Goal: Book appointment/travel/reservation

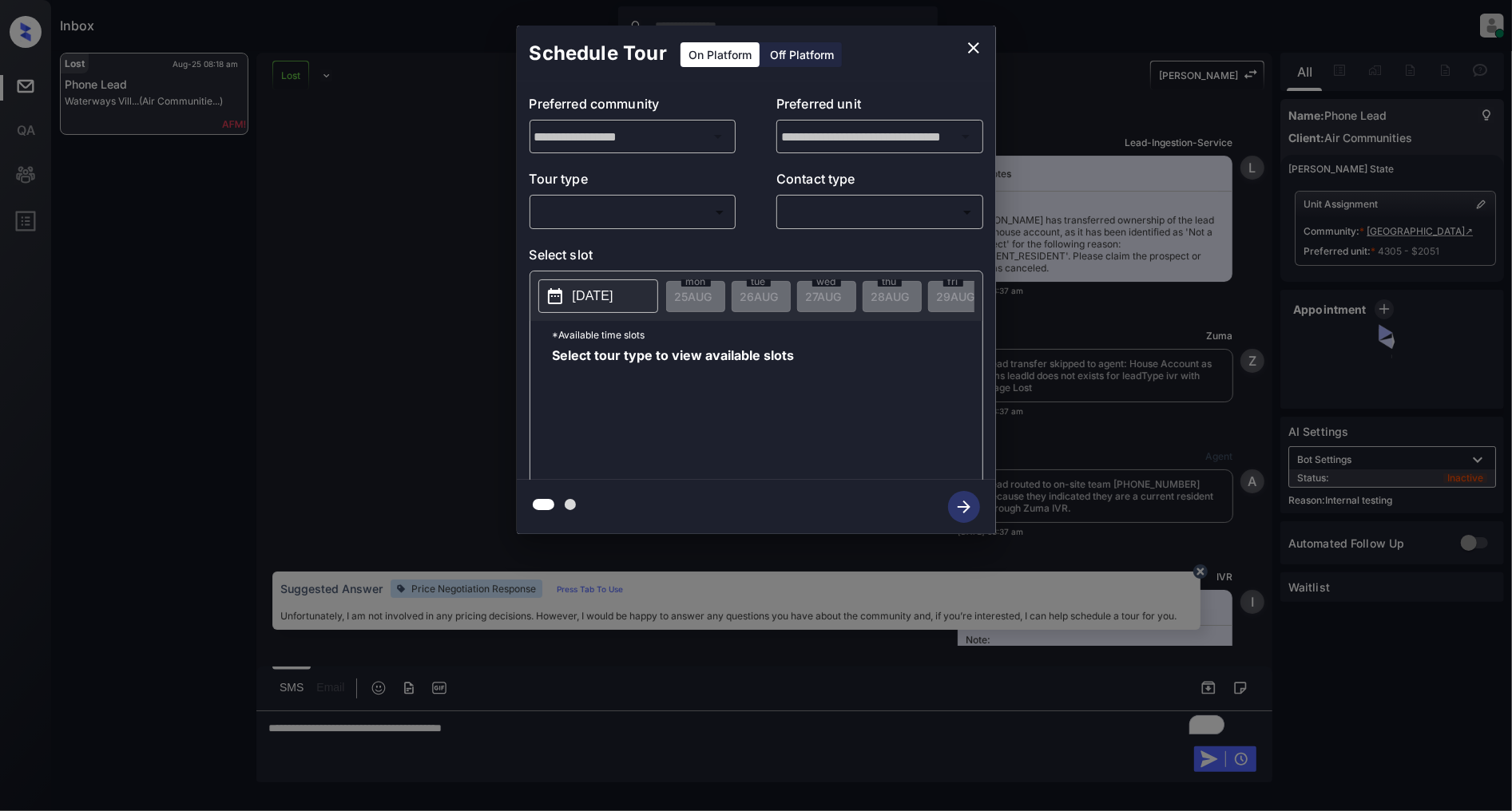
scroll to position [7446, 0]
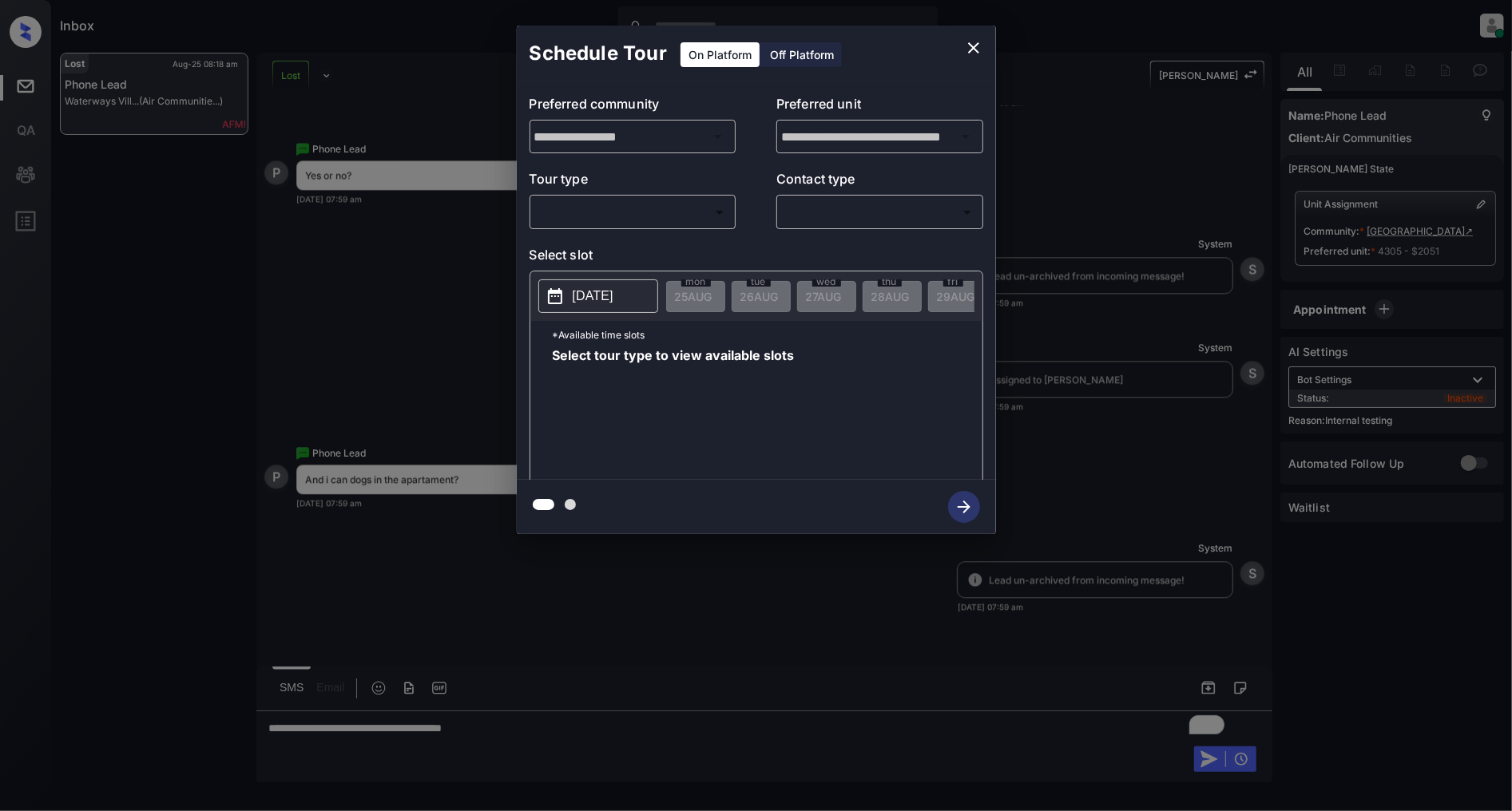
click at [648, 213] on body "Inbox Patrick Deasis Online Set yourself offline Set yourself on break Profile …" at bounding box center [756, 406] width 1512 height 811
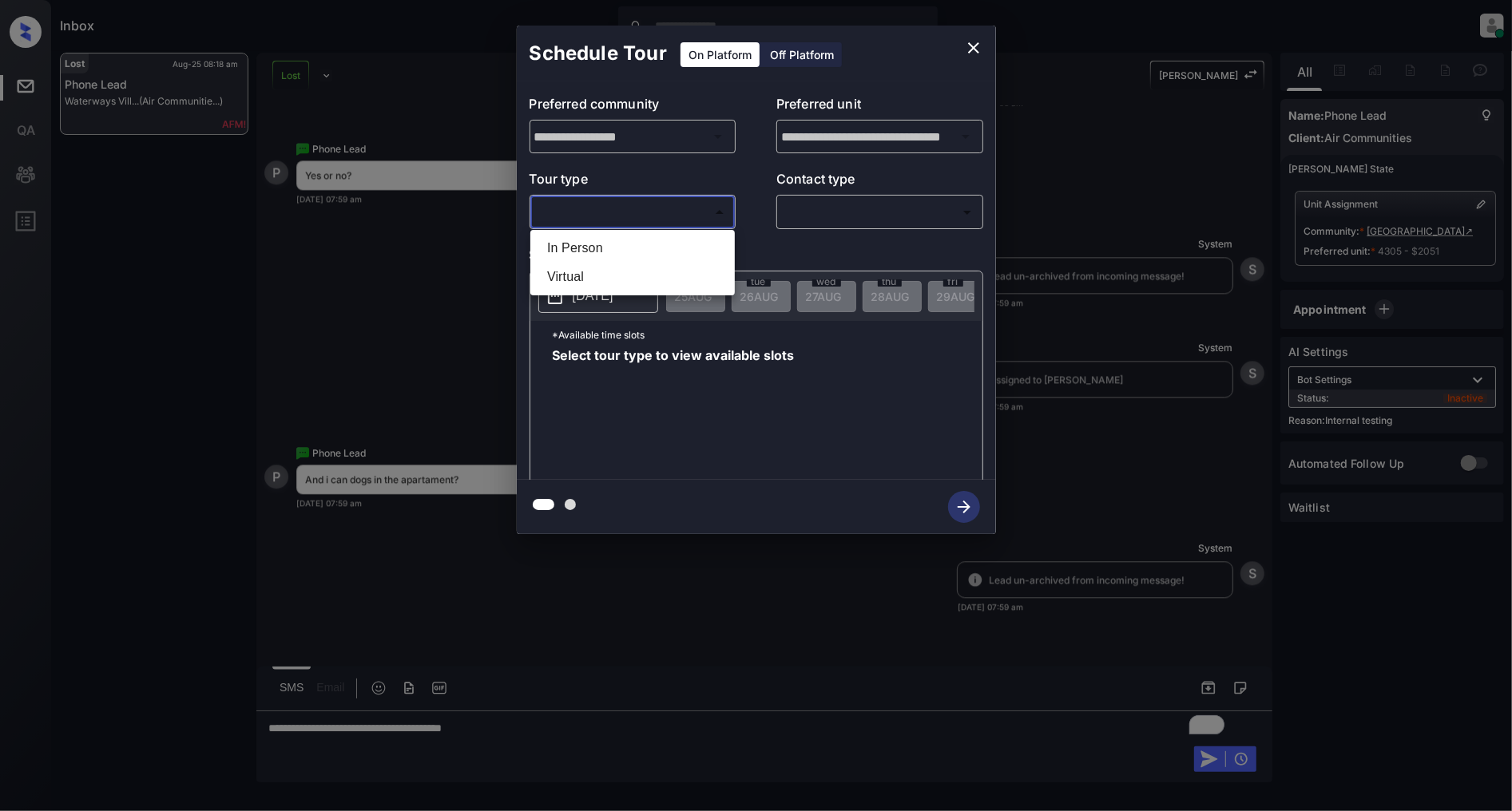
click at [602, 241] on li "In Person" at bounding box center [632, 249] width 196 height 29
type input "********"
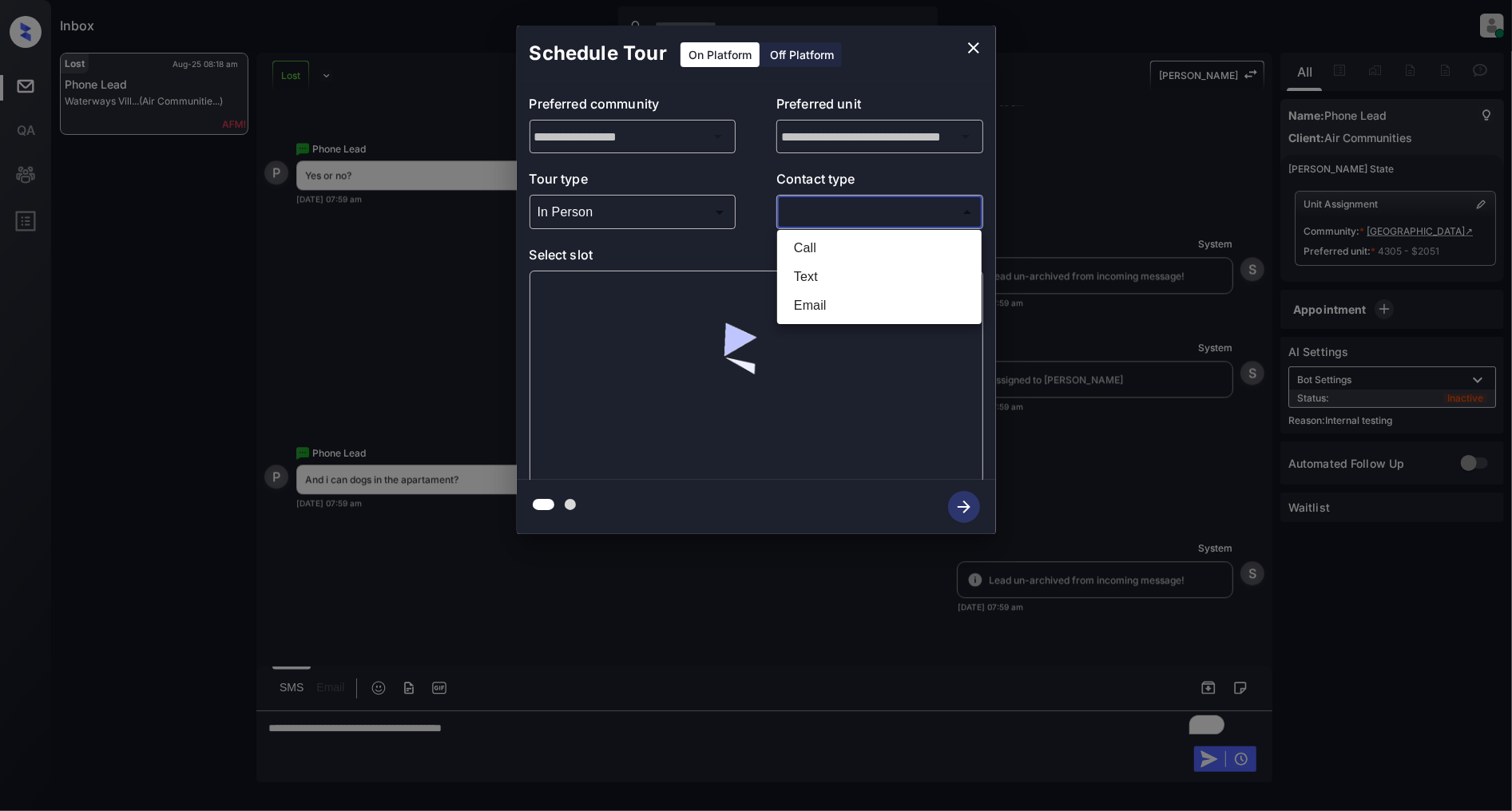
click at [861, 201] on body "Inbox Patrick Deasis Online Set yourself offline Set yourself on break Profile …" at bounding box center [756, 406] width 1512 height 811
click at [817, 262] on li "Text" at bounding box center [879, 277] width 196 height 29
type input "****"
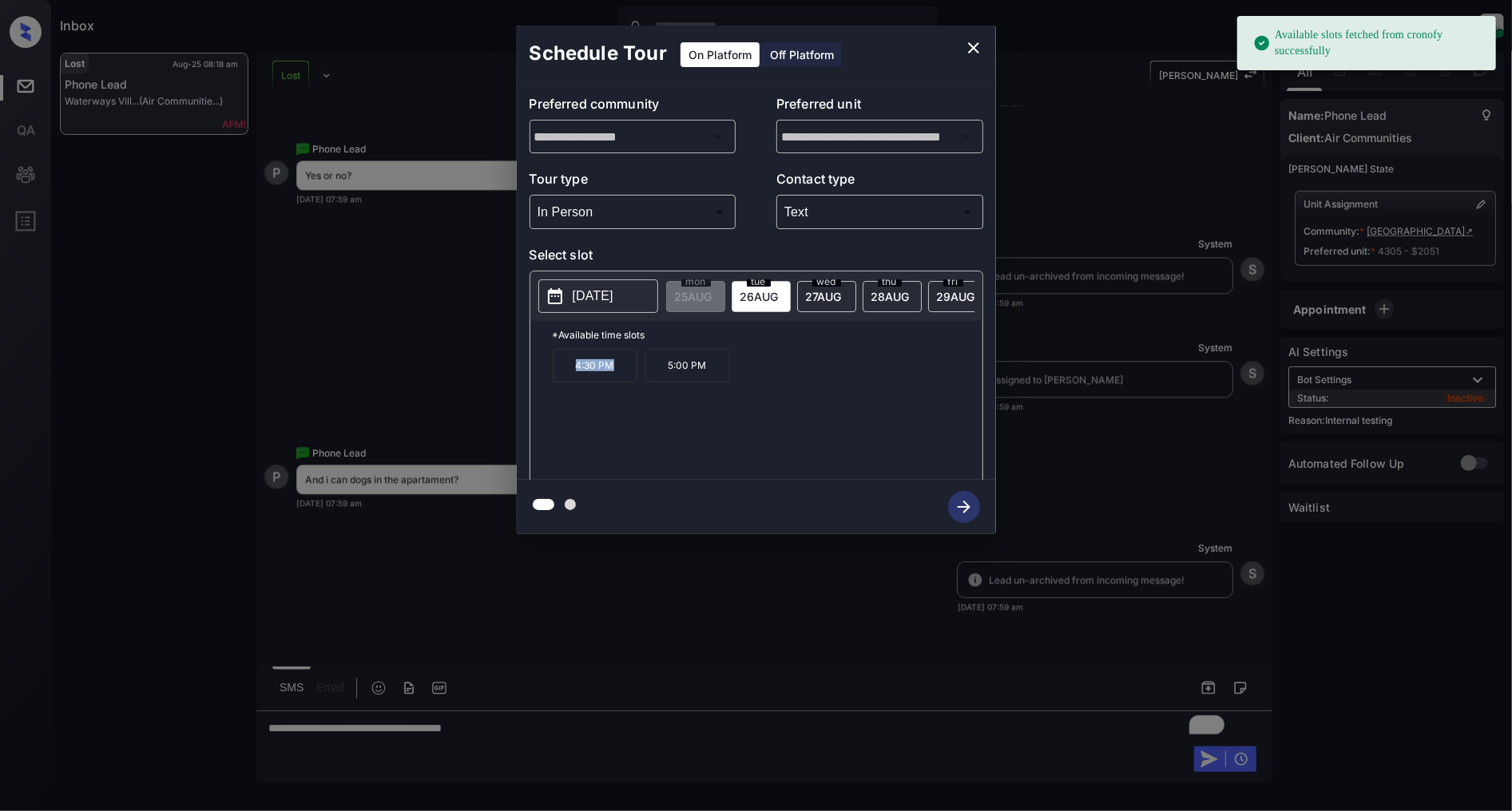
drag, startPoint x: 629, startPoint y: 374, endPoint x: 539, endPoint y: 375, distance: 90.0
click at [539, 375] on div "*Available time slots 4:30 PM 5:00 PM" at bounding box center [756, 402] width 452 height 164
copy p "4:30 PM"
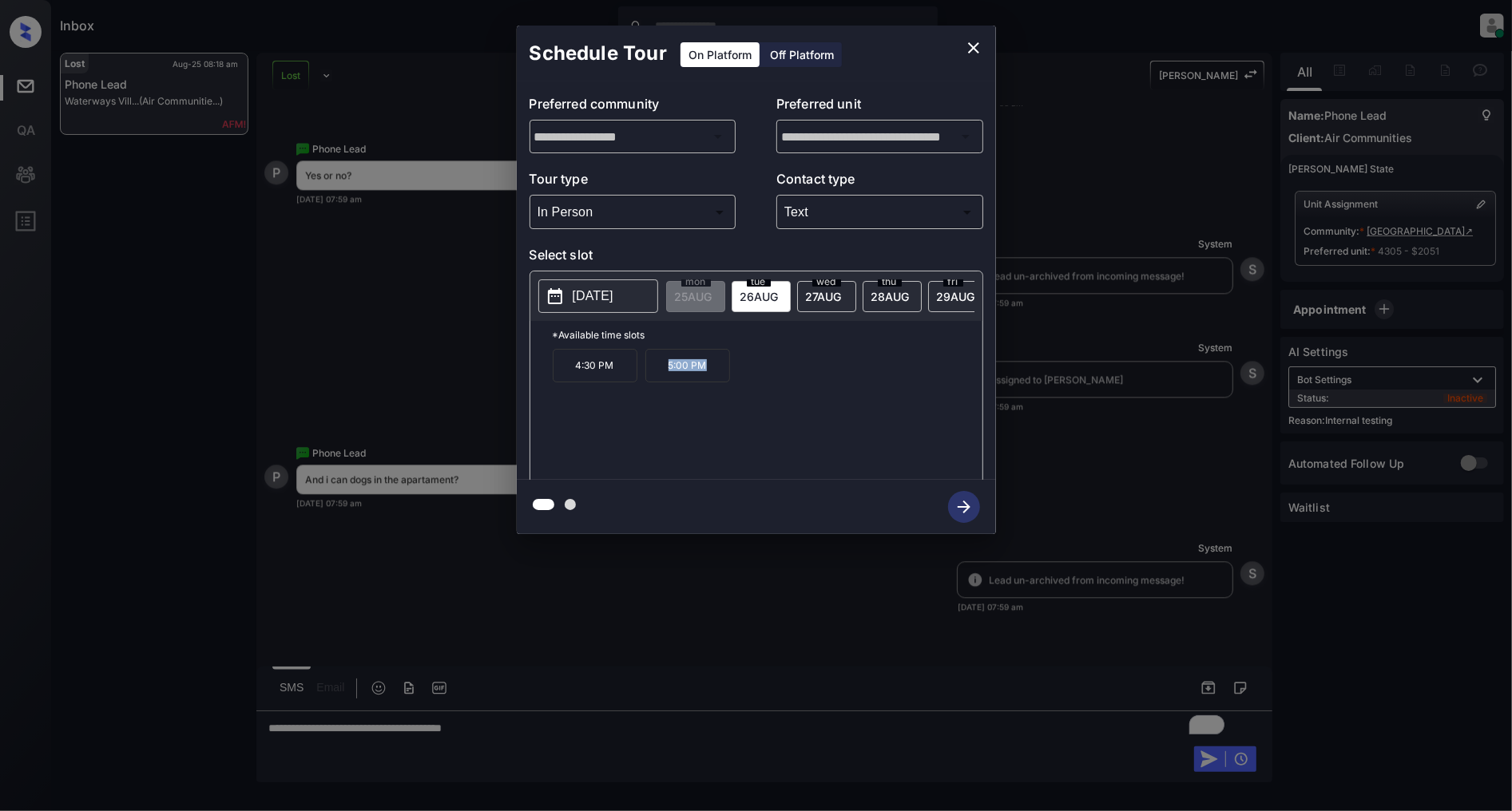
drag, startPoint x: 715, startPoint y: 379, endPoint x: 663, endPoint y: 378, distance: 52.0
click at [663, 378] on p "5:00 PM" at bounding box center [688, 365] width 85 height 33
copy p "5:00 PM"
click at [968, 52] on icon "close" at bounding box center [973, 47] width 11 height 11
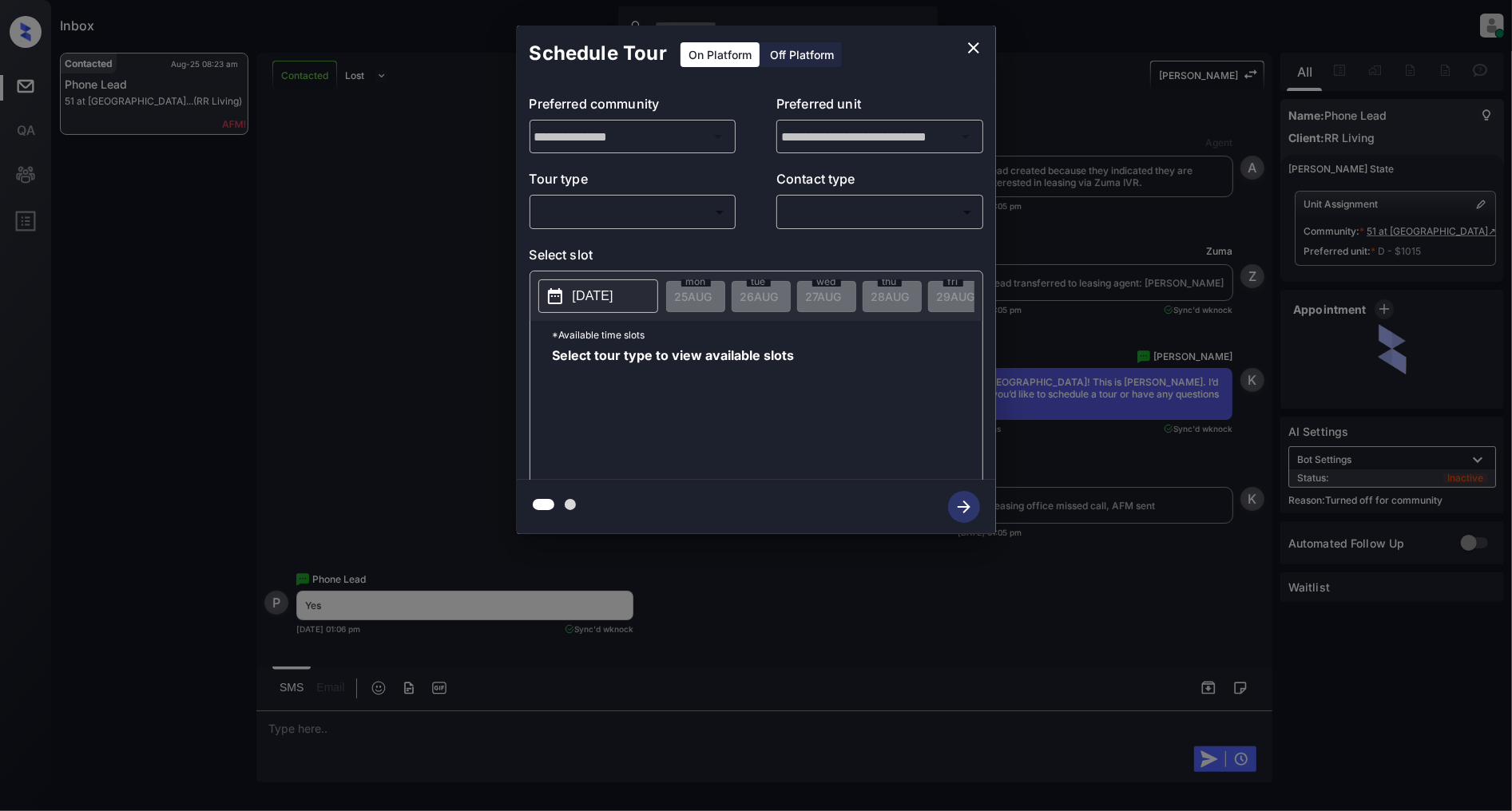
scroll to position [3527, 0]
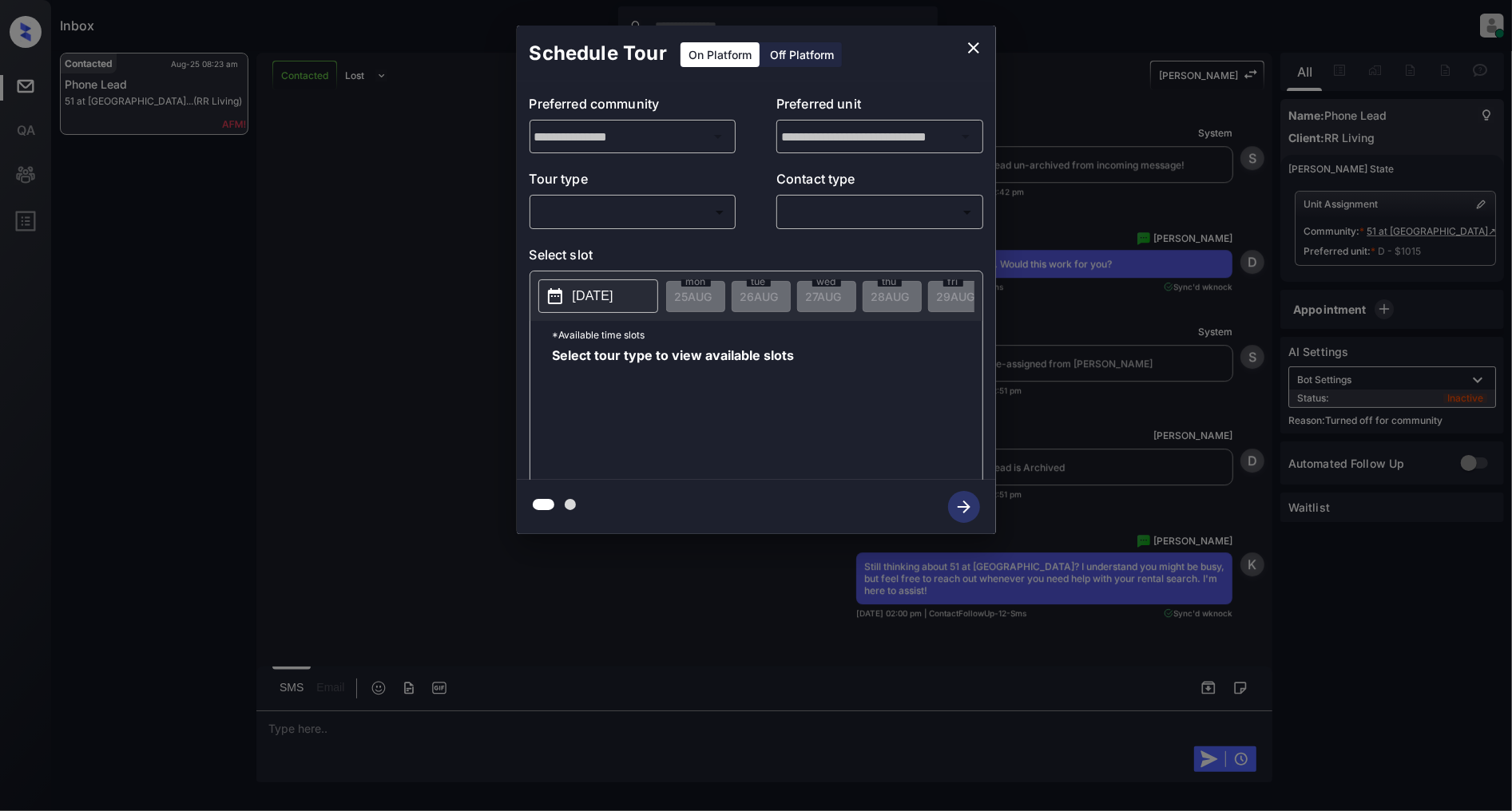
click at [685, 212] on body "Inbox Patrick Deasis Online Set yourself offline Set yourself on break Profile …" at bounding box center [756, 406] width 1512 height 811
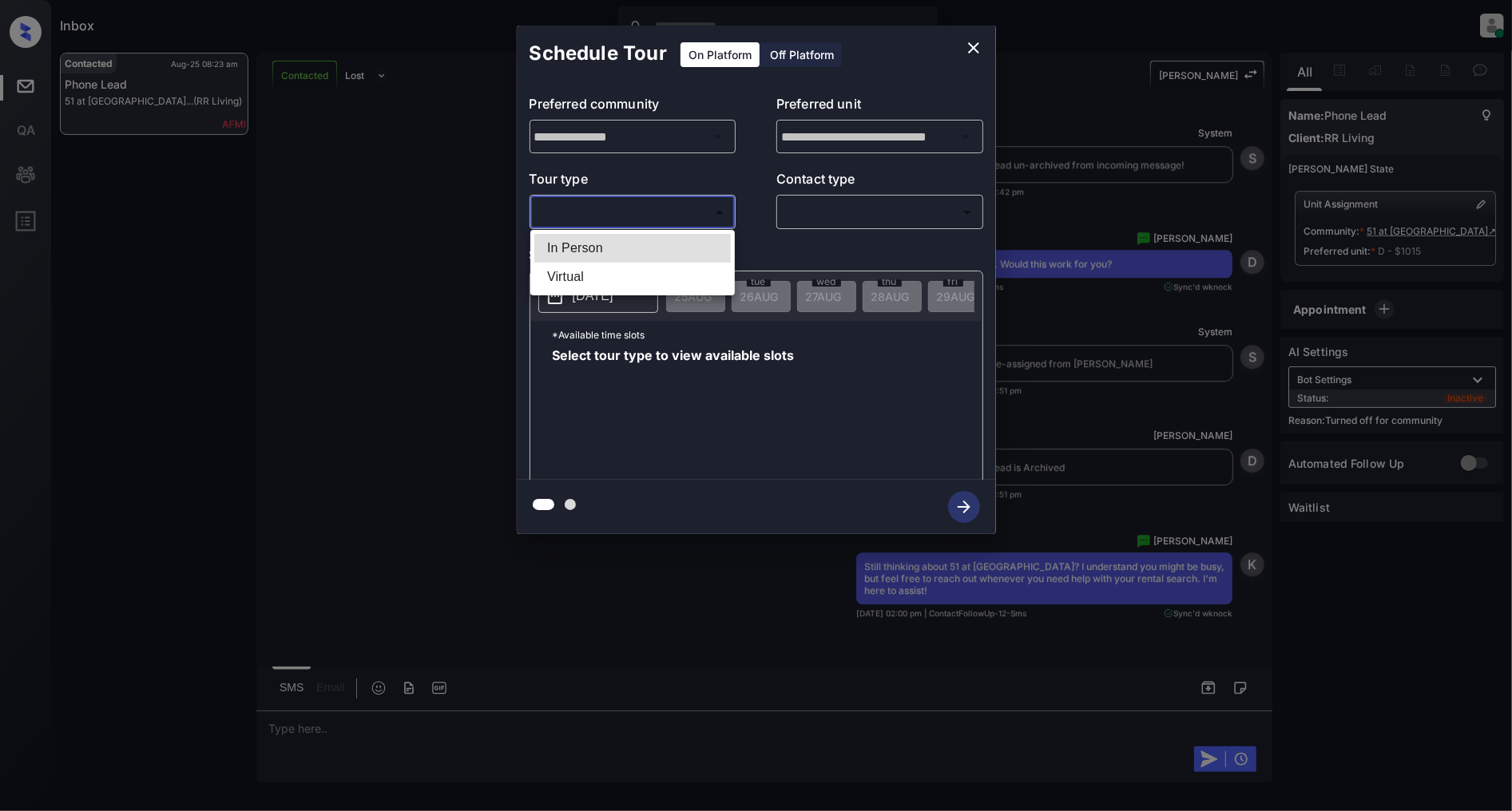
click at [370, 258] on div at bounding box center [756, 406] width 1512 height 811
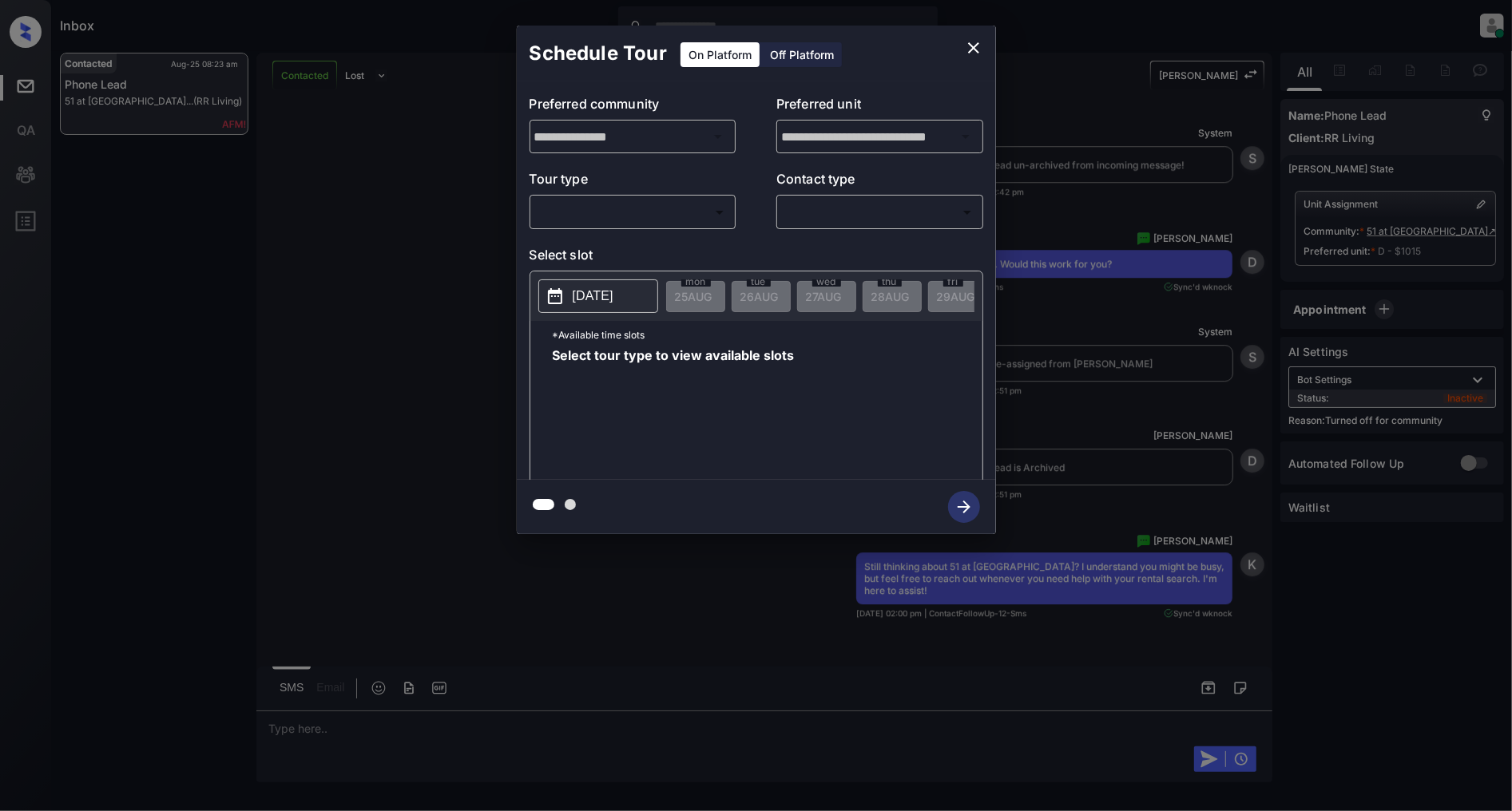
click at [437, 253] on div "**********" at bounding box center [756, 279] width 1512 height 560
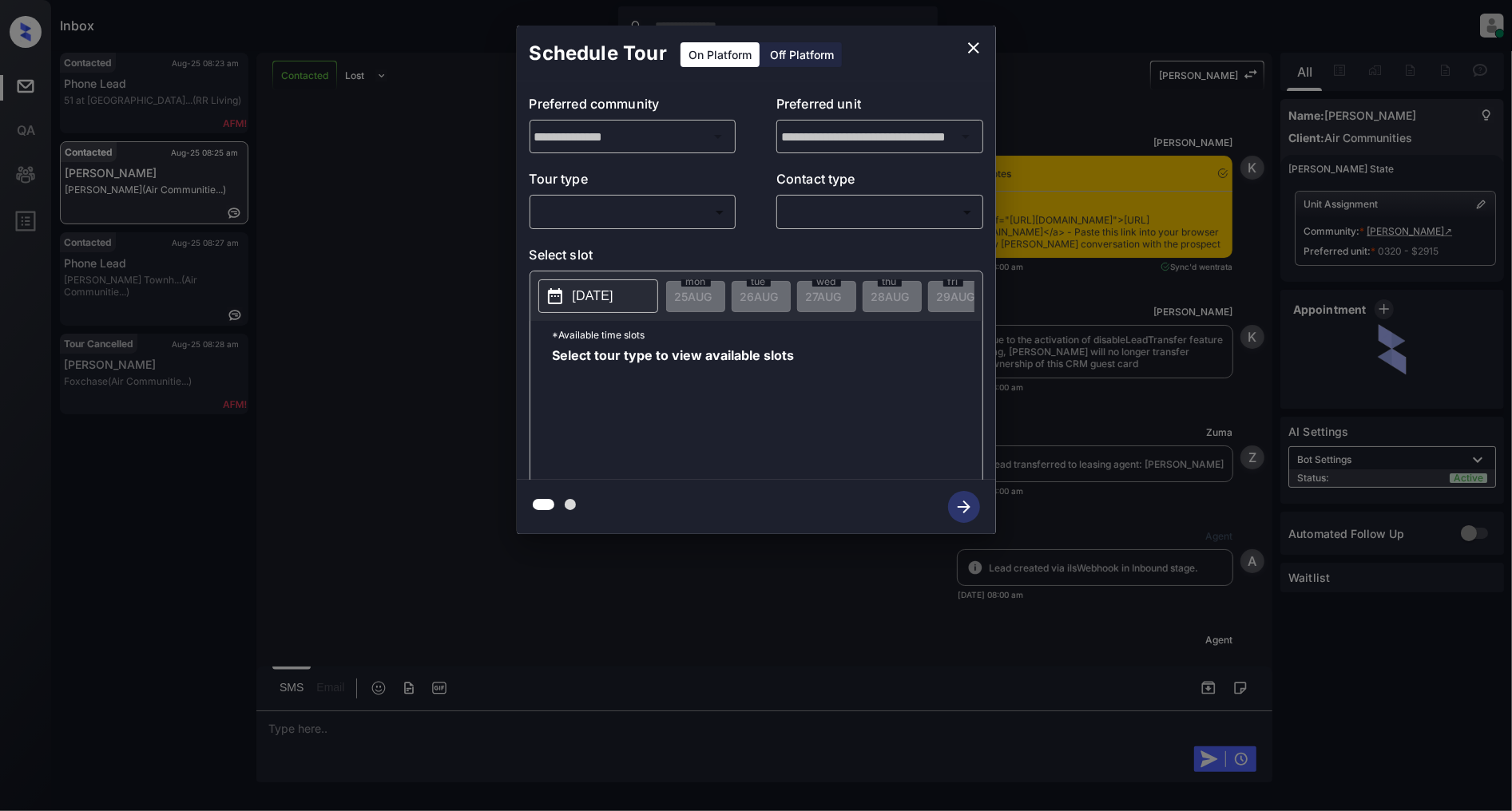
scroll to position [2436, 0]
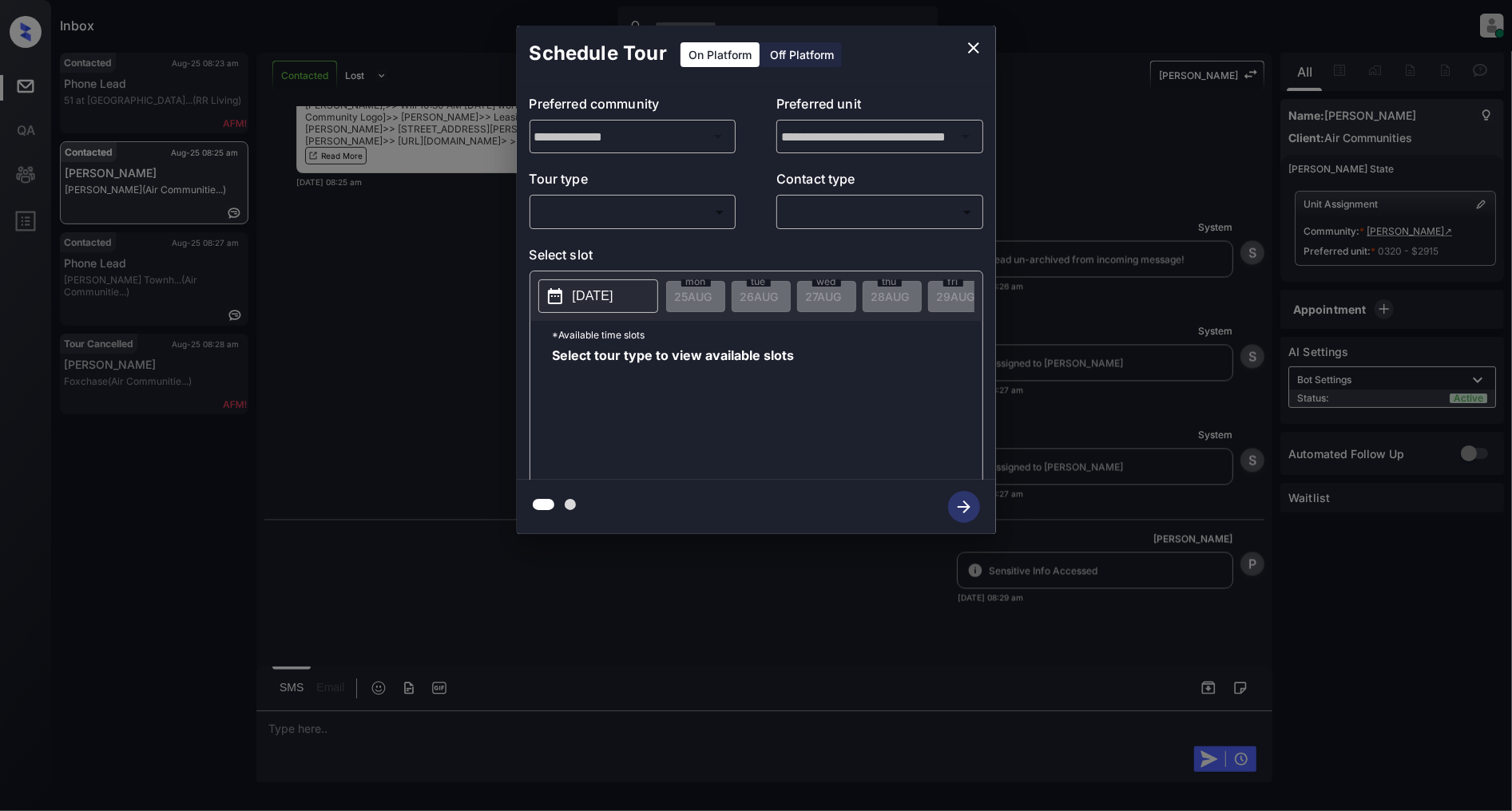
click at [642, 201] on body "Inbox Patrick Deasis Online Set yourself offline Set yourself on break Profile …" at bounding box center [756, 406] width 1512 height 811
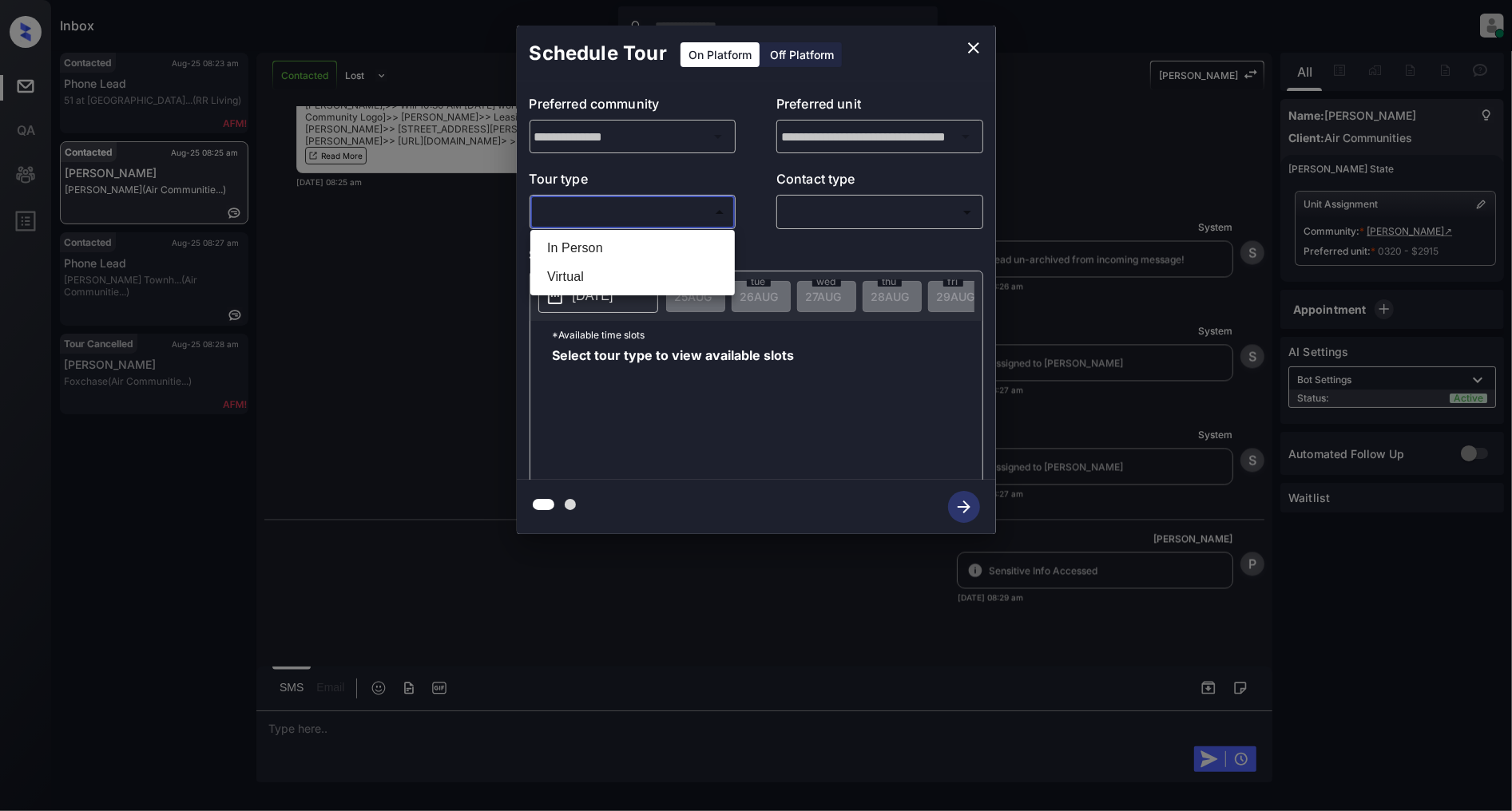
click at [599, 237] on li "In Person" at bounding box center [632, 249] width 196 height 29
type input "********"
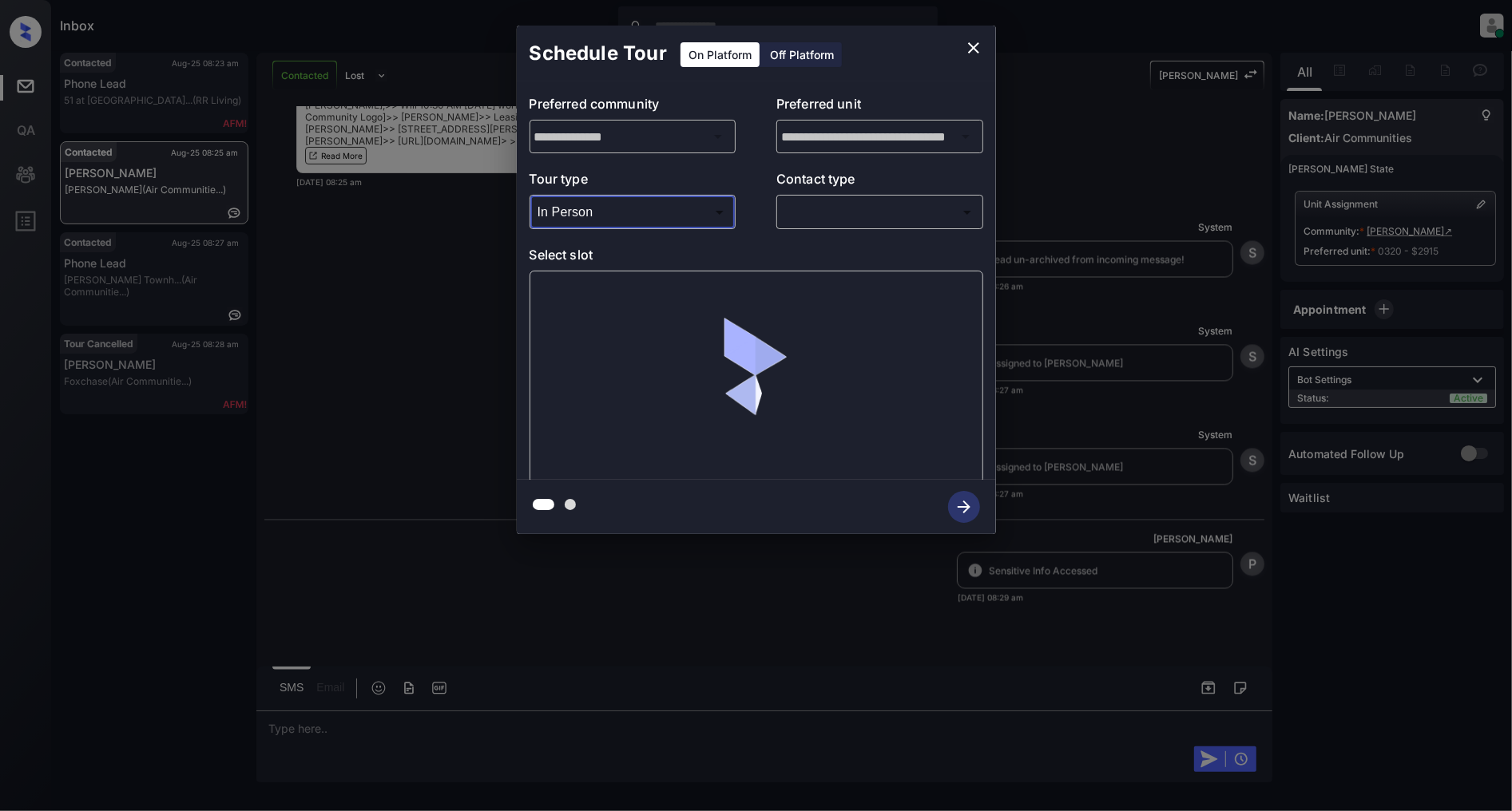
click at [857, 216] on body "Inbox Patrick Deasis Online Set yourself offline Set yourself on break Profile …" at bounding box center [756, 406] width 1512 height 811
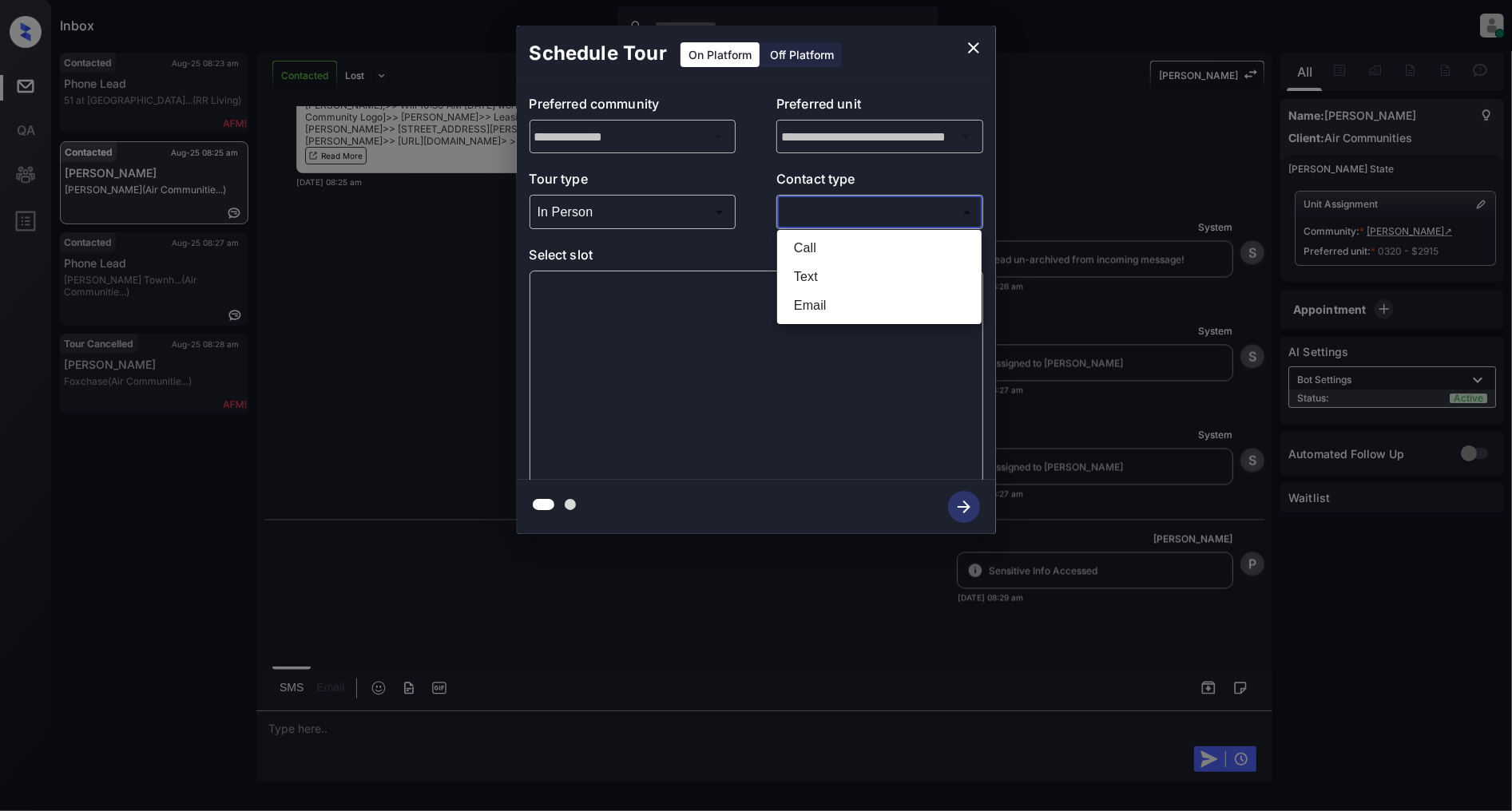
click at [822, 305] on li "Email" at bounding box center [879, 306] width 196 height 29
type input "*****"
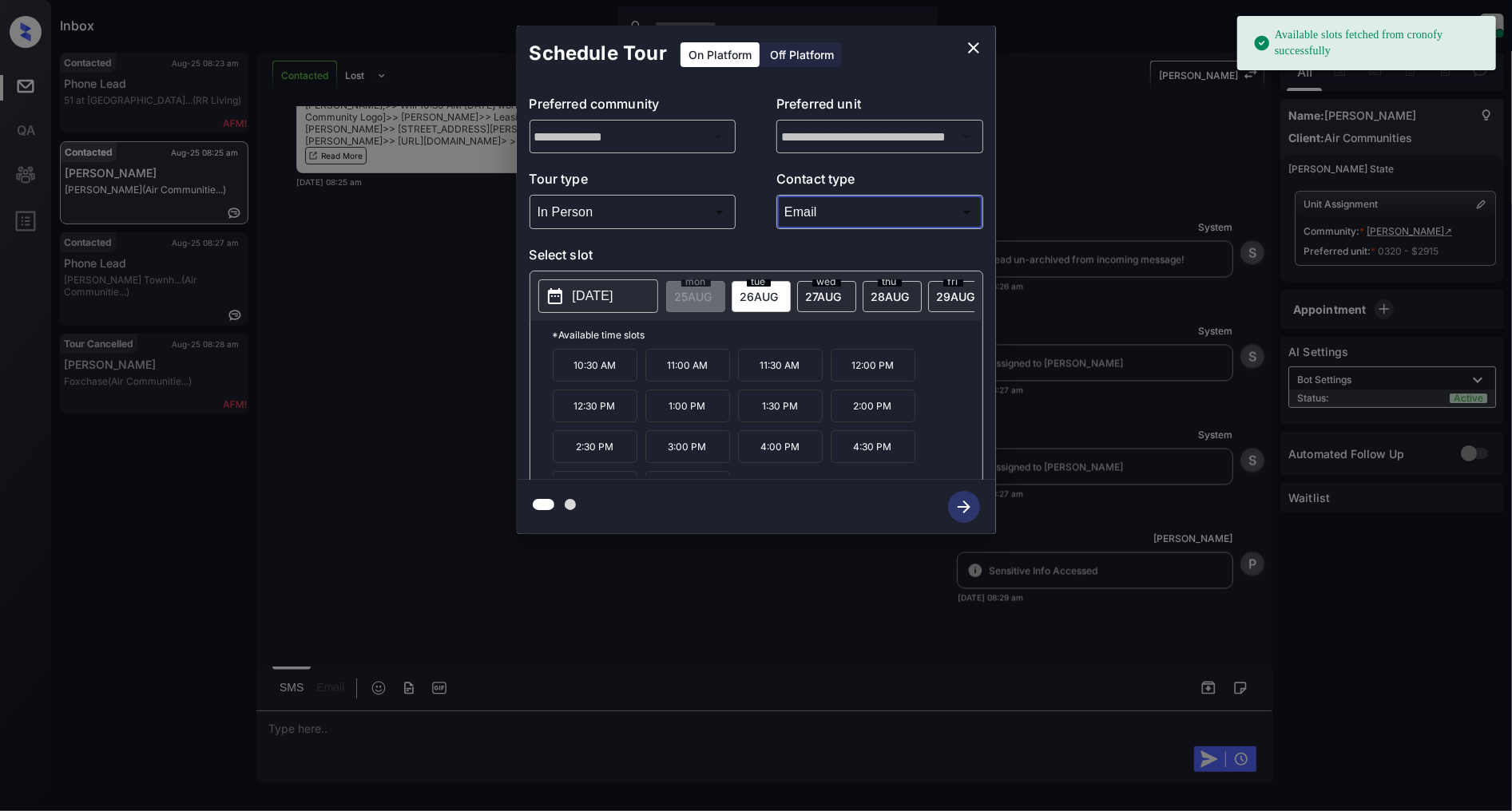
click at [594, 296] on p "2025-08-26" at bounding box center [593, 296] width 41 height 19
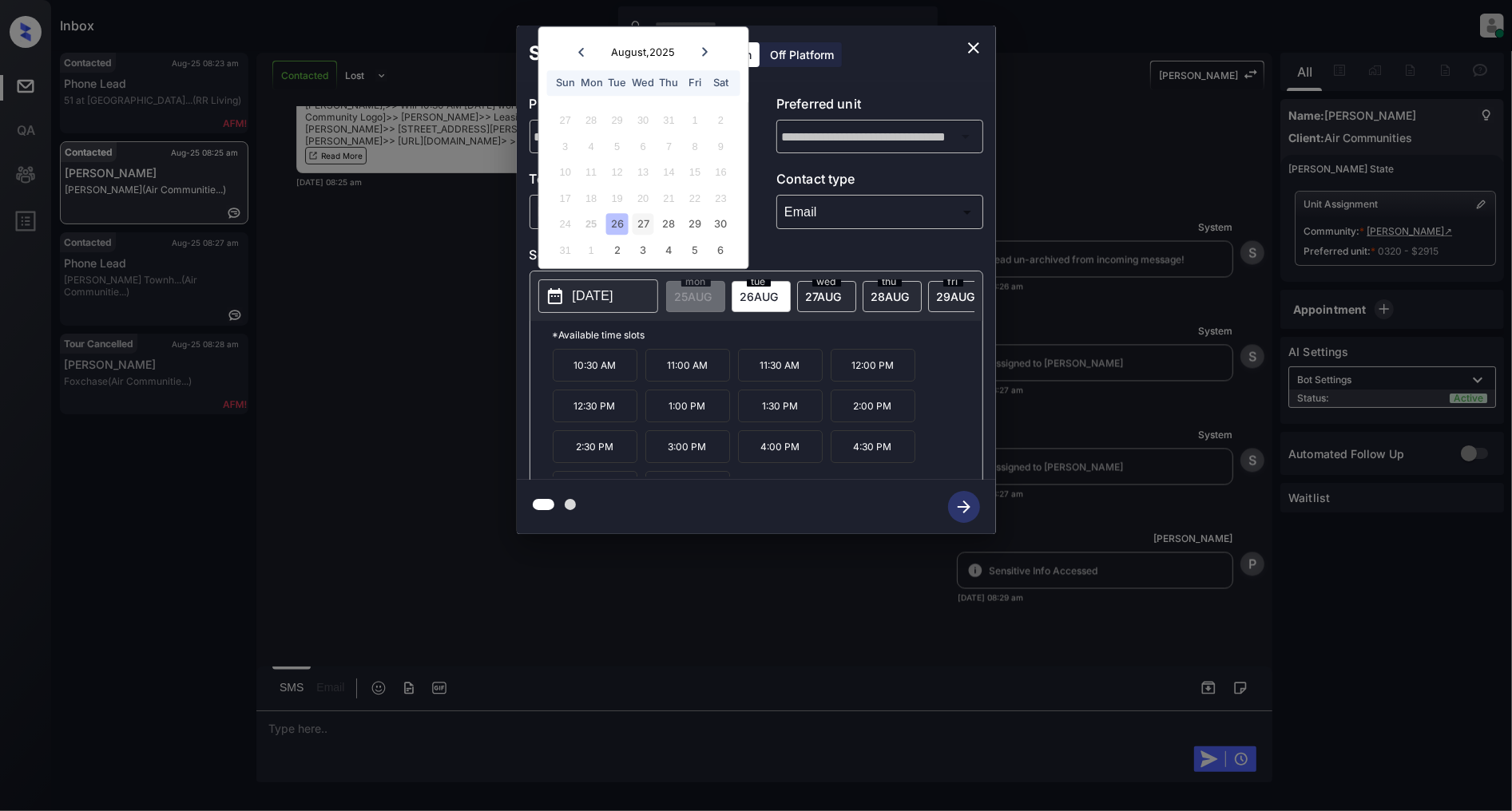
click at [642, 221] on div "27" at bounding box center [643, 225] width 21 height 21
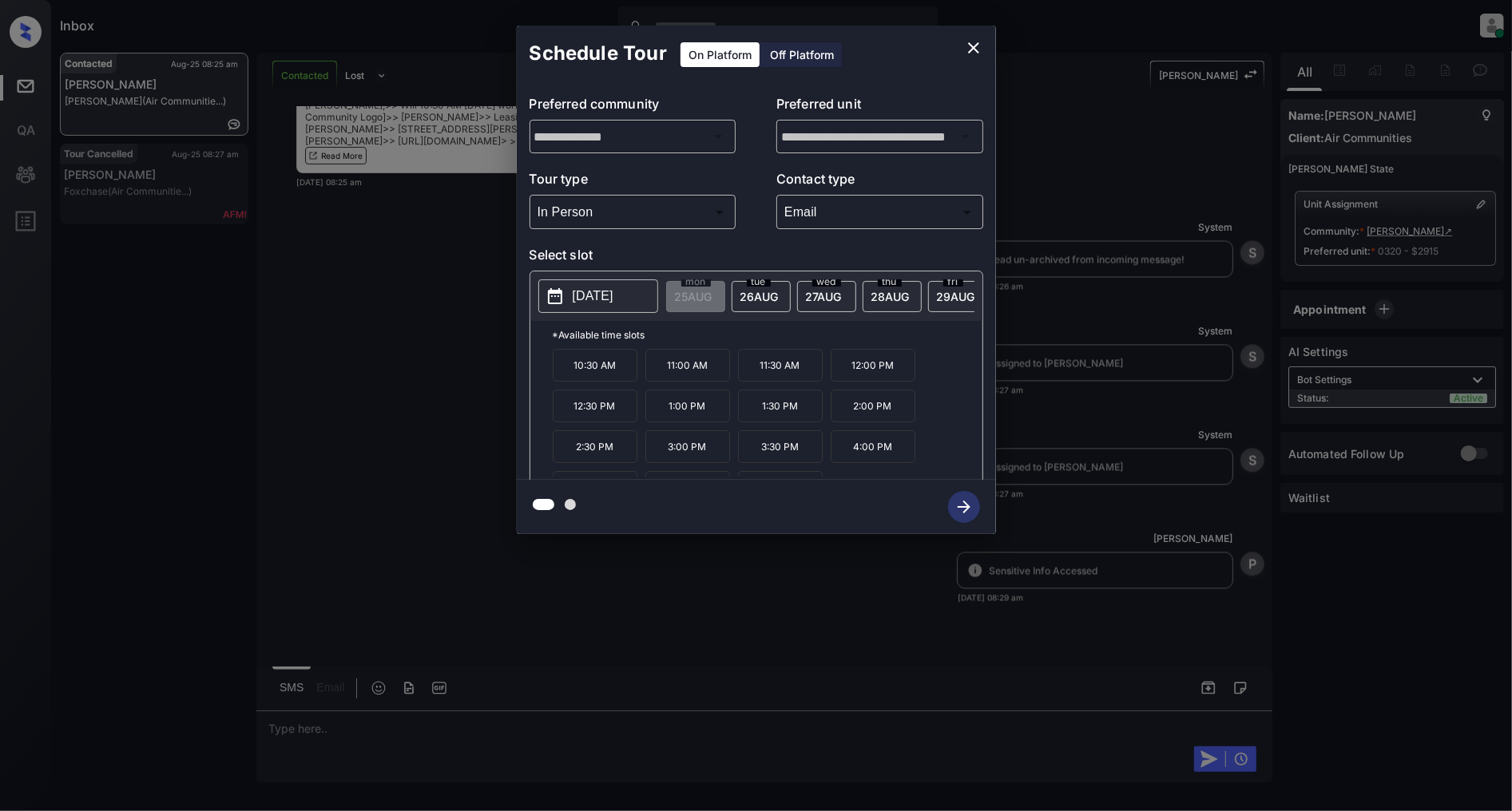
click at [627, 377] on p "10:30 AM" at bounding box center [595, 365] width 85 height 33
click at [951, 508] on icon "button" at bounding box center [964, 507] width 32 height 32
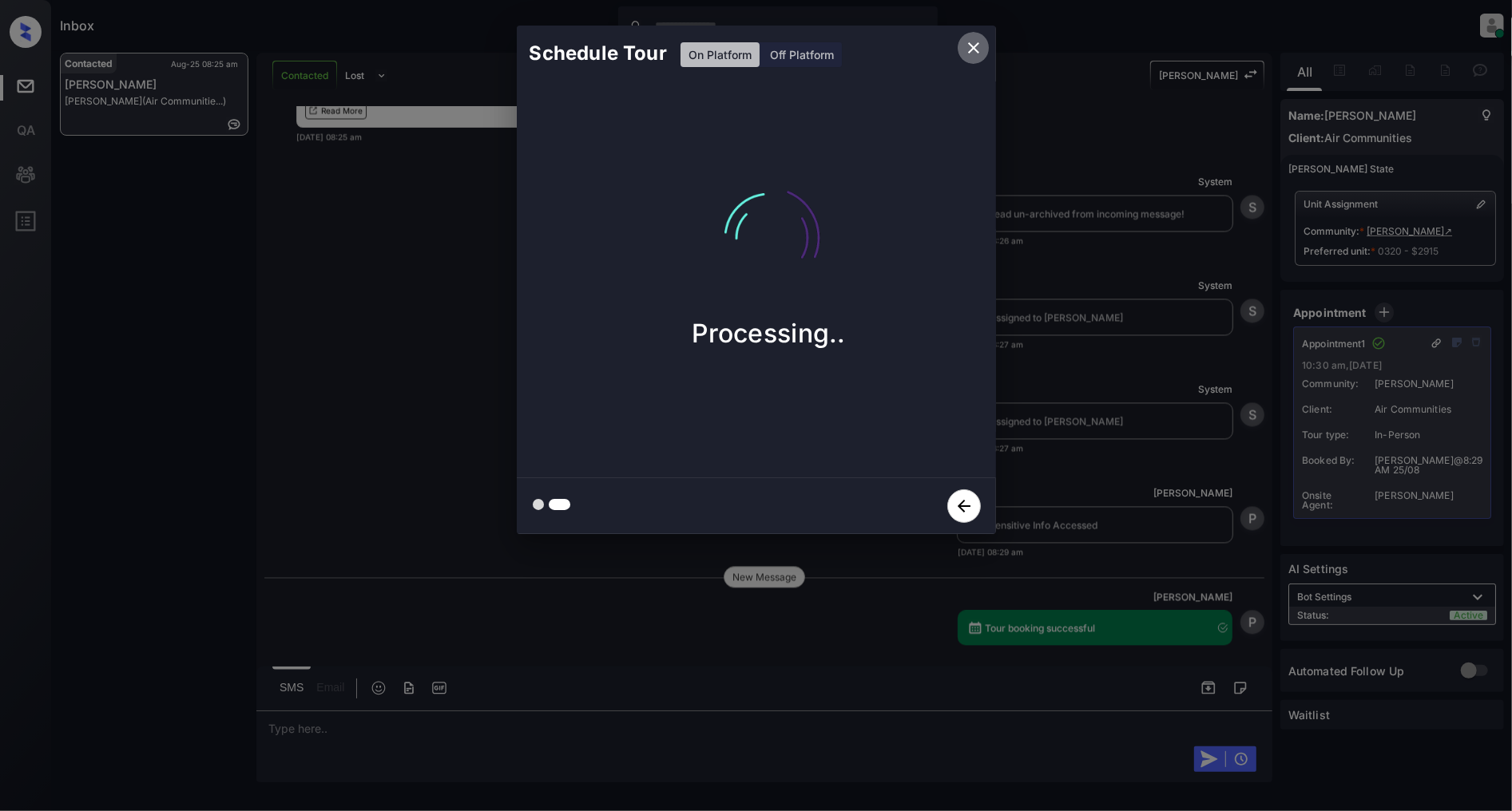
click at [972, 52] on icon "close" at bounding box center [973, 48] width 19 height 19
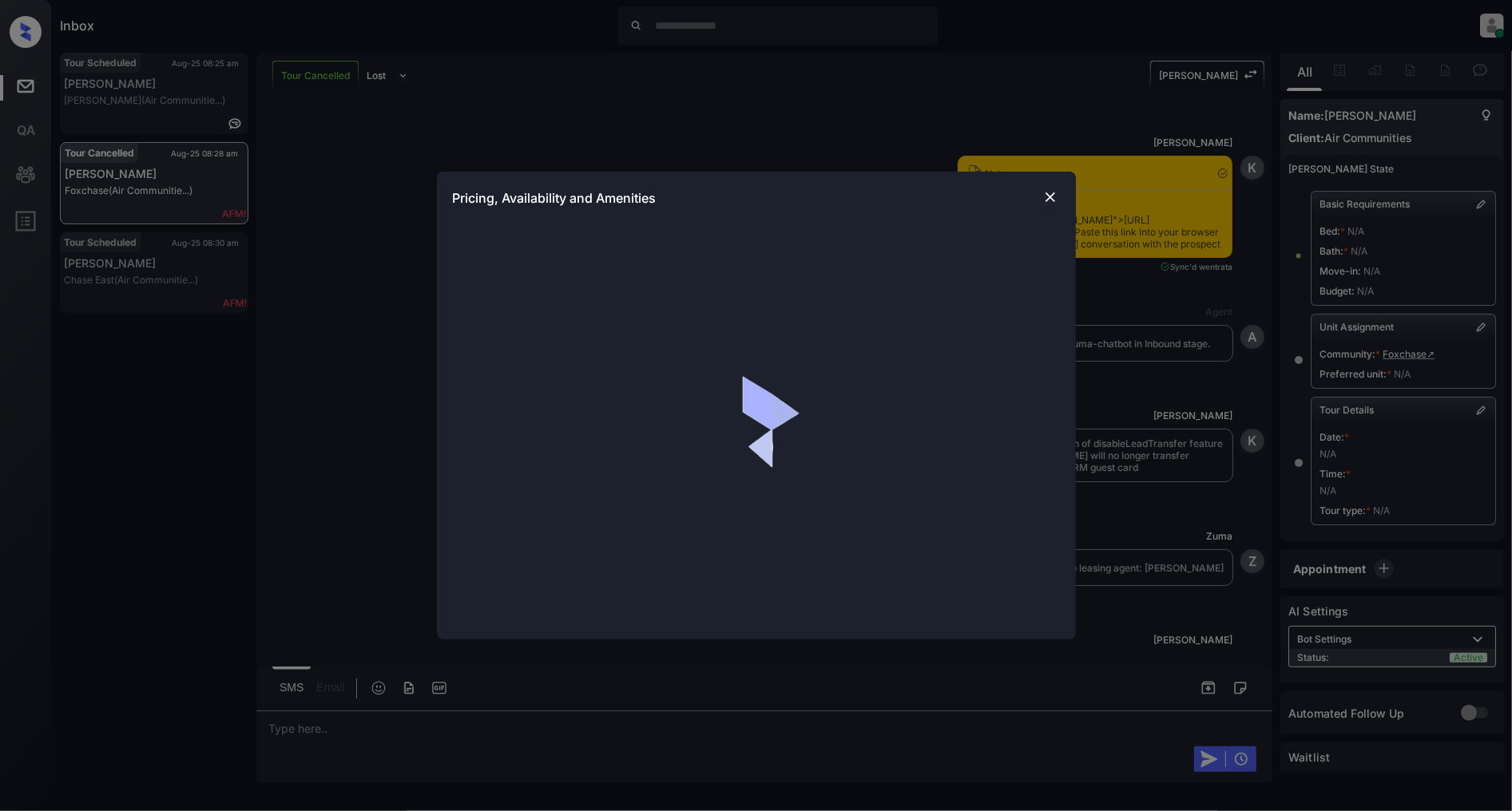
scroll to position [3240, 0]
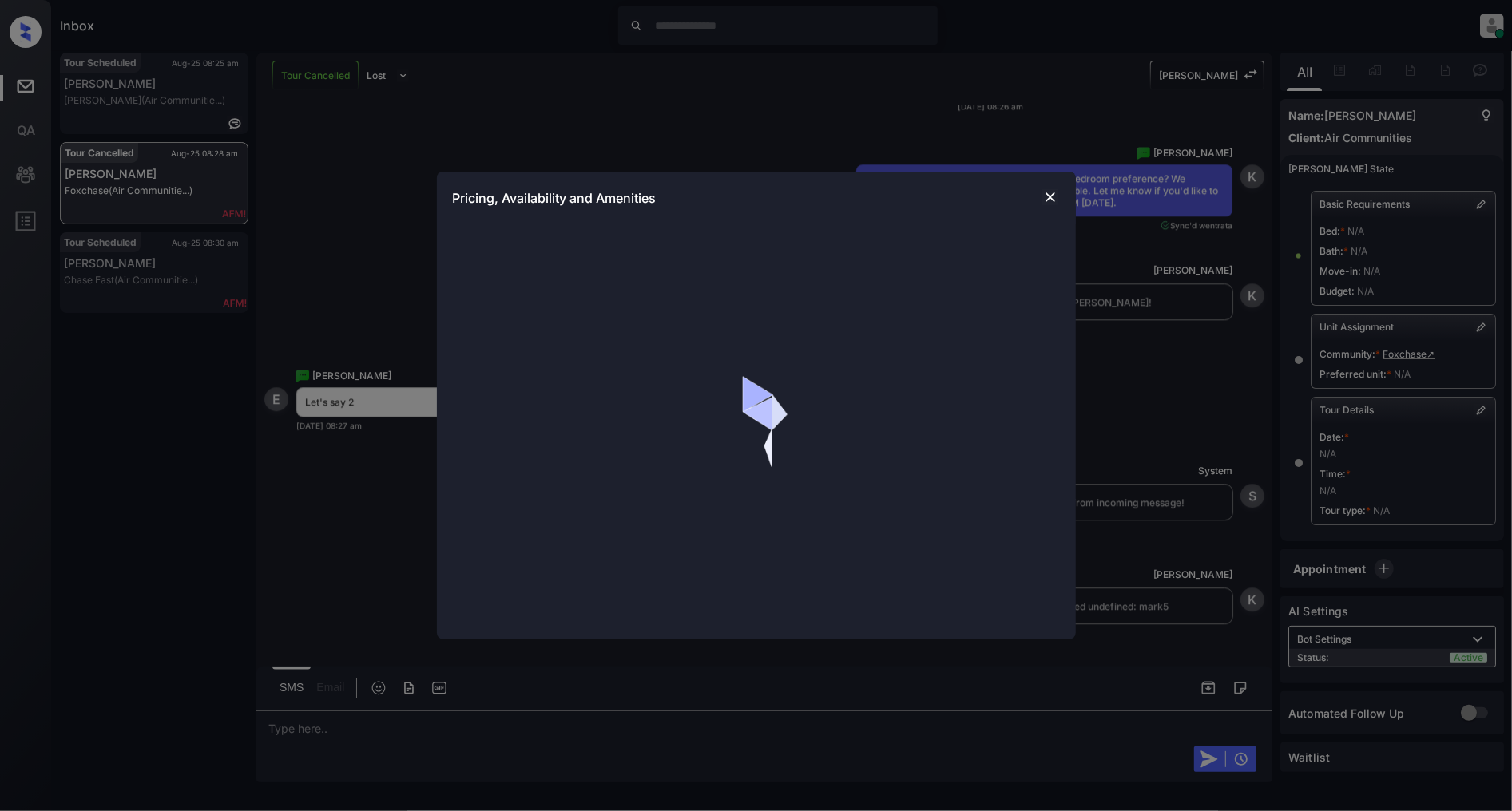
click at [797, 121] on div "Pricing, Availability and Amenities" at bounding box center [756, 406] width 1512 height 811
click at [805, 99] on div "Pricing, Availability and Amenities" at bounding box center [756, 406] width 1512 height 811
click at [1045, 195] on img at bounding box center [1051, 197] width 16 height 16
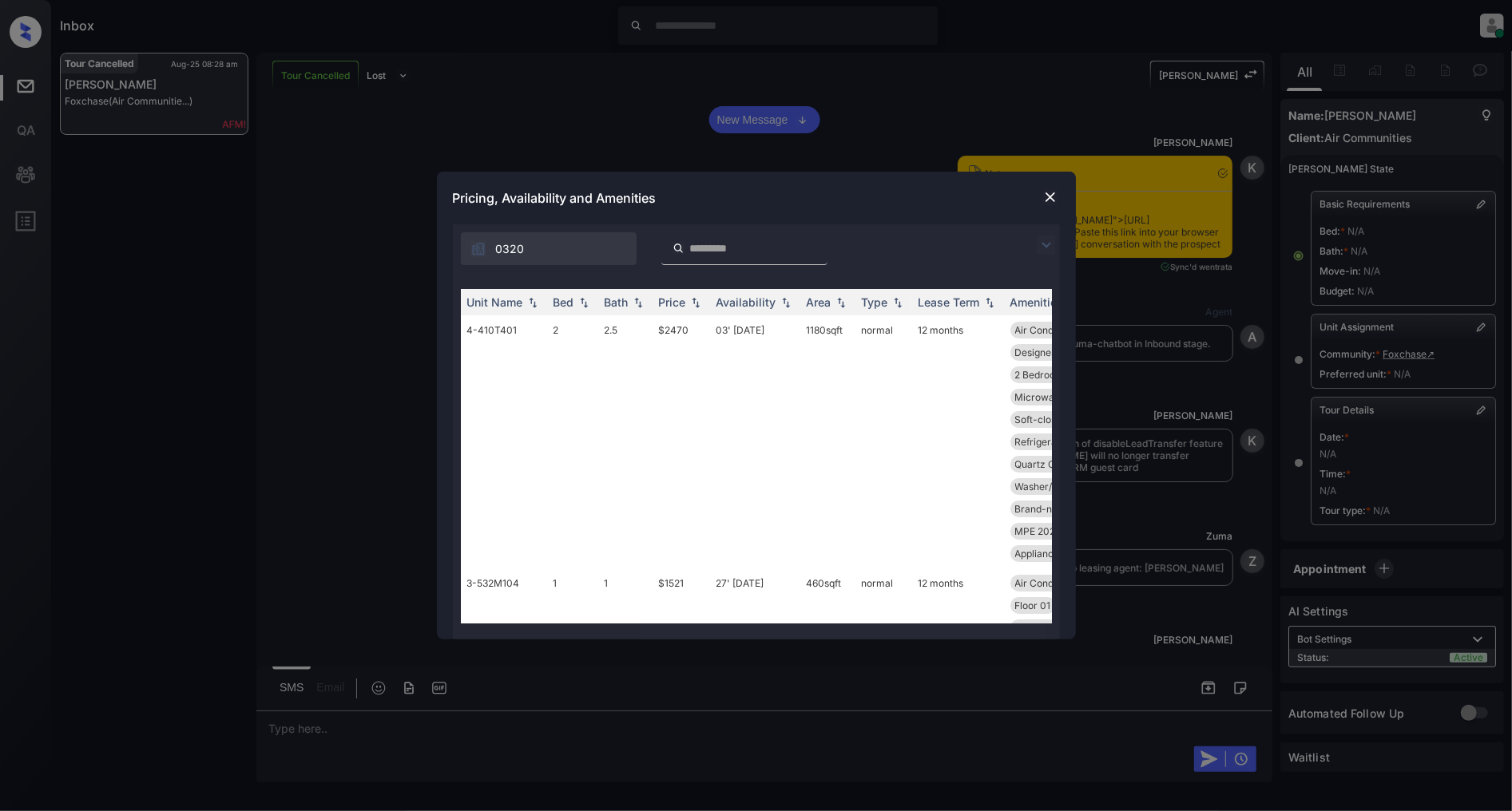
scroll to position [3506, 0]
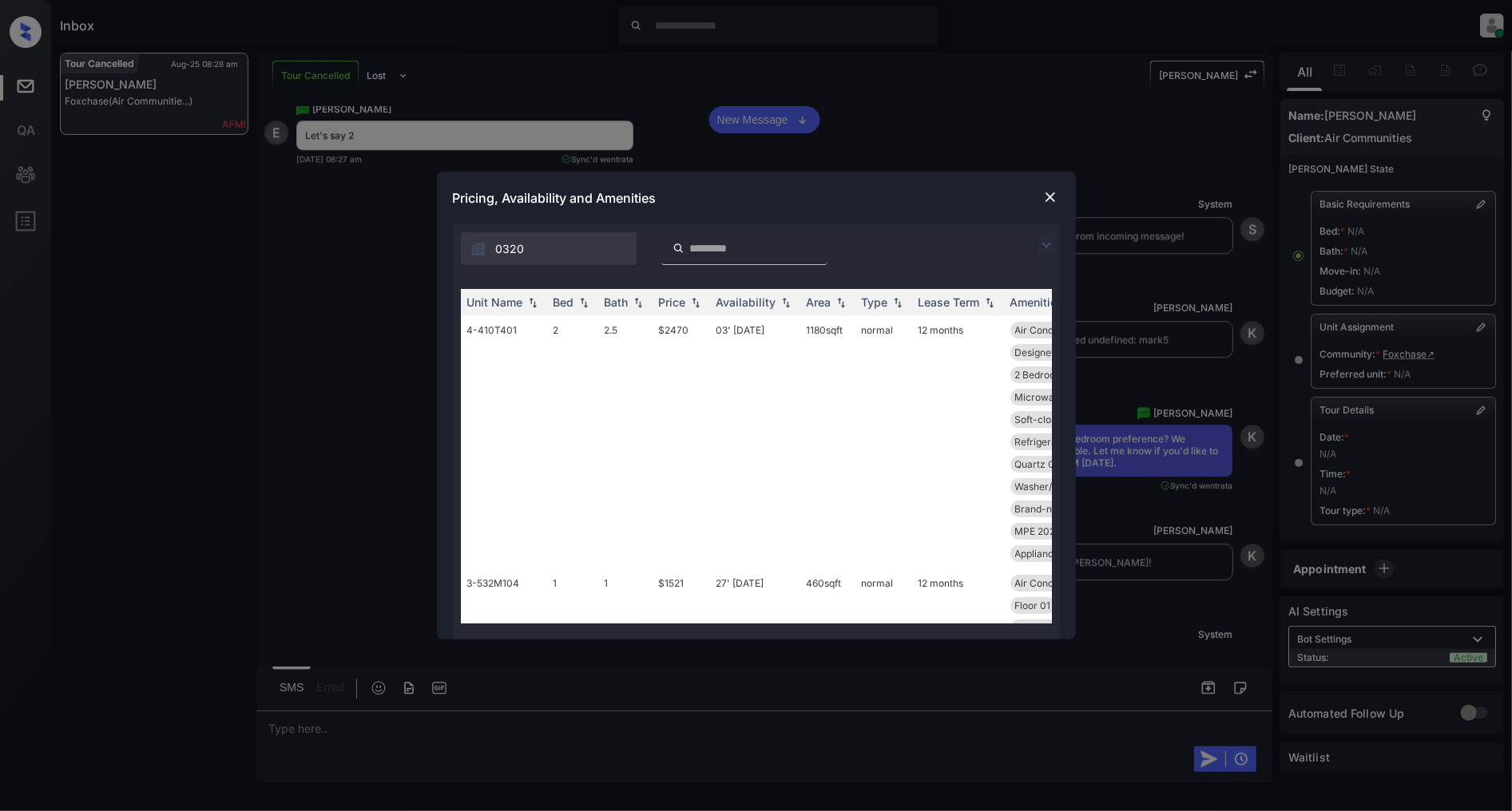
click at [1042, 243] on img at bounding box center [1046, 245] width 19 height 19
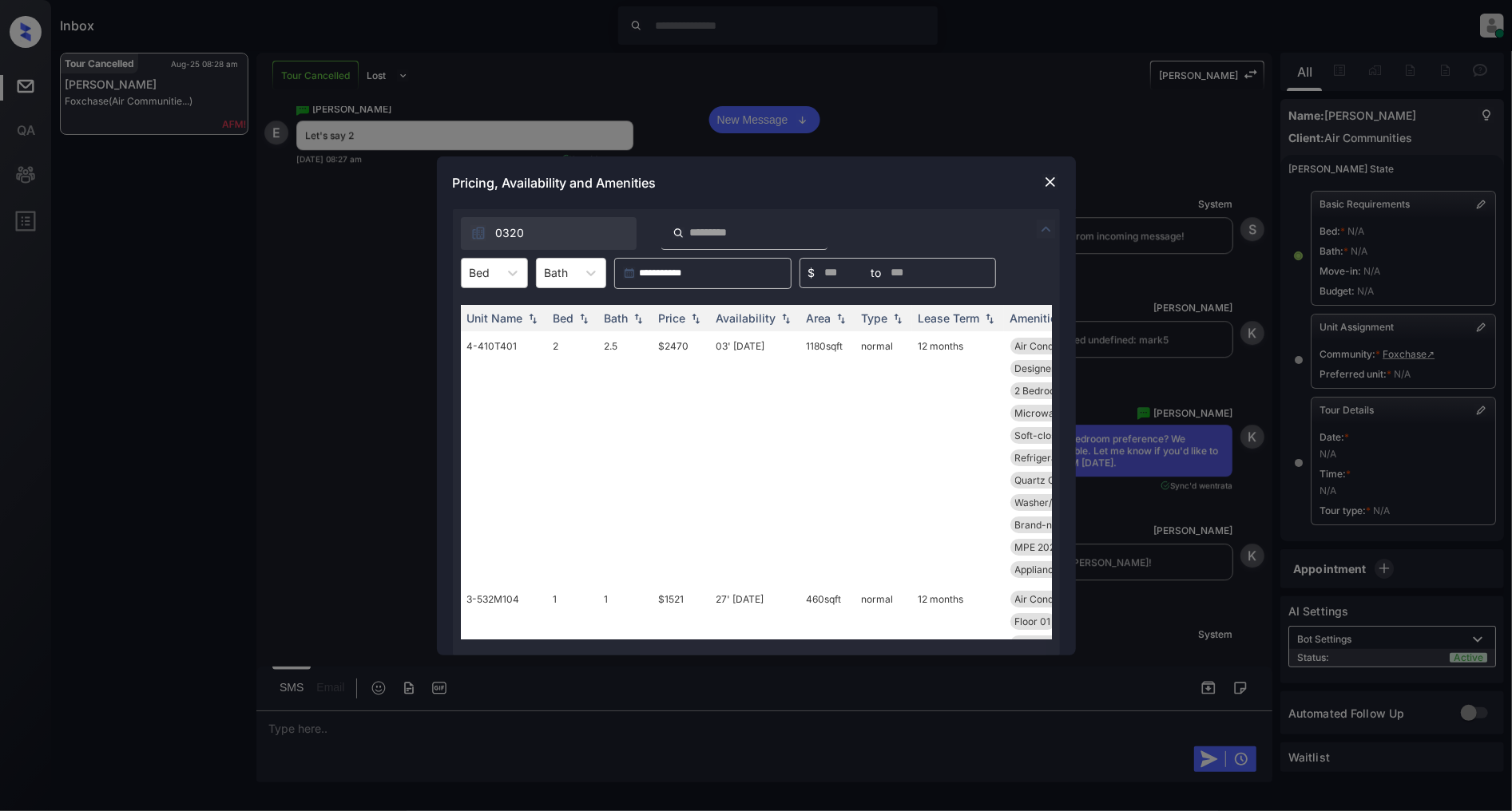
click at [492, 285] on div "Bed" at bounding box center [494, 273] width 67 height 30
click at [487, 344] on div "2" at bounding box center [494, 341] width 67 height 29
click at [701, 320] on img at bounding box center [696, 317] width 16 height 11
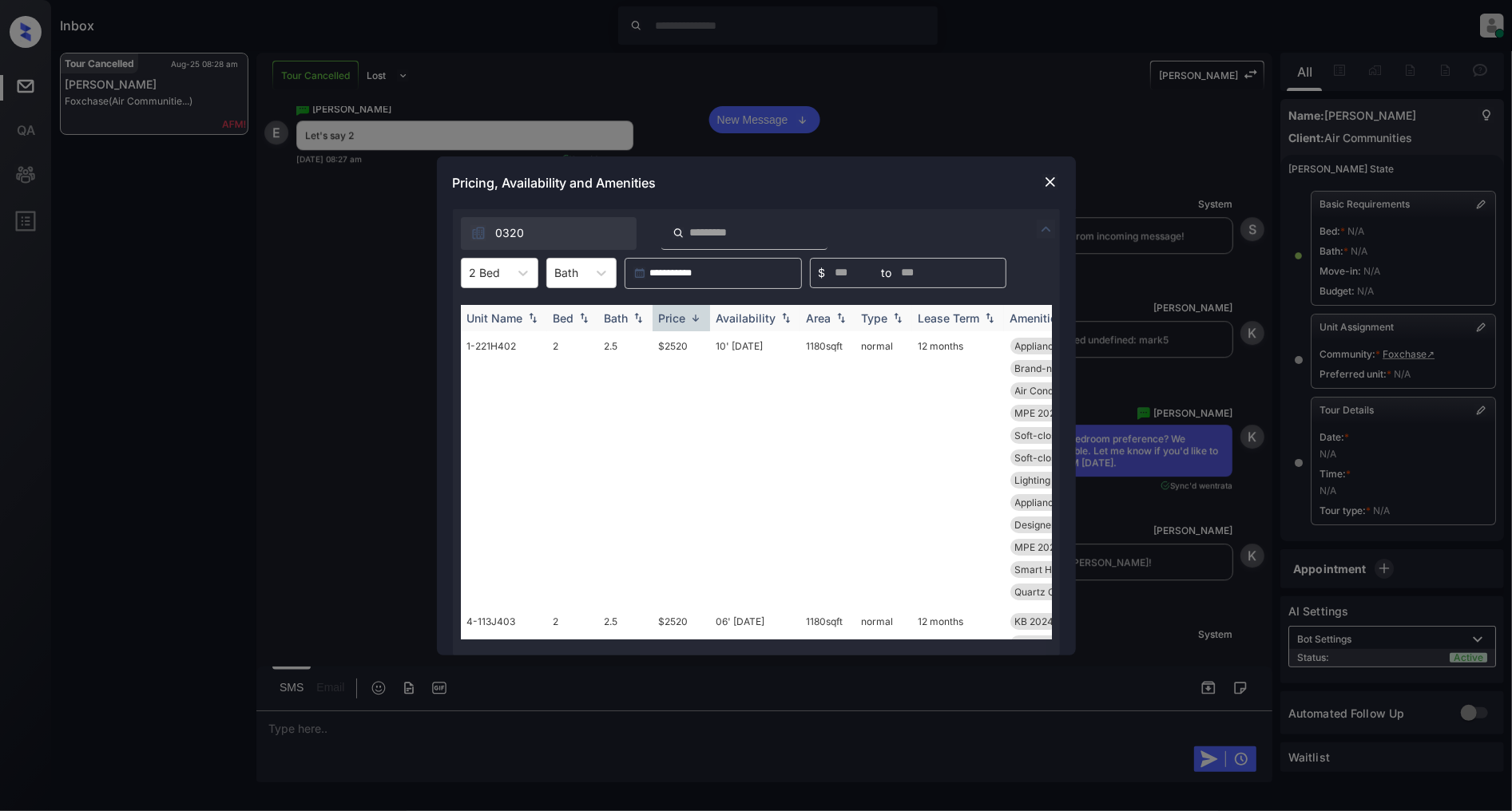
click at [701, 320] on img at bounding box center [696, 318] width 16 height 12
click at [683, 339] on td "$2155" at bounding box center [681, 413] width 57 height 164
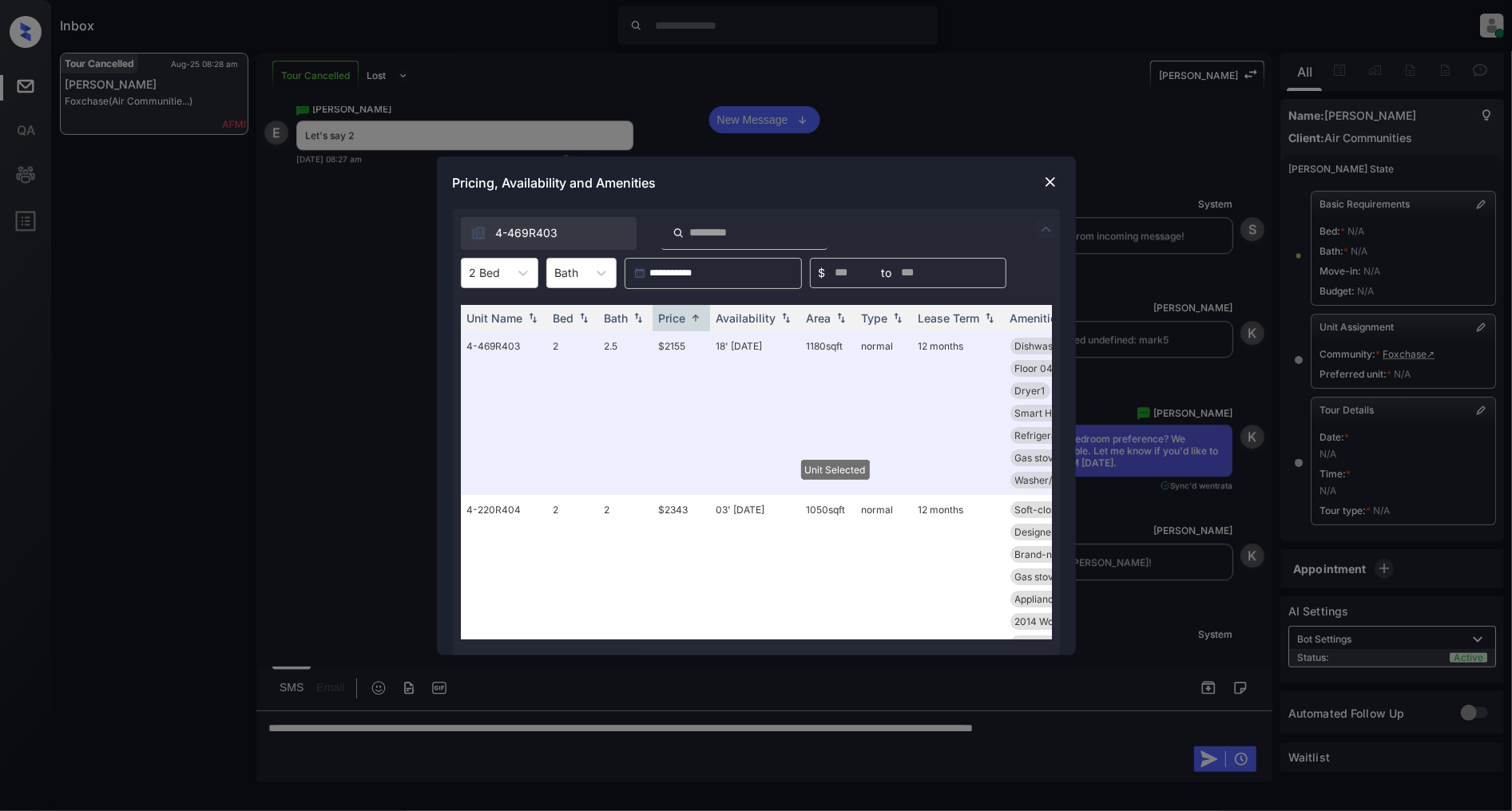
click at [1046, 180] on img at bounding box center [1051, 182] width 16 height 16
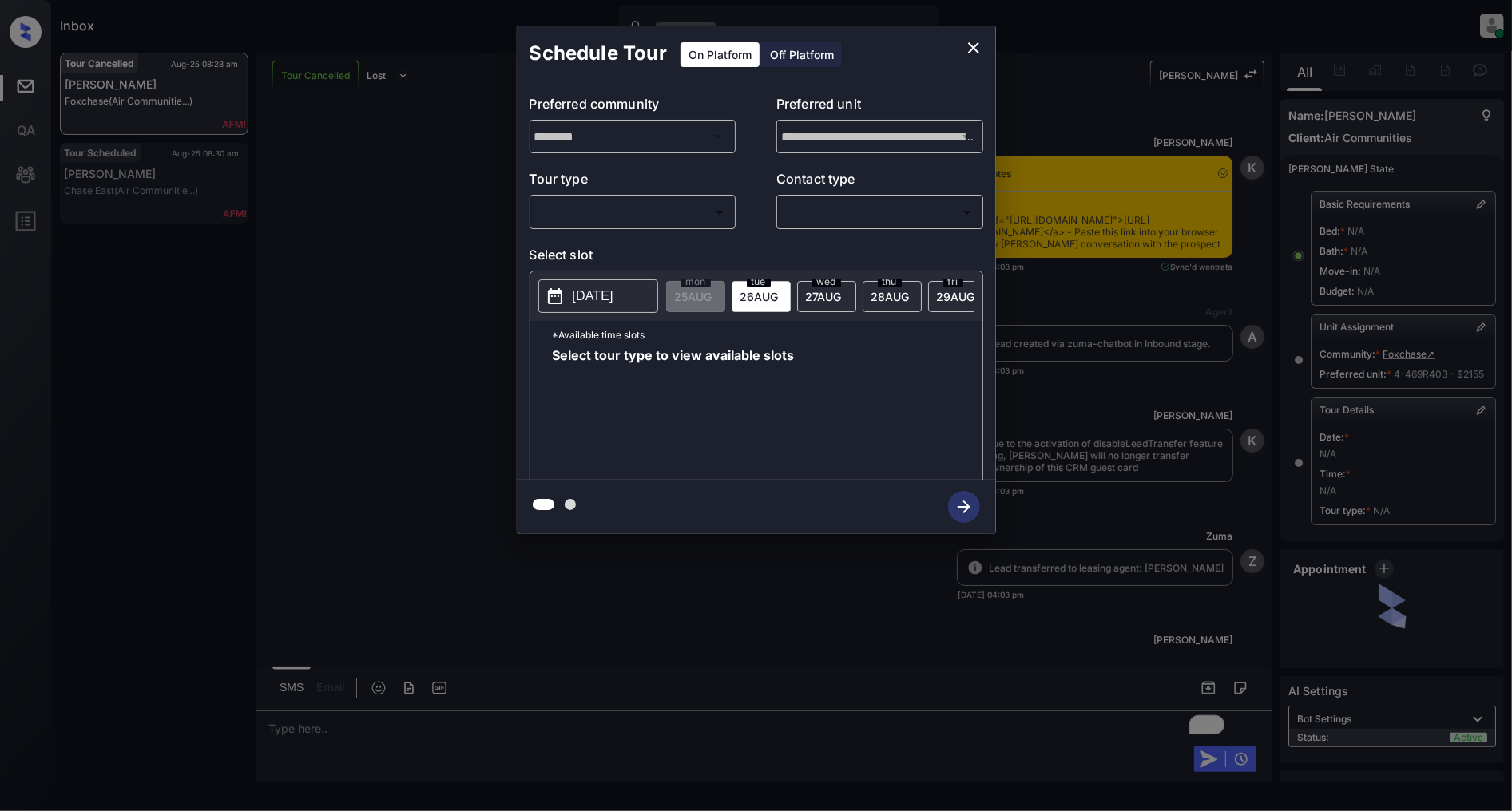
scroll to position [4537, 0]
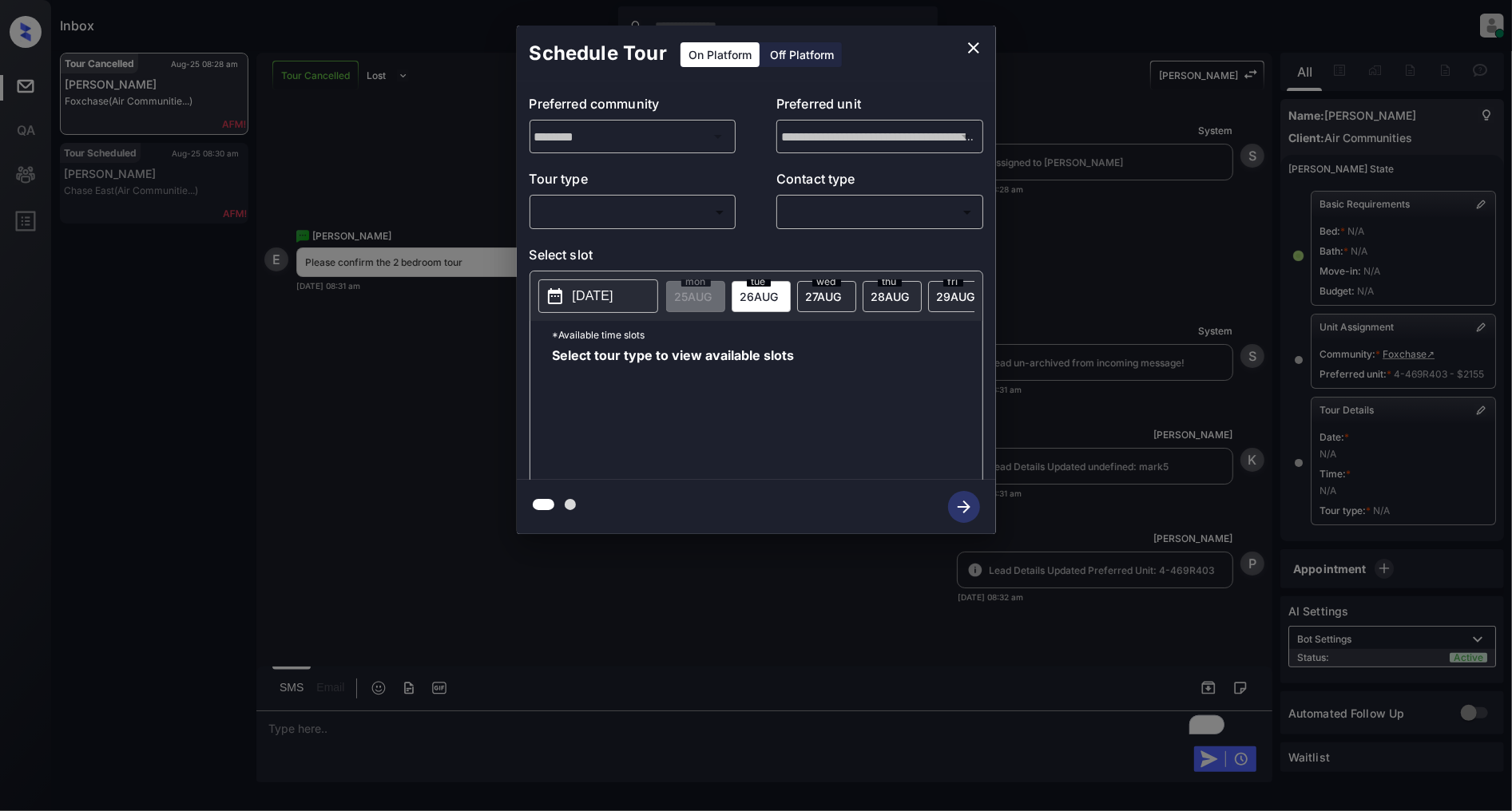
click at [653, 224] on body "Inbox Patrick Deasis Online Set yourself offline Set yourself on break Profile …" at bounding box center [756, 406] width 1512 height 811
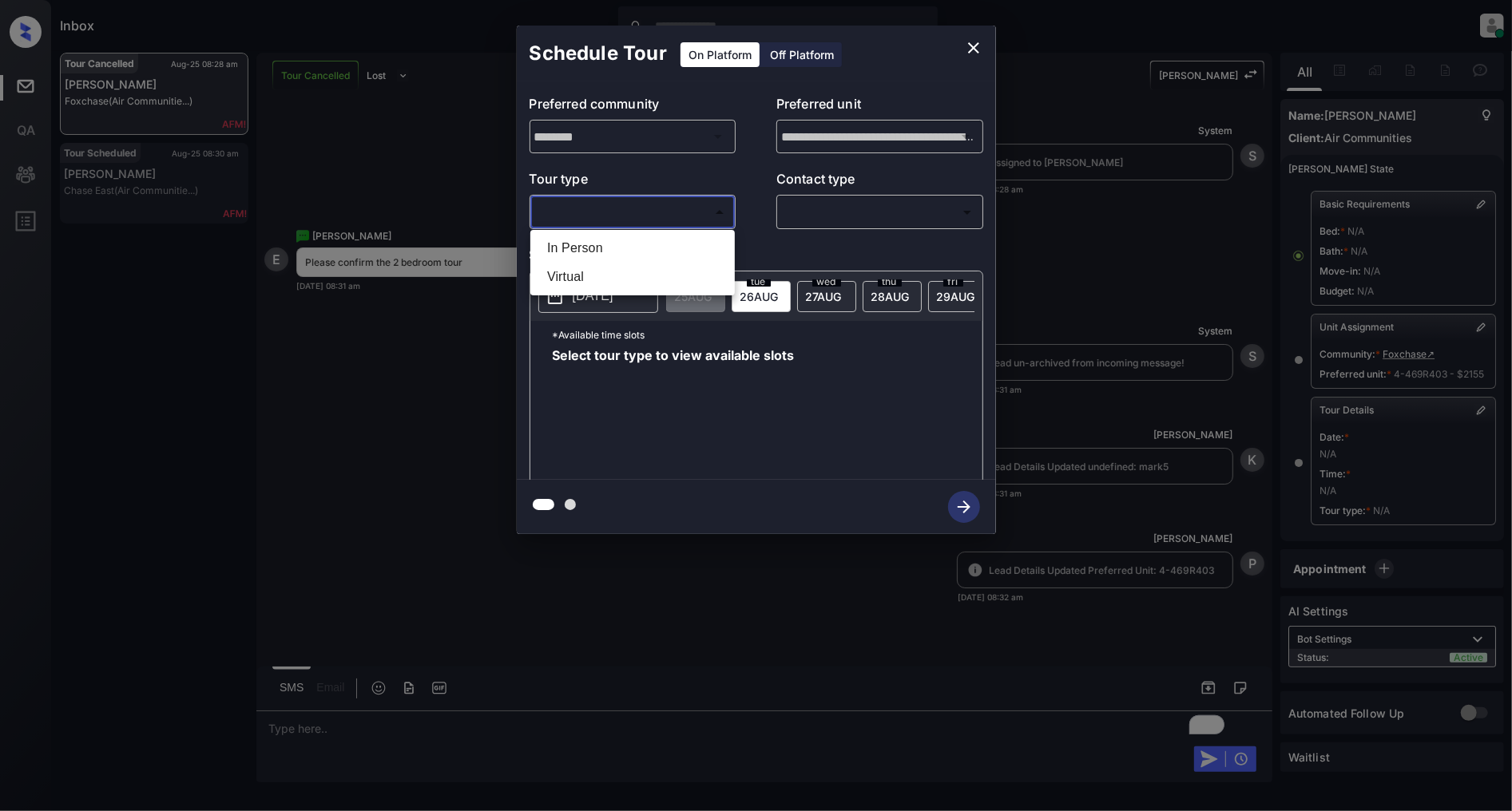
click at [563, 238] on li "In Person" at bounding box center [632, 249] width 196 height 29
type input "********"
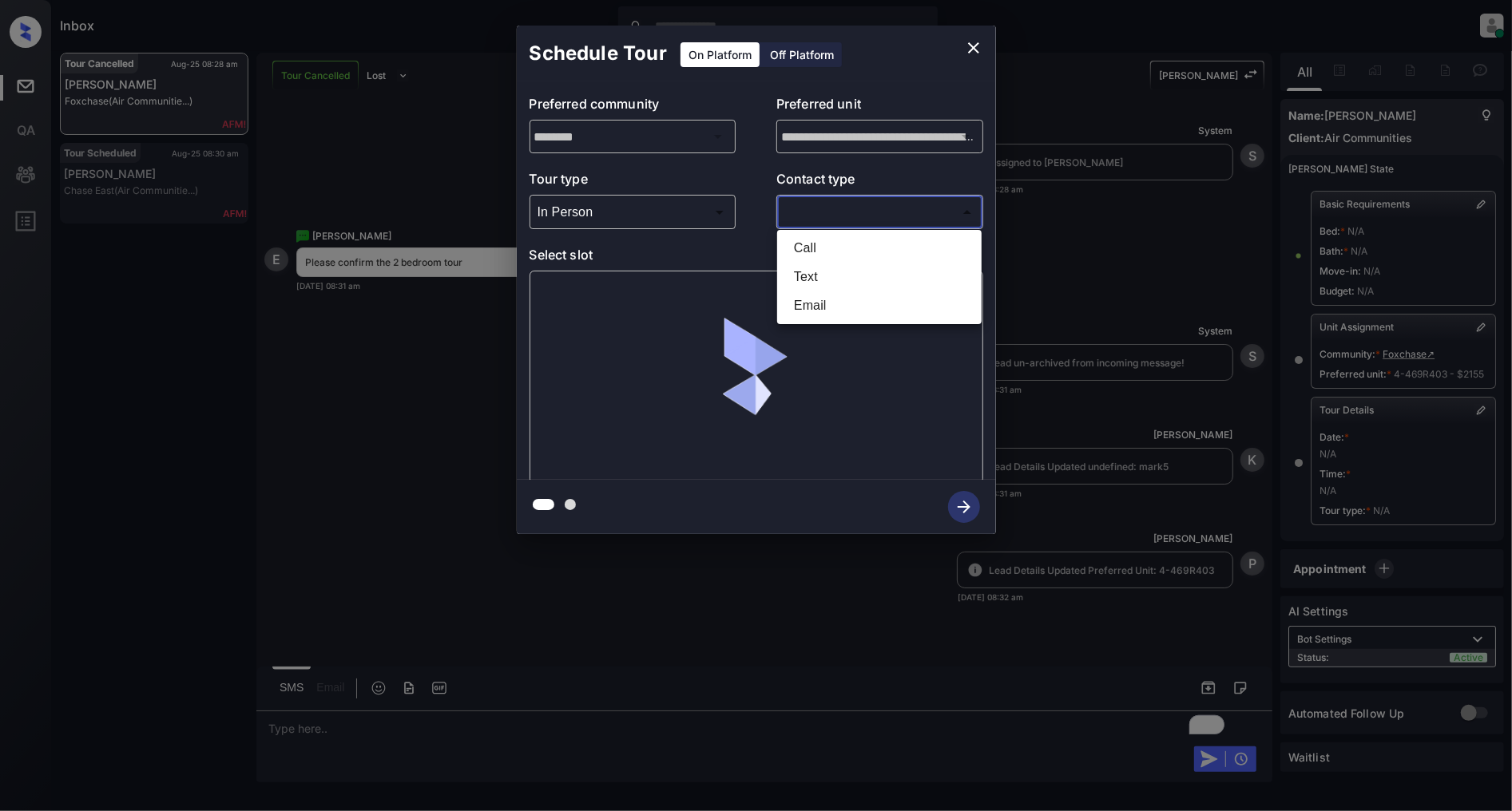
click at [916, 207] on body "Inbox Patrick Deasis Online Set yourself offline Set yourself on break Profile …" at bounding box center [756, 406] width 1512 height 811
click at [804, 270] on li "Text" at bounding box center [879, 277] width 196 height 29
type input "****"
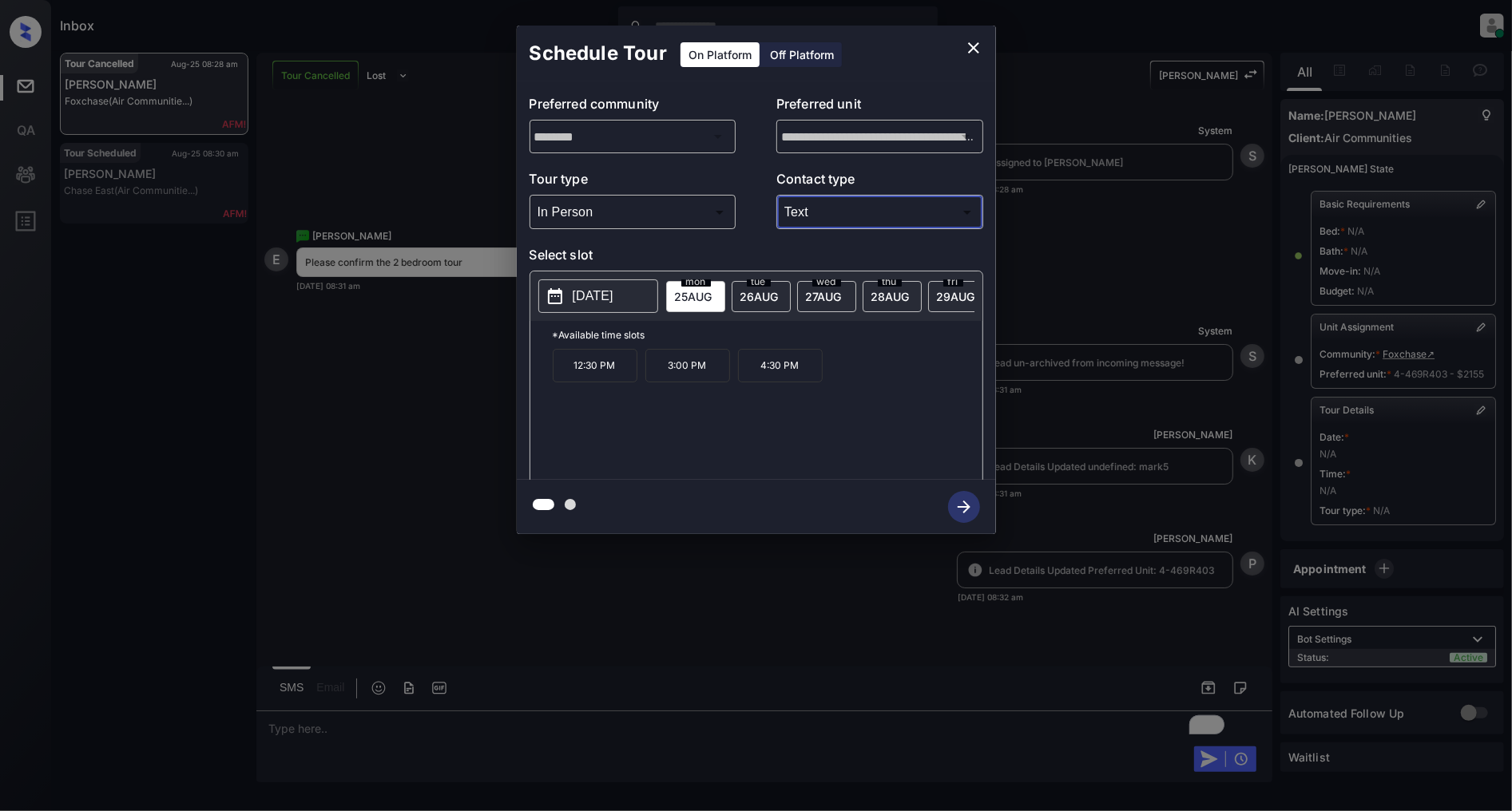
click at [692, 380] on p "3:00 PM" at bounding box center [688, 365] width 85 height 33
click at [960, 520] on icon "button" at bounding box center [964, 507] width 32 height 32
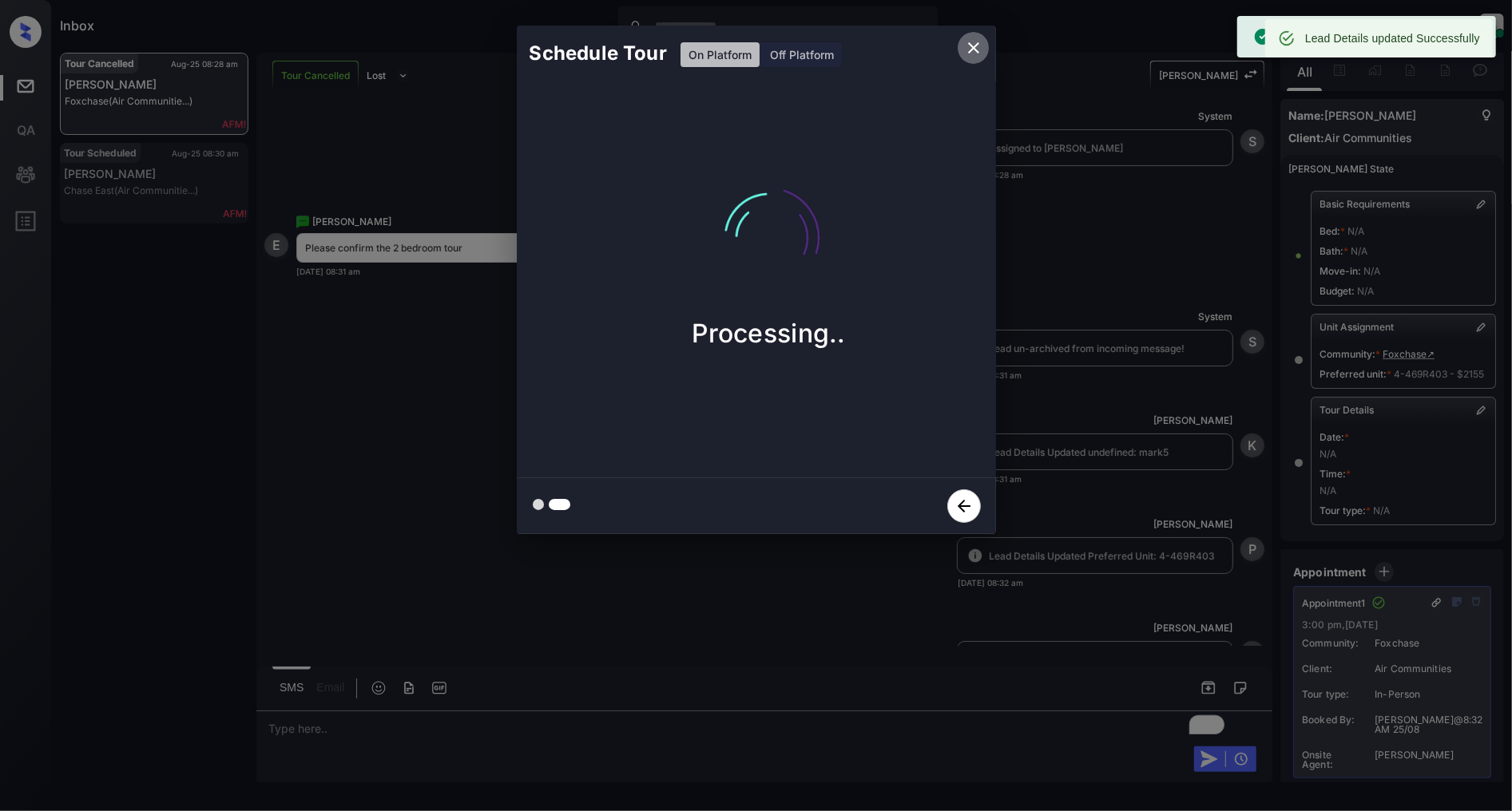
click at [971, 42] on icon "close" at bounding box center [973, 48] width 19 height 19
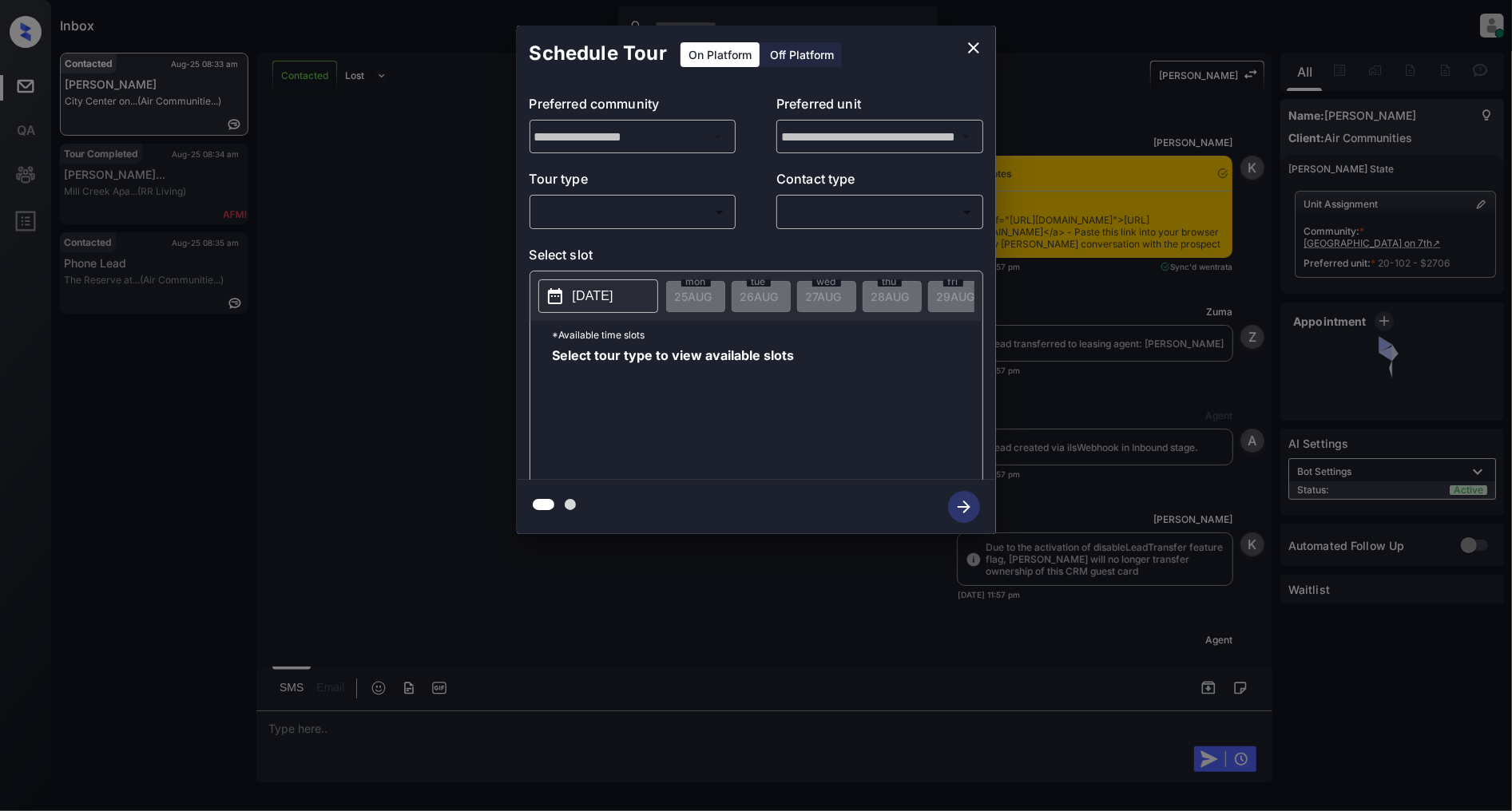
scroll to position [2082, 0]
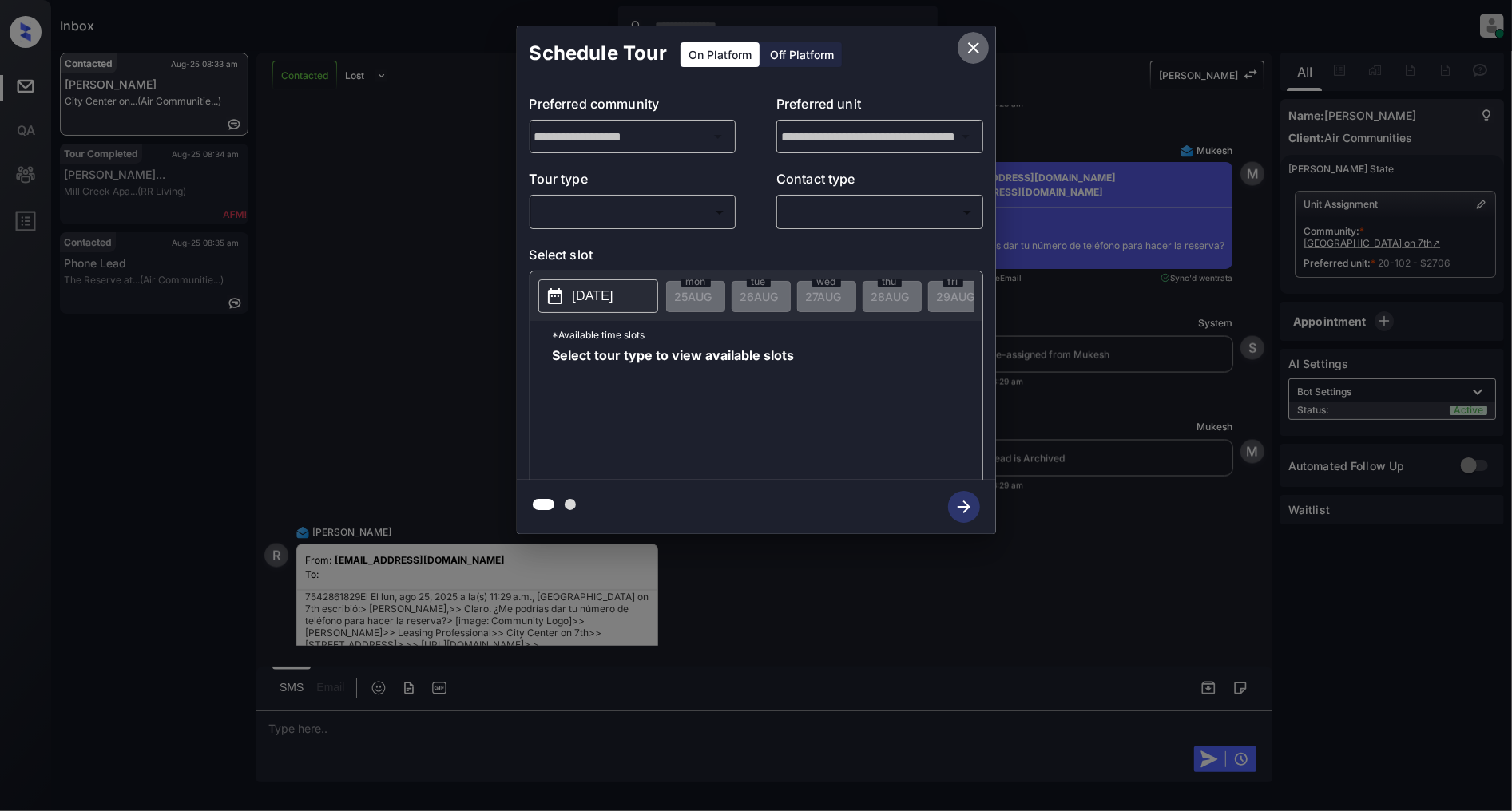
click at [985, 43] on button "close" at bounding box center [973, 47] width 32 height 32
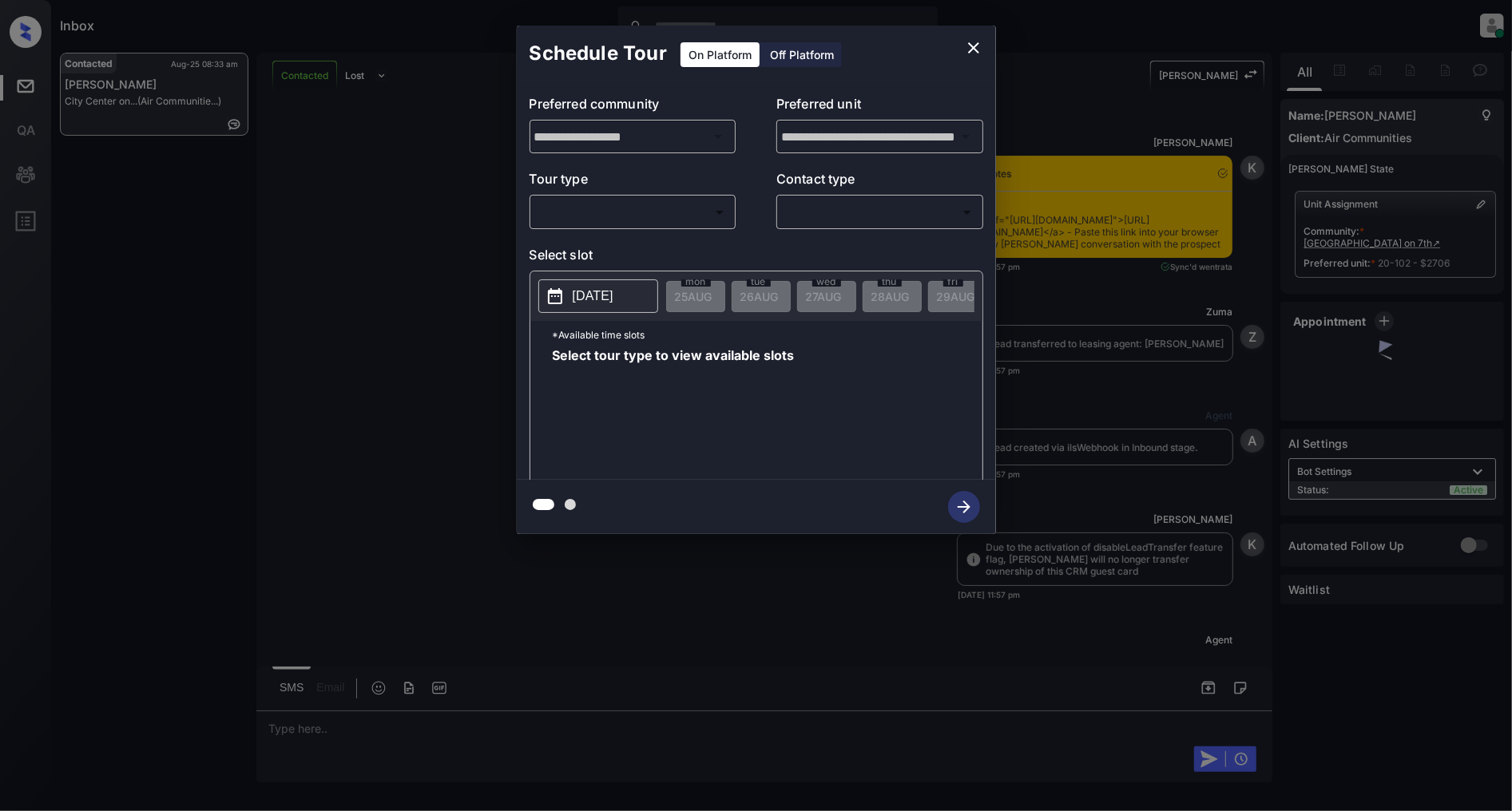
scroll to position [2630, 0]
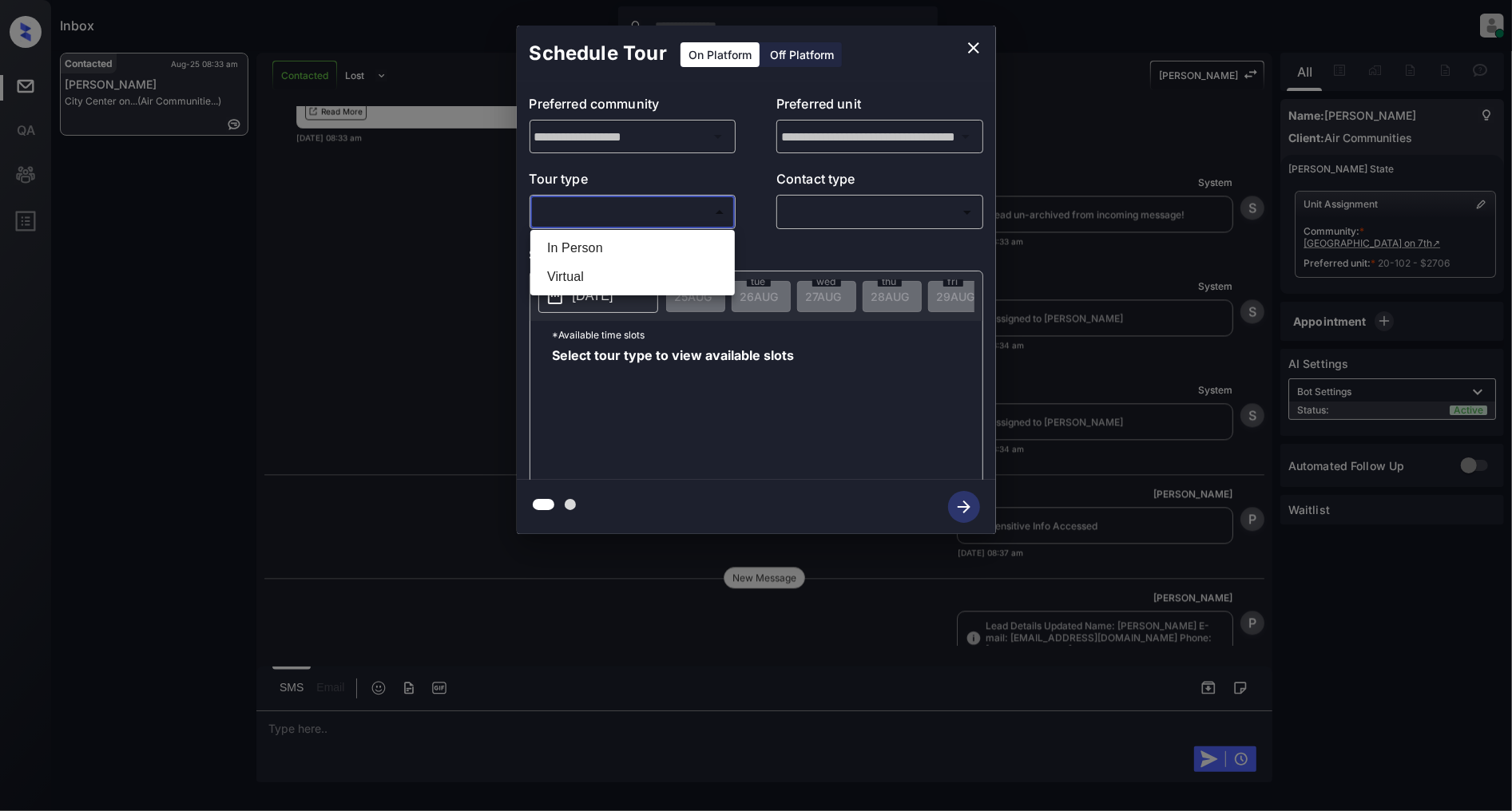
click at [672, 205] on body "Inbox [PERSON_NAME] Online Set yourself offline Set yourself on break Profile S…" at bounding box center [756, 406] width 1512 height 811
click at [617, 252] on li "In Person" at bounding box center [632, 249] width 196 height 29
type input "********"
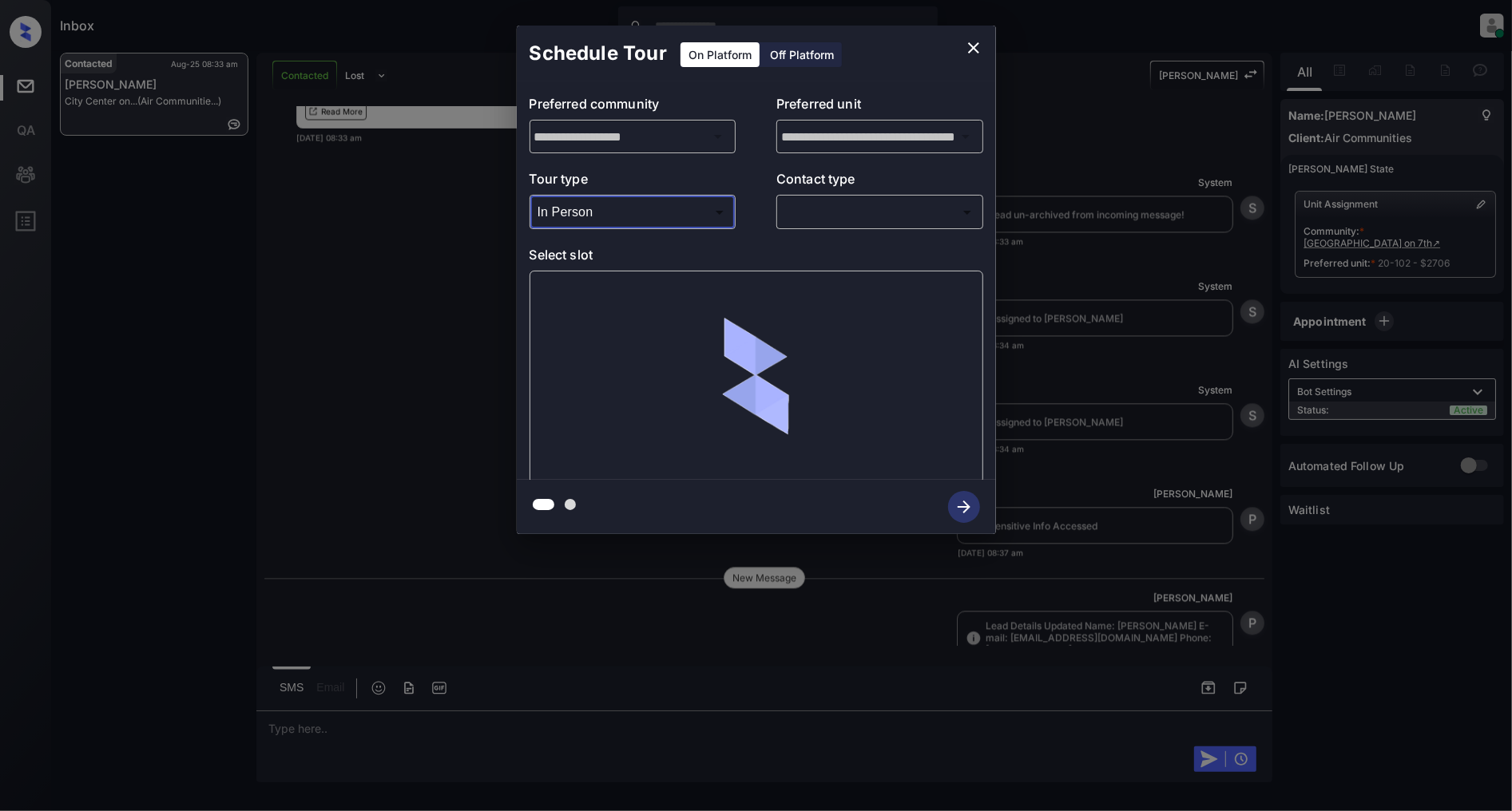
click at [869, 219] on body "Inbox [PERSON_NAME] Online Set yourself offline Set yourself on break Profile S…" at bounding box center [756, 406] width 1512 height 811
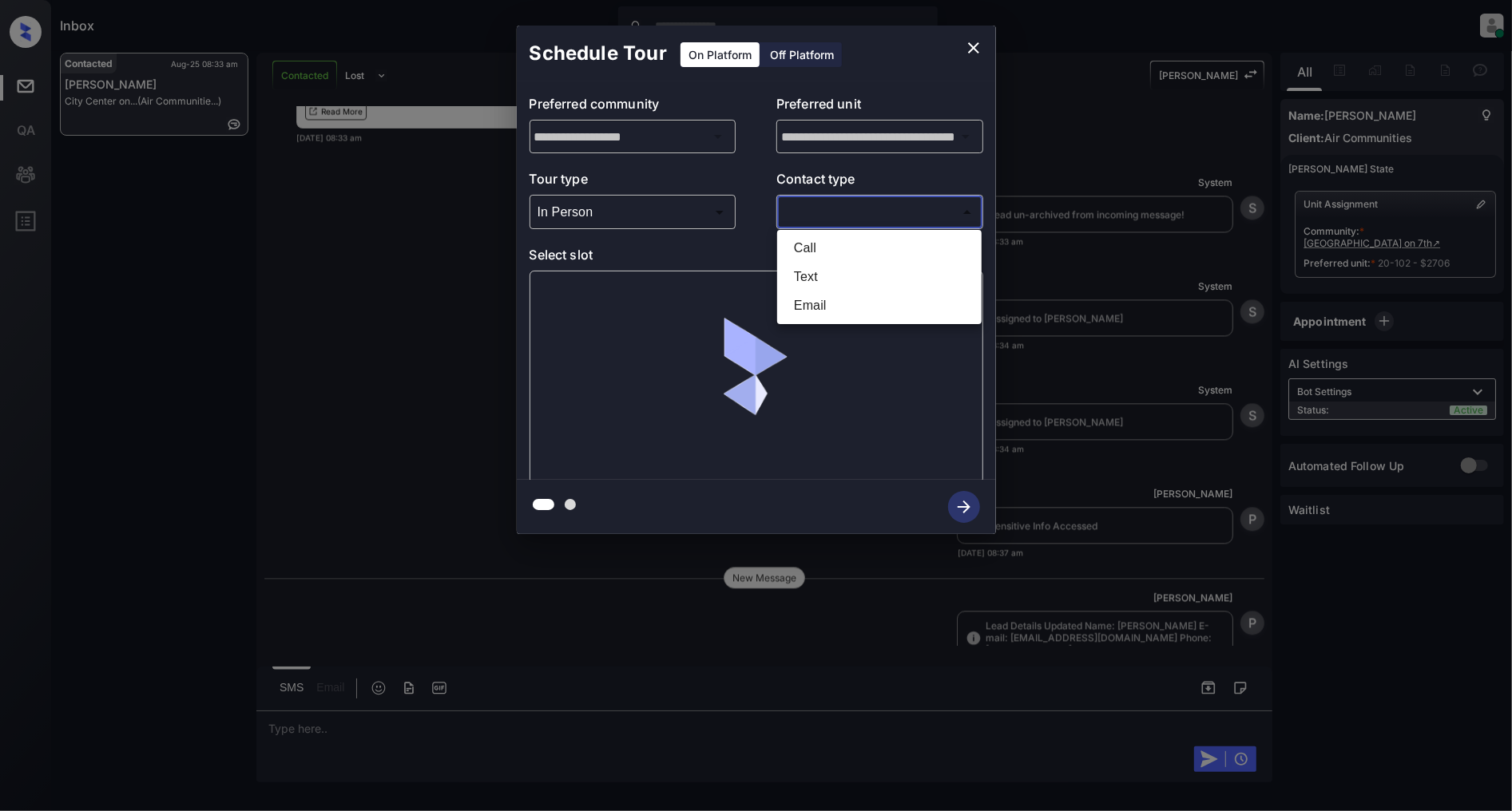
click at [813, 280] on li "Text" at bounding box center [879, 277] width 196 height 29
type input "****"
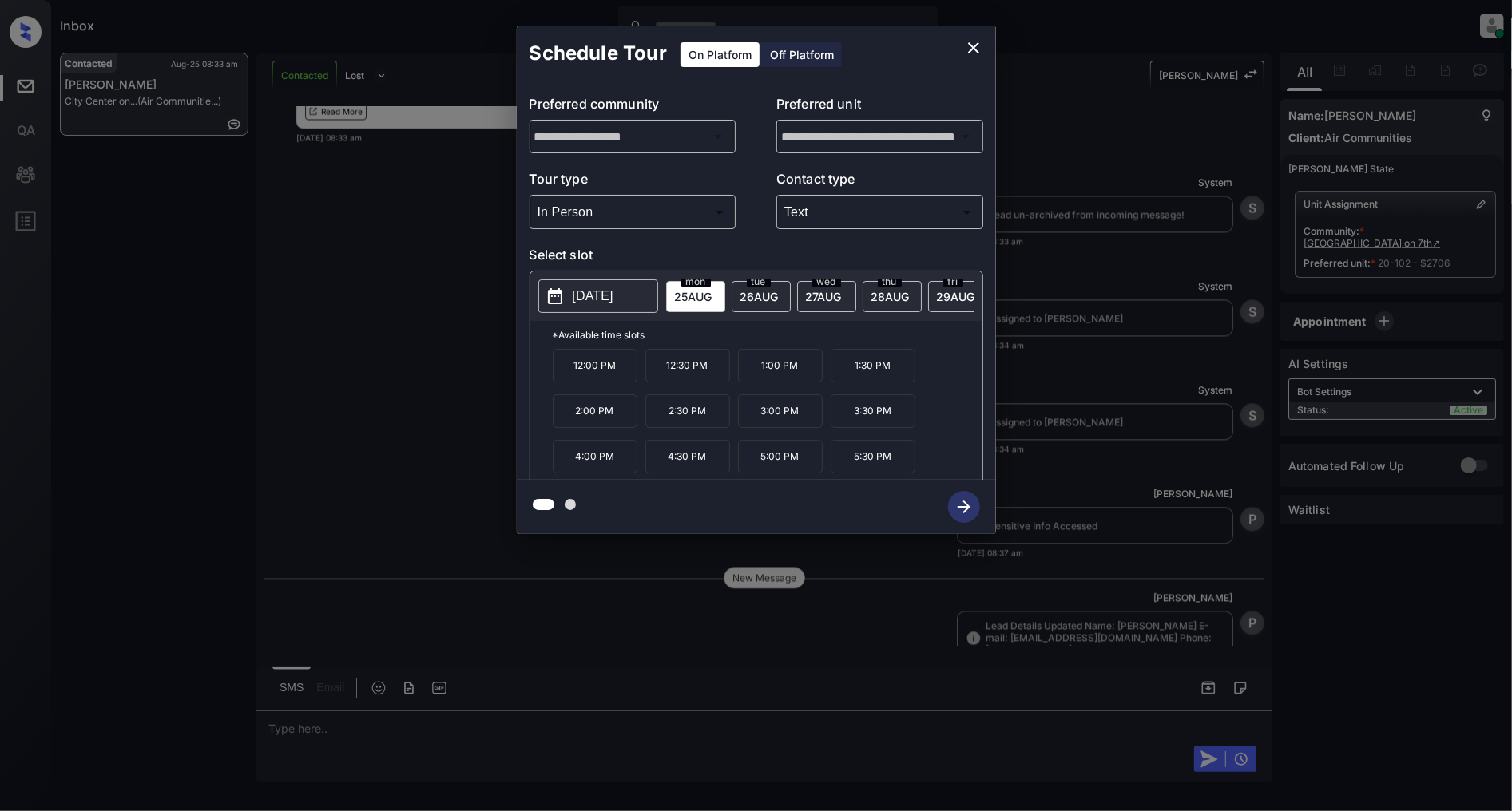
click at [771, 464] on p "5:00 PM" at bounding box center [780, 456] width 85 height 33
click at [977, 518] on button "button" at bounding box center [965, 507] width 51 height 41
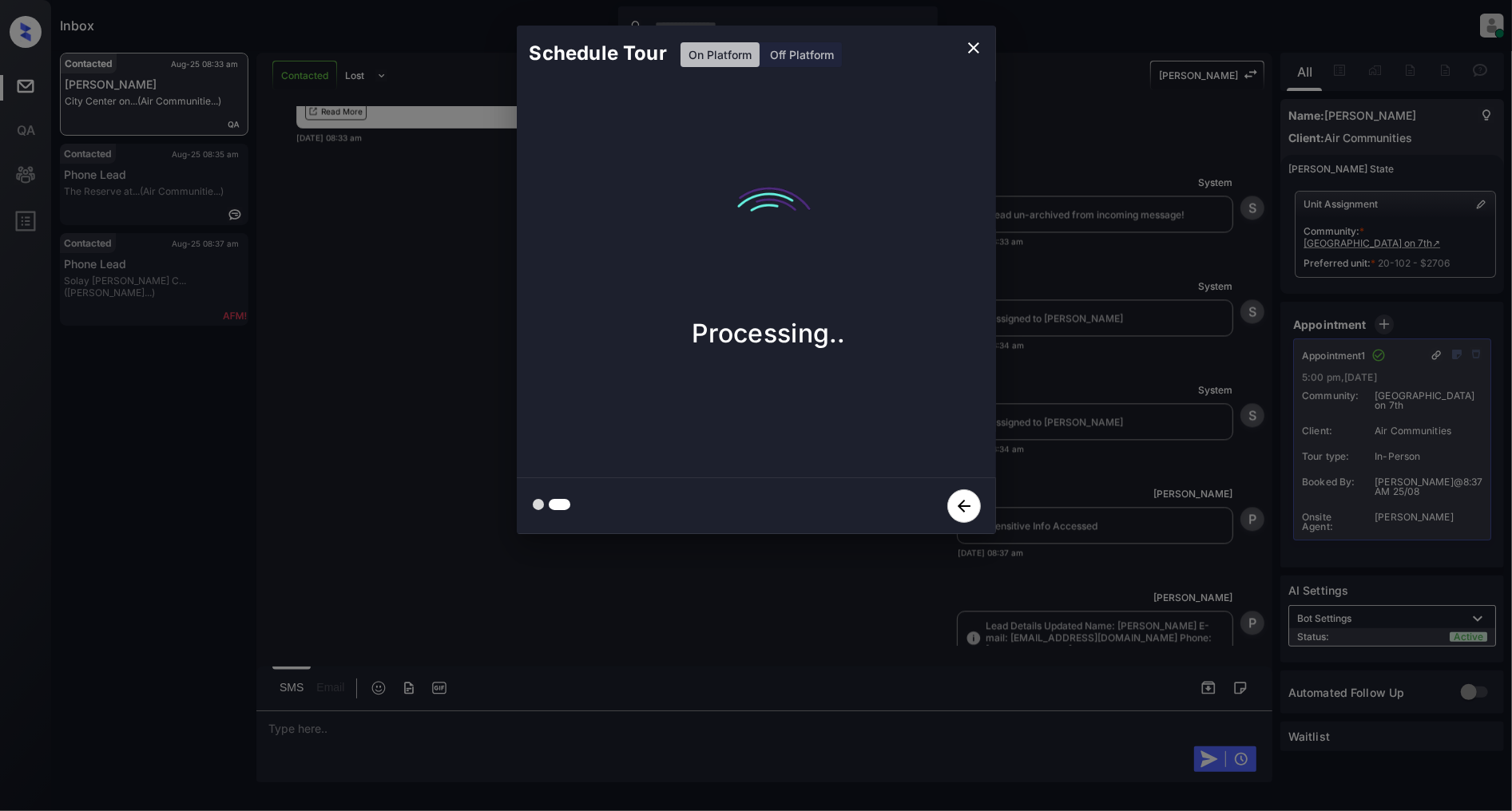
click at [967, 45] on icon "close" at bounding box center [973, 48] width 19 height 19
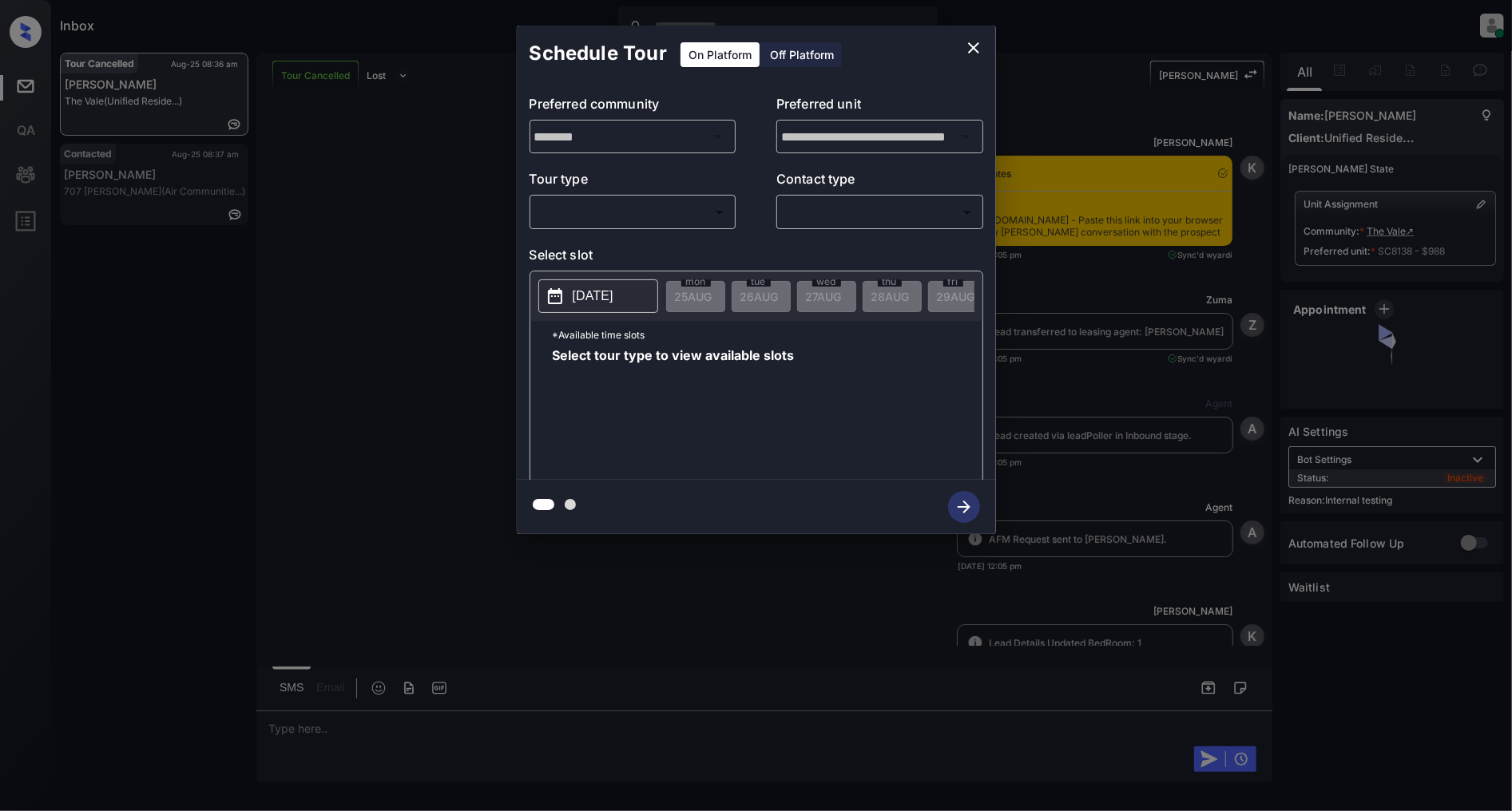
scroll to position [13219, 0]
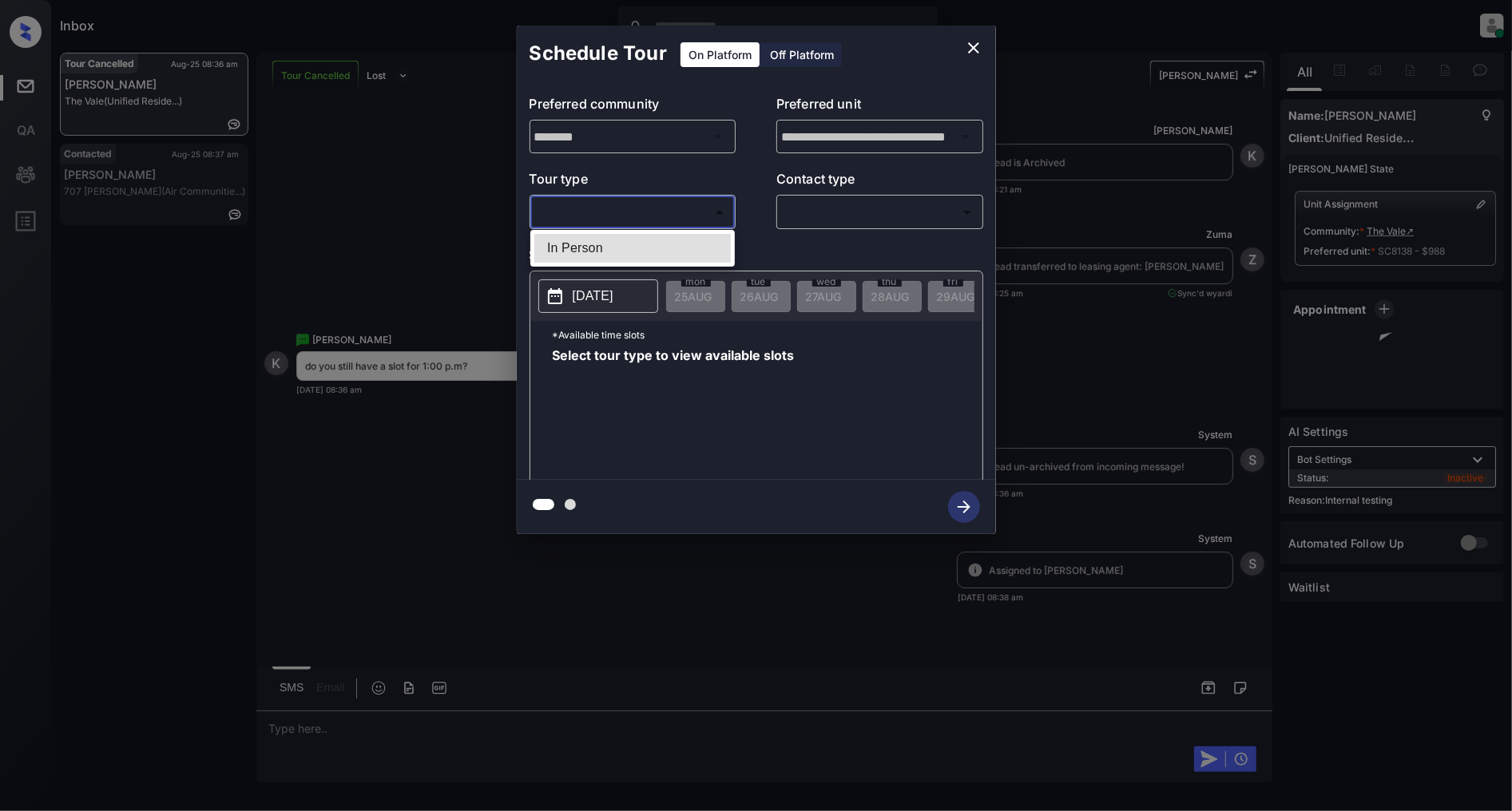
click at [648, 210] on body "Inbox Patrick Deasis Online Set yourself offline Set yourself on break Profile …" at bounding box center [756, 406] width 1512 height 811
click at [603, 248] on li "In Person" at bounding box center [632, 249] width 196 height 29
type input "********"
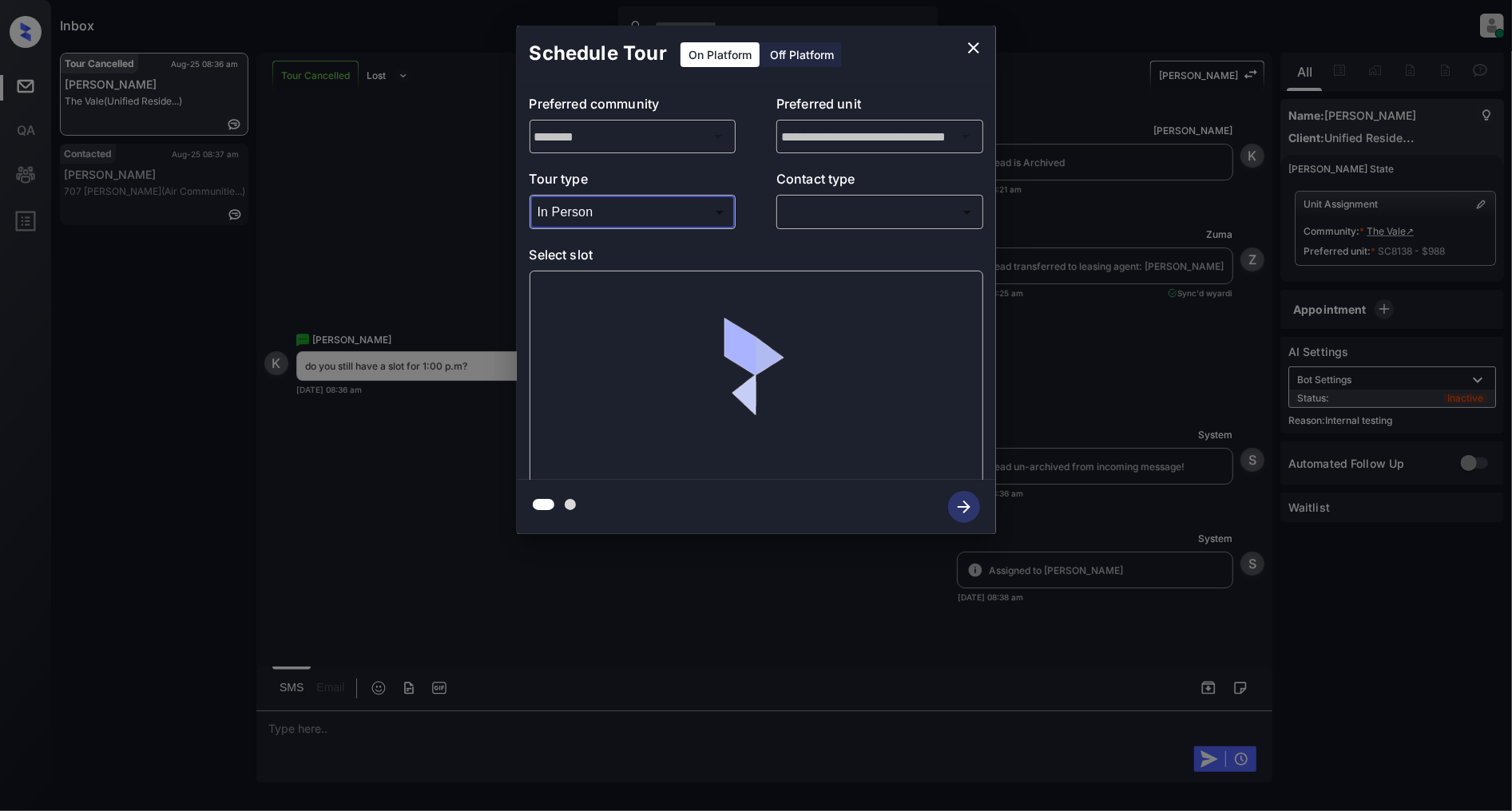
click at [843, 213] on body "Inbox Patrick Deasis Online Set yourself offline Set yourself on break Profile …" at bounding box center [756, 406] width 1512 height 811
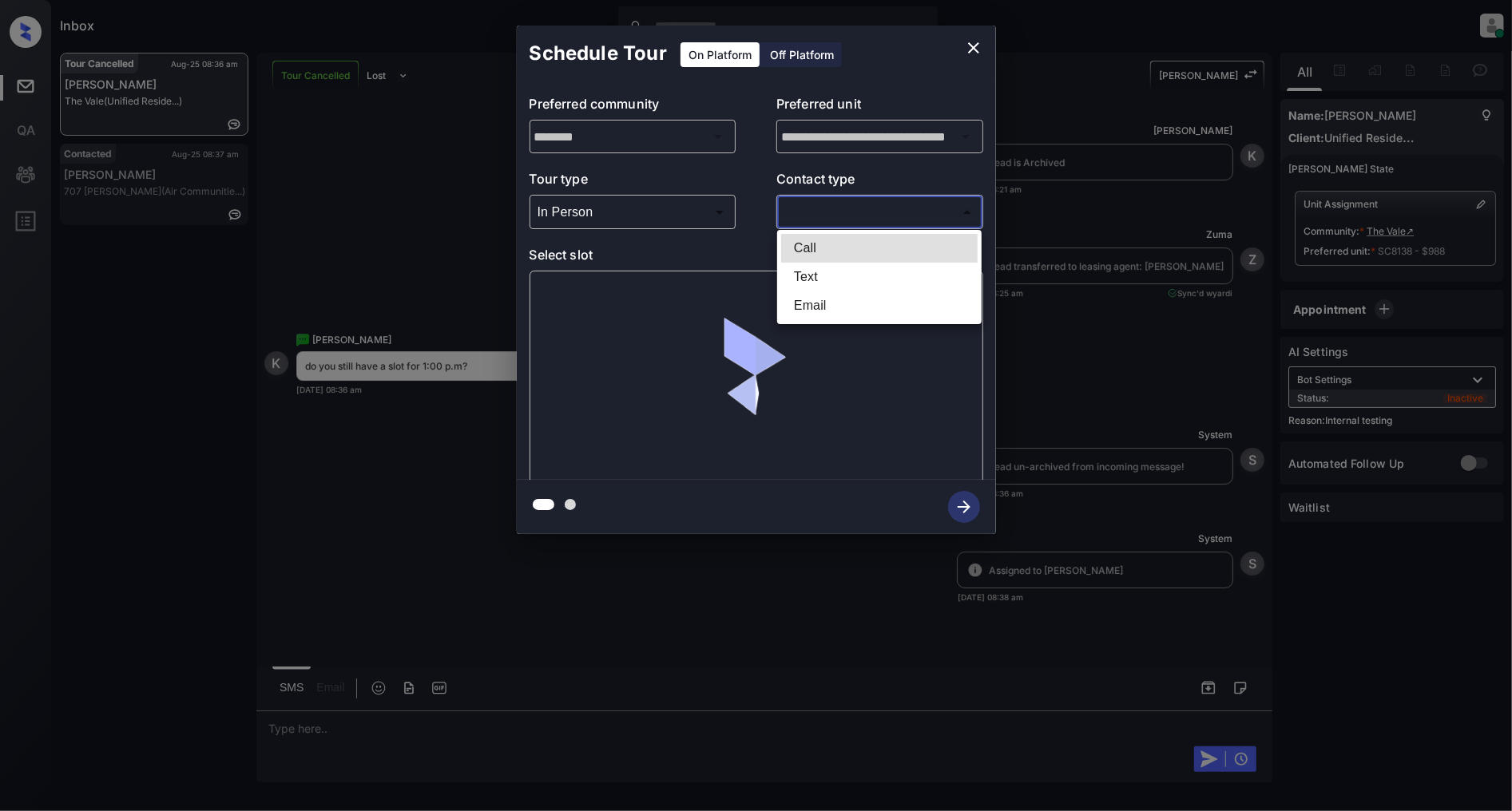
click at [819, 265] on li "Text" at bounding box center [879, 277] width 196 height 29
type input "****"
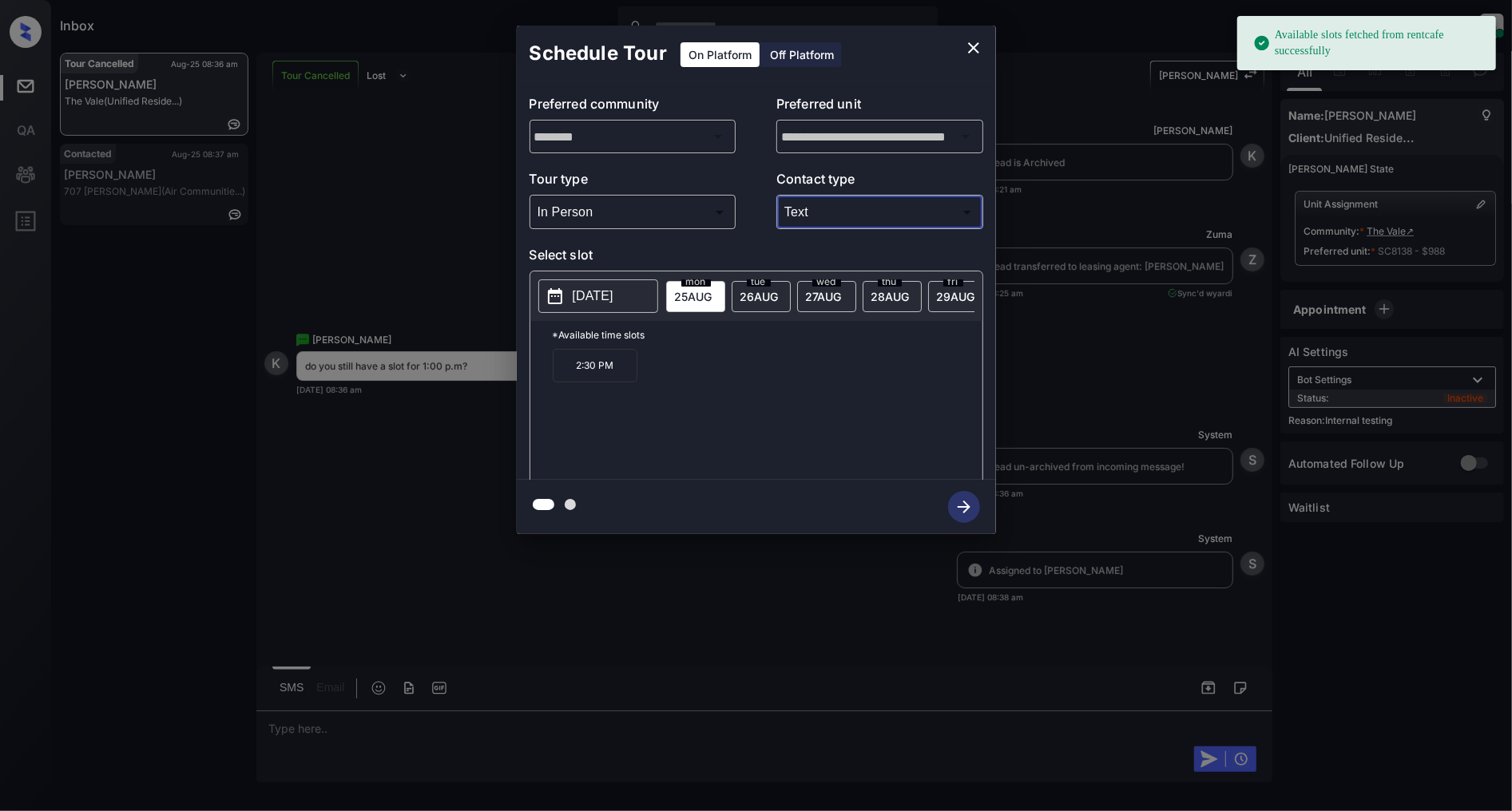
click at [964, 45] on icon "close" at bounding box center [973, 48] width 19 height 19
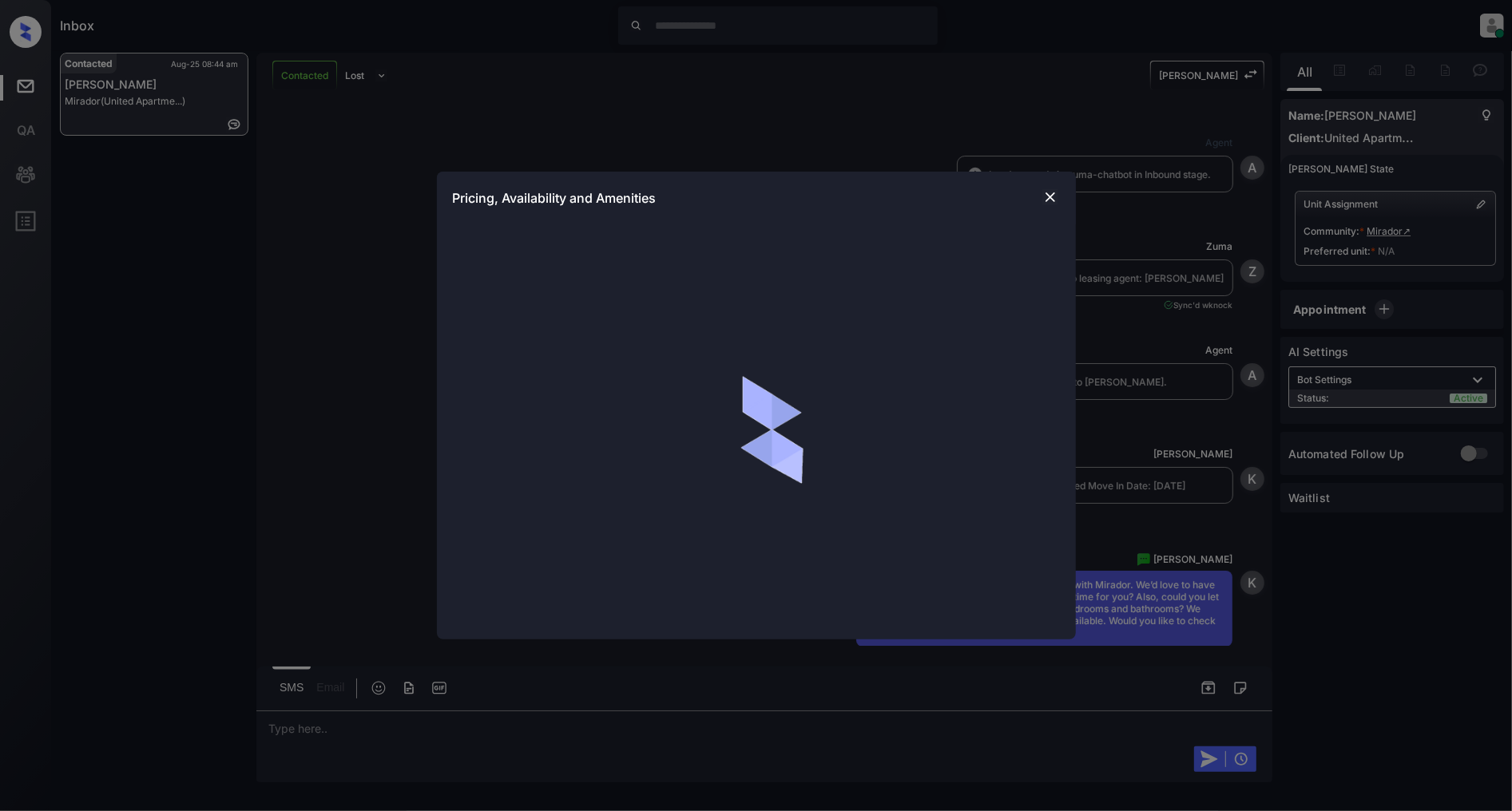
scroll to position [398, 0]
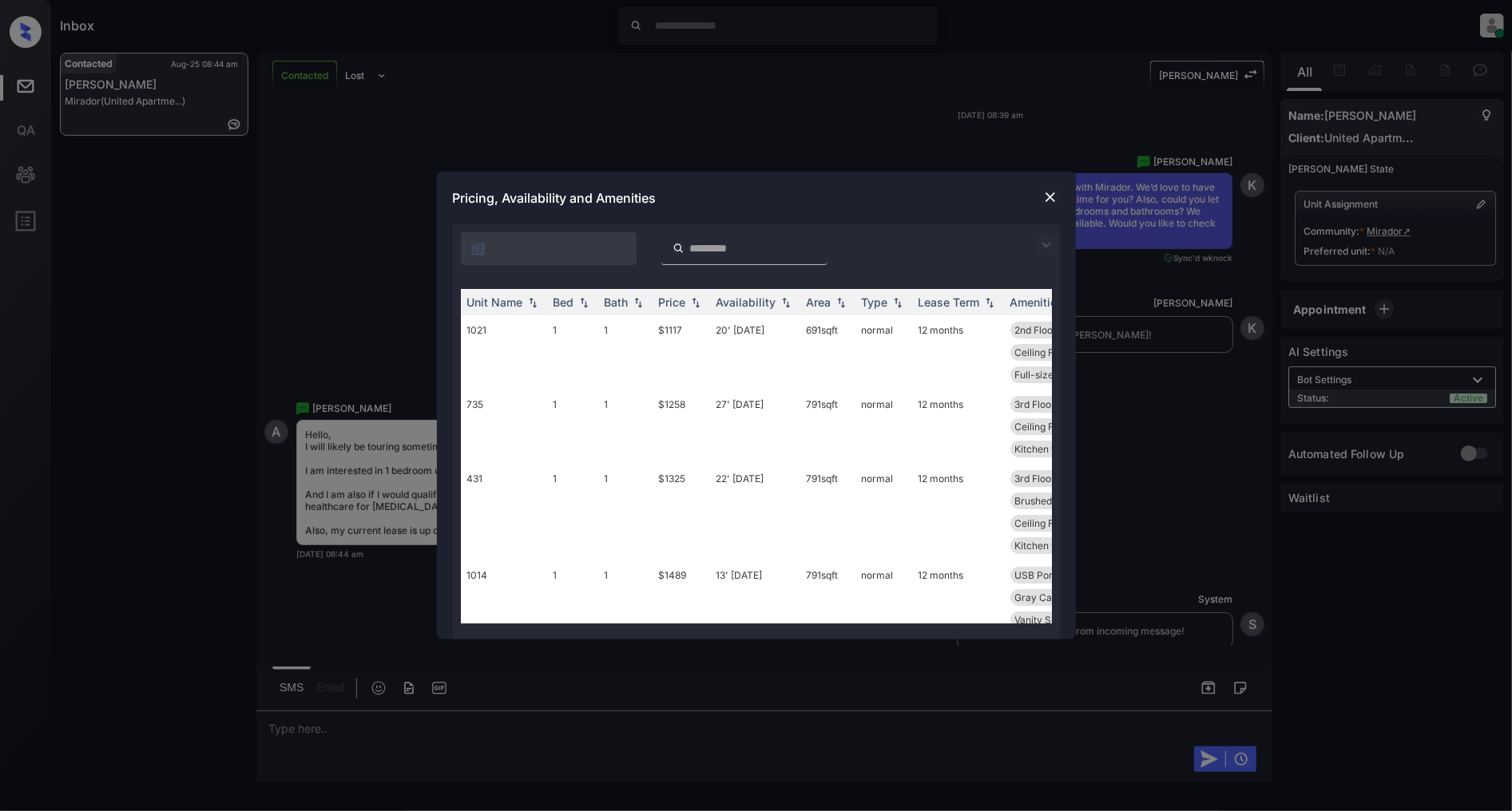
click at [1043, 245] on img at bounding box center [1046, 245] width 19 height 19
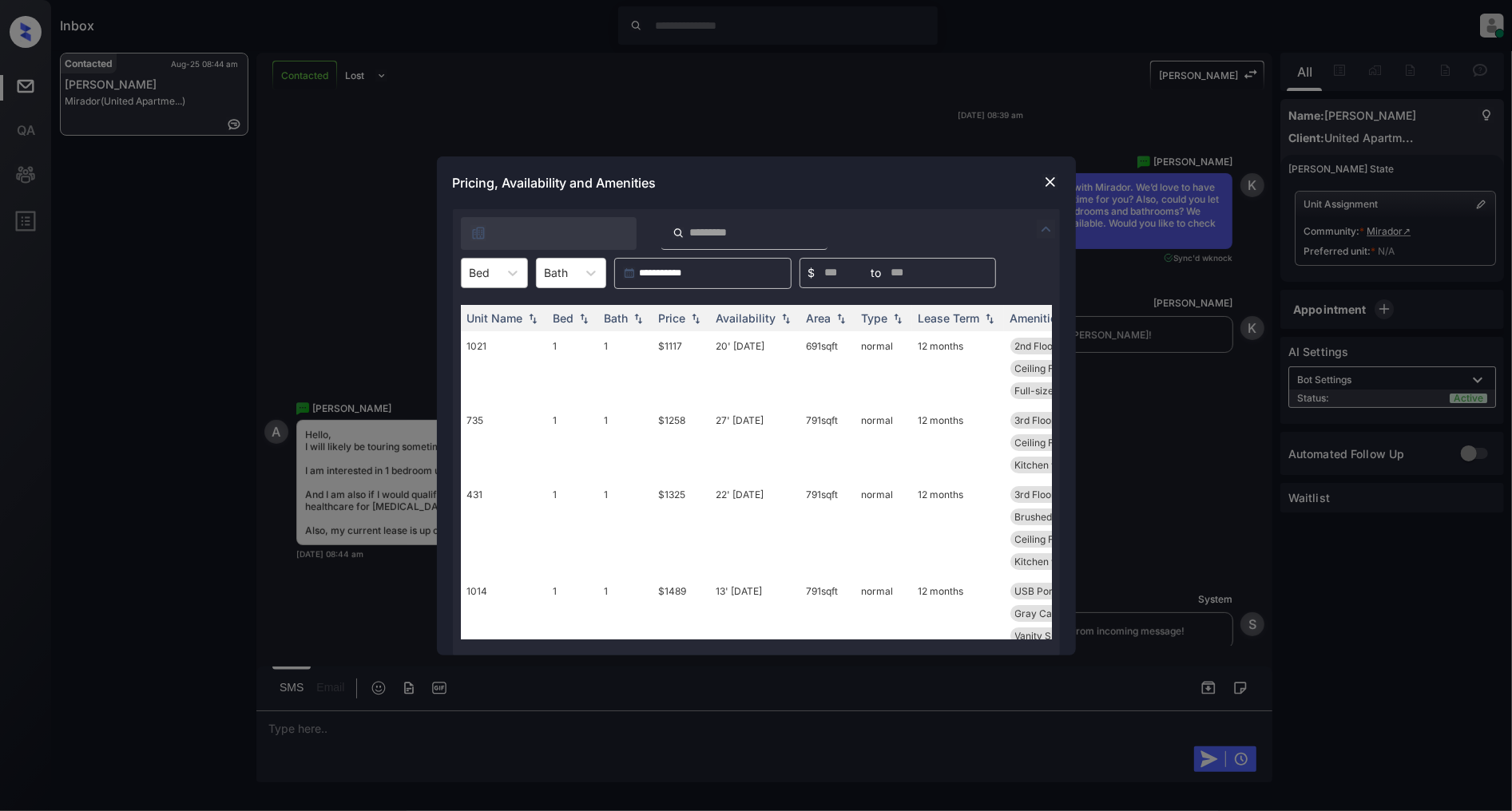
click at [478, 266] on div at bounding box center [480, 273] width 21 height 17
click at [479, 318] on div "1" at bounding box center [494, 312] width 67 height 29
click at [700, 321] on img at bounding box center [696, 317] width 16 height 11
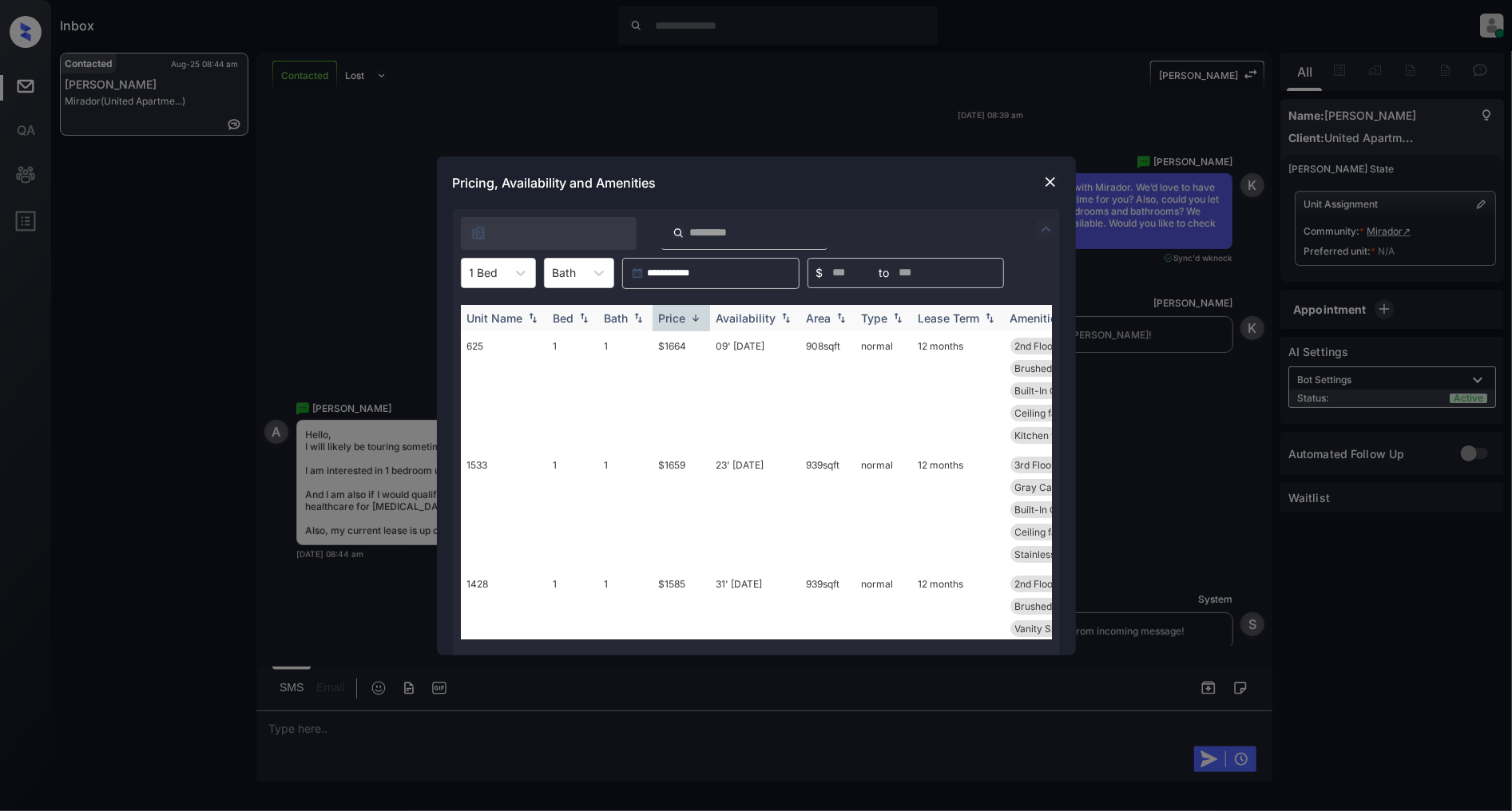
click at [700, 321] on img at bounding box center [696, 318] width 16 height 12
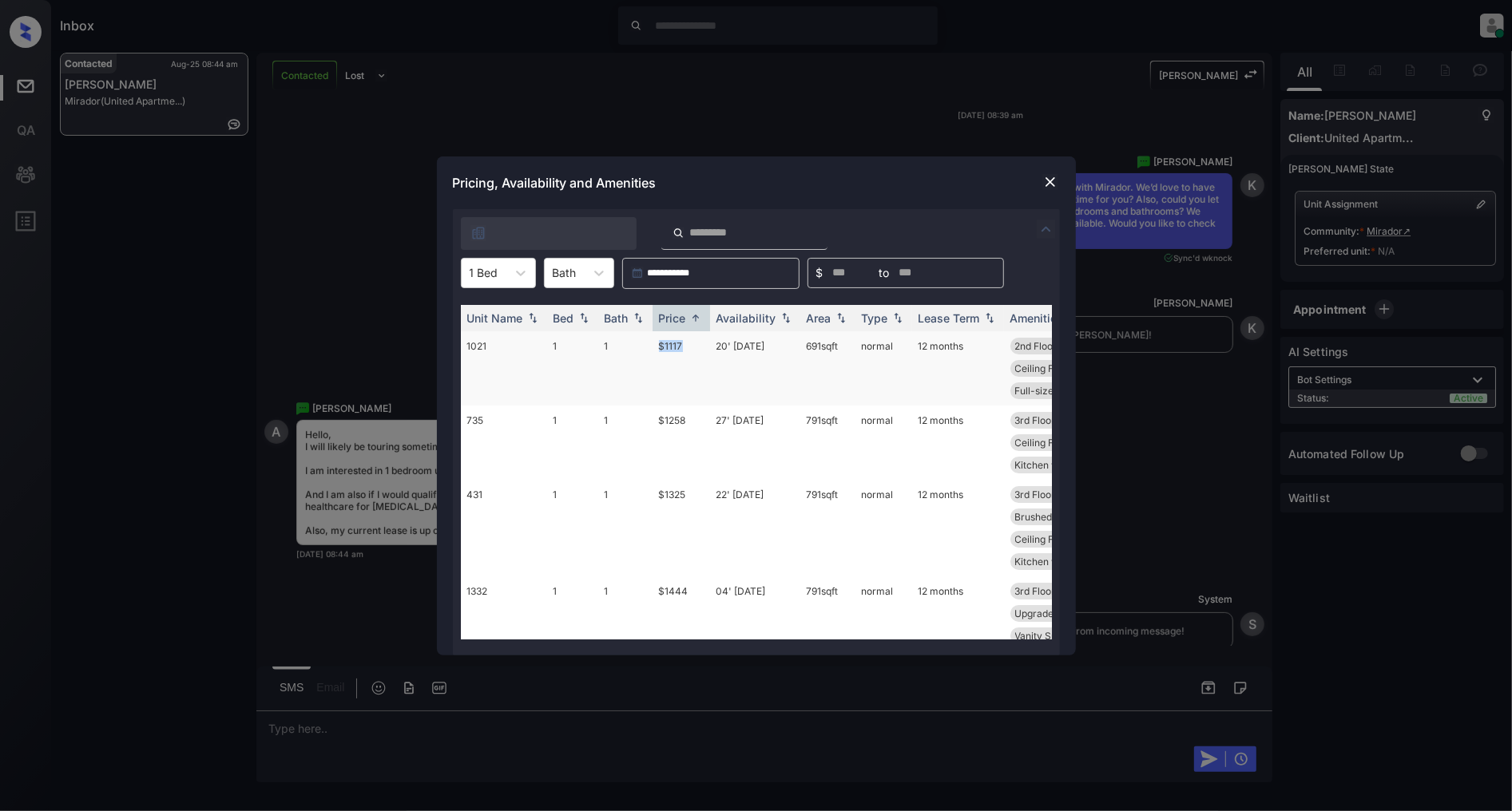
drag, startPoint x: 696, startPoint y: 345, endPoint x: 636, endPoint y: 345, distance: 60.0
click at [636, 345] on tr "1021 1 1 $1117 20' Sep 25 691 sqft normal 12 months 2nd Floor Brushed Nickel ..…" at bounding box center [877, 369] width 834 height 75
copy tr "$1117"
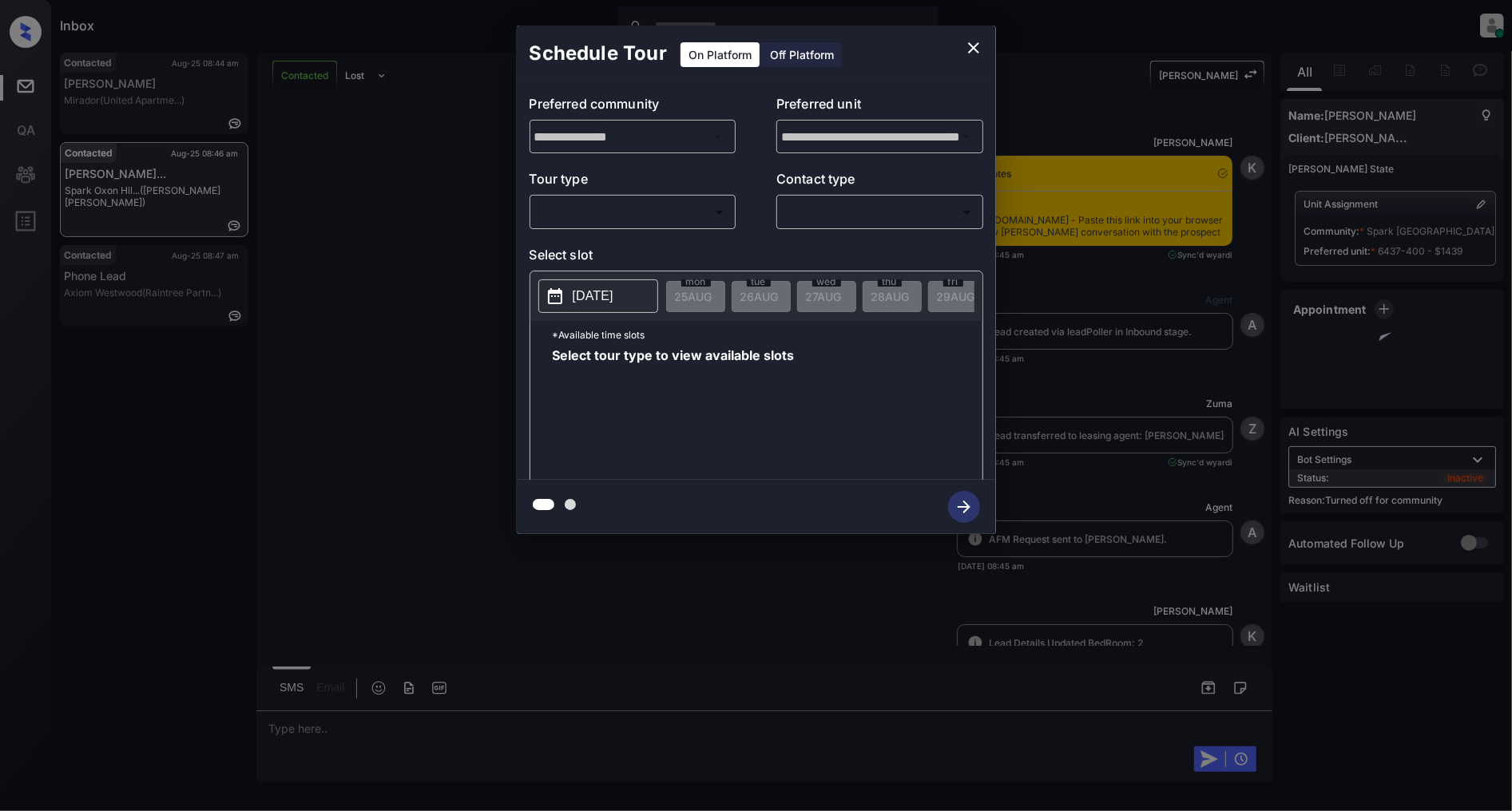
scroll to position [752, 0]
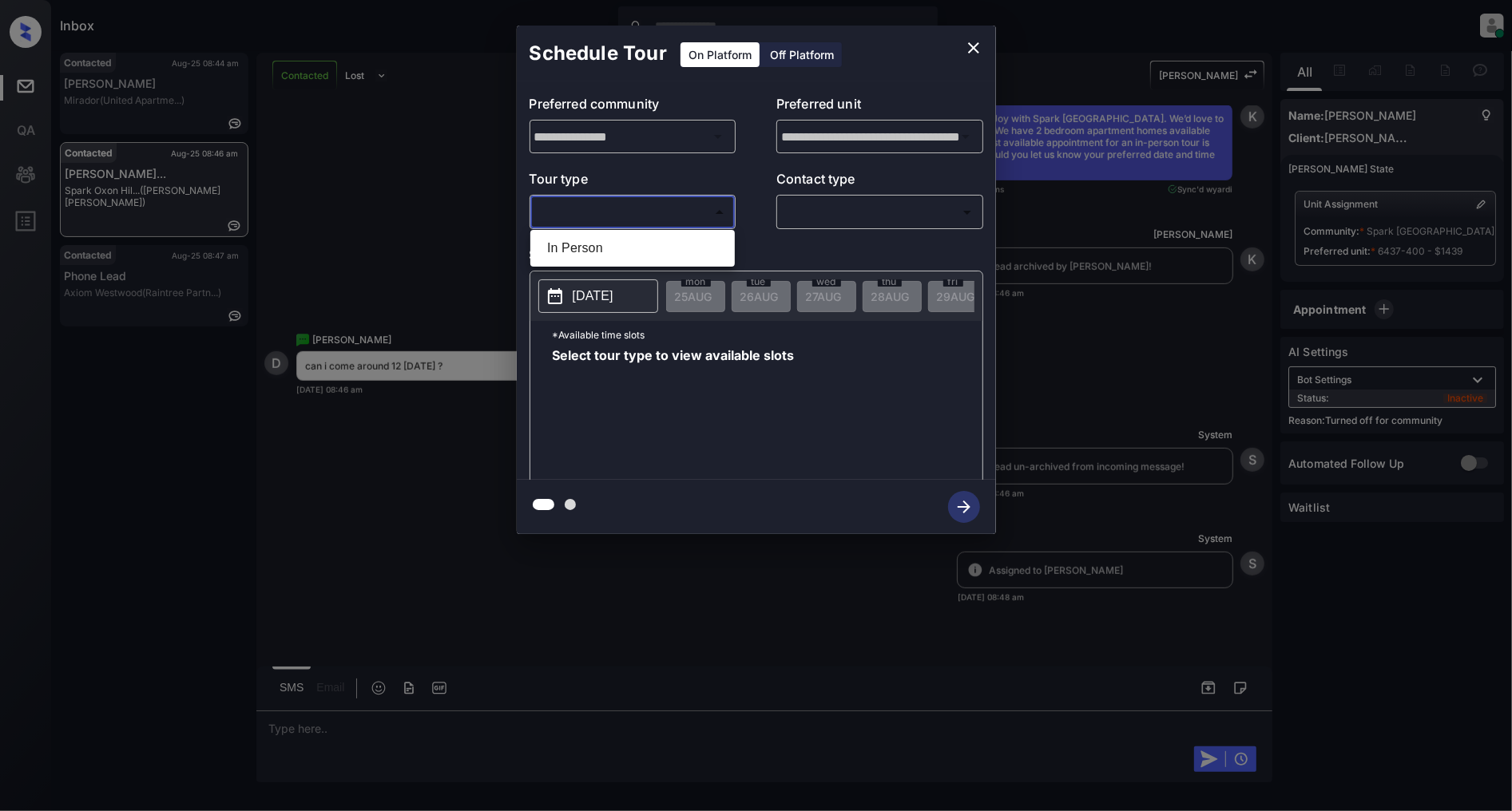
click at [626, 218] on body "Inbox [PERSON_NAME] Online Set yourself offline Set yourself on break Profile S…" at bounding box center [756, 406] width 1512 height 811
click at [591, 248] on li "In Person" at bounding box center [632, 249] width 196 height 29
type input "********"
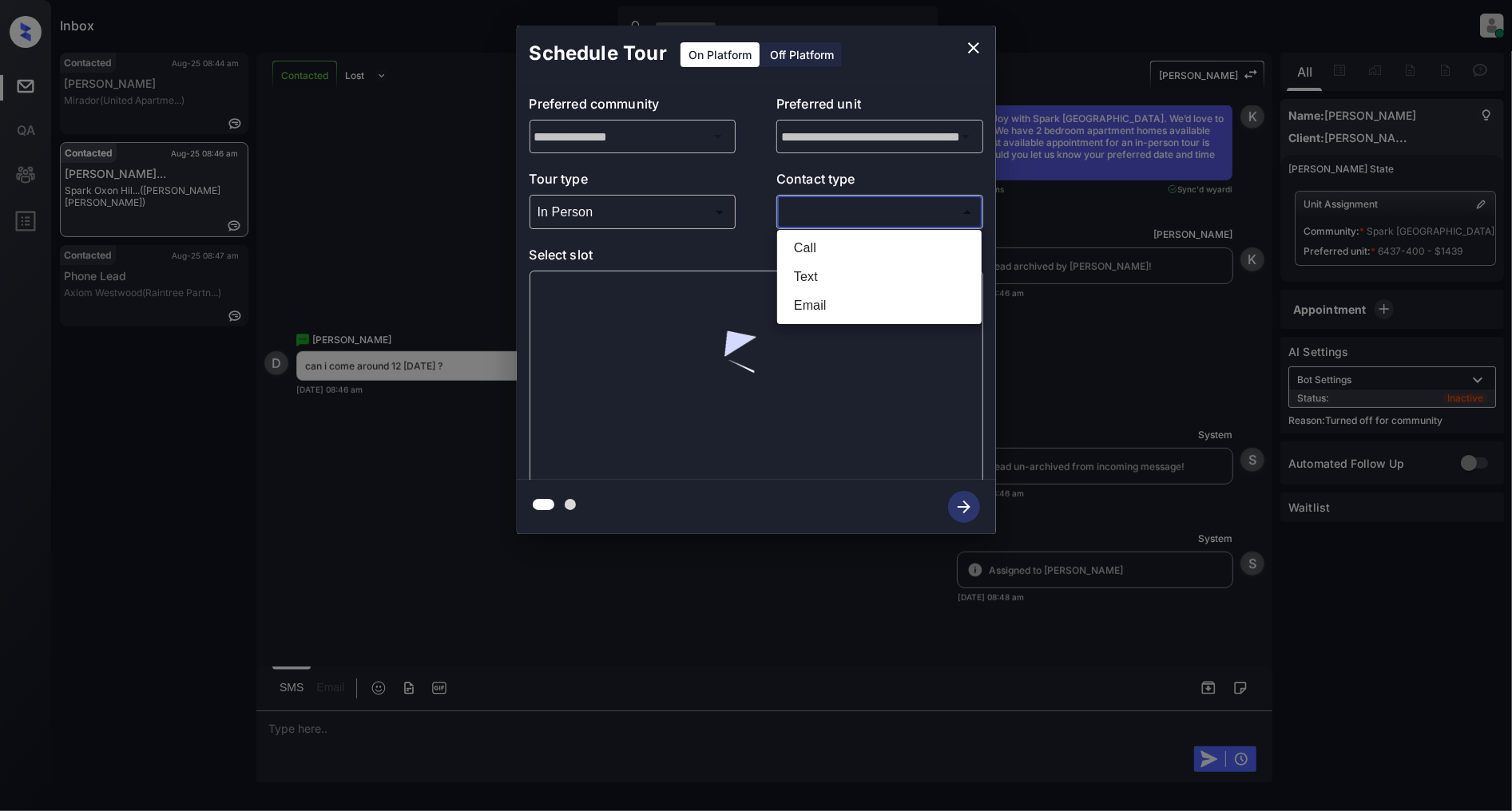
click at [863, 208] on body "Inbox [PERSON_NAME] Online Set yourself offline Set yourself on break Profile S…" at bounding box center [756, 406] width 1512 height 811
click at [802, 283] on li "Text" at bounding box center [879, 277] width 196 height 29
type input "****"
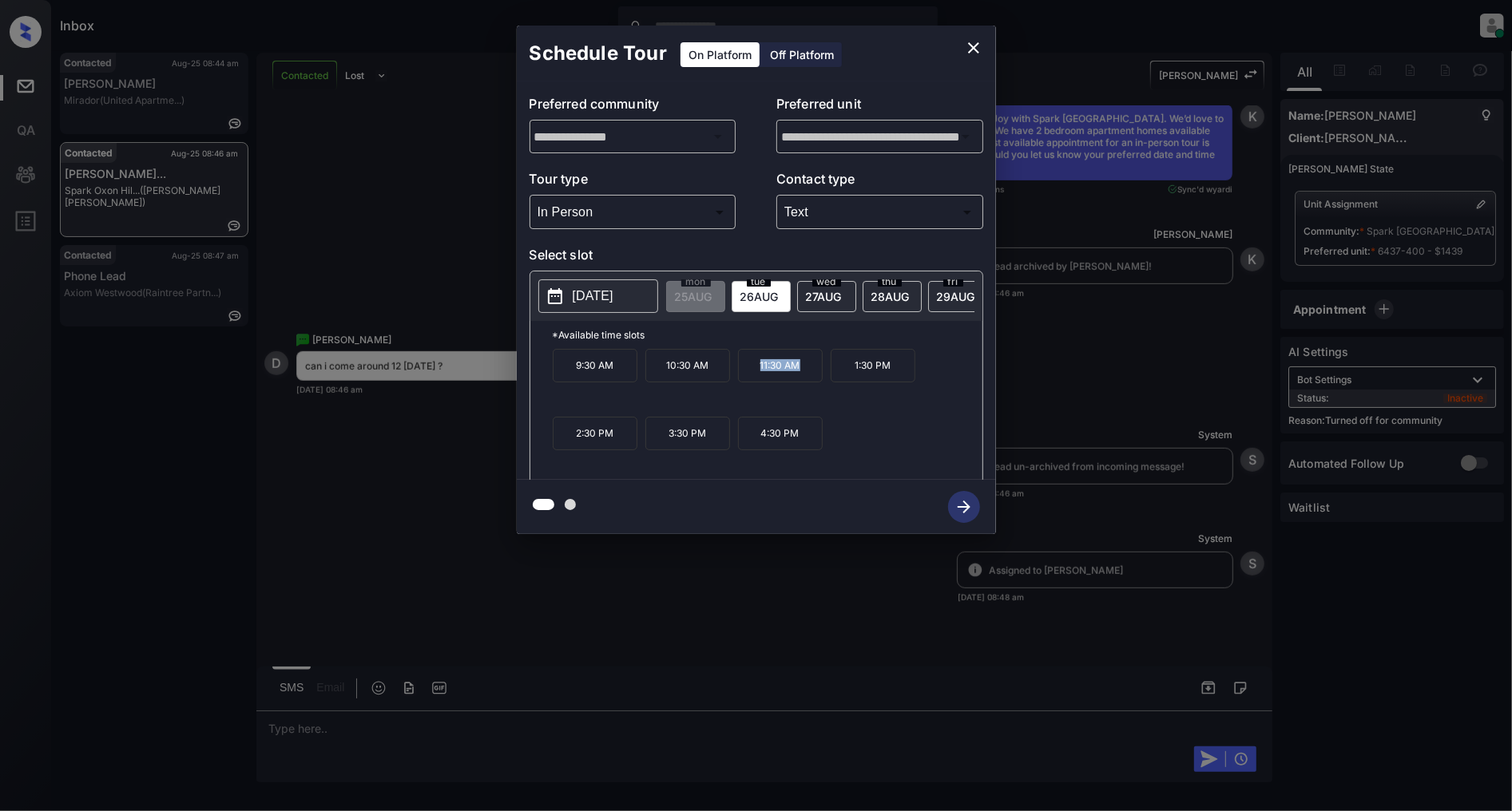
drag, startPoint x: 778, startPoint y: 381, endPoint x: 746, endPoint y: 380, distance: 32.0
click at [746, 380] on p "11:30 AM" at bounding box center [780, 365] width 85 height 33
copy p "11:30 AM"
drag, startPoint x: 891, startPoint y: 368, endPoint x: 845, endPoint y: 368, distance: 46.0
click at [845, 368] on p "1:30 PM" at bounding box center [873, 365] width 85 height 33
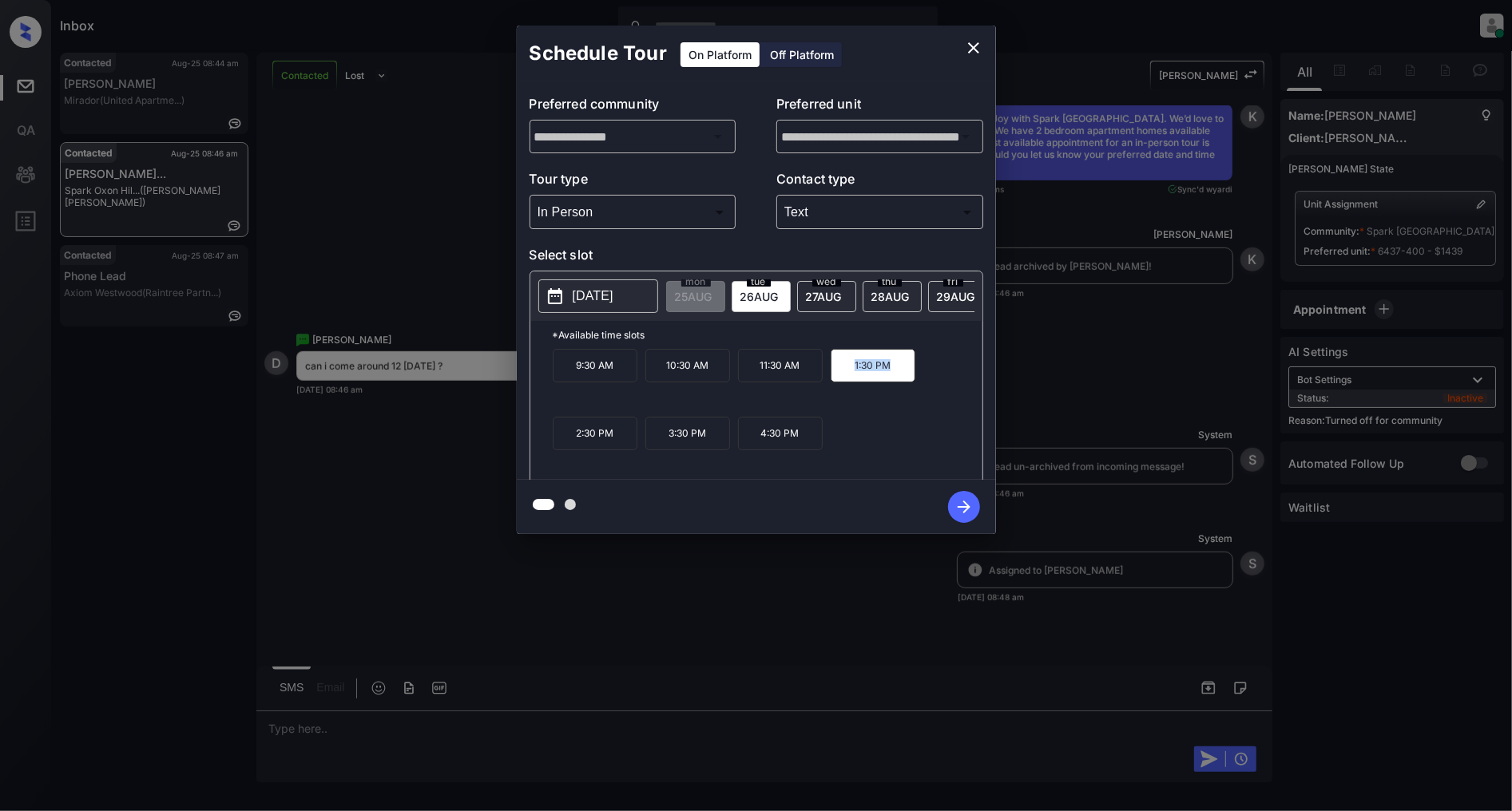
copy p "1:30 PM"
click at [975, 45] on icon "close" at bounding box center [973, 47] width 11 height 11
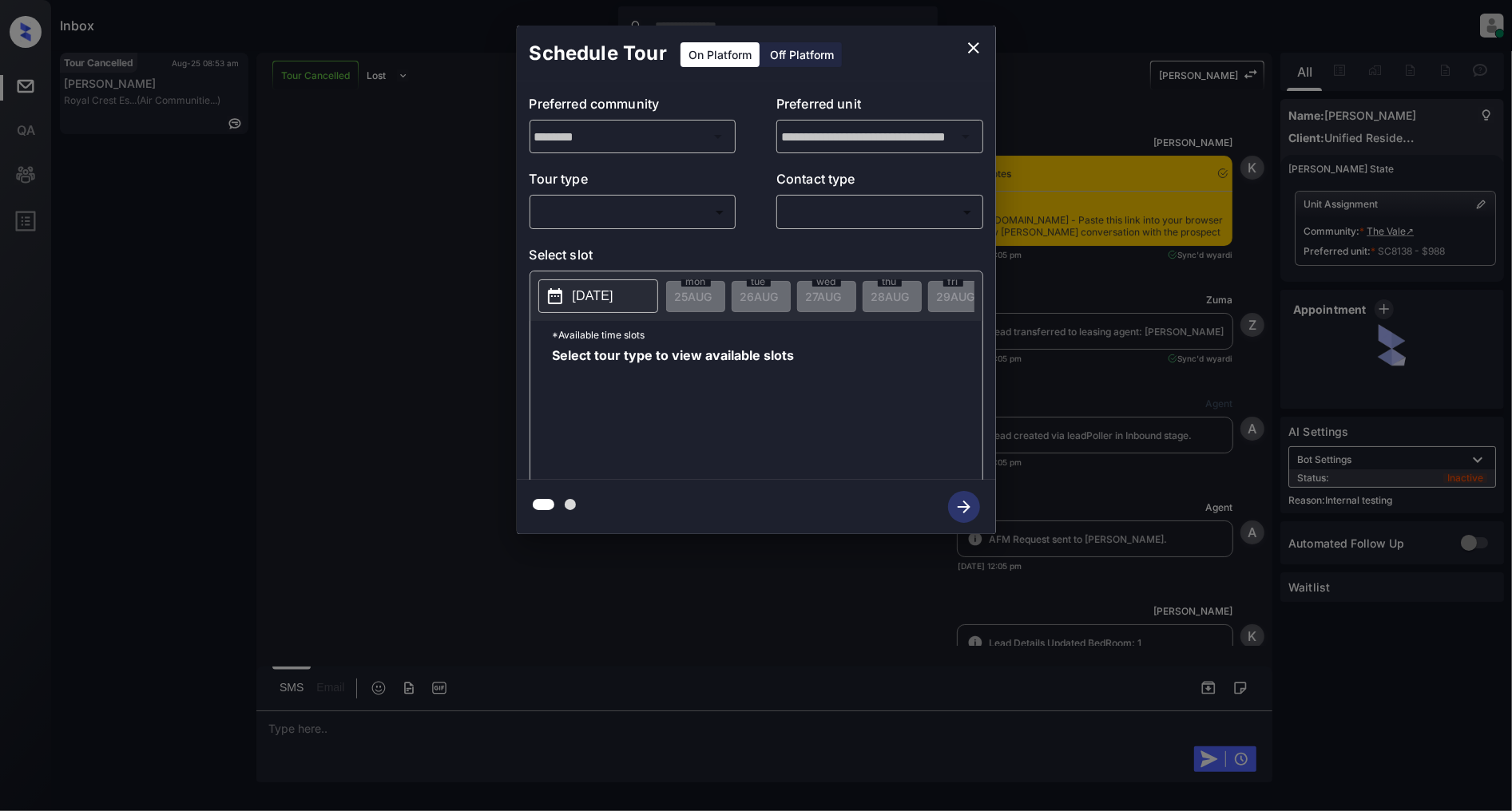
scroll to position [14487, 0]
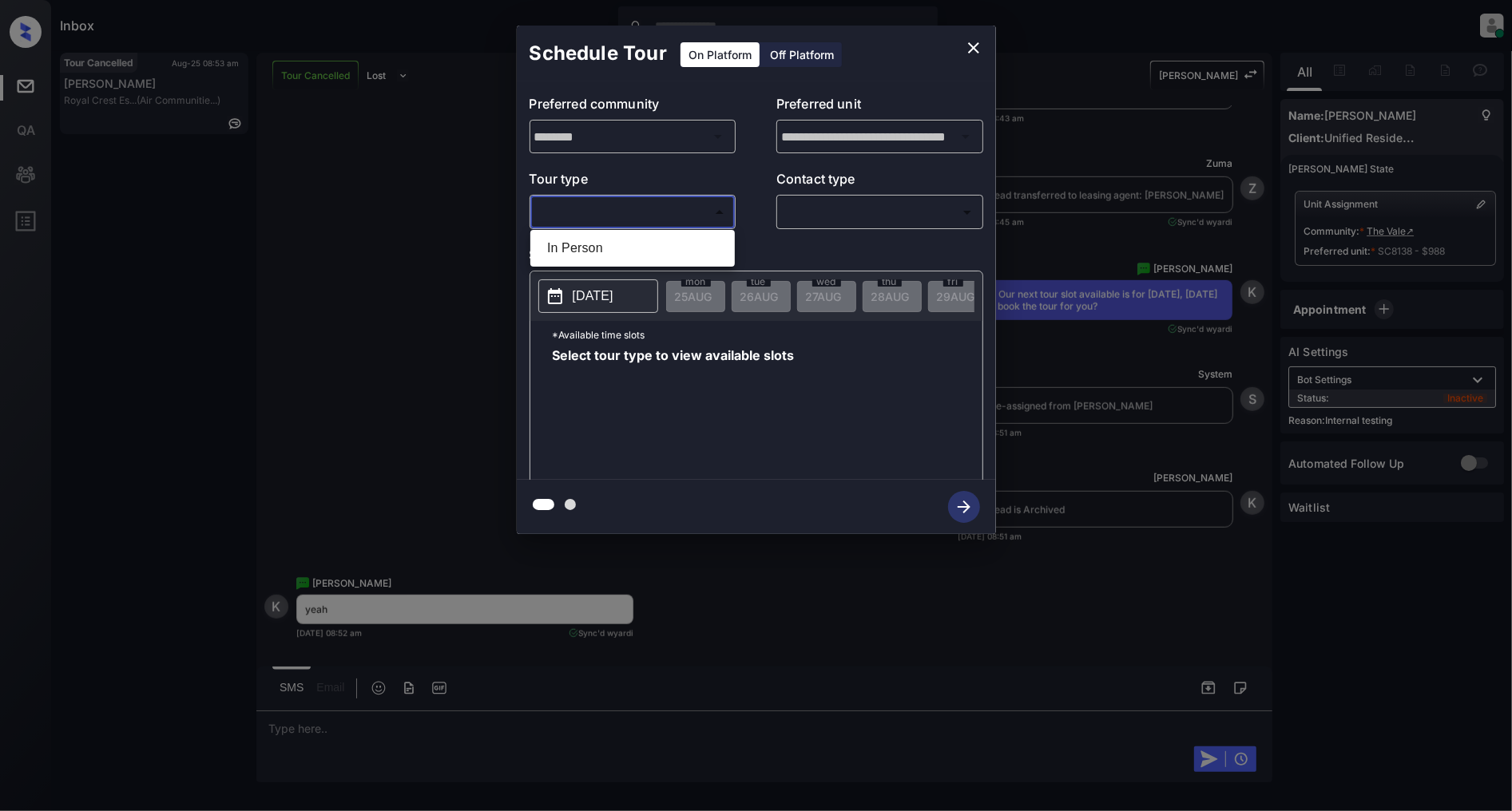
click at [722, 212] on body "Inbox Patrick Deasis Online Set yourself offline Set yourself on break Profile …" at bounding box center [756, 406] width 1512 height 811
click at [636, 252] on li "In Person" at bounding box center [632, 249] width 196 height 29
type input "********"
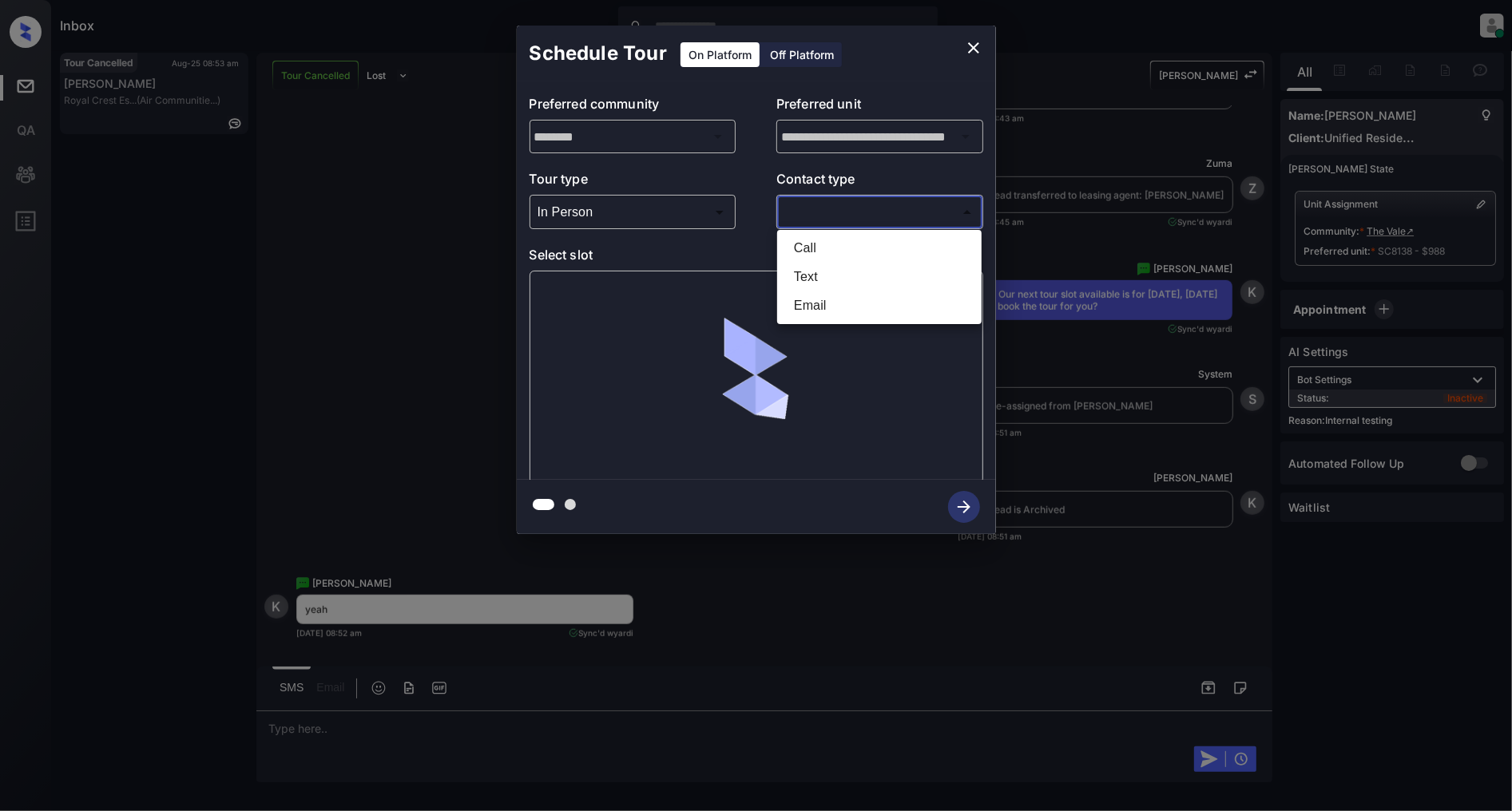
click at [861, 209] on body "Inbox Patrick Deasis Online Set yourself offline Set yourself on break Profile …" at bounding box center [756, 406] width 1512 height 811
click at [851, 274] on li "Text" at bounding box center [879, 277] width 196 height 29
type input "****"
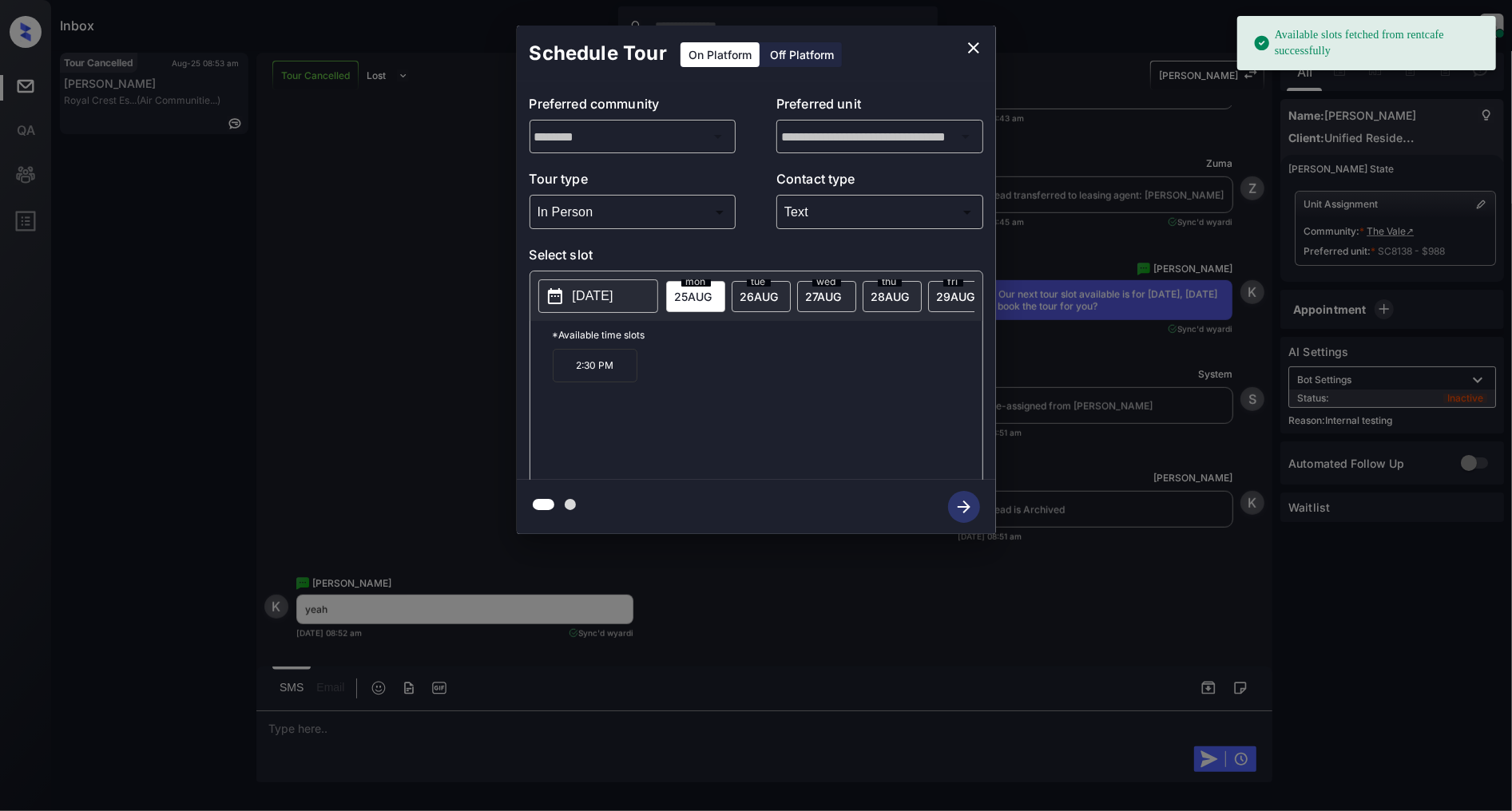
click at [755, 296] on span "26 AUG" at bounding box center [760, 297] width 39 height 14
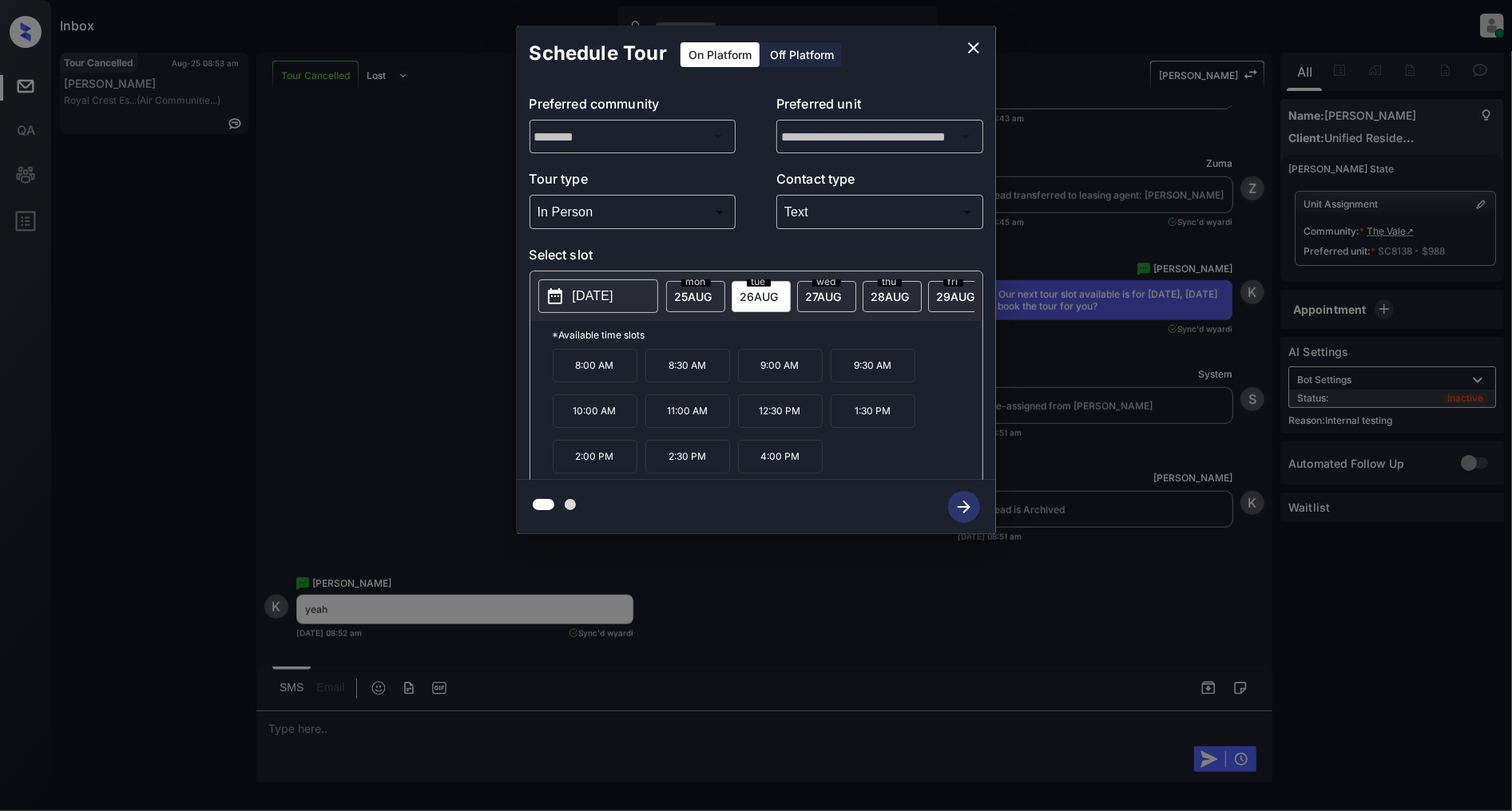
click at [885, 418] on p "1:30 PM" at bounding box center [873, 411] width 85 height 33
click at [965, 501] on icon "button" at bounding box center [964, 507] width 32 height 32
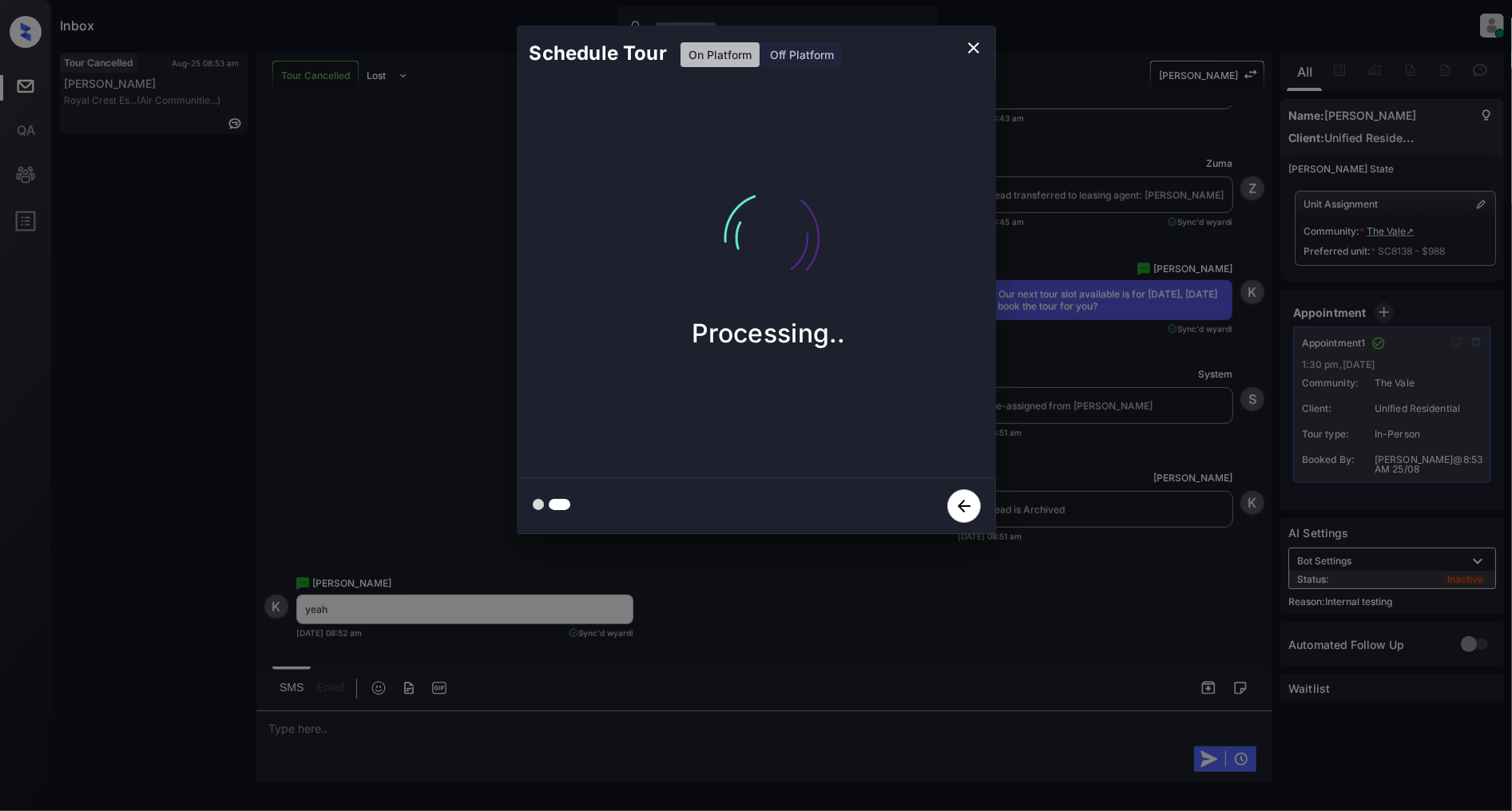
click at [967, 43] on icon "close" at bounding box center [973, 48] width 19 height 19
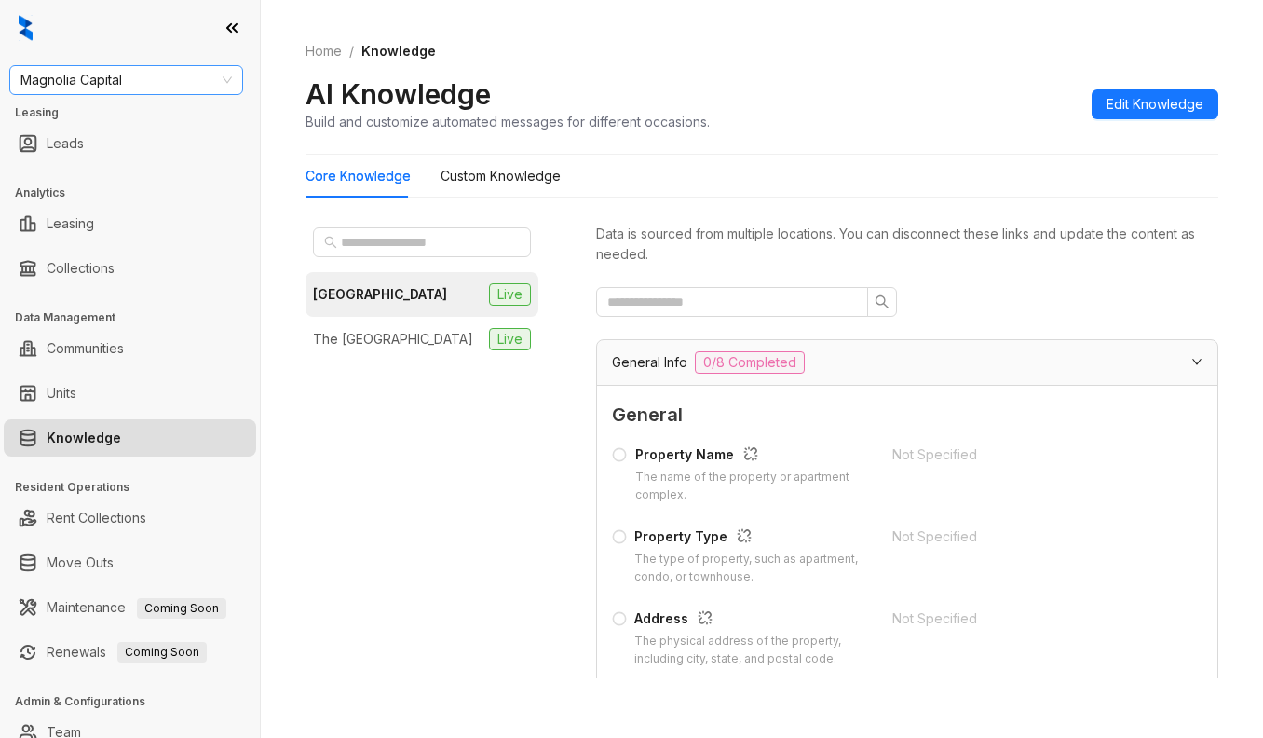
click at [142, 75] on span "Magnolia Capital" at bounding box center [125, 80] width 211 height 28
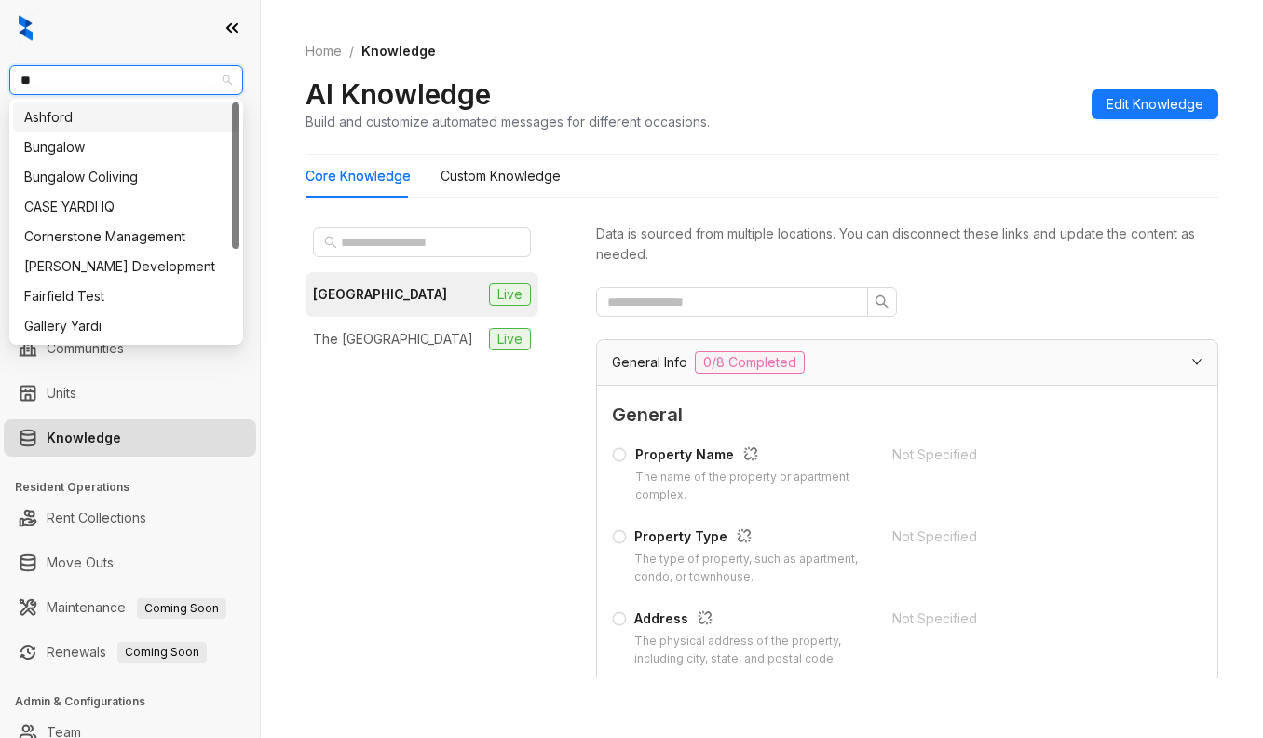
type input "***"
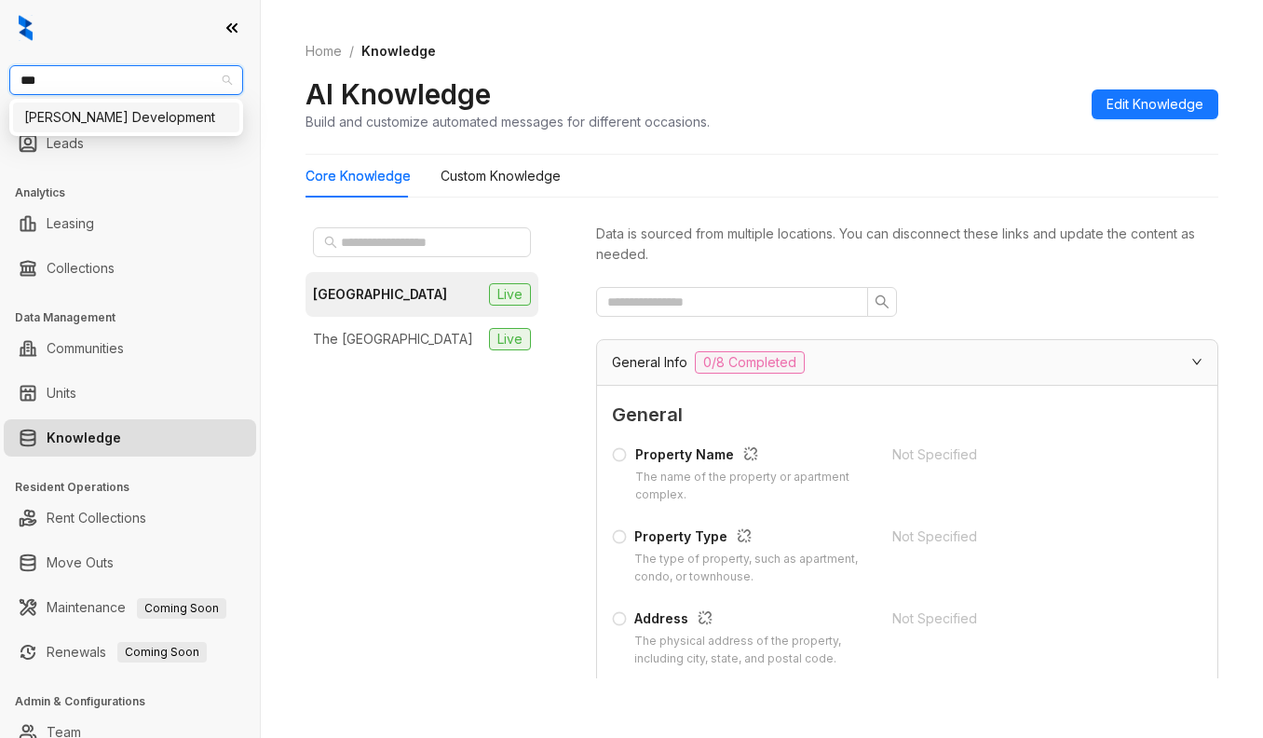
click at [116, 114] on div "[PERSON_NAME] Development" at bounding box center [126, 117] width 204 height 20
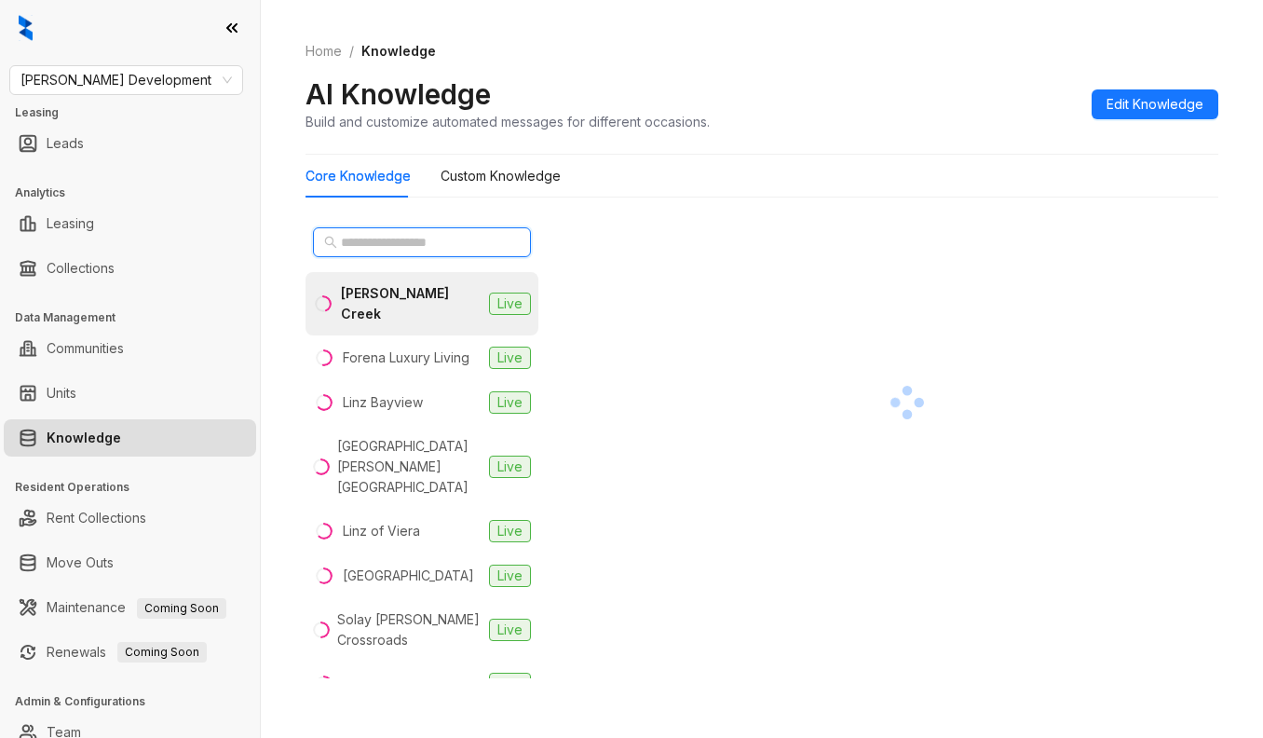
click at [370, 247] on input "text" at bounding box center [423, 242] width 164 height 20
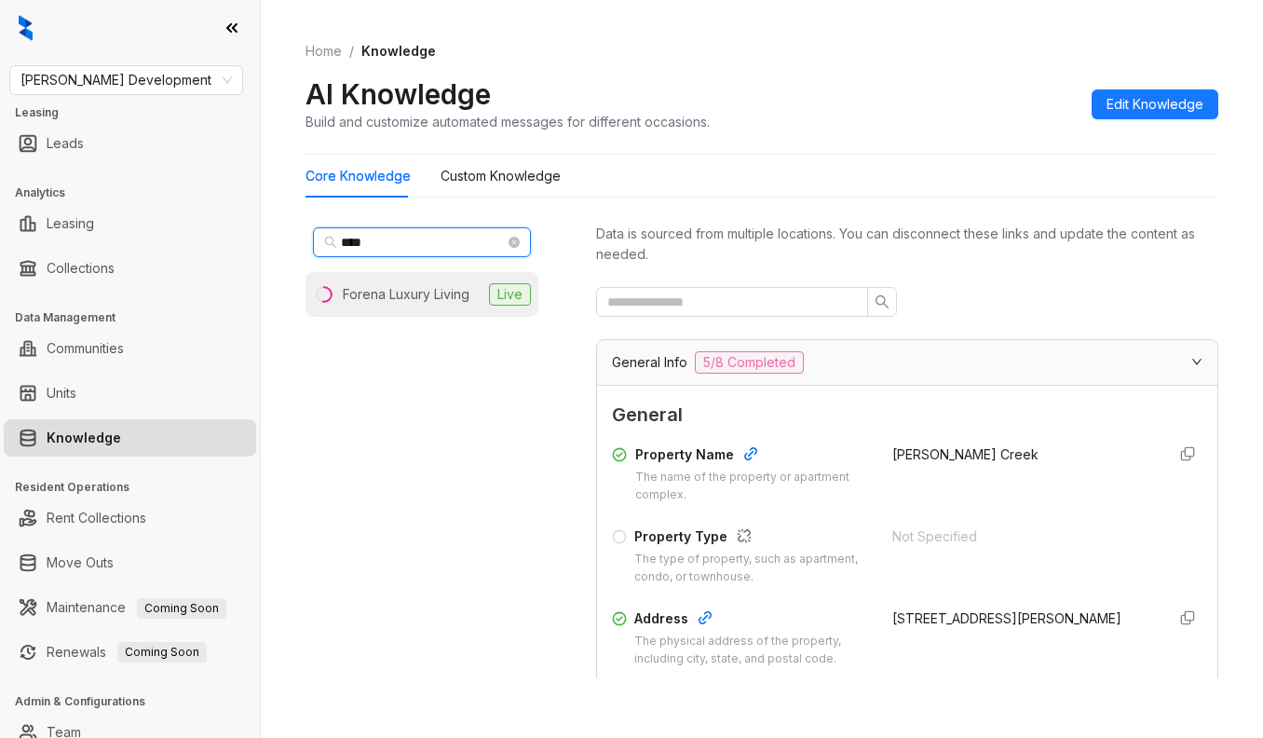
type input "****"
click at [378, 283] on li "Forena Luxury Living Live" at bounding box center [422, 294] width 233 height 45
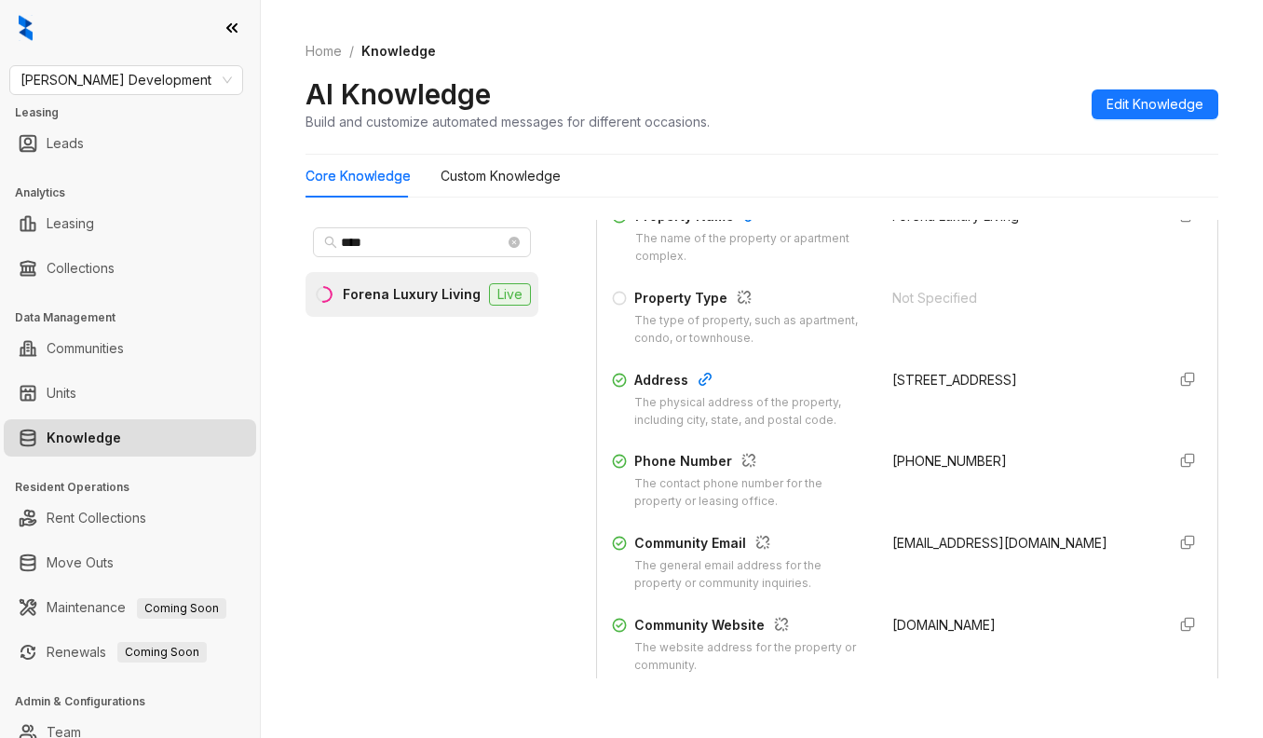
scroll to position [248, 0]
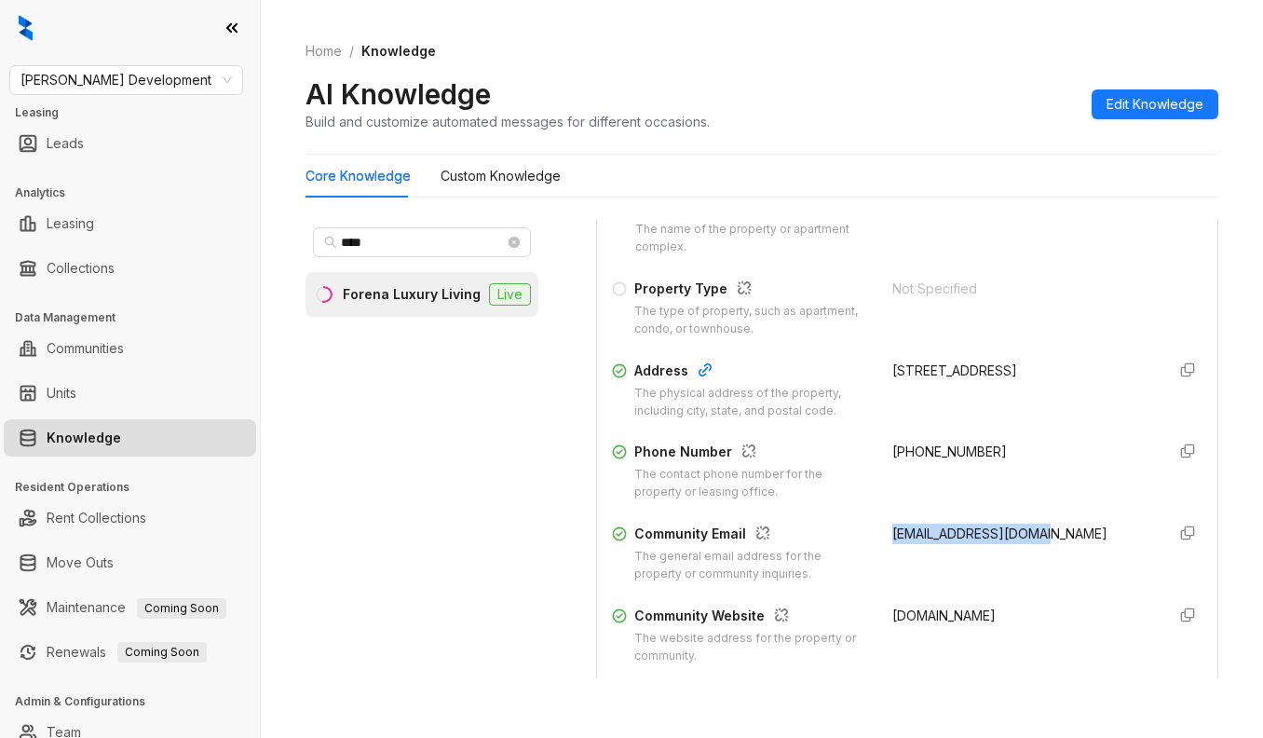
drag, startPoint x: 1032, startPoint y: 537, endPoint x: 855, endPoint y: 535, distance: 177.0
click at [855, 535] on div "Community Email The general email address for the property or community inquiri…" at bounding box center [907, 554] width 591 height 60
copy span "info@forenaliving.com"
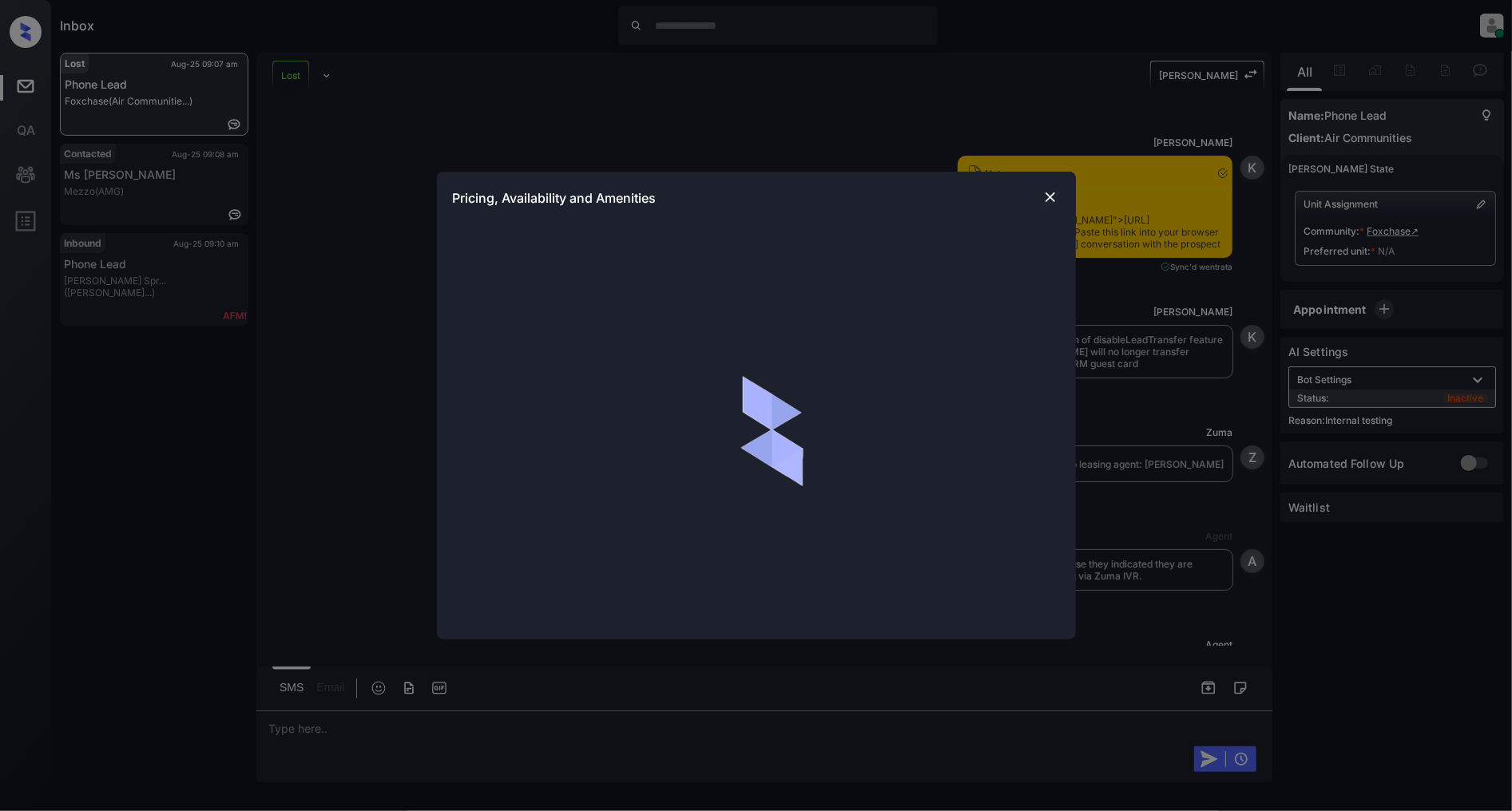
scroll to position [1539, 0]
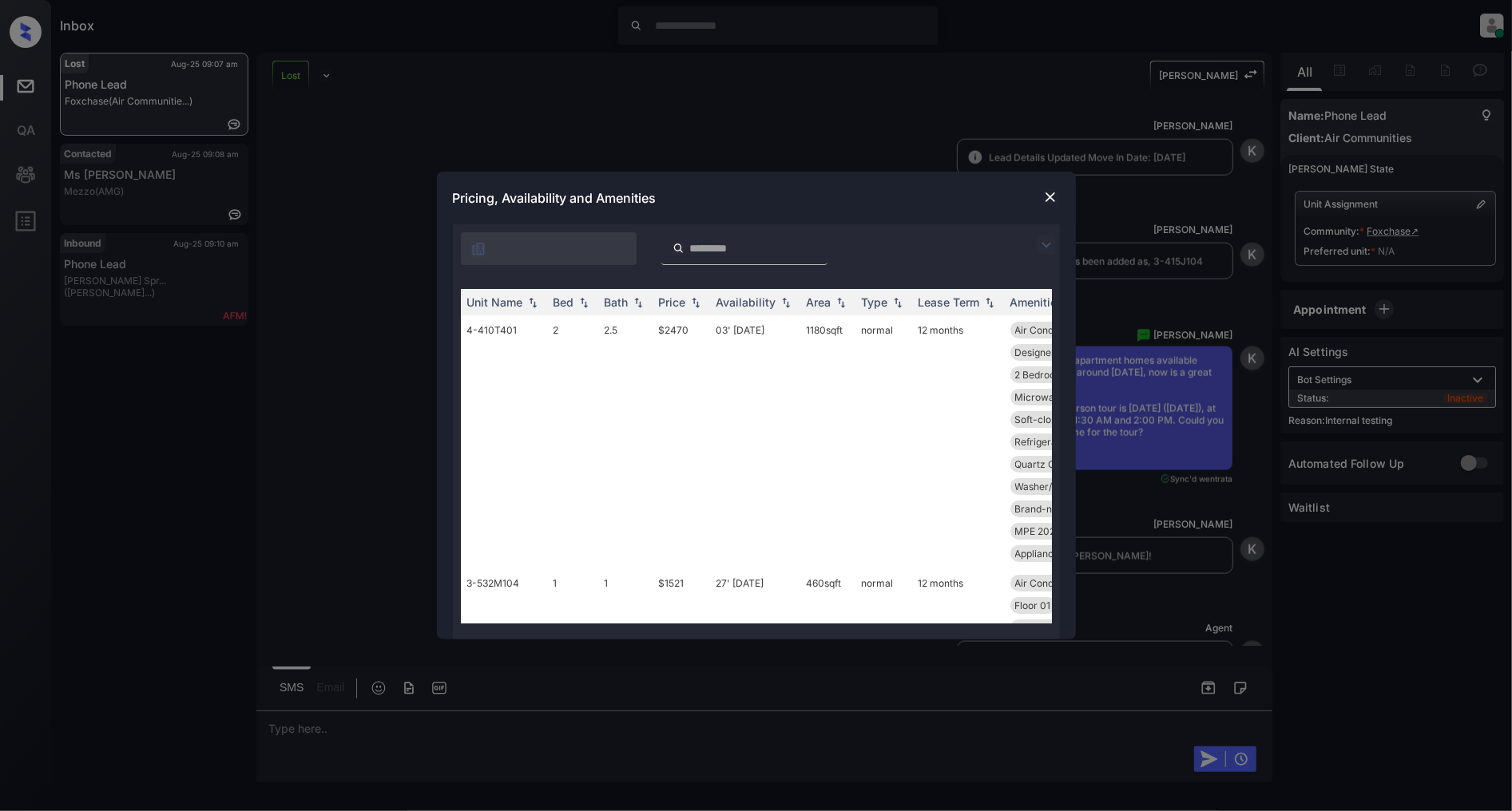
click at [1047, 249] on img at bounding box center [1046, 245] width 19 height 19
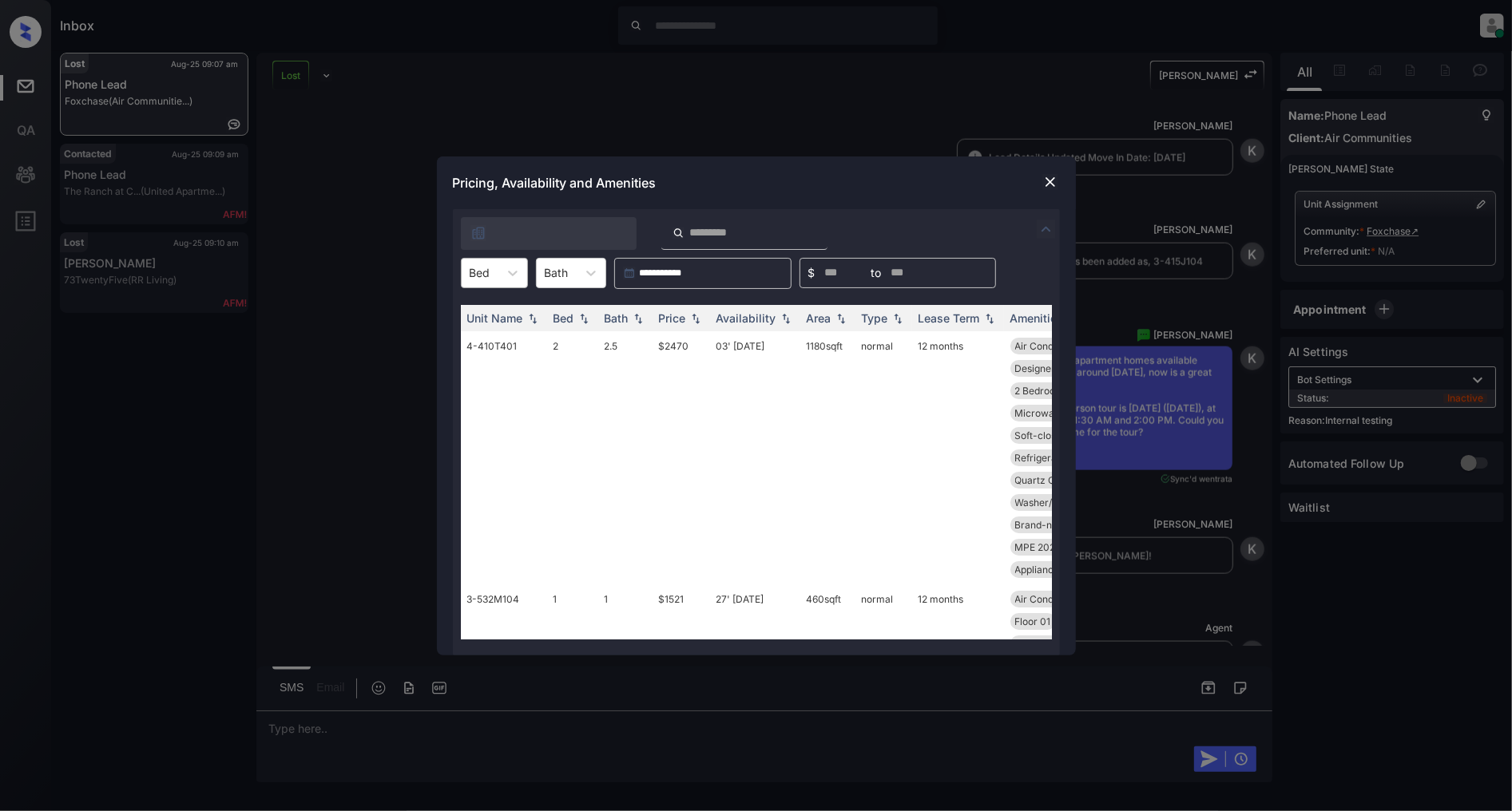
click at [491, 281] on div "Bed" at bounding box center [479, 273] width 37 height 23
click at [479, 311] on div "1" at bounding box center [494, 312] width 67 height 29
click at [698, 315] on img at bounding box center [696, 317] width 16 height 11
click at [694, 324] on th "Price" at bounding box center [681, 318] width 57 height 27
click at [677, 341] on td "$1501" at bounding box center [681, 391] width 57 height 119
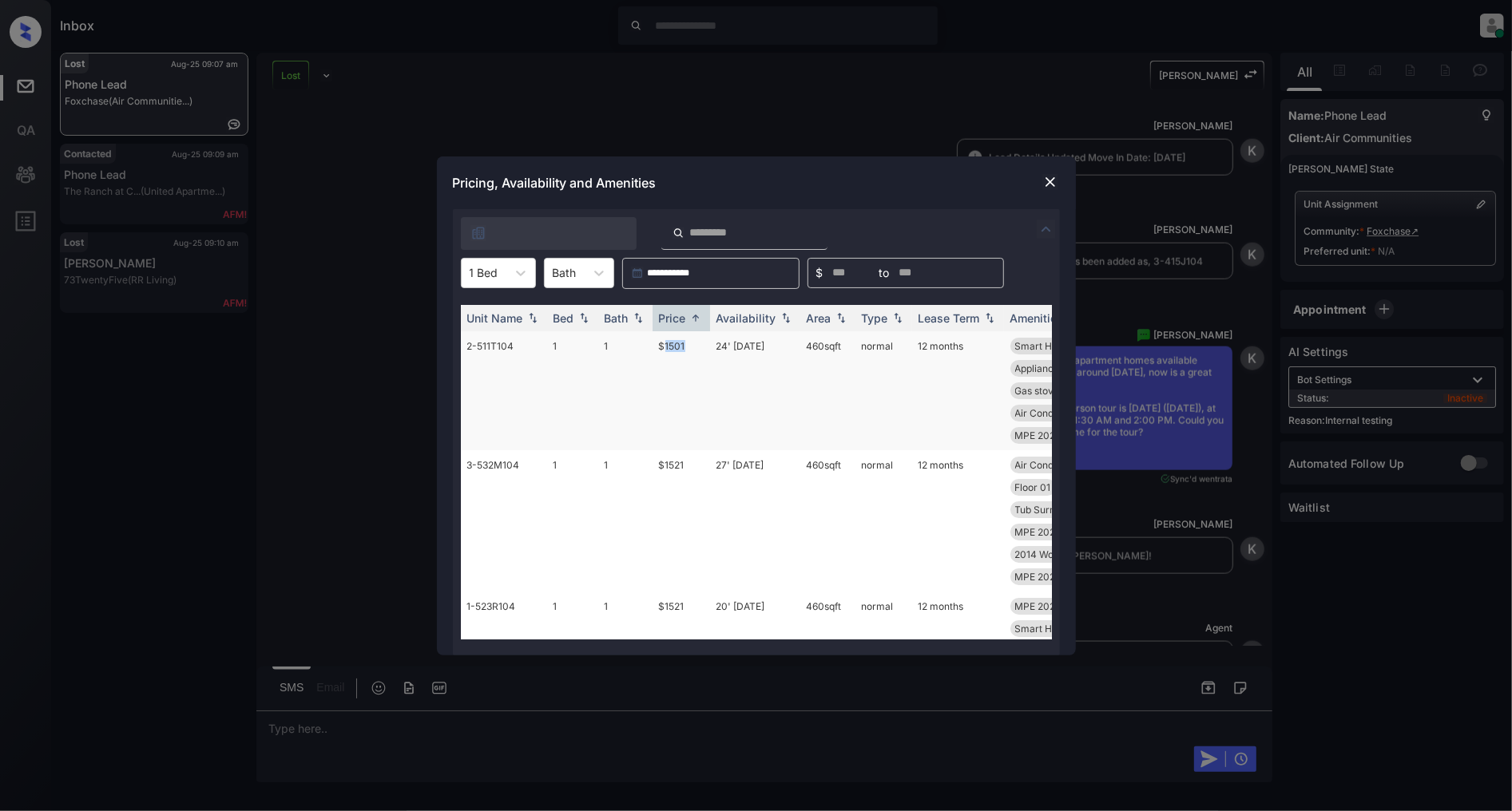
click at [677, 341] on td "$1501" at bounding box center [681, 391] width 57 height 119
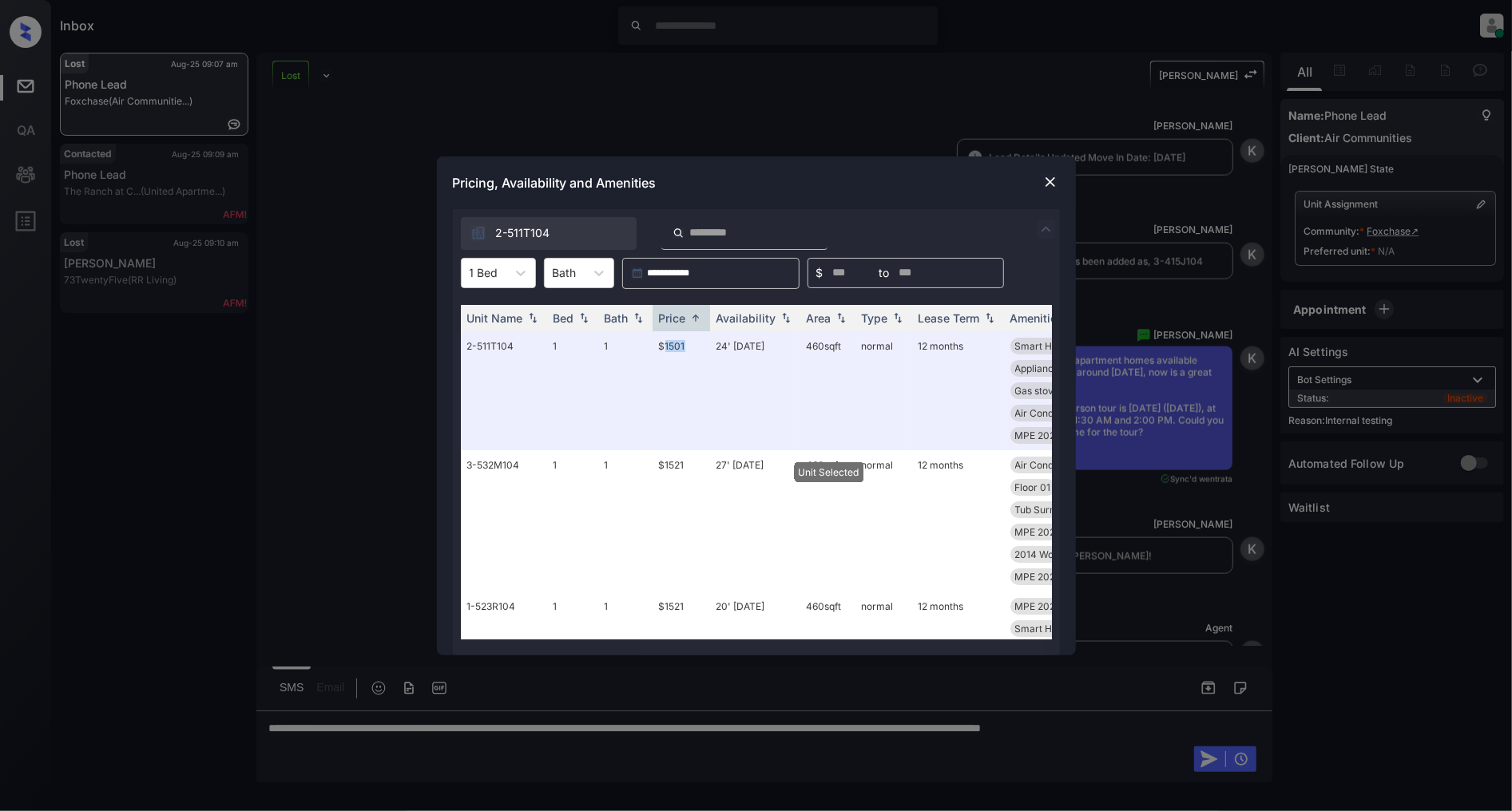
click at [1044, 174] on img at bounding box center [1051, 182] width 16 height 16
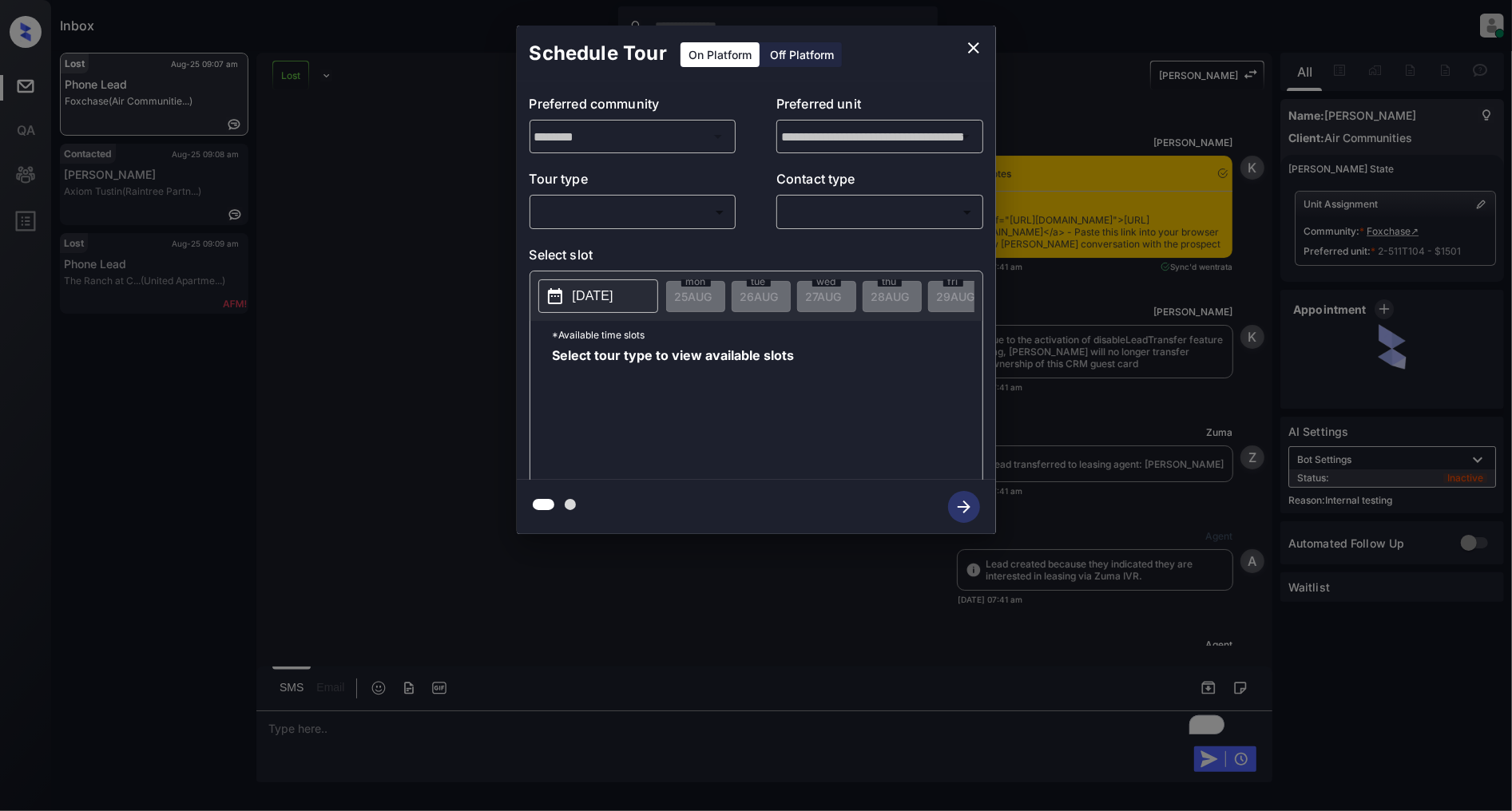
scroll to position [5992, 0]
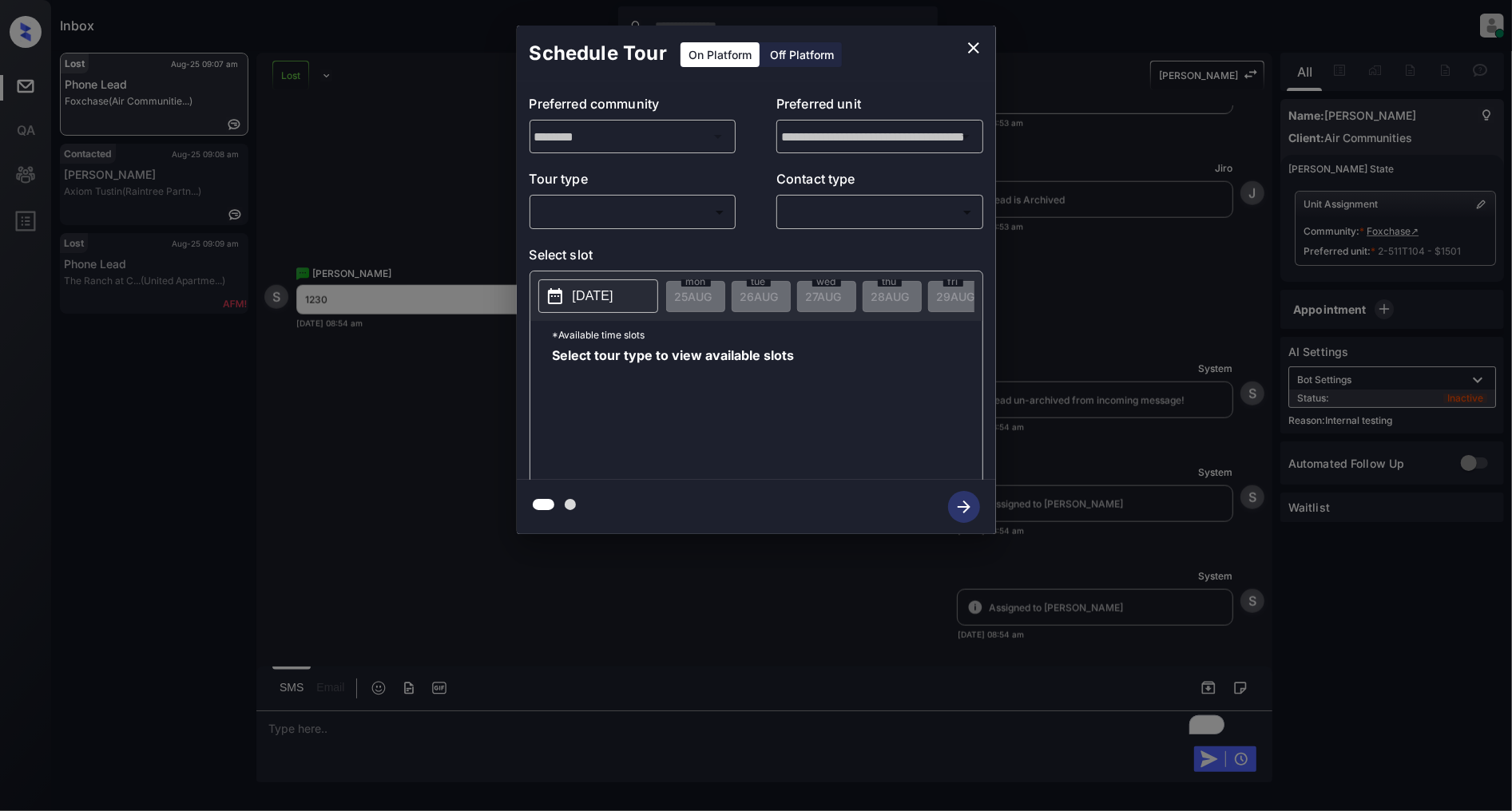
click at [611, 213] on body "Inbox Patrick Deasis Online Set yourself offline Set yourself on break Profile …" at bounding box center [756, 406] width 1512 height 811
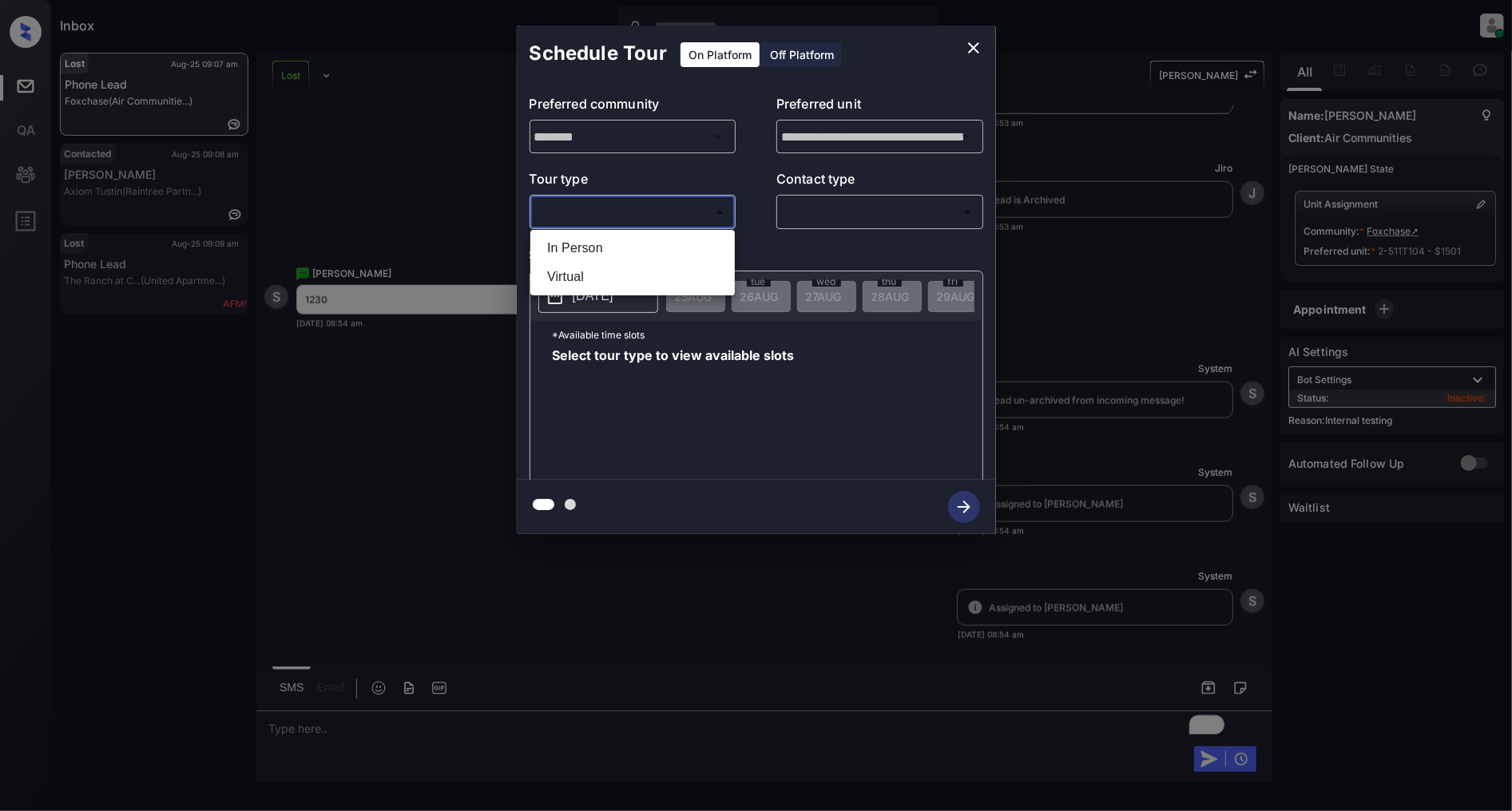
click at [591, 243] on li "In Person" at bounding box center [632, 249] width 196 height 29
type input "********"
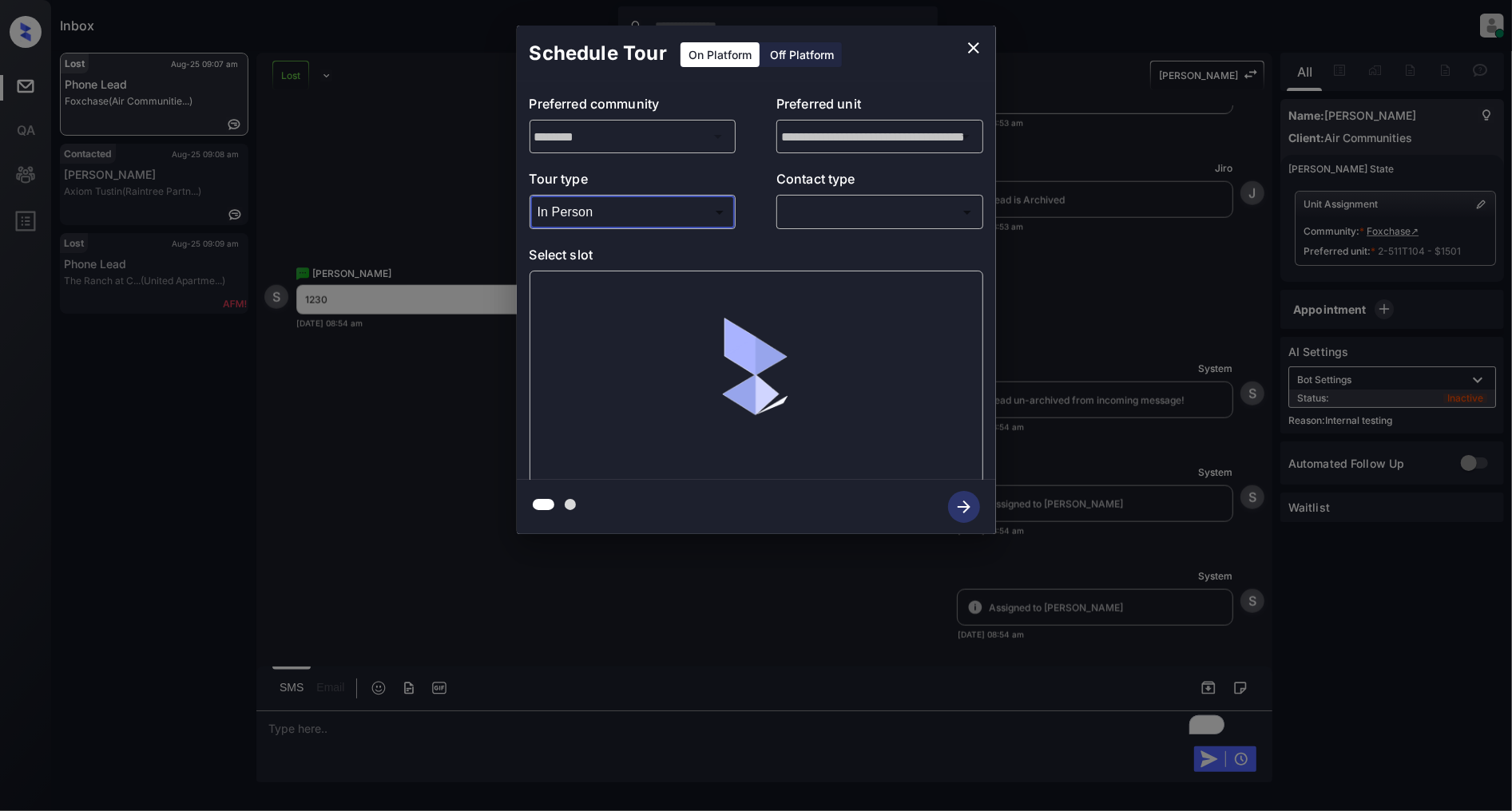
click at [827, 219] on body "Inbox Patrick Deasis Online Set yourself offline Set yourself on break Profile …" at bounding box center [756, 406] width 1512 height 811
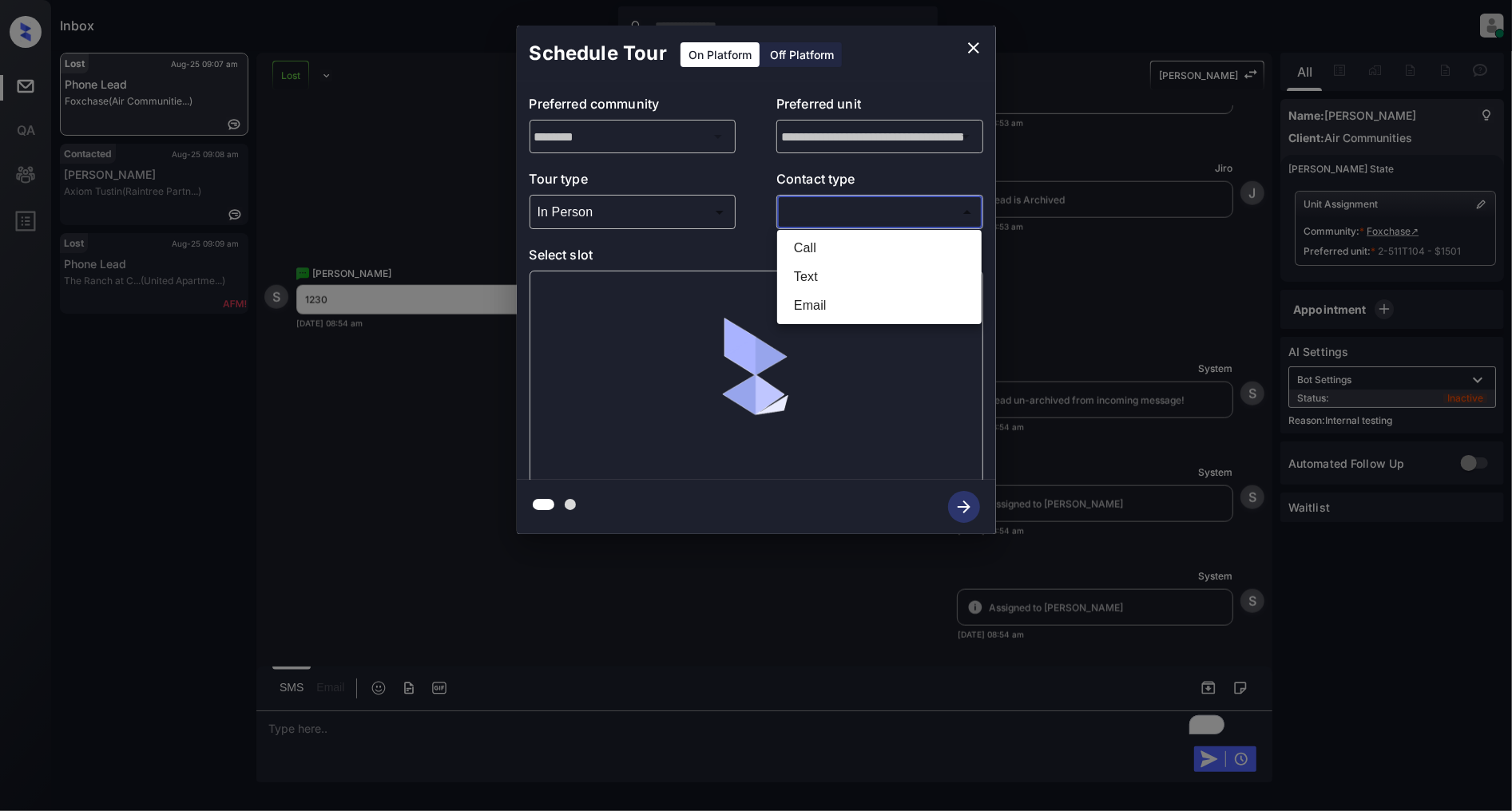
click at [834, 272] on li "Text" at bounding box center [879, 277] width 196 height 29
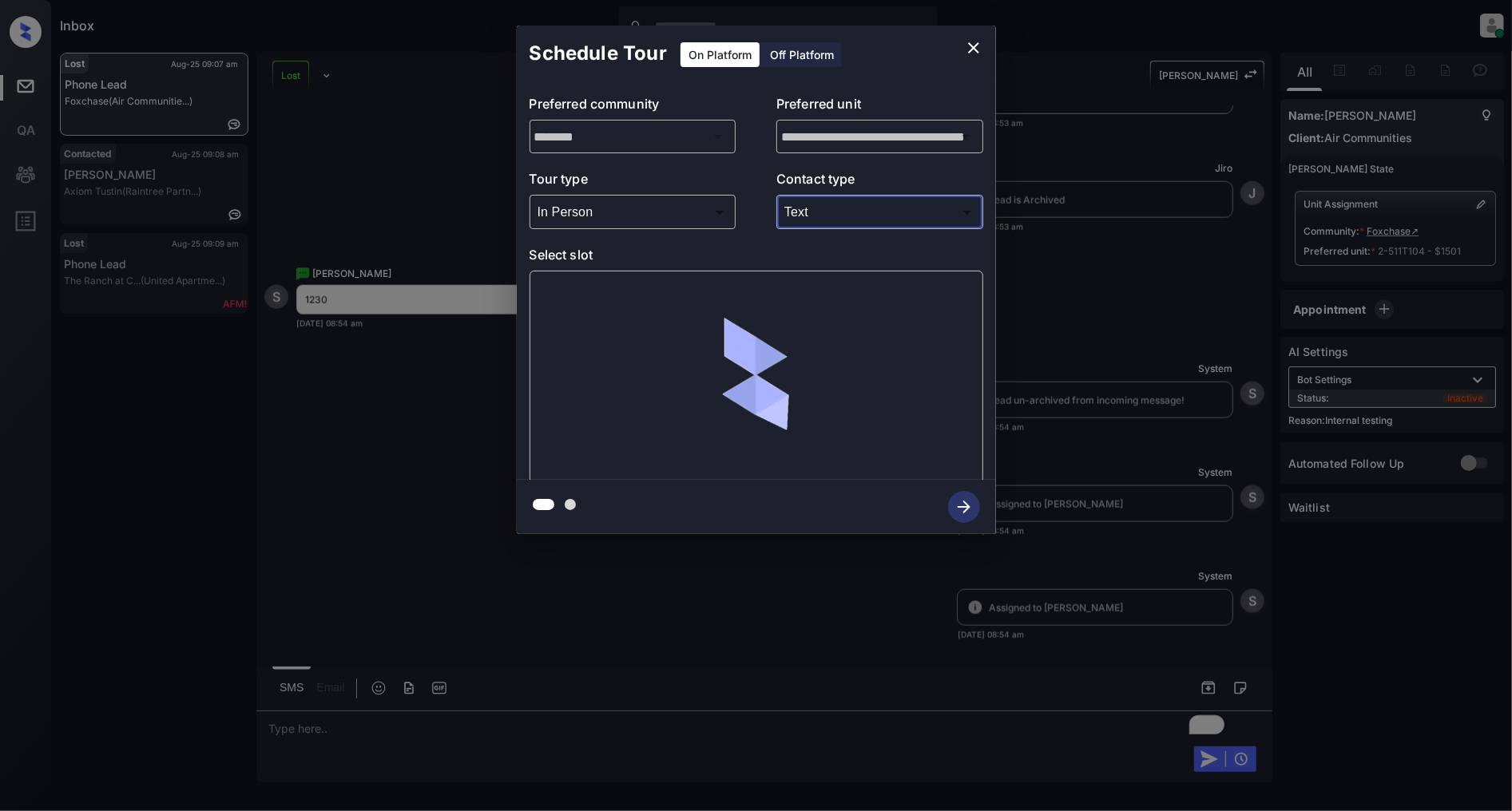
type input "****"
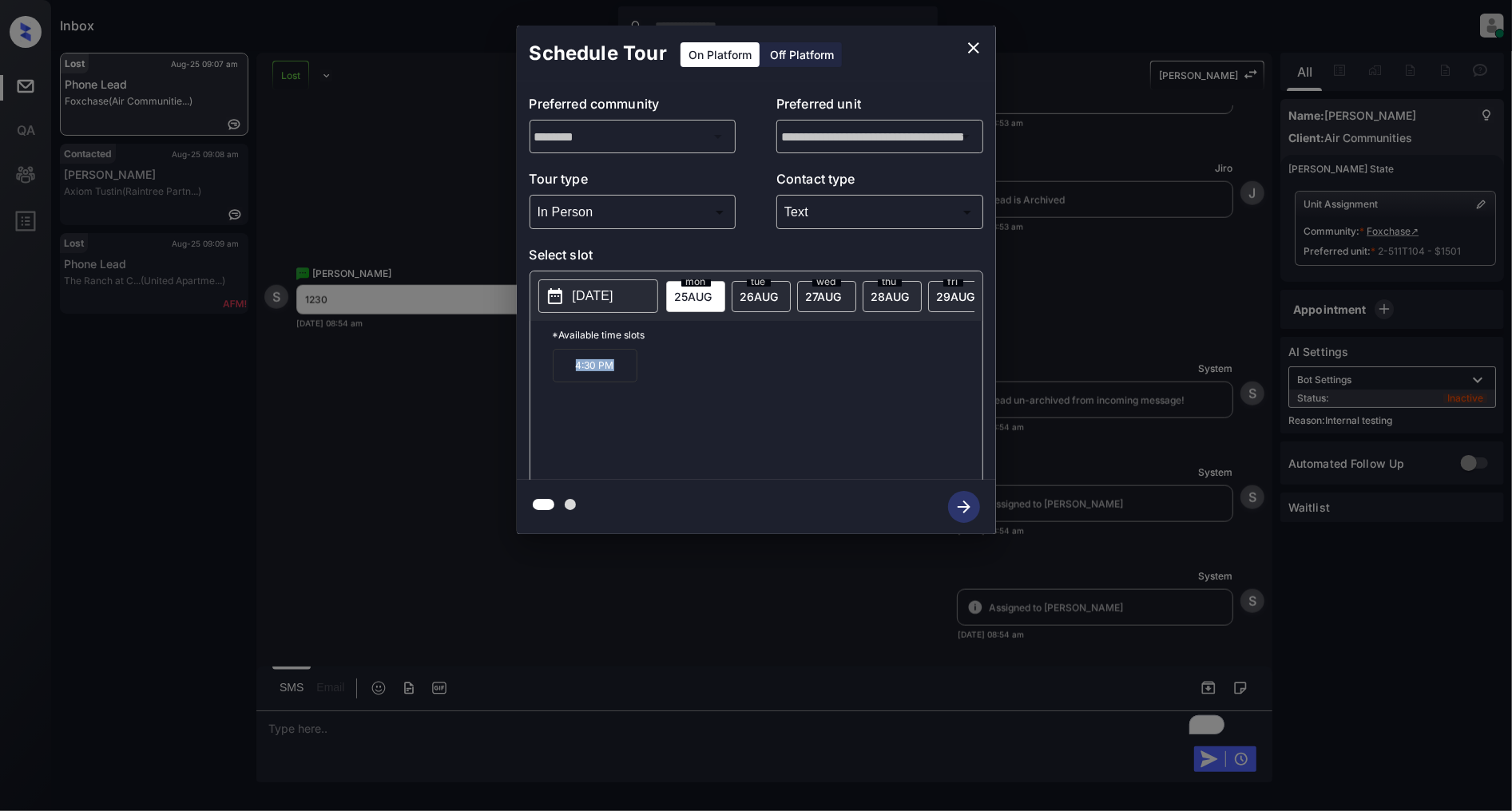
drag, startPoint x: 631, startPoint y: 376, endPoint x: 557, endPoint y: 375, distance: 74.0
click at [557, 375] on p "4:30 PM" at bounding box center [595, 365] width 85 height 33
copy p "4:30 PM"
click at [964, 40] on icon "close" at bounding box center [973, 48] width 19 height 19
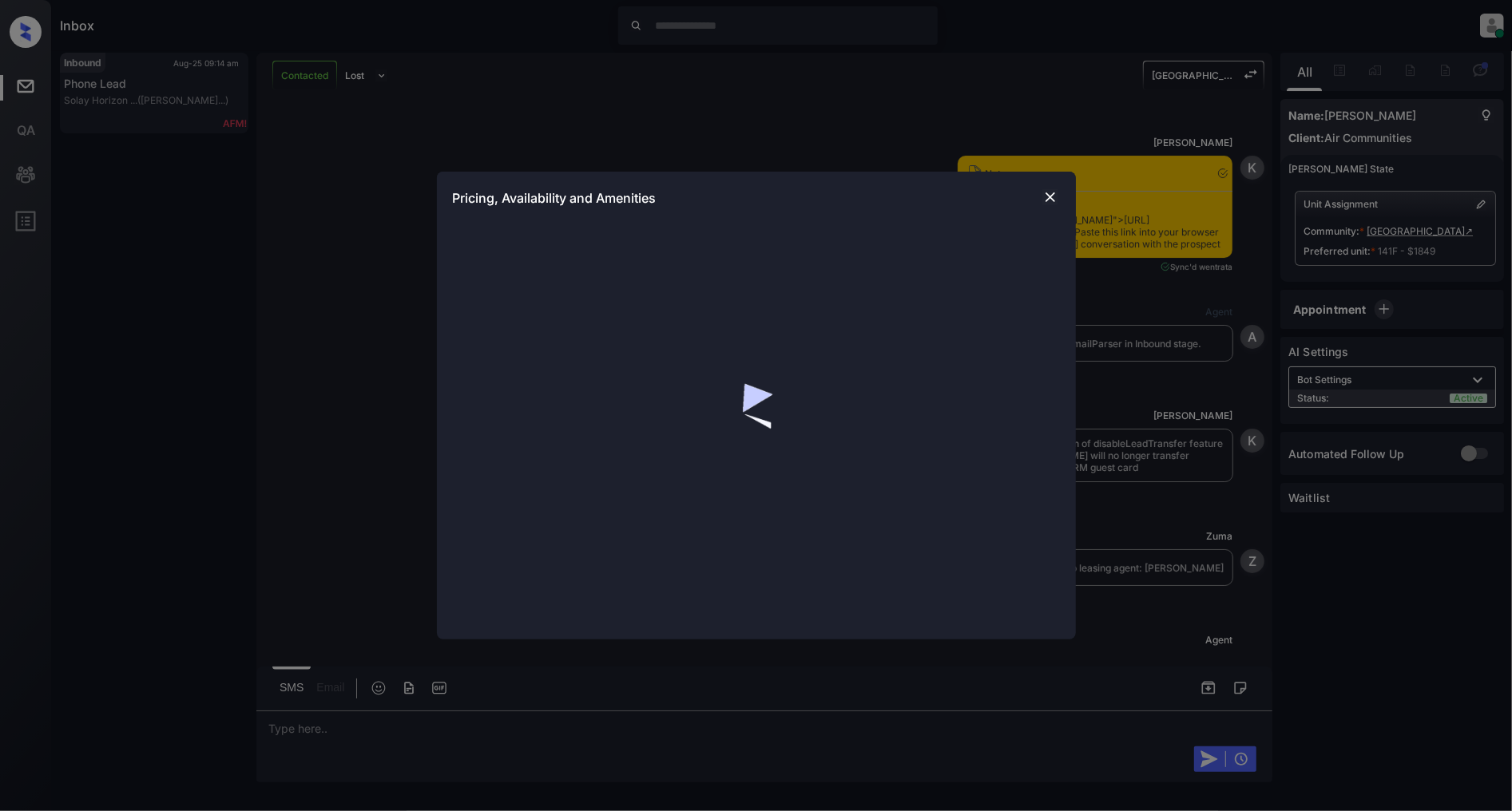
scroll to position [5317, 0]
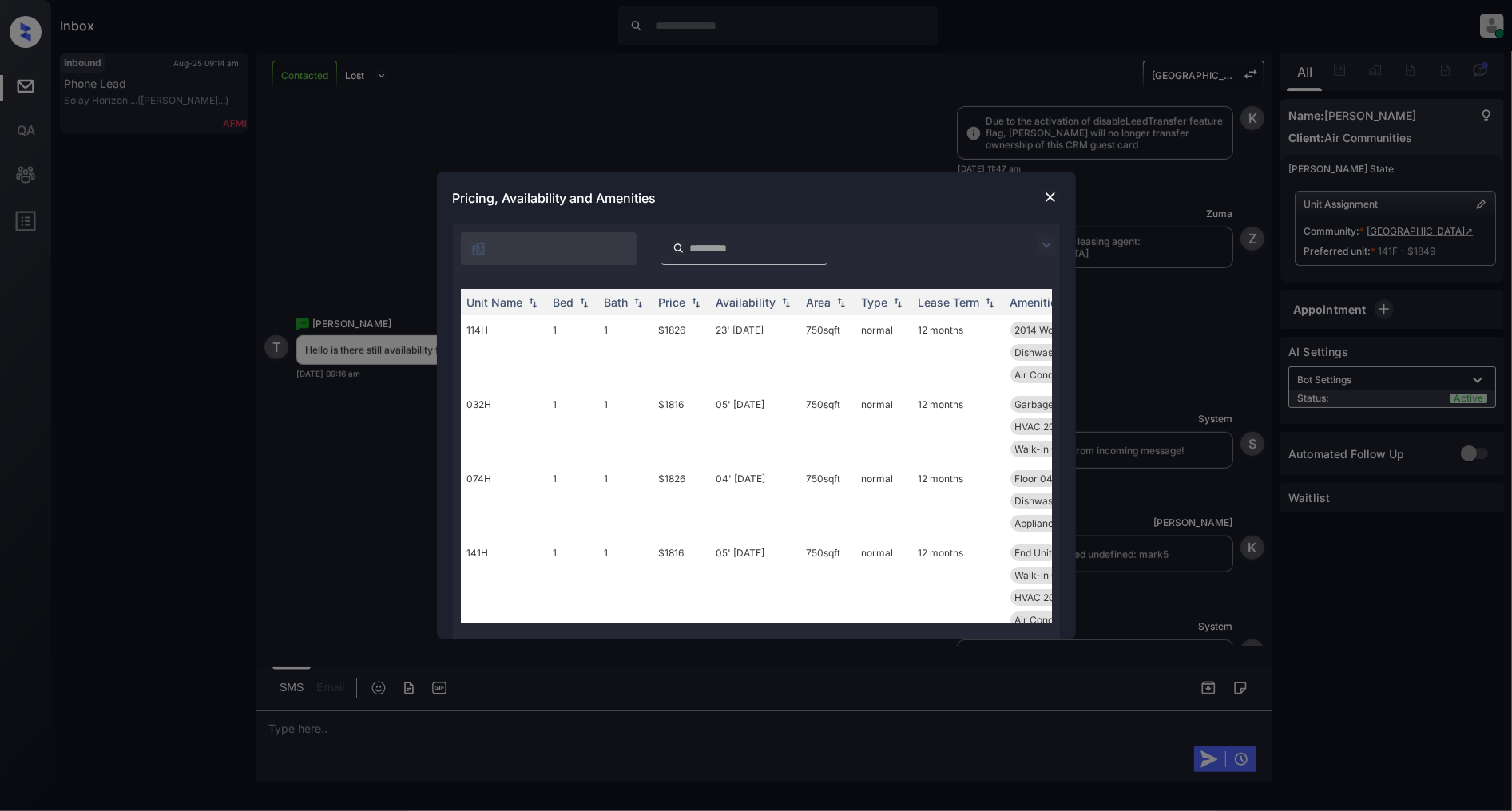
click at [1039, 248] on img at bounding box center [1046, 245] width 19 height 19
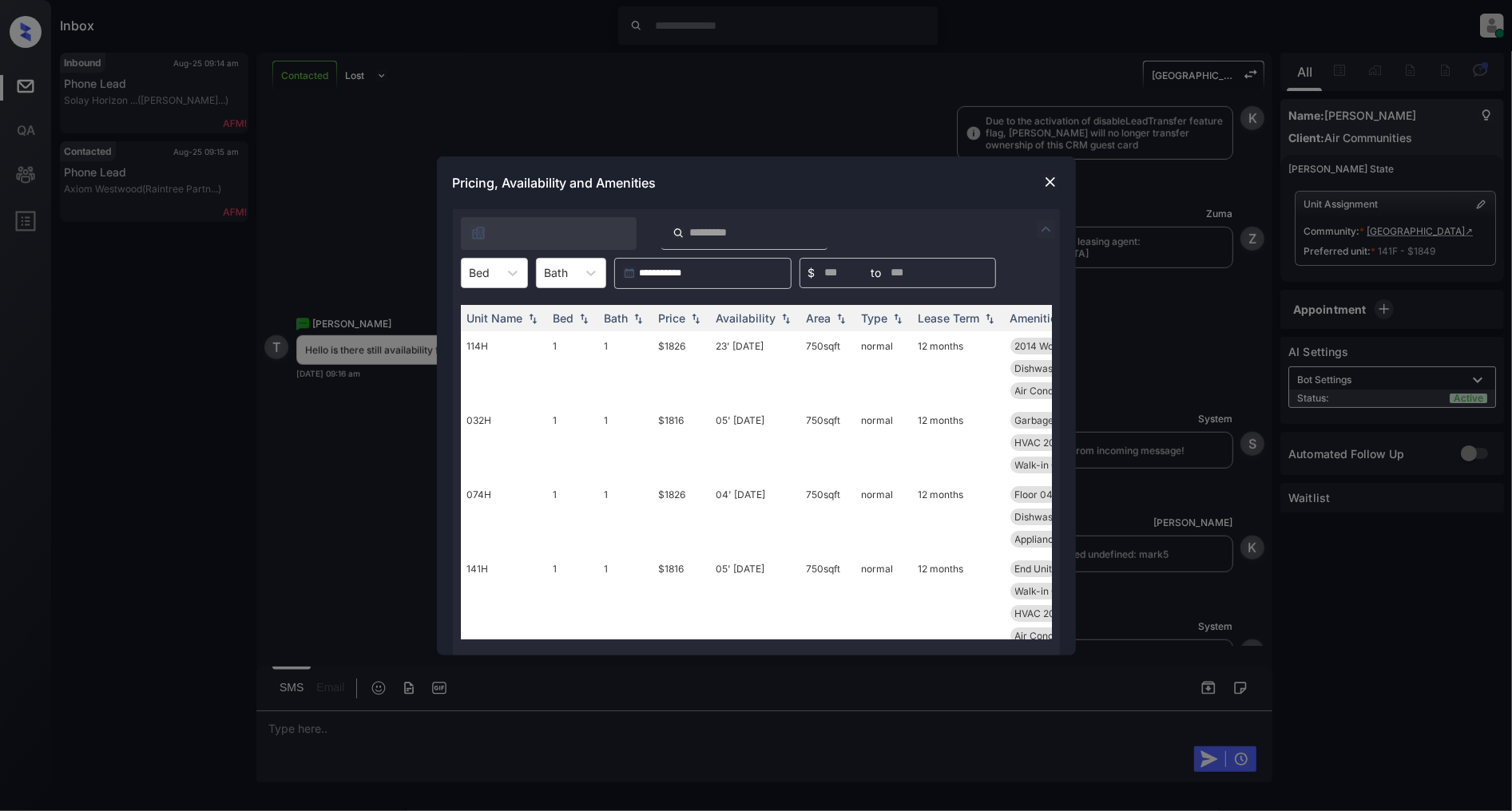
click at [459, 251] on div "**********" at bounding box center [756, 432] width 607 height 447
click at [487, 272] on div at bounding box center [480, 273] width 21 height 17
click at [498, 344] on div "2" at bounding box center [494, 341] width 67 height 29
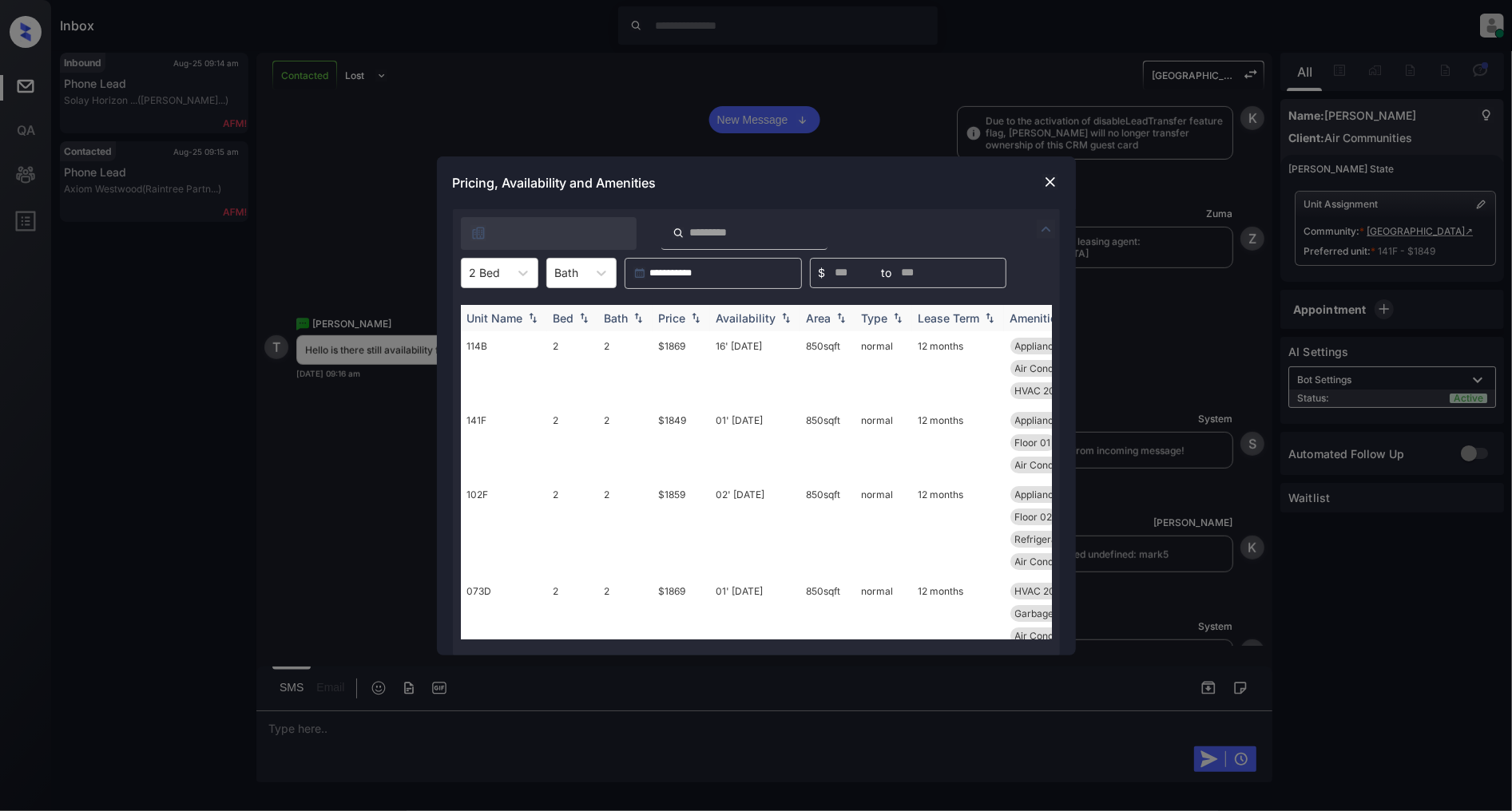
click at [696, 321] on img at bounding box center [696, 317] width 16 height 11
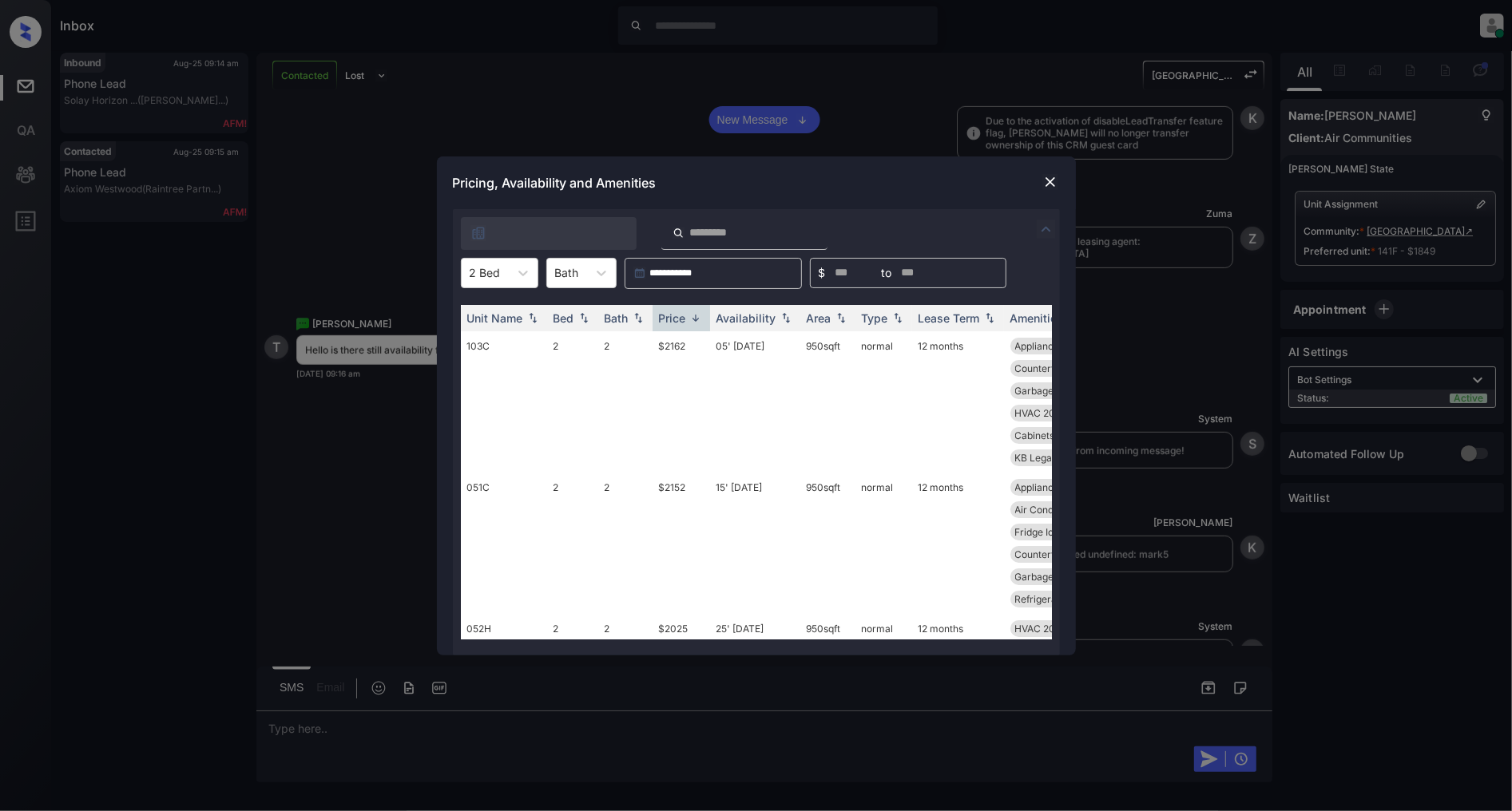
click at [1045, 172] on div at bounding box center [1051, 182] width 19 height 19
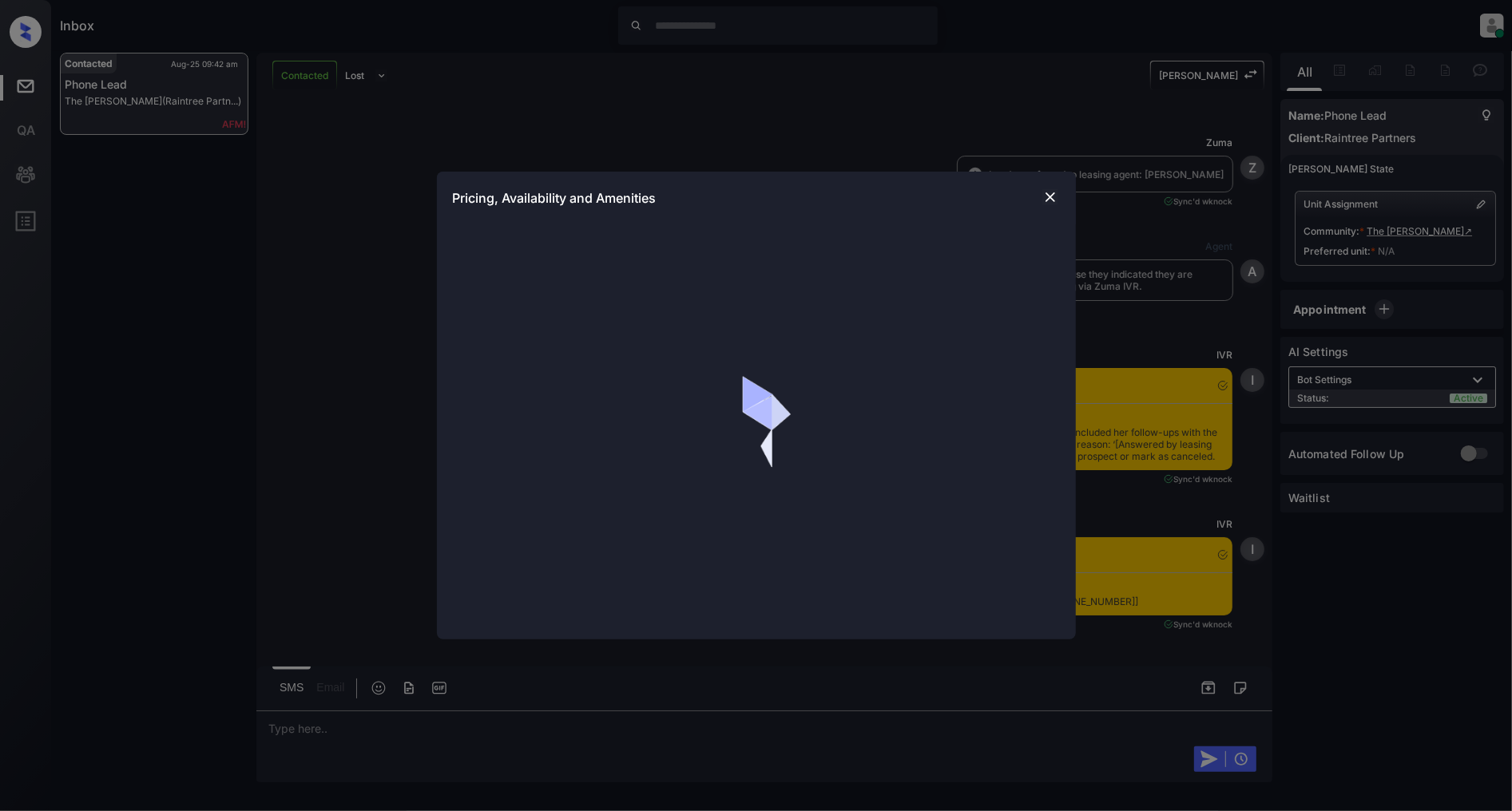
scroll to position [4893, 0]
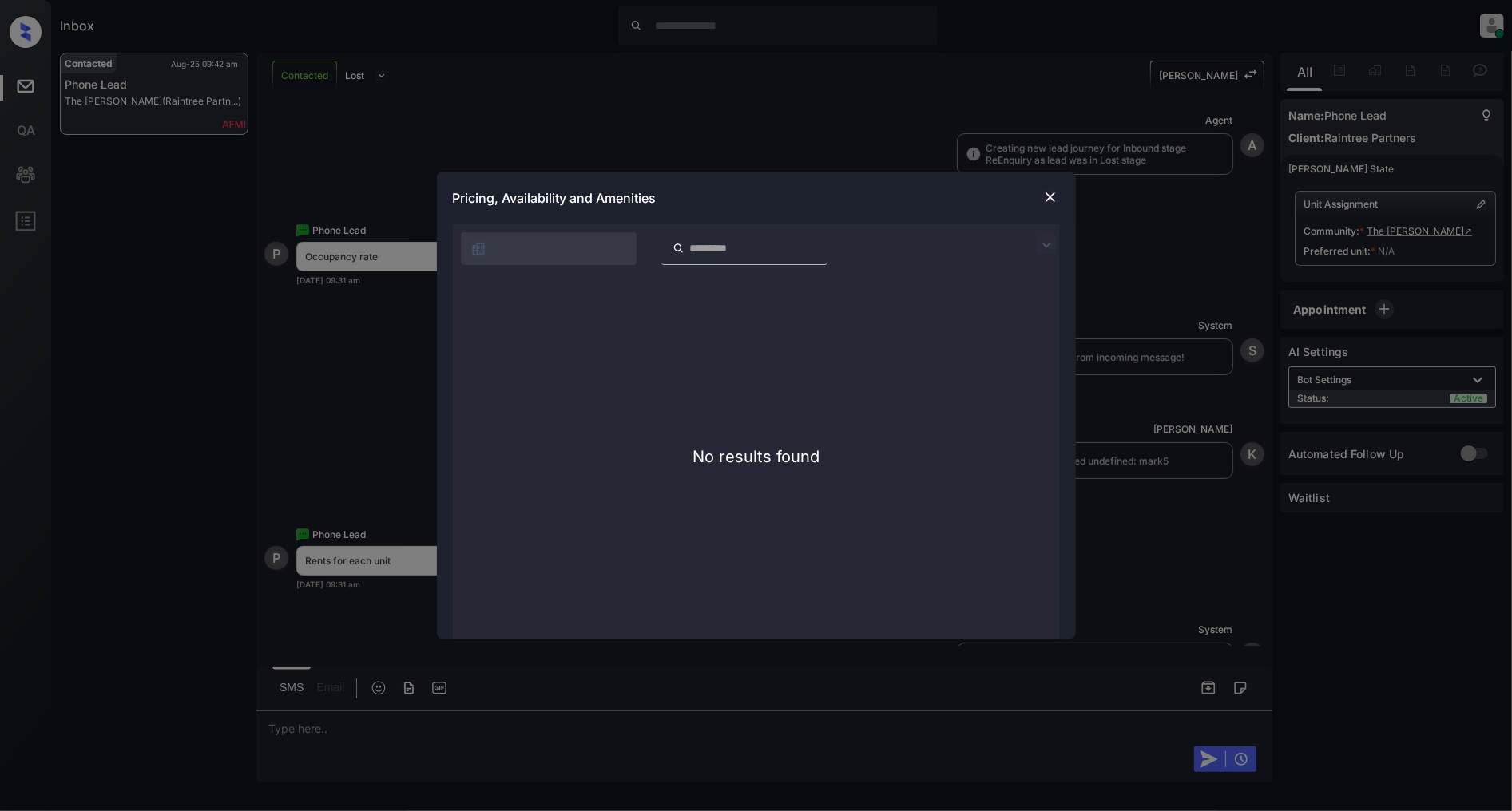
click at [1046, 196] on img at bounding box center [1051, 197] width 16 height 16
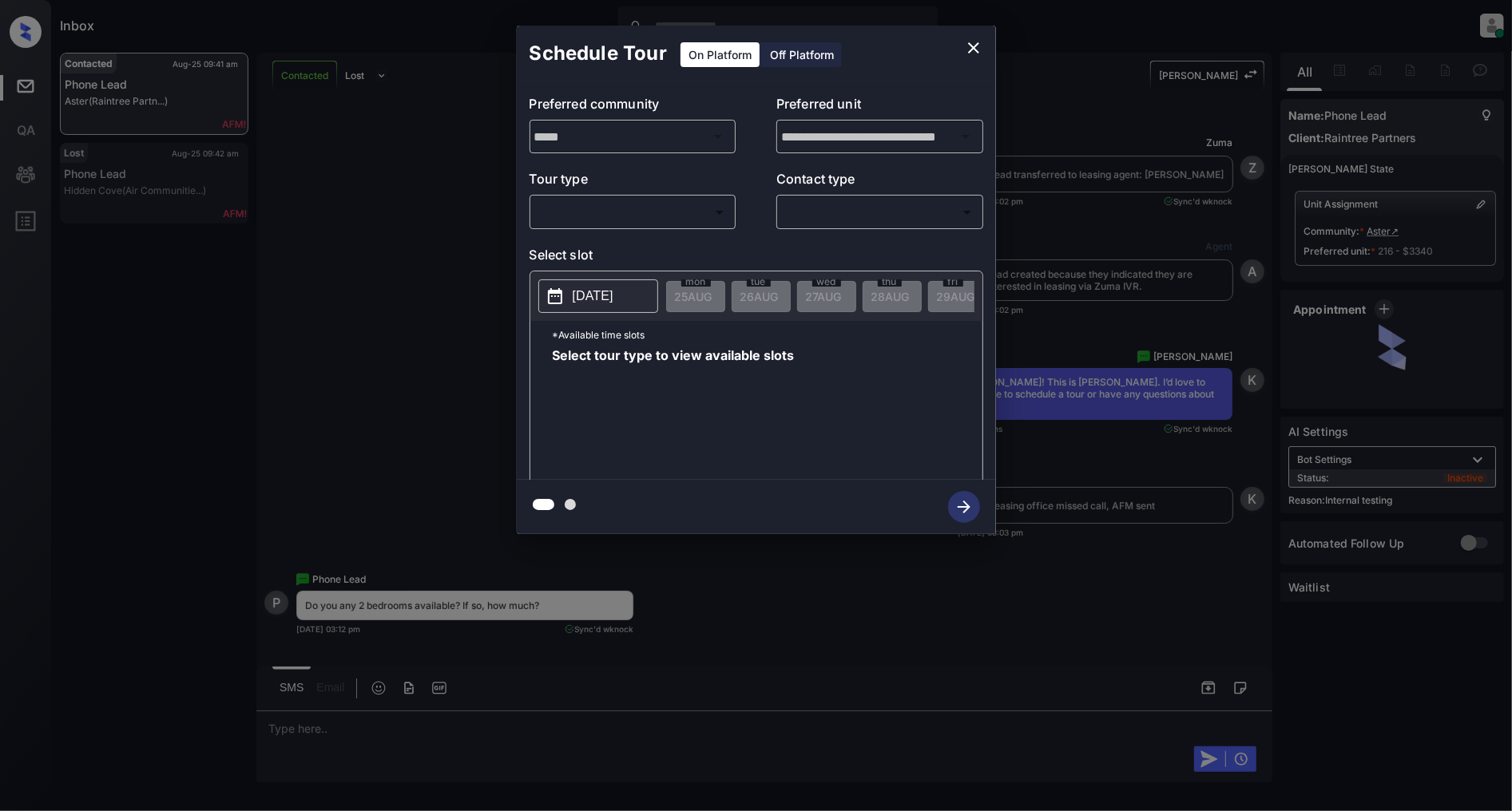
scroll to position [4398, 0]
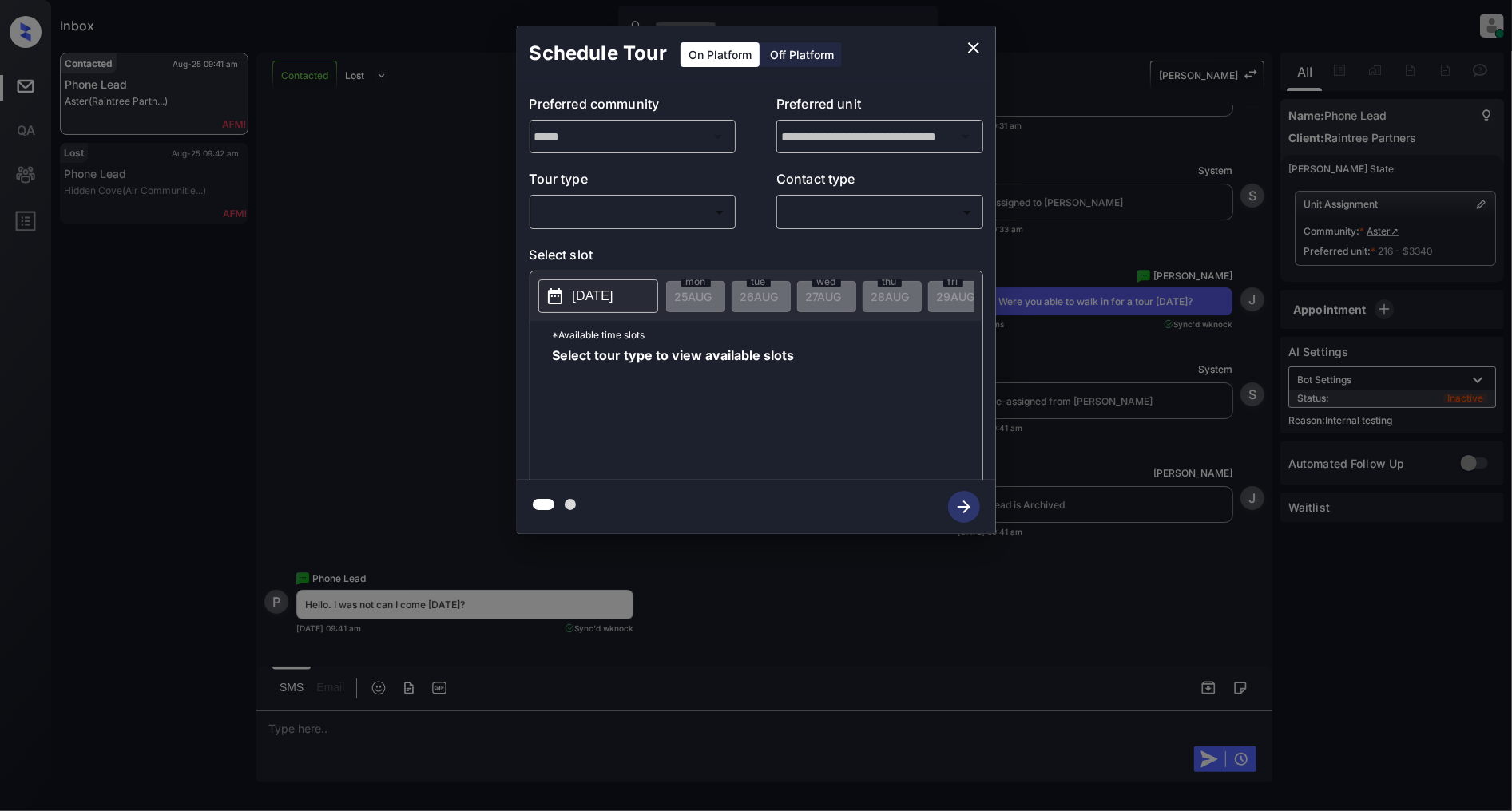
click at [429, 189] on div "**********" at bounding box center [756, 279] width 1512 height 560
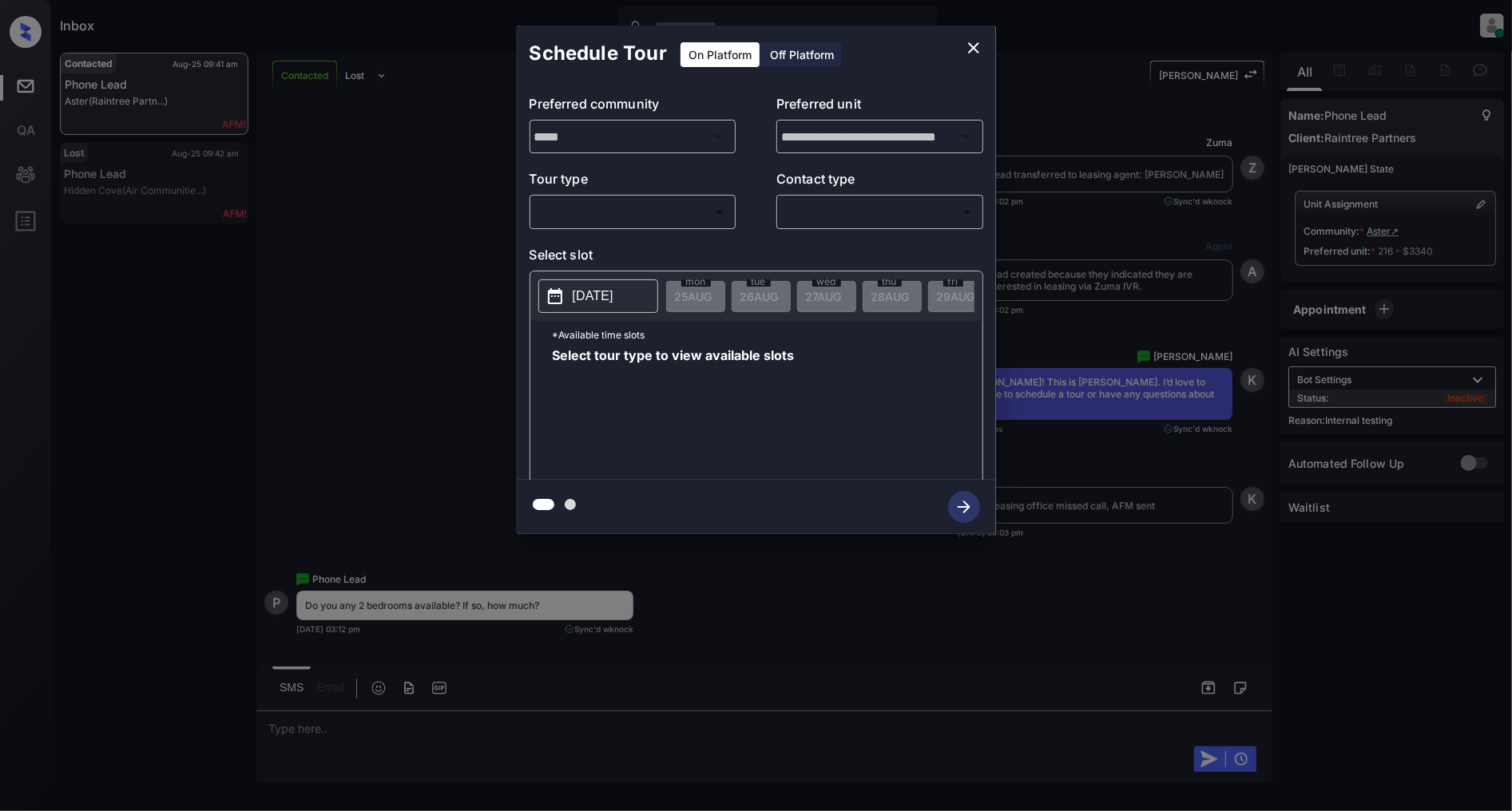
scroll to position [4398, 0]
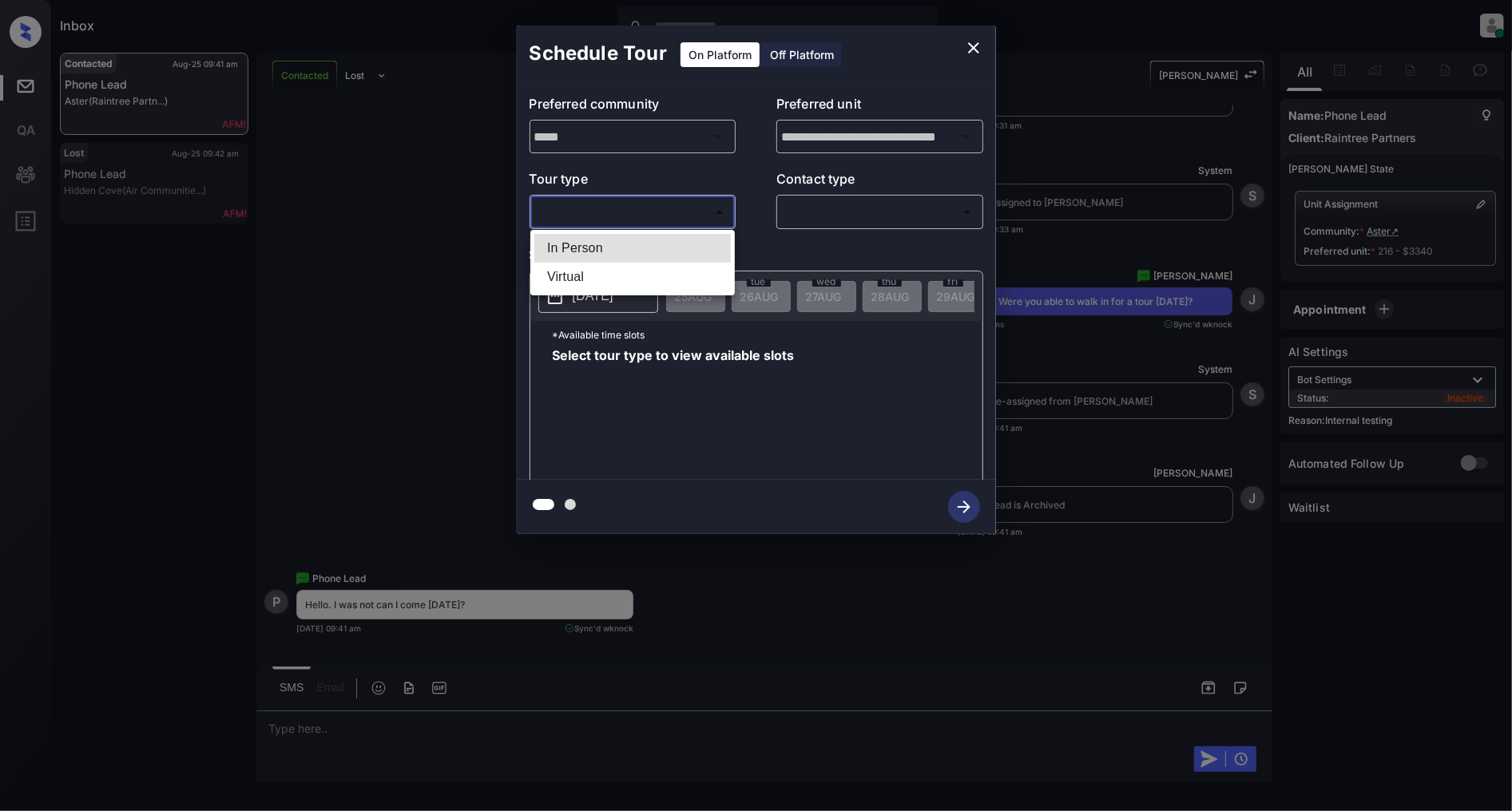
click at [646, 213] on body "Inbox [PERSON_NAME] Online Set yourself offline Set yourself on break Profile S…" at bounding box center [756, 406] width 1512 height 811
click at [612, 249] on li "In Person" at bounding box center [632, 249] width 196 height 29
type input "********"
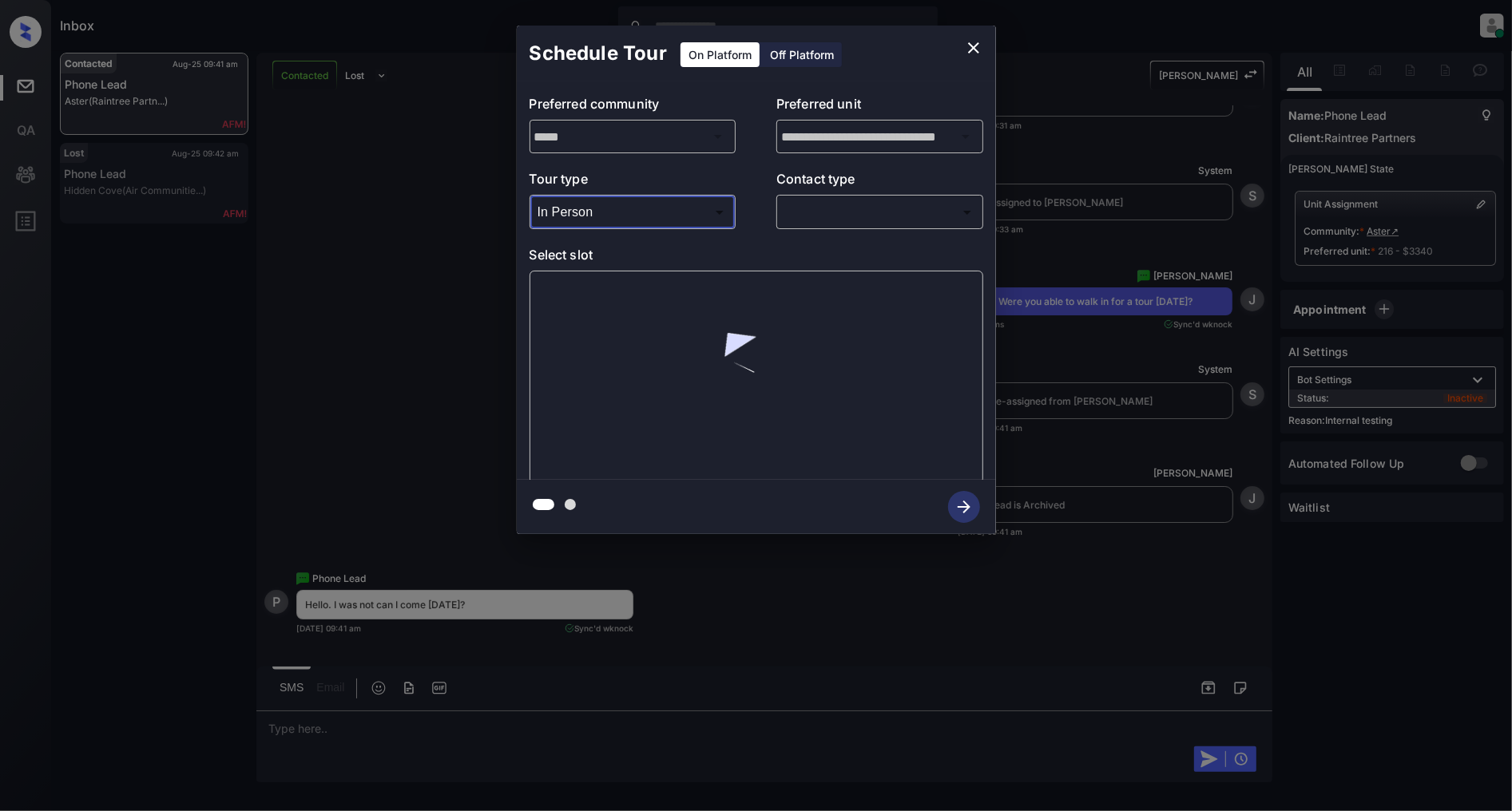
click at [842, 216] on body "Inbox Patrick Deasis Online Set yourself offline Set yourself on break Profile …" at bounding box center [756, 406] width 1512 height 811
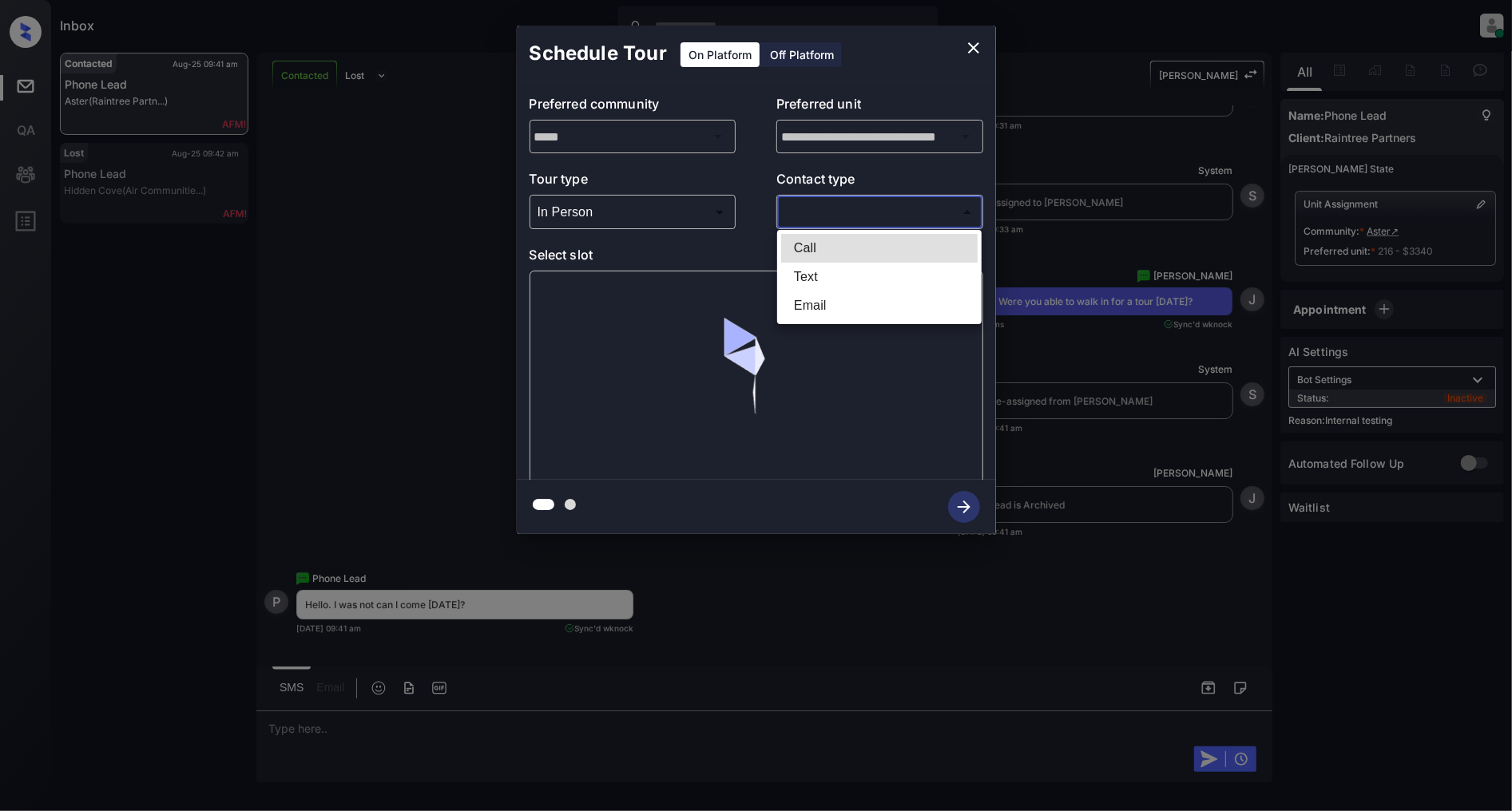
click at [825, 284] on li "Text" at bounding box center [879, 277] width 196 height 29
type input "****"
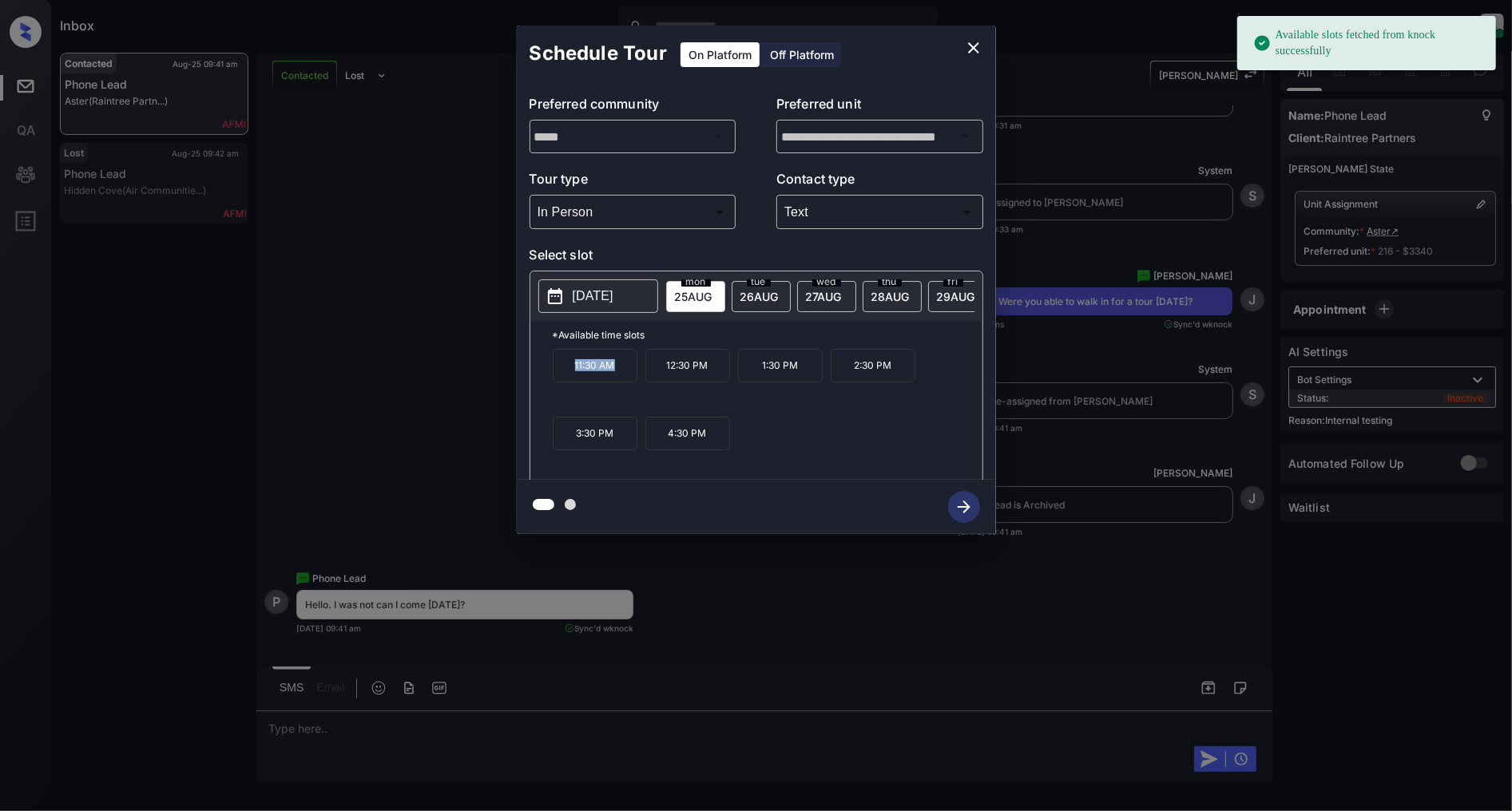
drag, startPoint x: 628, startPoint y: 373, endPoint x: 560, endPoint y: 369, distance: 68.1
click at [560, 369] on p "11:30 AM" at bounding box center [595, 365] width 85 height 33
copy p "11:30 AM"
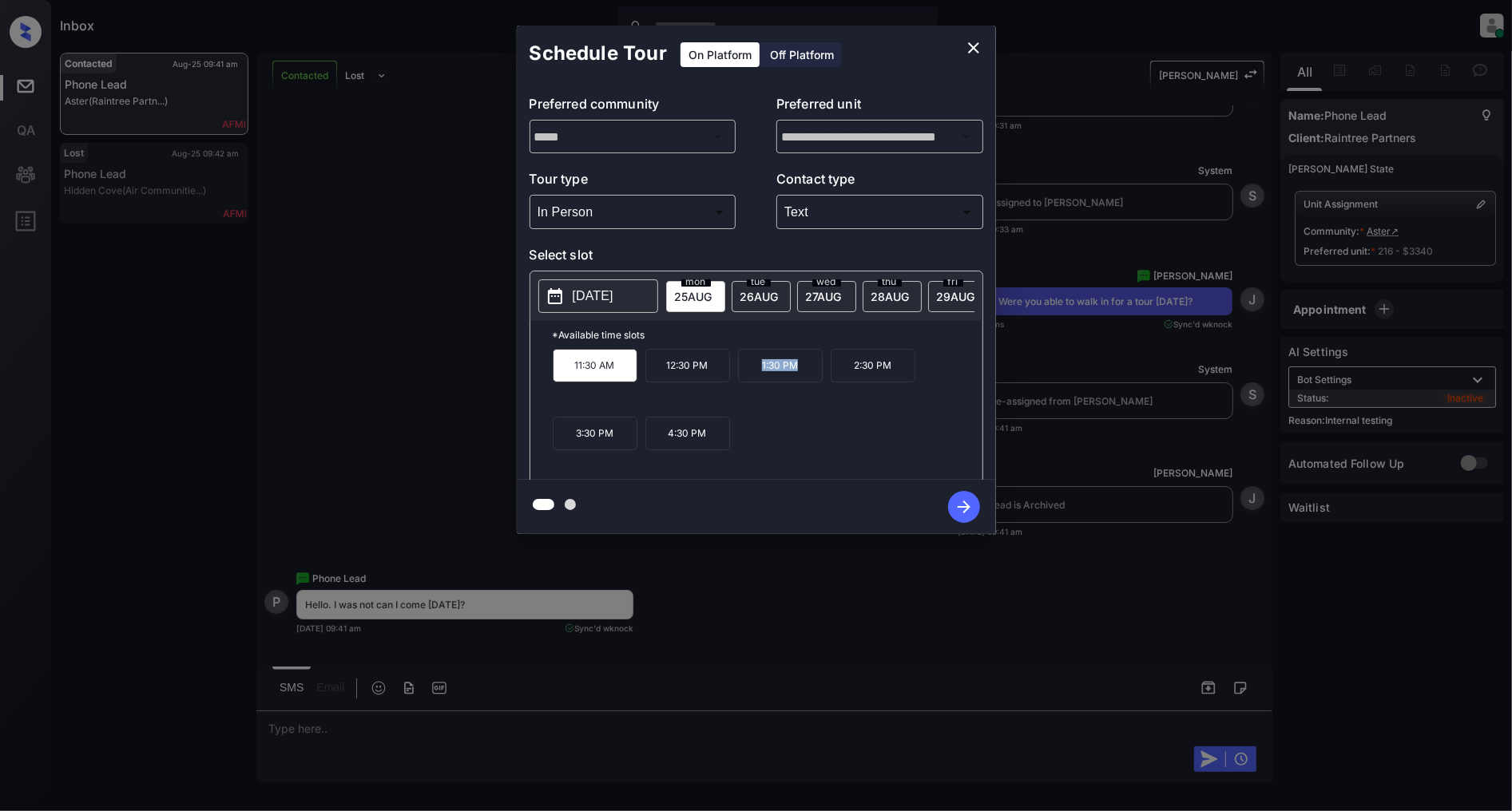
drag, startPoint x: 804, startPoint y: 376, endPoint x: 738, endPoint y: 379, distance: 66.1
click at [738, 379] on p "1:30 PM" at bounding box center [780, 365] width 85 height 33
copy p "1:30 PM"
drag, startPoint x: 624, startPoint y: 442, endPoint x: 573, endPoint y: 444, distance: 51.0
click at [573, 444] on p "3:30 PM" at bounding box center [595, 433] width 85 height 33
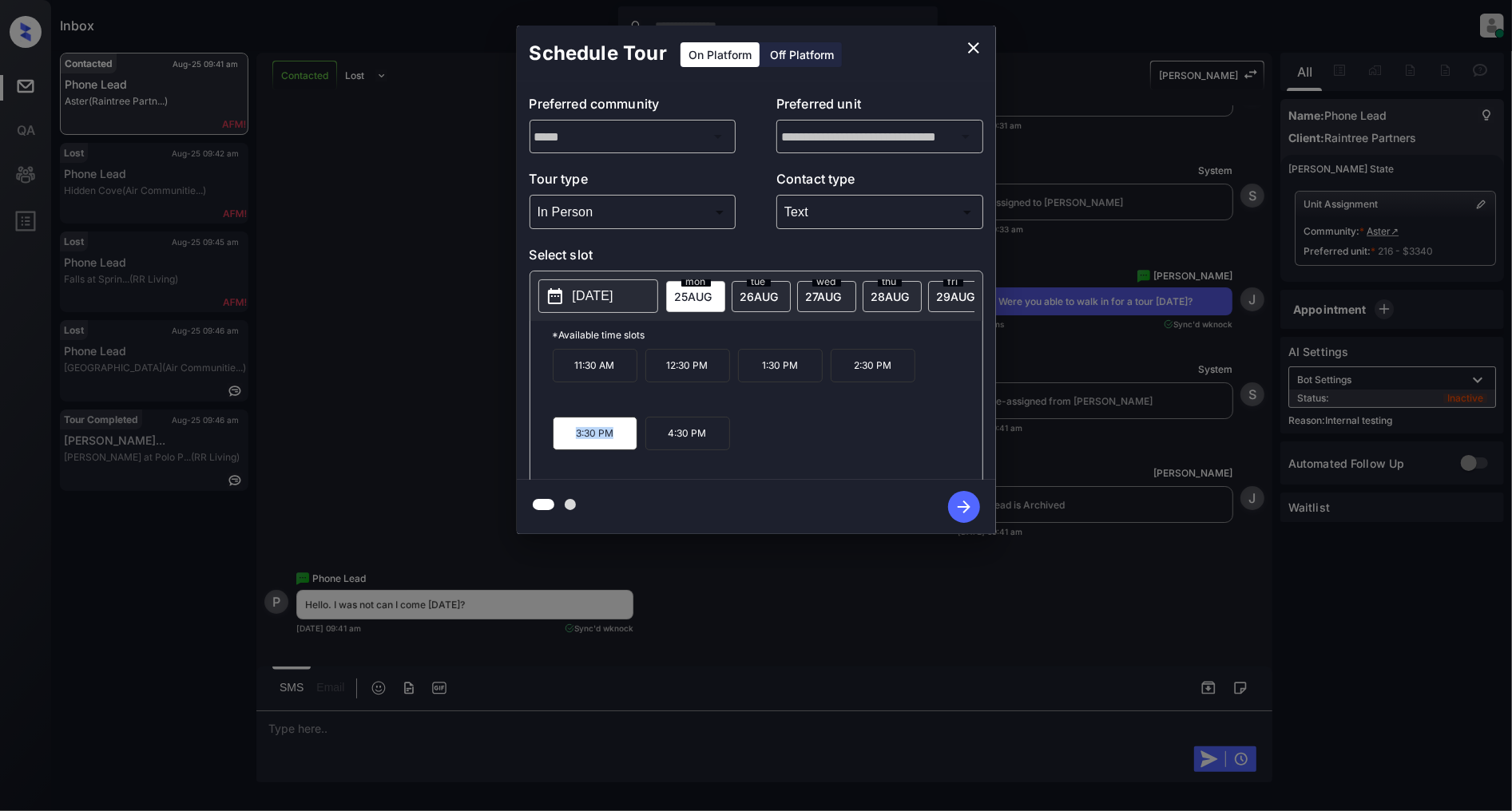
copy p "3:30 PM"
click at [971, 46] on icon "close" at bounding box center [973, 48] width 19 height 19
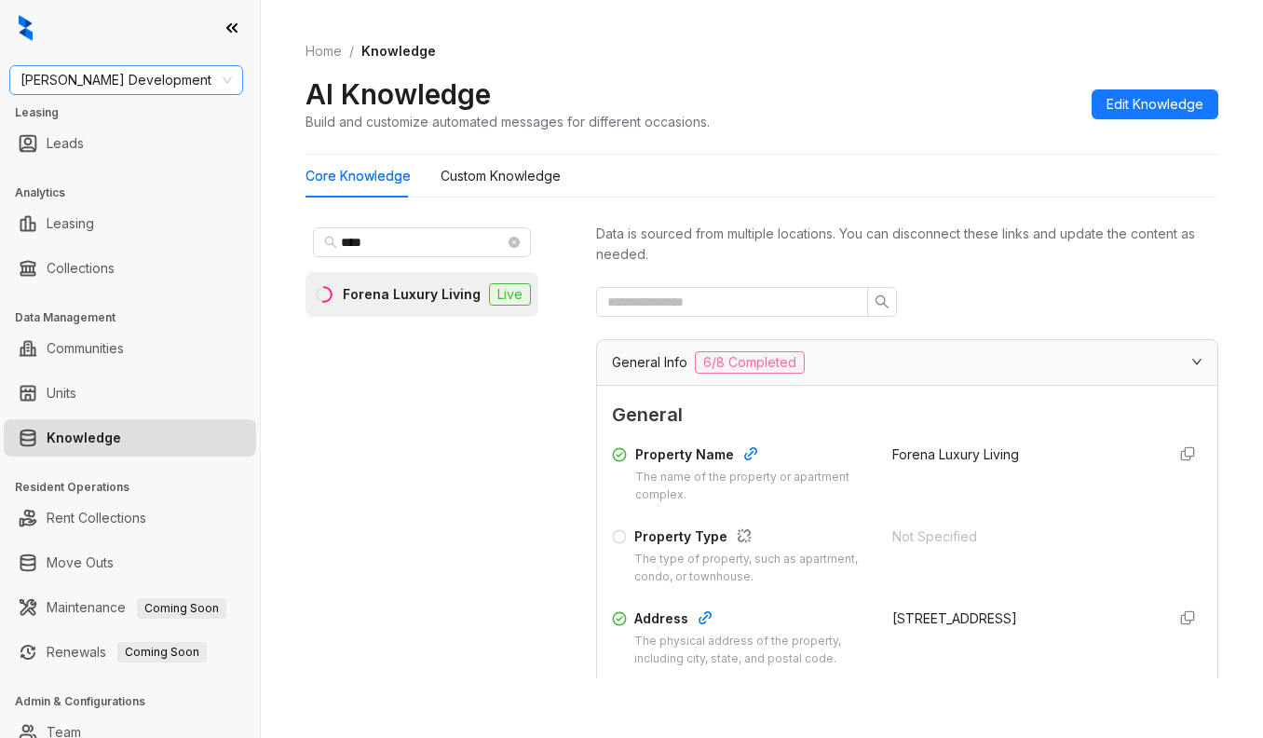
scroll to position [248, 0]
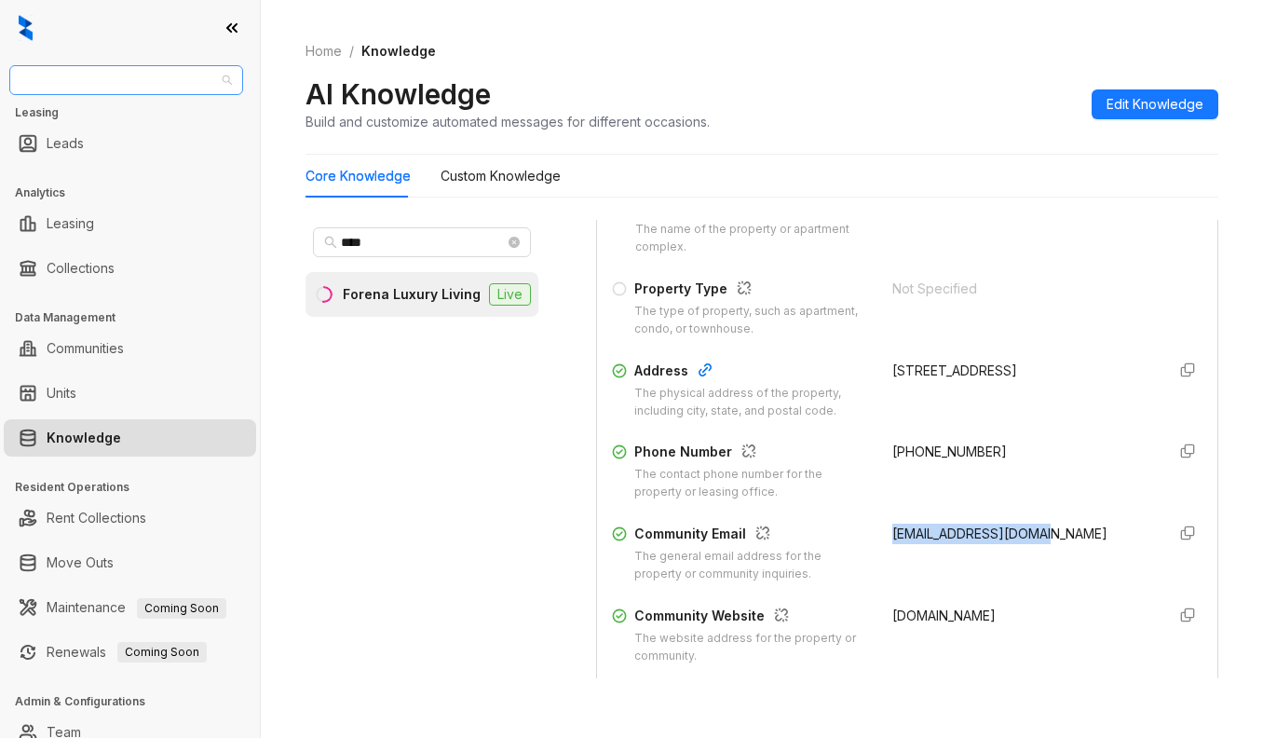
click at [154, 84] on span "[PERSON_NAME] Development" at bounding box center [125, 80] width 211 height 28
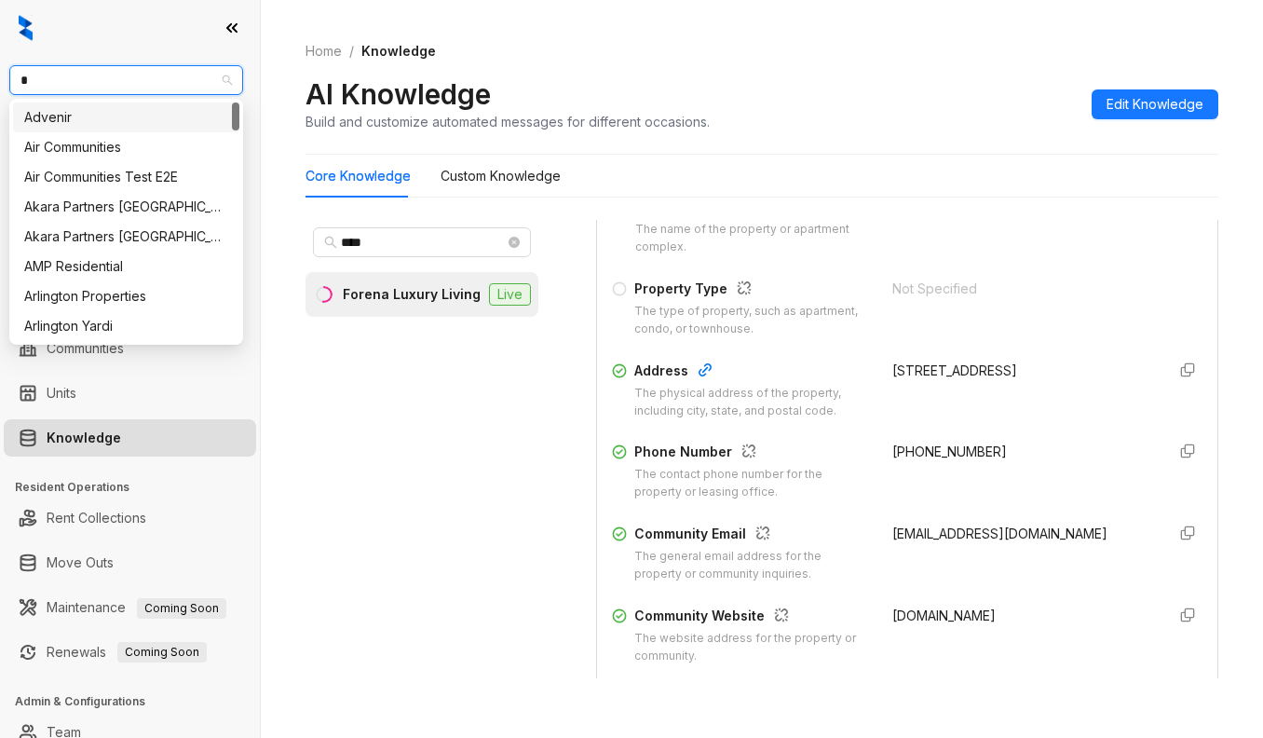
type input "**"
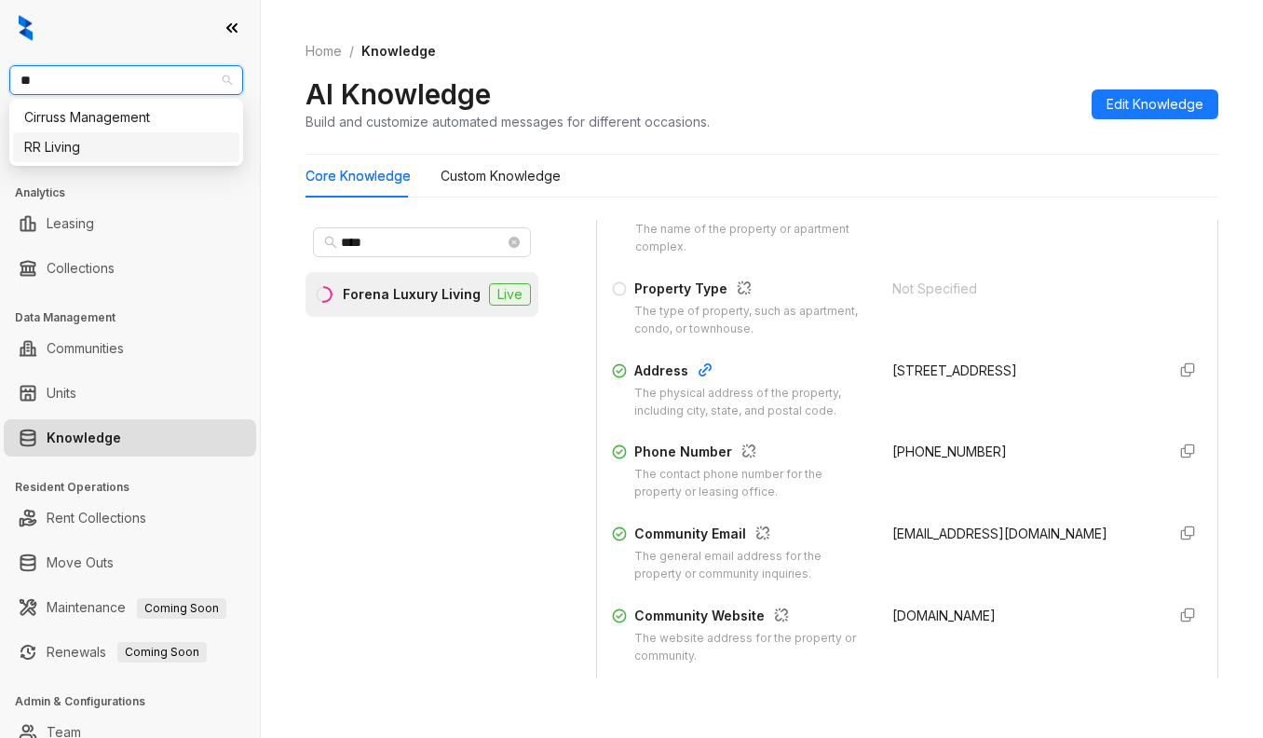
click at [97, 143] on div "RR Living" at bounding box center [126, 147] width 204 height 20
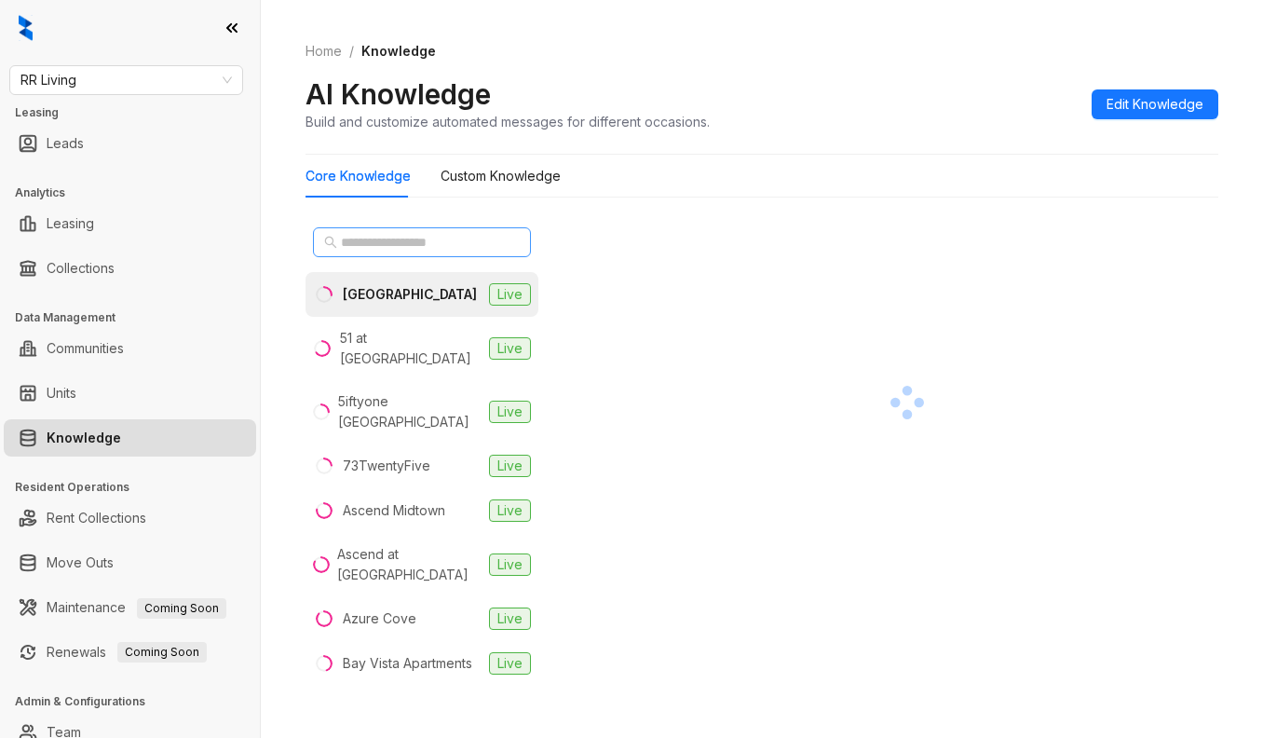
click at [392, 231] on span at bounding box center [422, 242] width 218 height 30
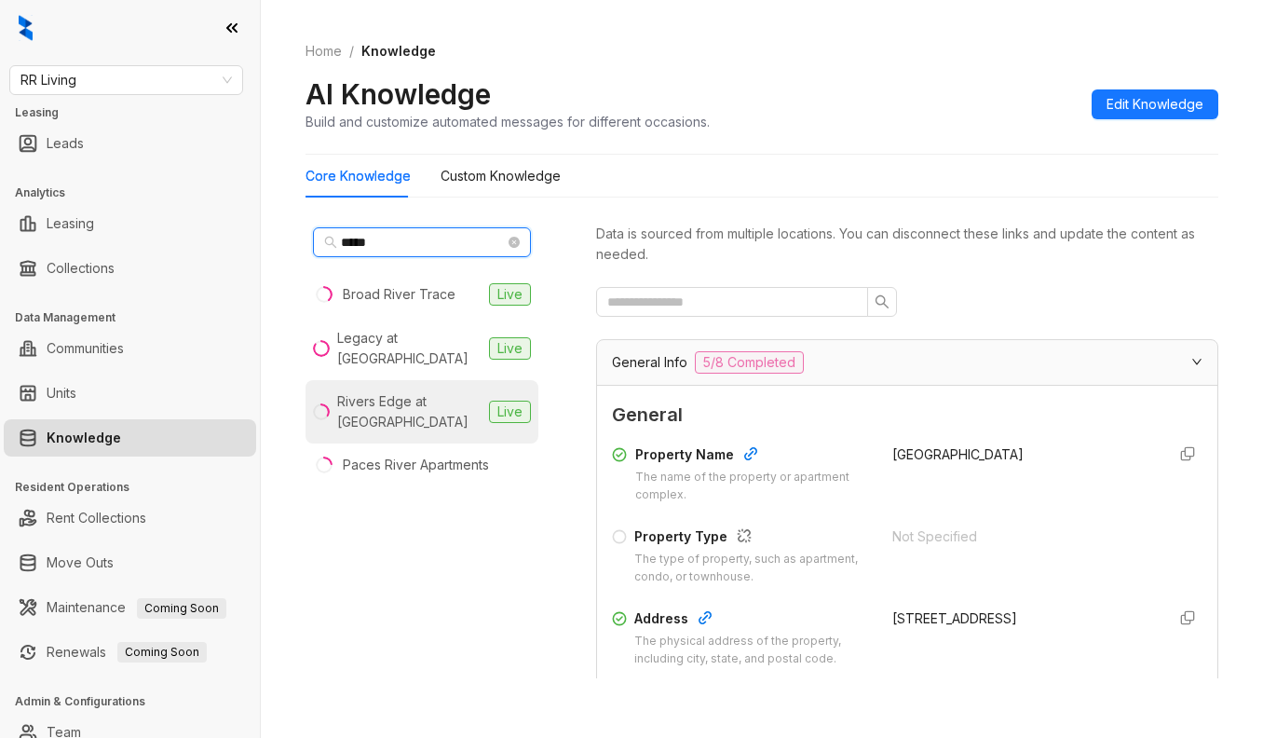
type input "*****"
click at [401, 399] on div "Rivers Edge at [GEOGRAPHIC_DATA]" at bounding box center [409, 411] width 144 height 41
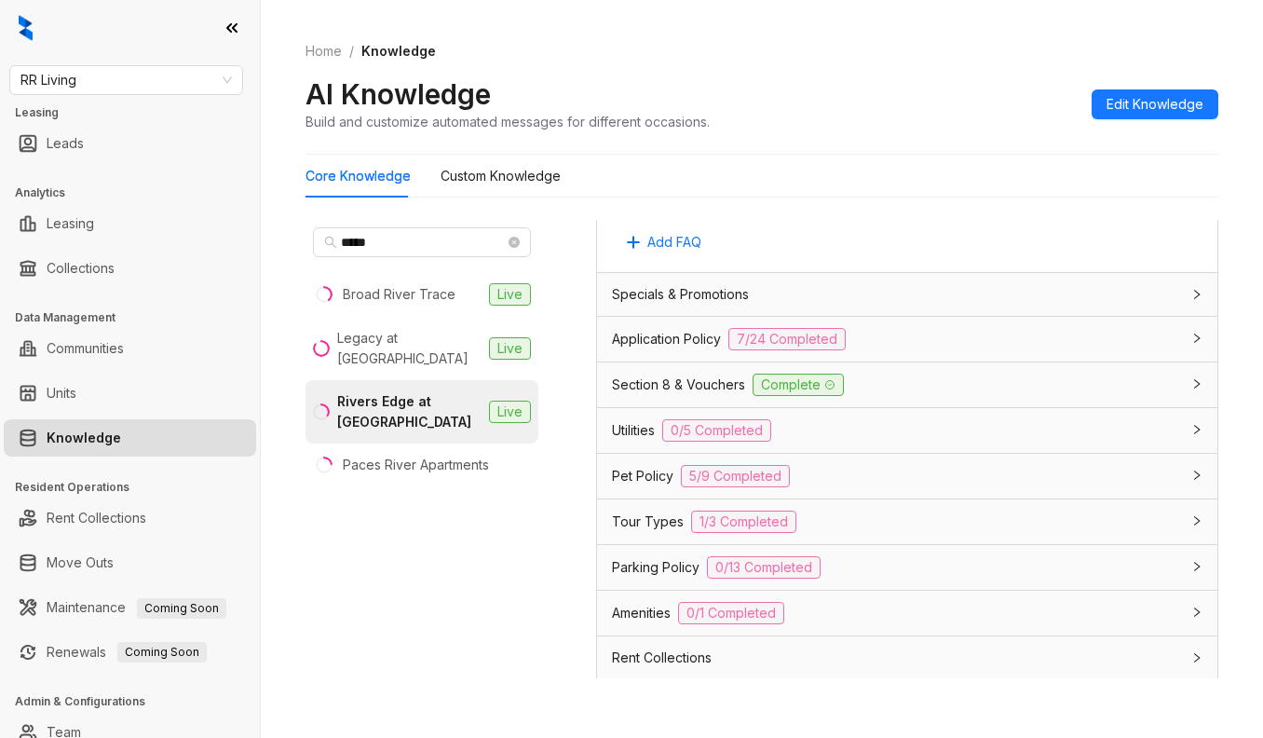
scroll to position [1366, 0]
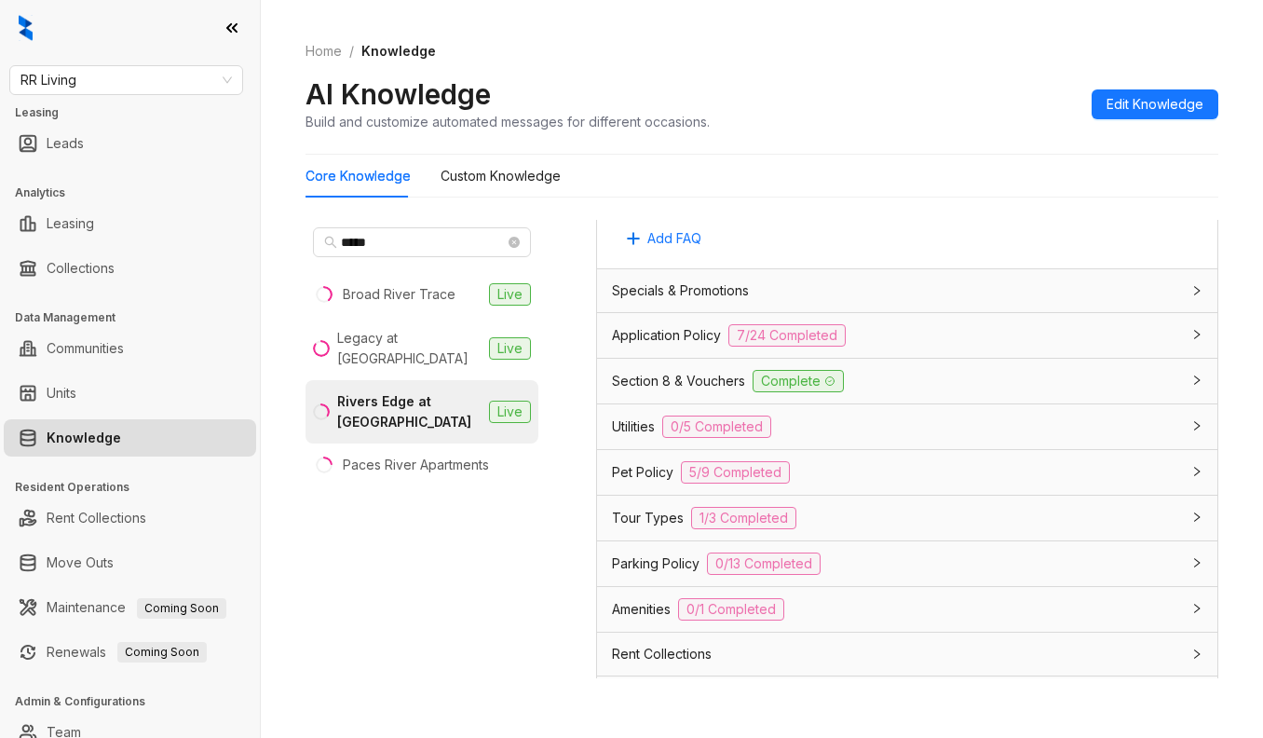
click at [925, 347] on div "Application Policy 7/24 Completed" at bounding box center [896, 335] width 568 height 22
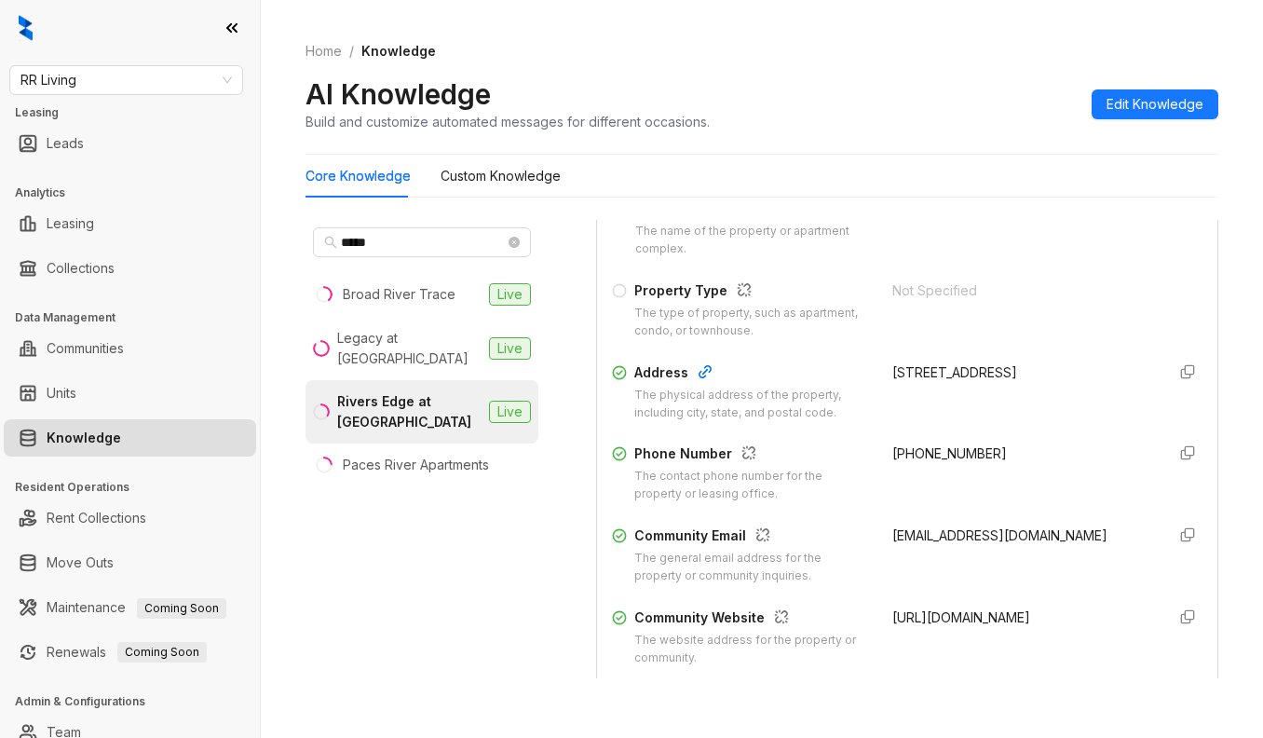
scroll to position [248, 0]
drag, startPoint x: 973, startPoint y: 453, endPoint x: 866, endPoint y: 455, distance: 106.2
click at [892, 455] on div "+18037795888" at bounding box center [1021, 472] width 258 height 60
copy span "+18037795888"
click at [165, 93] on span "RR Living" at bounding box center [125, 80] width 211 height 28
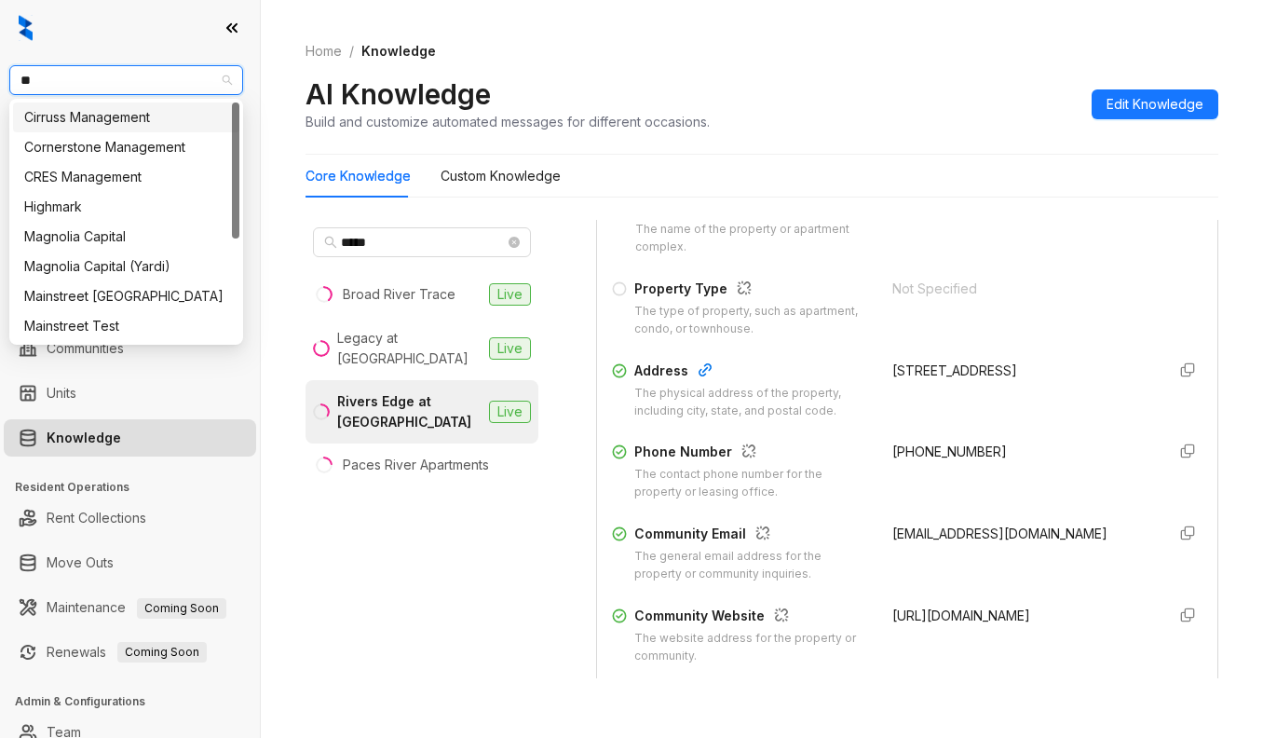
type input "***"
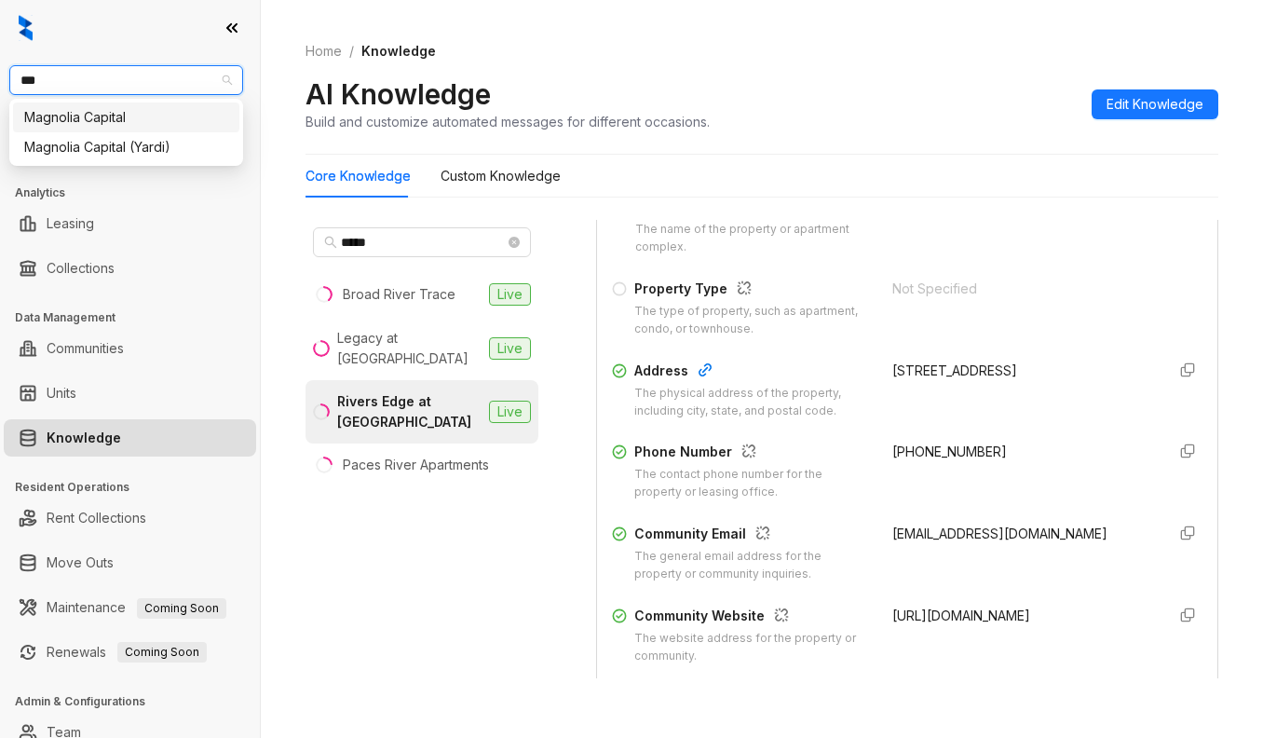
click at [132, 109] on div "Magnolia Capital" at bounding box center [126, 117] width 204 height 20
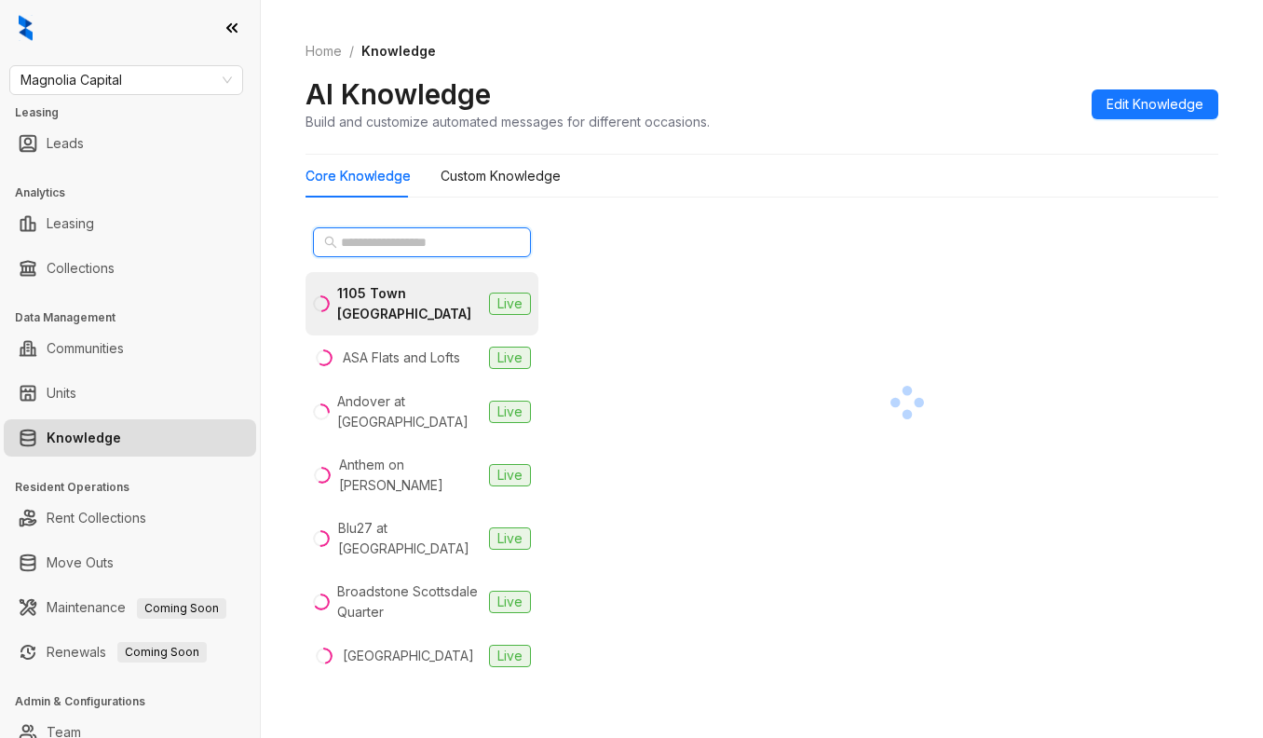
click at [388, 235] on input "text" at bounding box center [423, 242] width 164 height 20
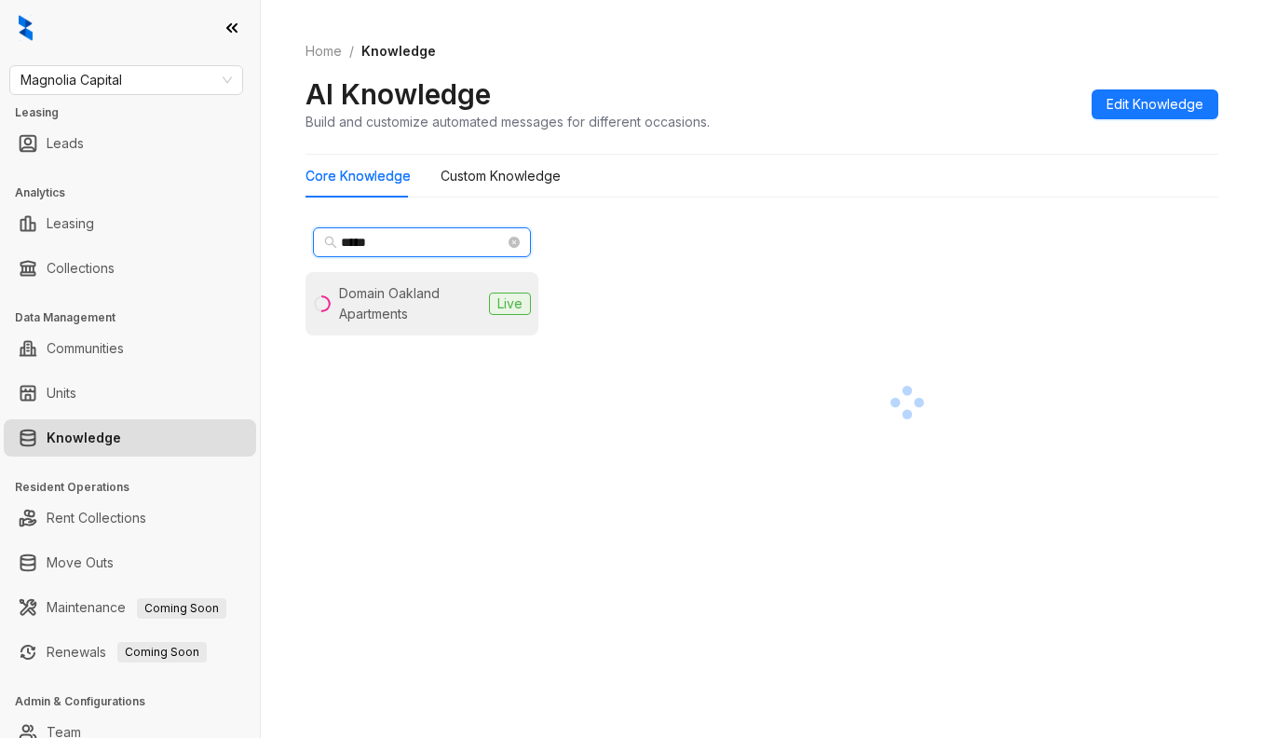
type input "*****"
click at [378, 304] on div "Domain Oakland Apartments" at bounding box center [410, 303] width 143 height 41
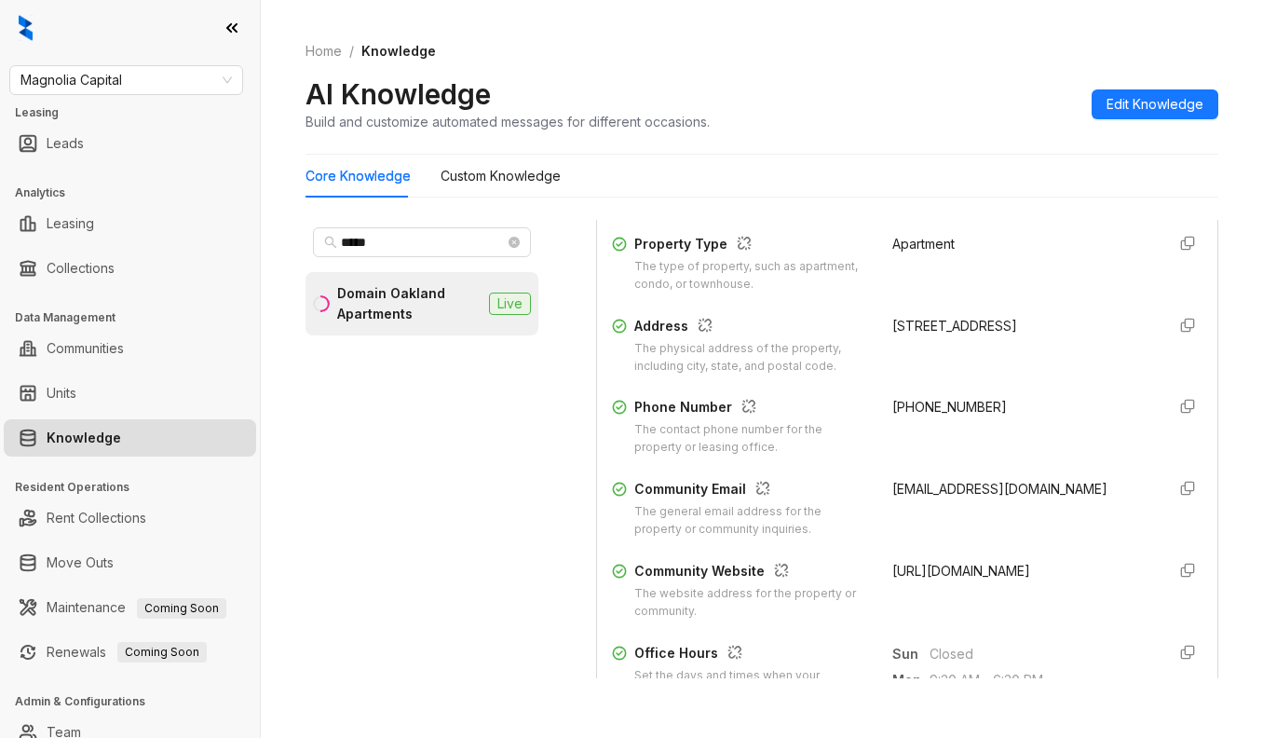
scroll to position [248, 0]
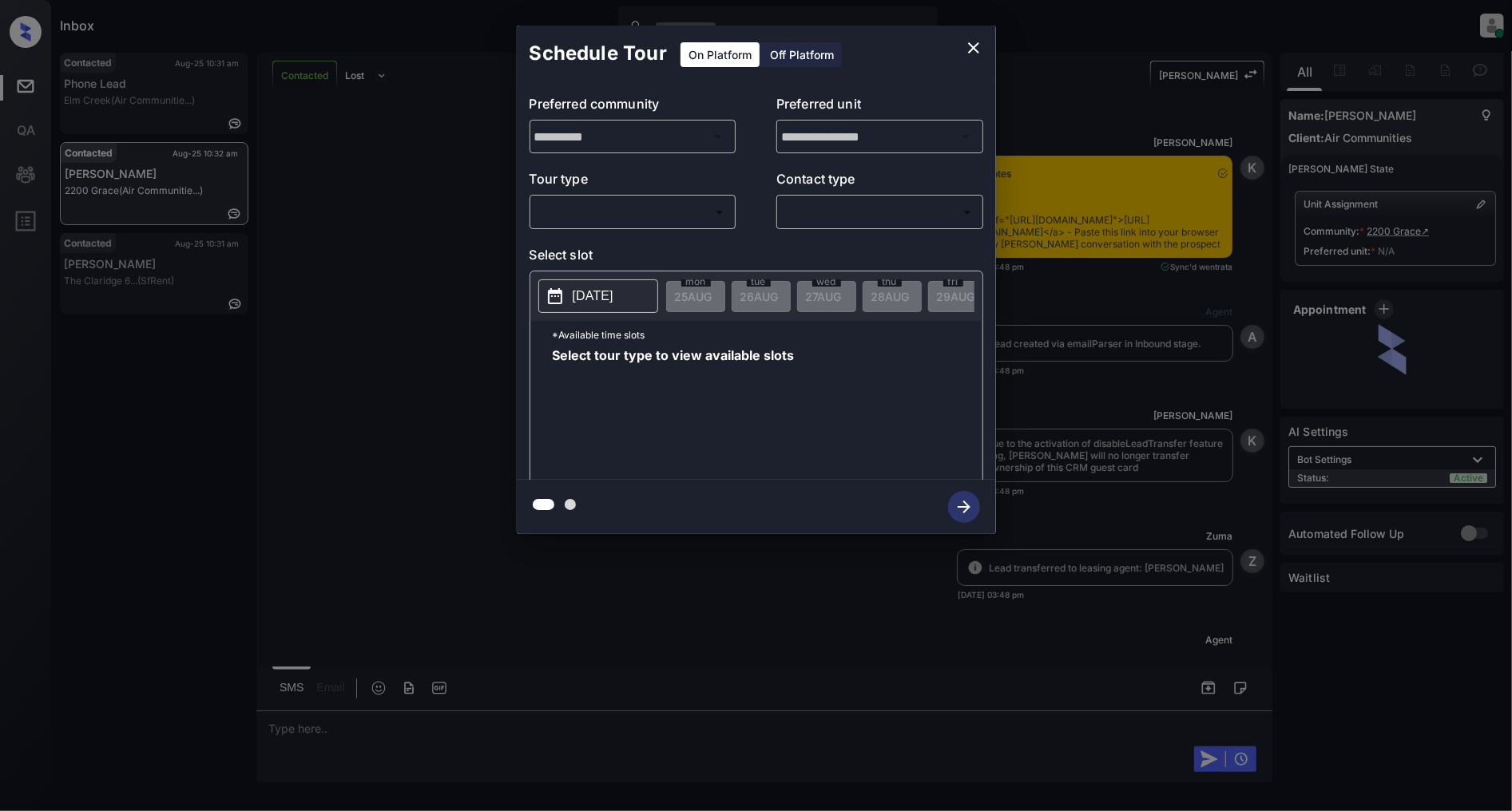
scroll to position [1843, 0]
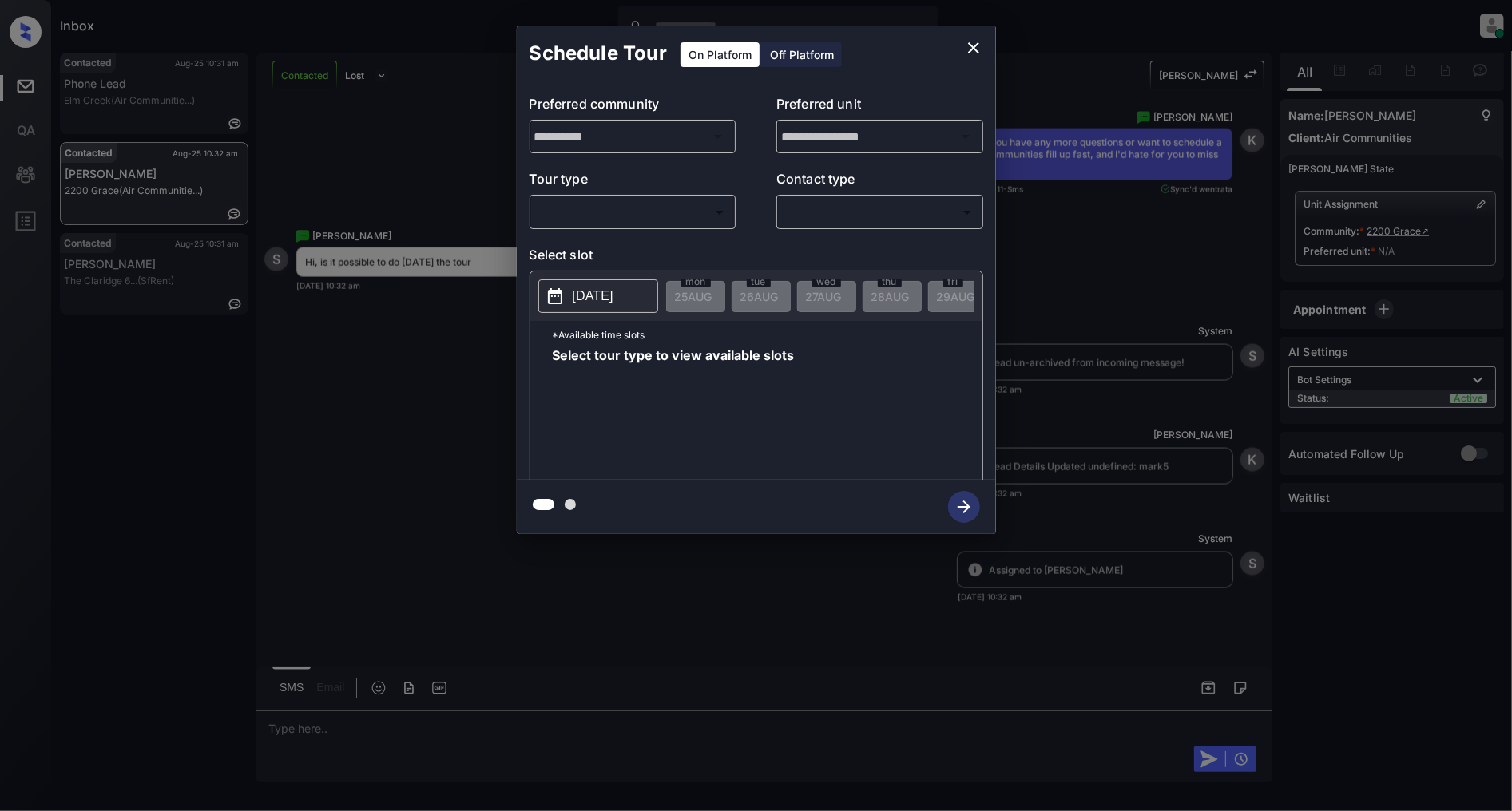
click at [679, 197] on div "​ ​" at bounding box center [633, 212] width 207 height 34
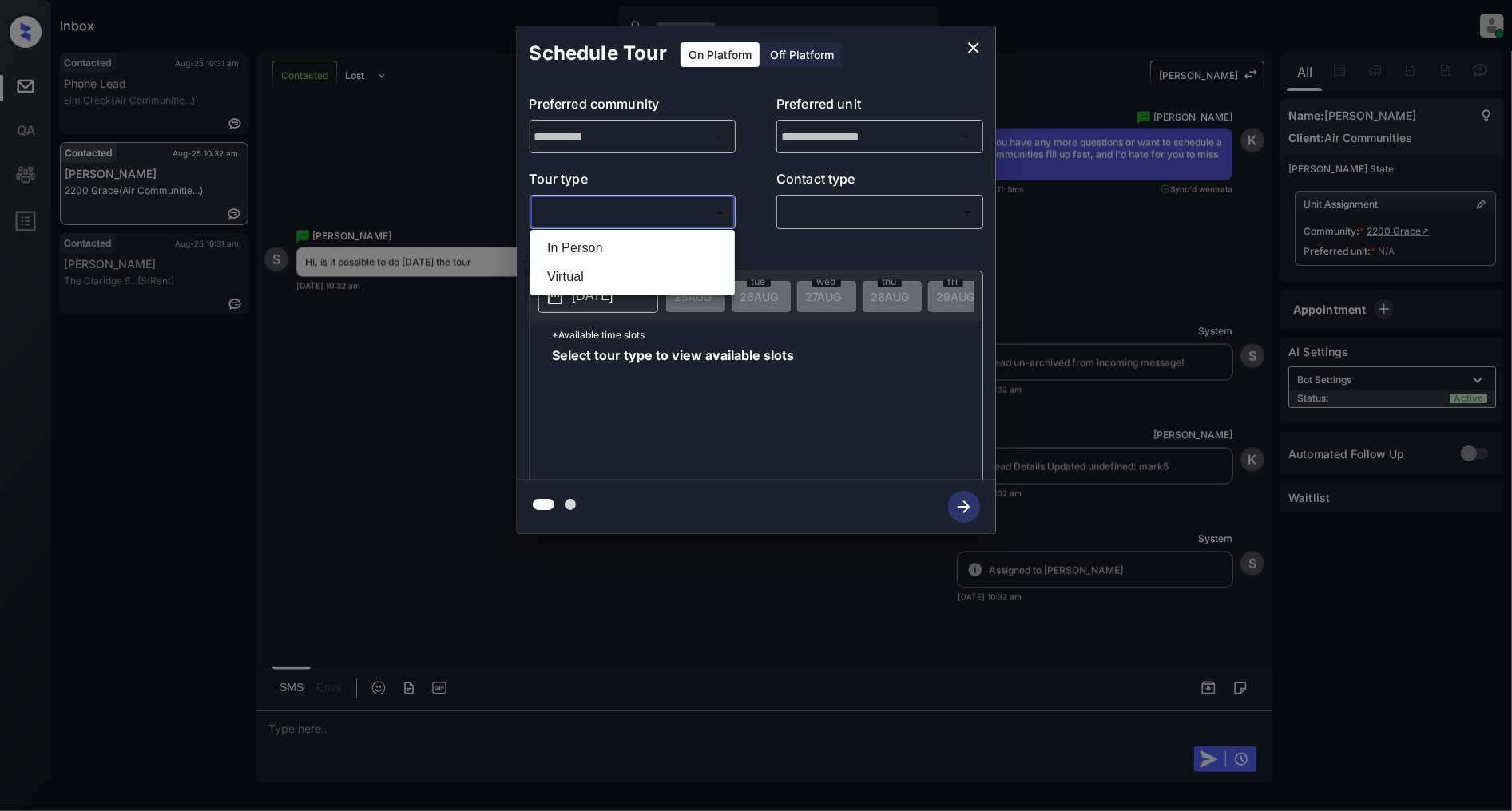
click at [579, 207] on body "Inbox Patrick Deasis Online Set yourself offline Set yourself on break Profile …" at bounding box center [756, 406] width 1512 height 811
click at [596, 239] on li "In Person" at bounding box center [632, 249] width 196 height 29
type input "********"
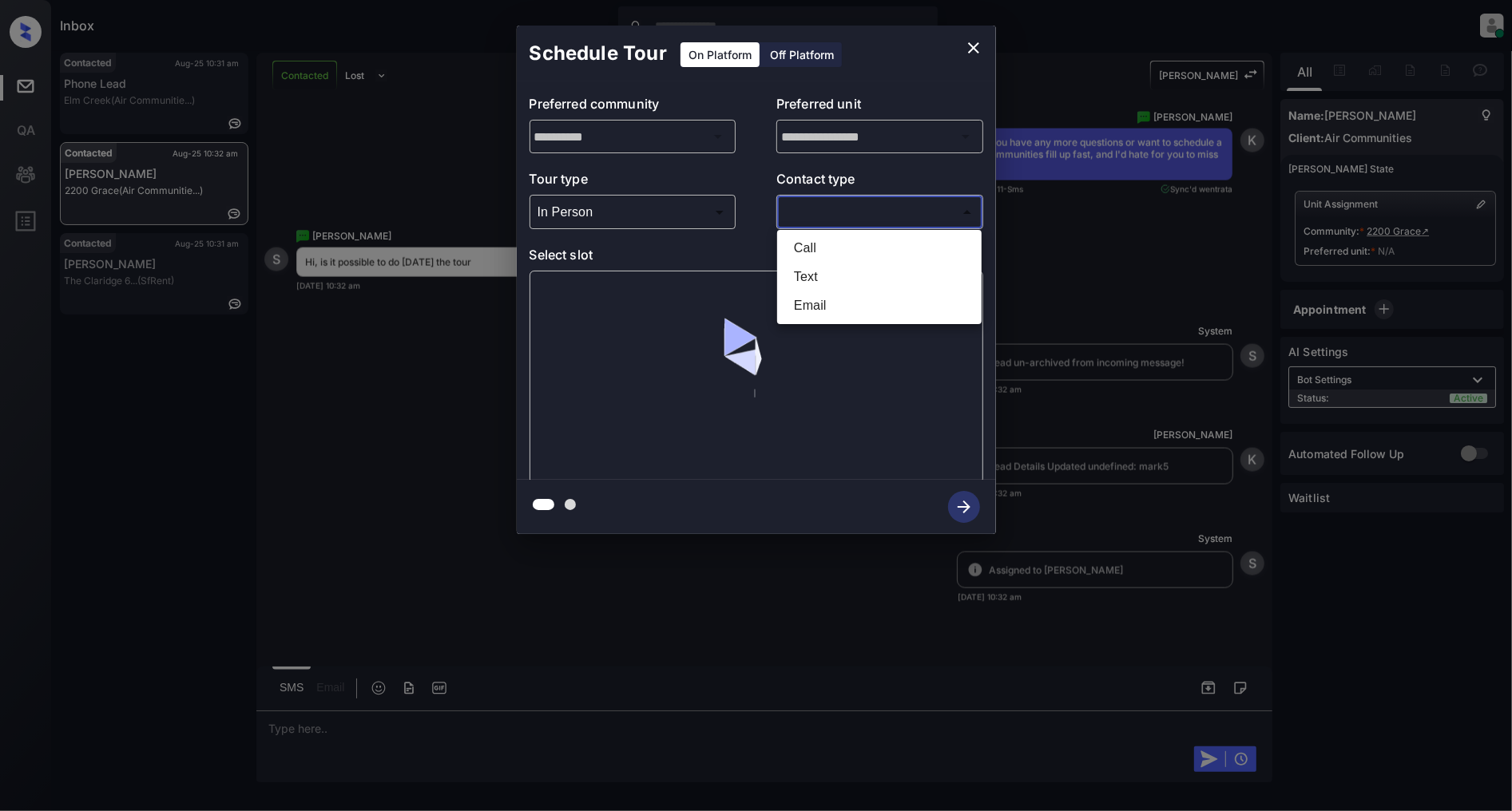
click at [844, 220] on body "Inbox Patrick Deasis Online Set yourself offline Set yourself on break Profile …" at bounding box center [756, 406] width 1512 height 811
click at [840, 278] on li "Text" at bounding box center [879, 277] width 196 height 29
type input "****"
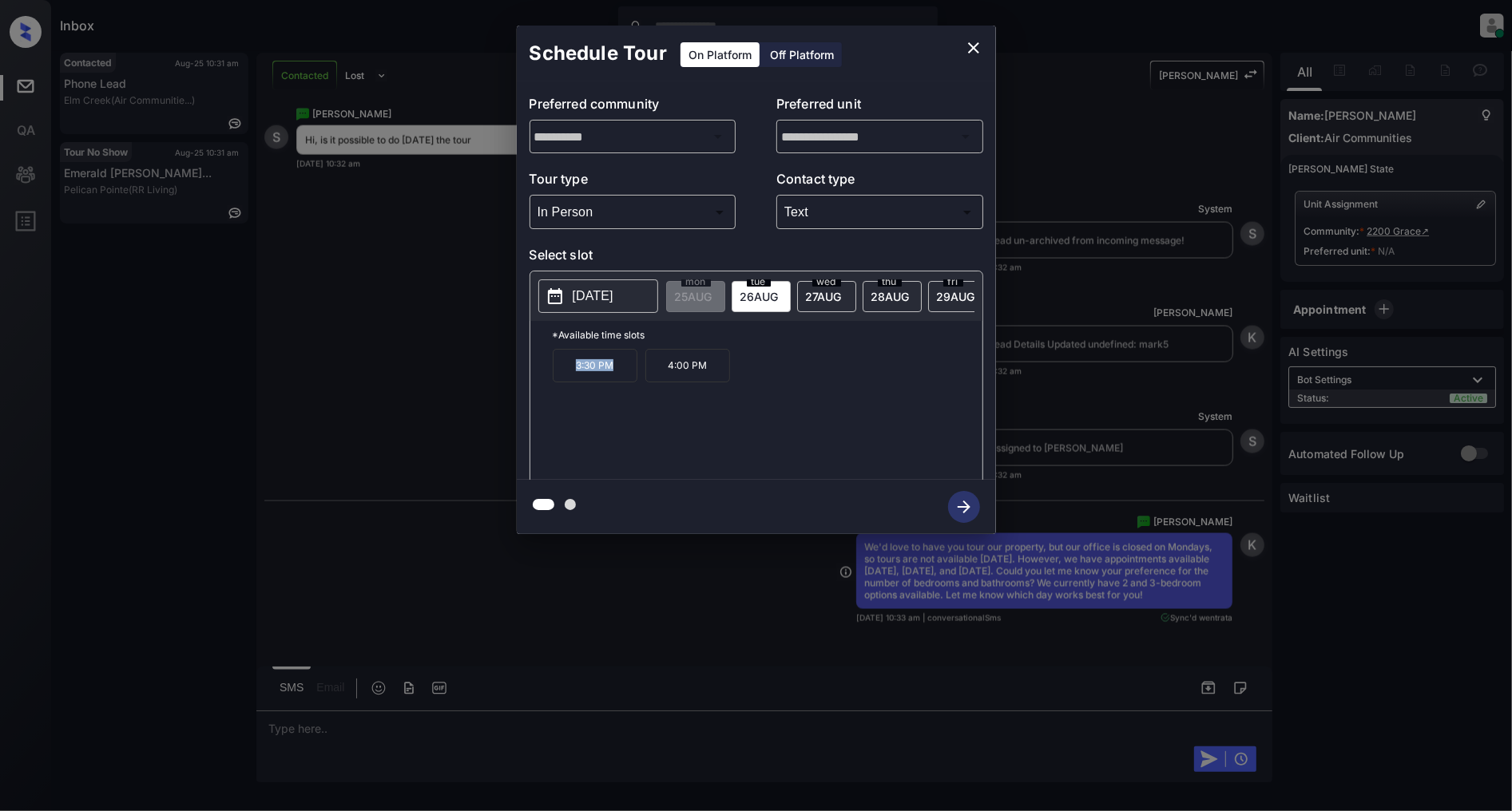
scroll to position [2100, 0]
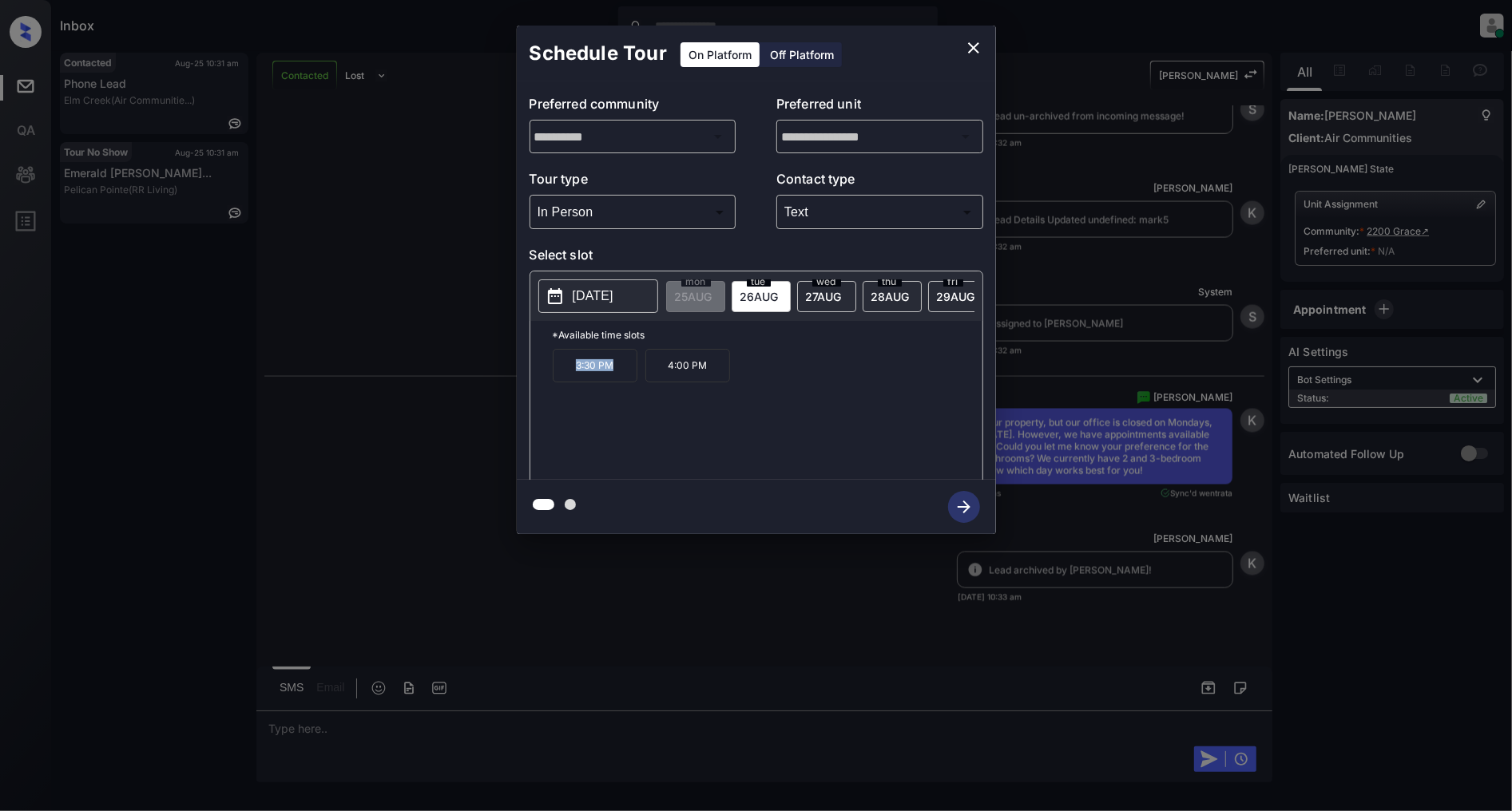
drag, startPoint x: 616, startPoint y: 369, endPoint x: 563, endPoint y: 369, distance: 53.0
click at [563, 369] on p "3:30 PM" at bounding box center [595, 365] width 85 height 33
click at [333, 302] on div "**********" at bounding box center [756, 279] width 1512 height 560
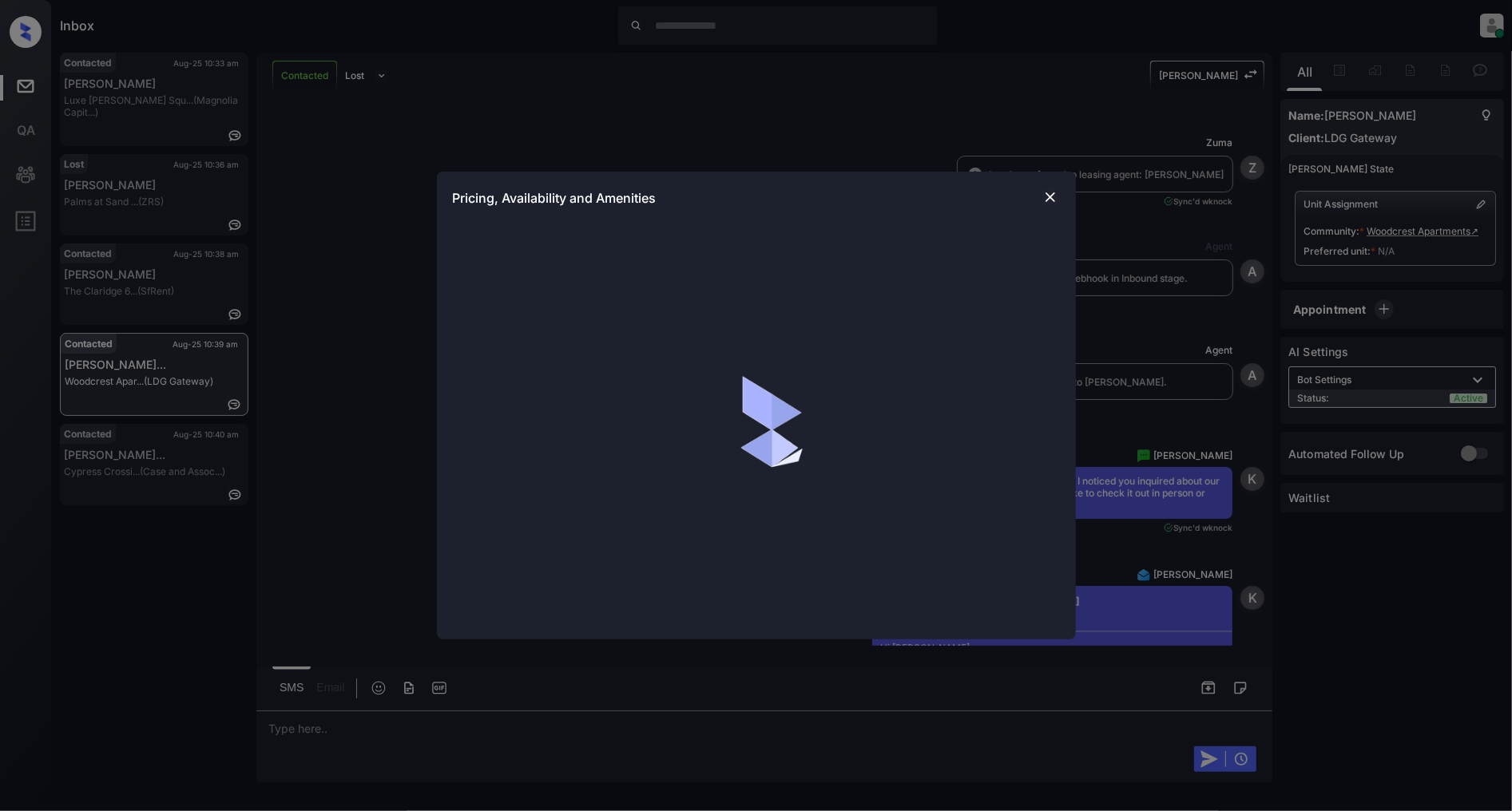
scroll to position [1310, 0]
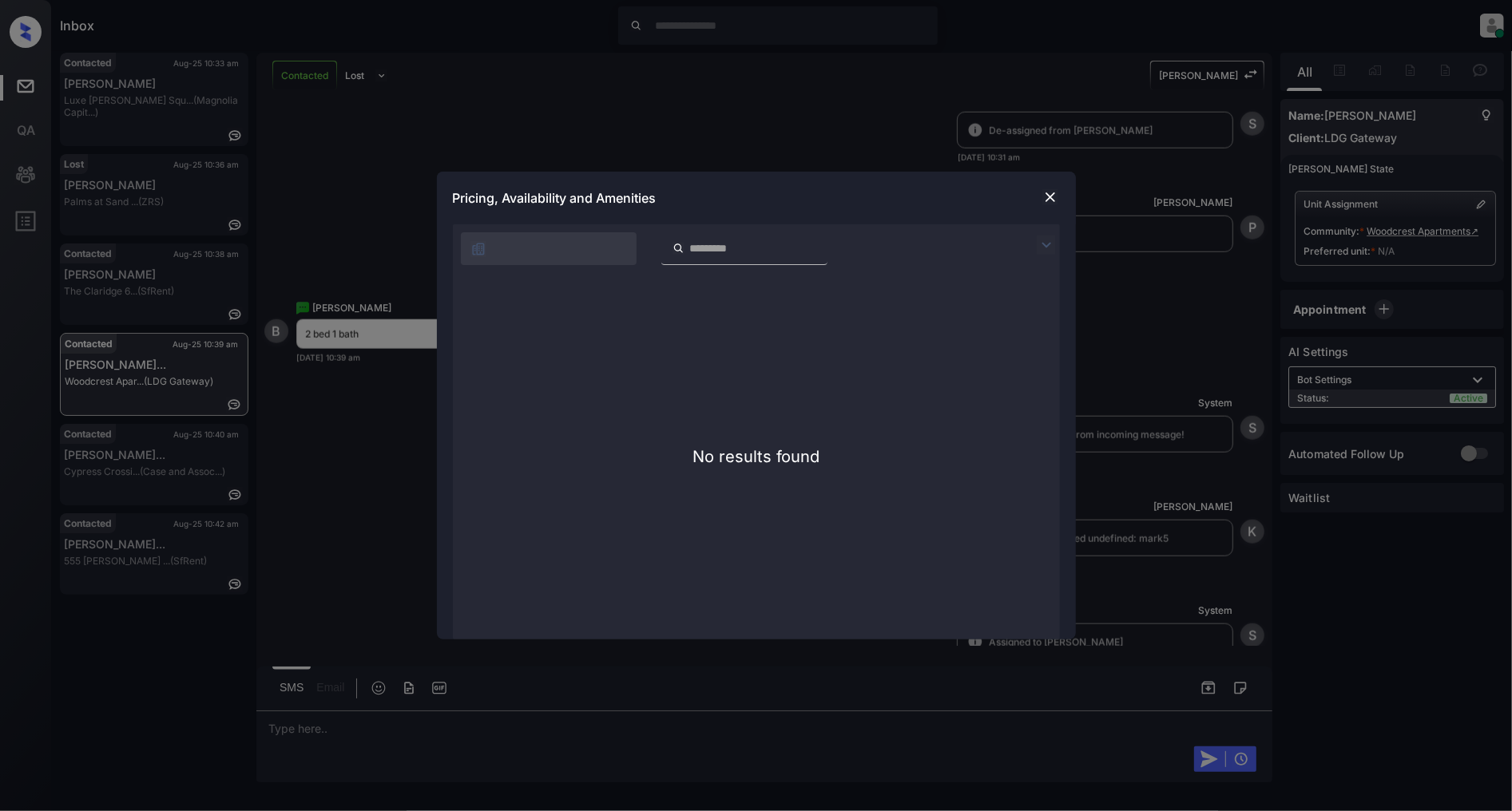
click at [1056, 200] on img at bounding box center [1051, 197] width 16 height 16
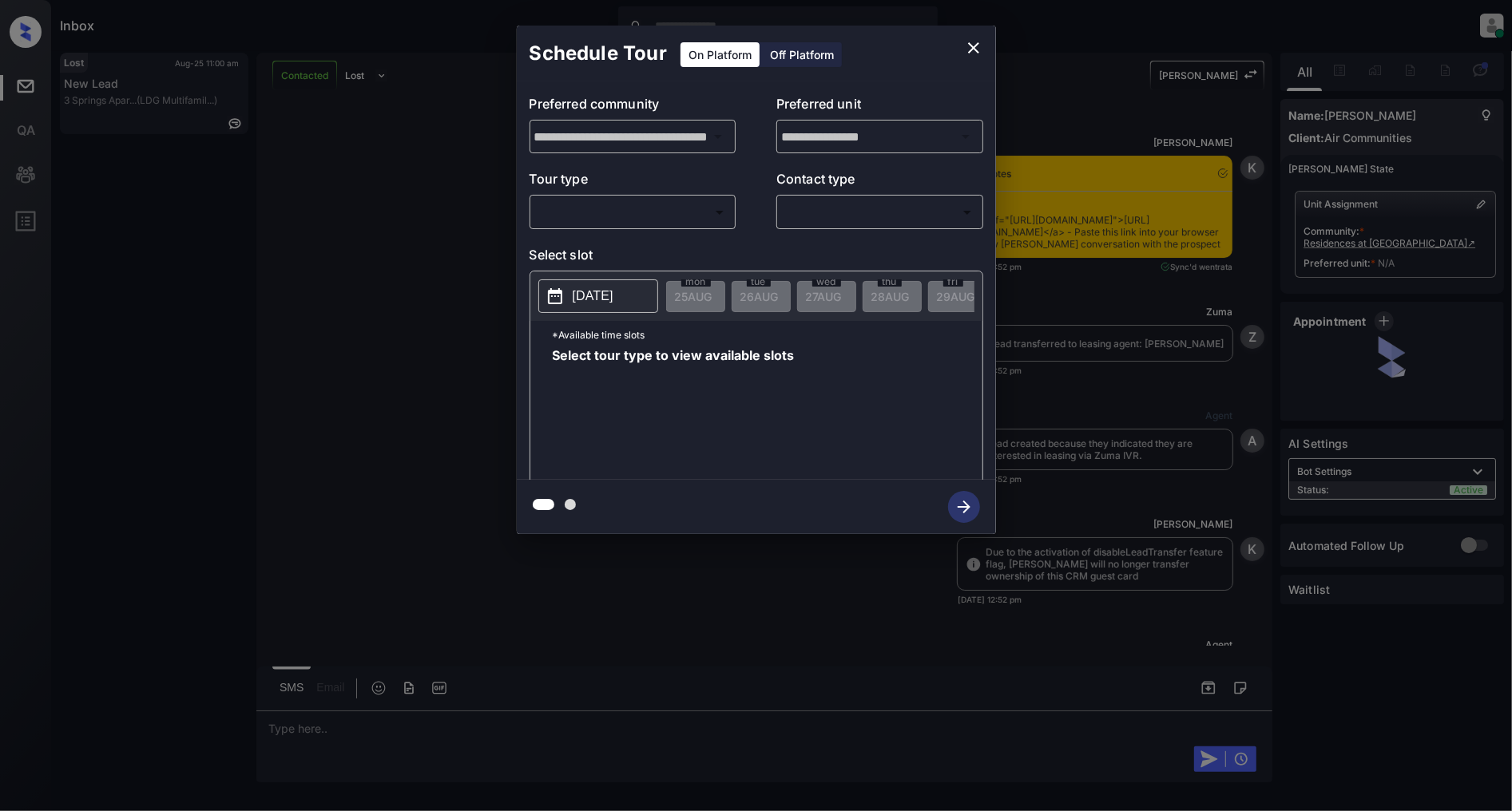
scroll to position [11081, 0]
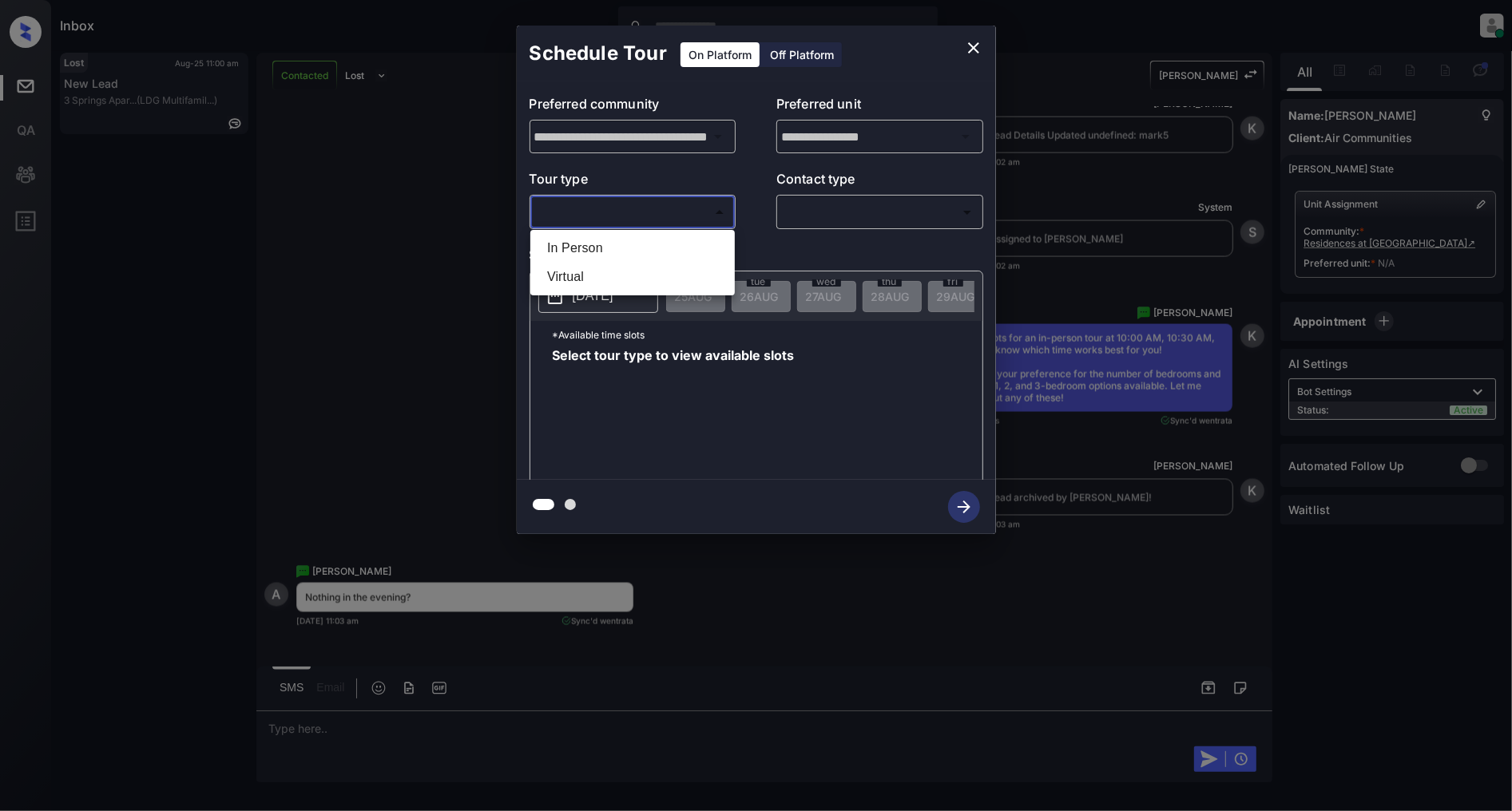
click at [586, 213] on body "Inbox [PERSON_NAME] Online Set yourself offline Set yourself on break Profile S…" at bounding box center [756, 406] width 1512 height 811
click at [587, 248] on li "In Person" at bounding box center [632, 249] width 196 height 29
type input "********"
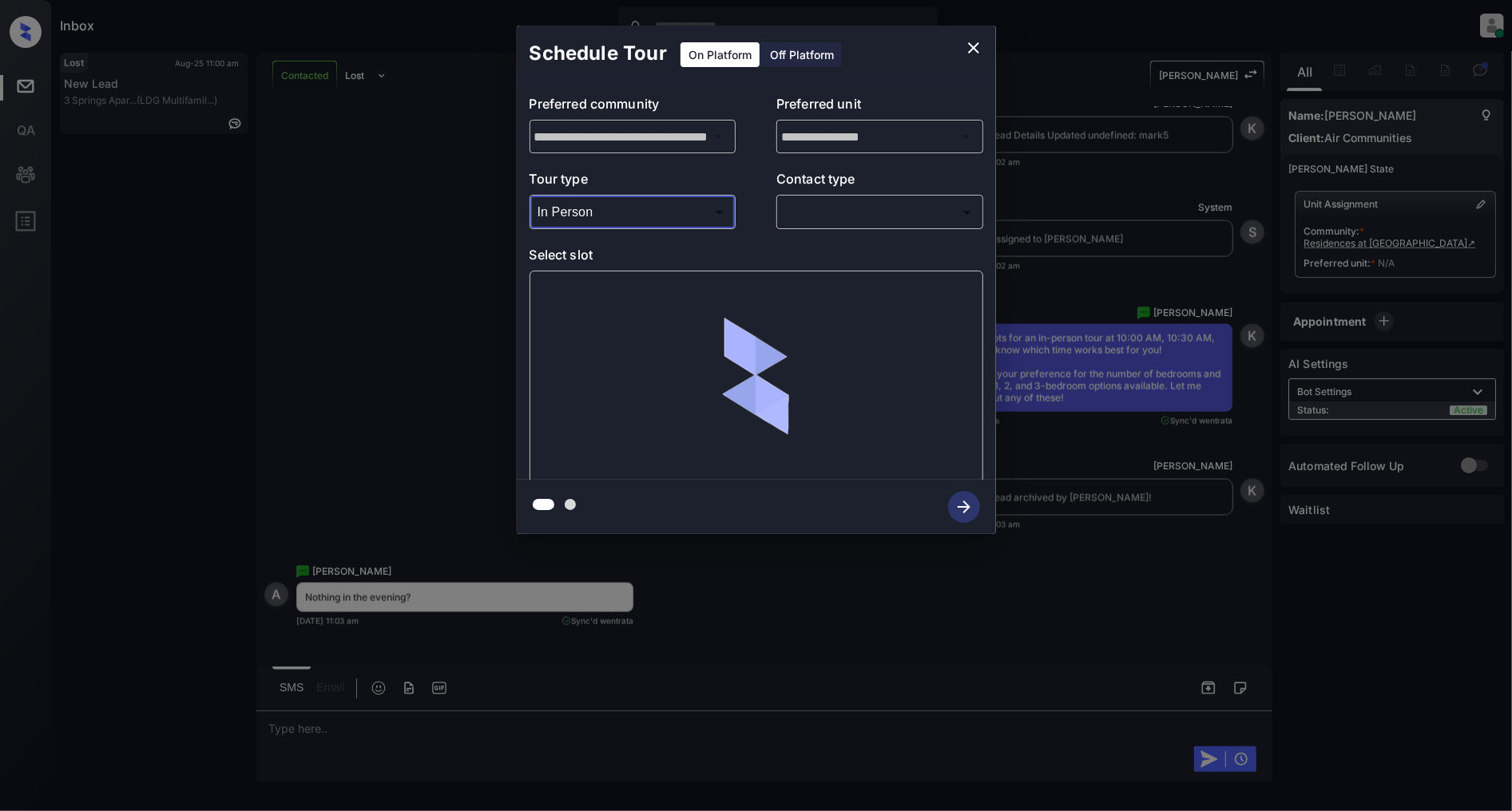
click at [848, 224] on body "Inbox [PERSON_NAME] Online Set yourself offline Set yourself on break Profile S…" at bounding box center [756, 406] width 1512 height 811
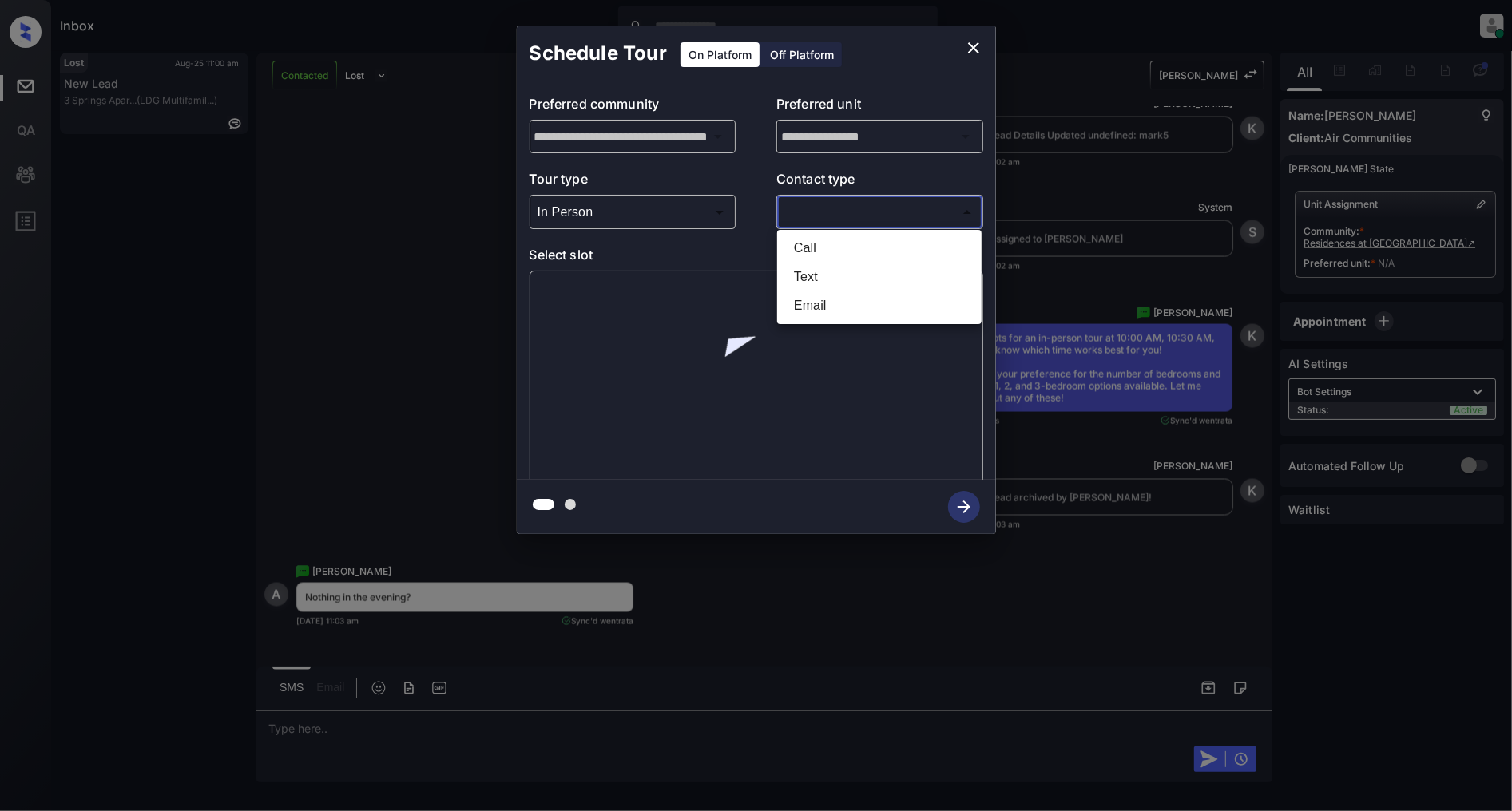
click at [834, 274] on li "Text" at bounding box center [879, 277] width 196 height 29
type input "****"
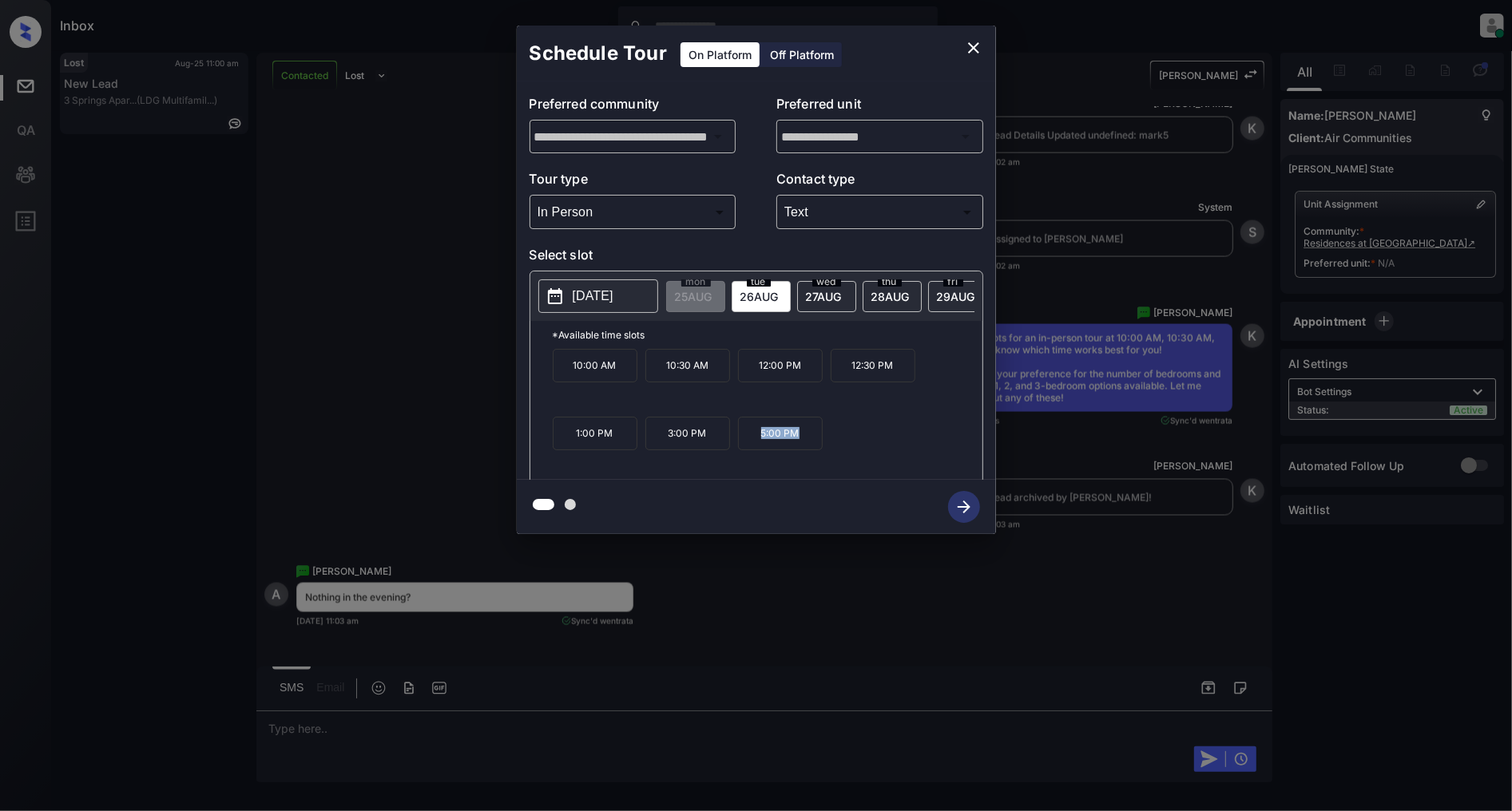
drag, startPoint x: 810, startPoint y: 448, endPoint x: 704, endPoint y: 449, distance: 106.0
click at [704, 449] on div "10:00 AM 10:30 AM 12:00 PM 12:30 PM 1:00 PM 3:00 PM 5:00 PM" at bounding box center [768, 412] width 430 height 128
copy div "5:00 PM"
click at [974, 39] on icon "close" at bounding box center [973, 48] width 19 height 19
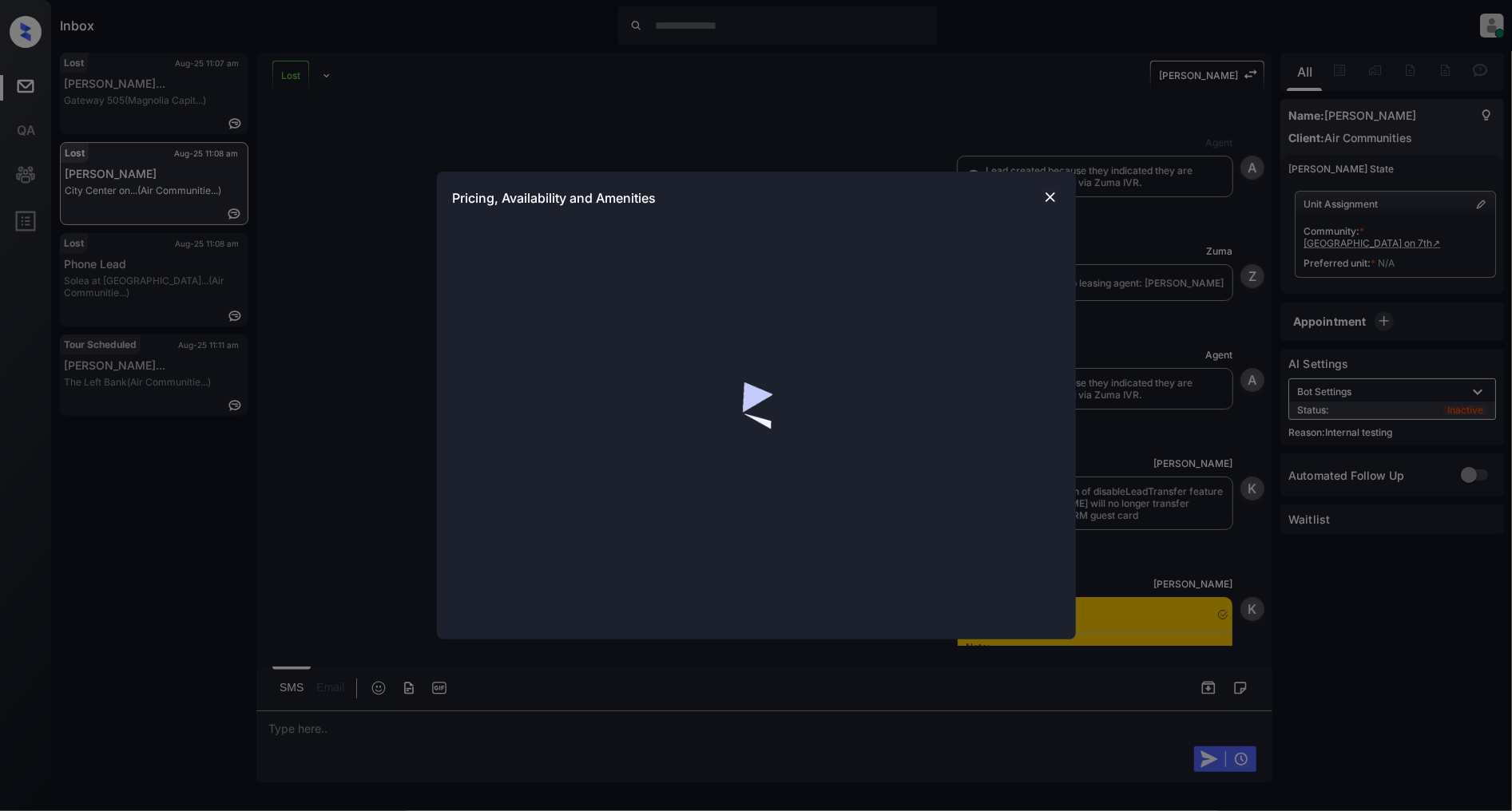
scroll to position [5944, 0]
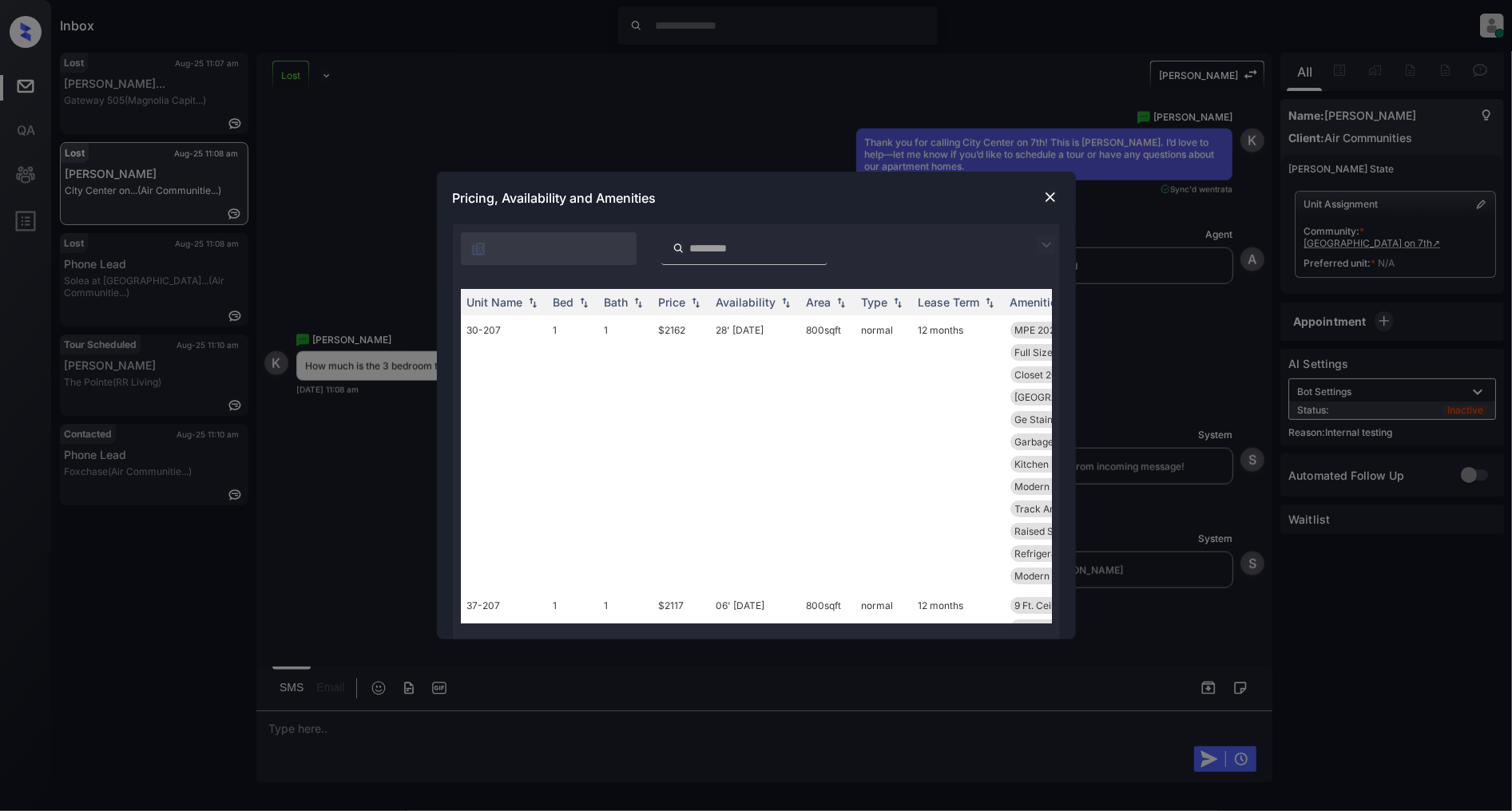
click at [1050, 245] on img at bounding box center [1046, 245] width 19 height 19
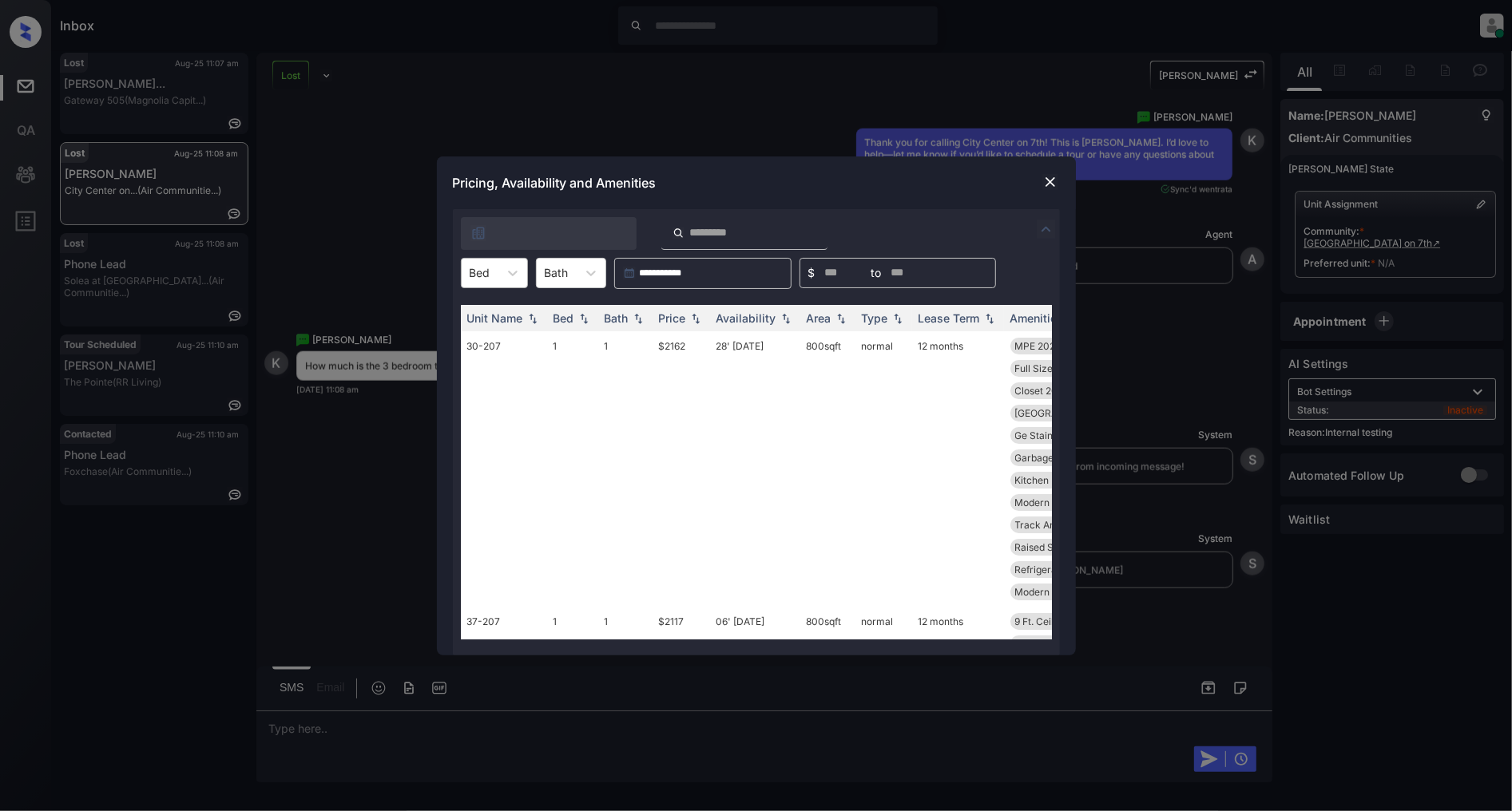
click at [467, 277] on div "Bed" at bounding box center [479, 273] width 37 height 23
click at [489, 364] on div "3" at bounding box center [494, 370] width 67 height 29
click at [702, 318] on img at bounding box center [696, 317] width 16 height 11
click at [702, 318] on img at bounding box center [696, 318] width 16 height 12
drag, startPoint x: 697, startPoint y: 345, endPoint x: 652, endPoint y: 346, distance: 45.0
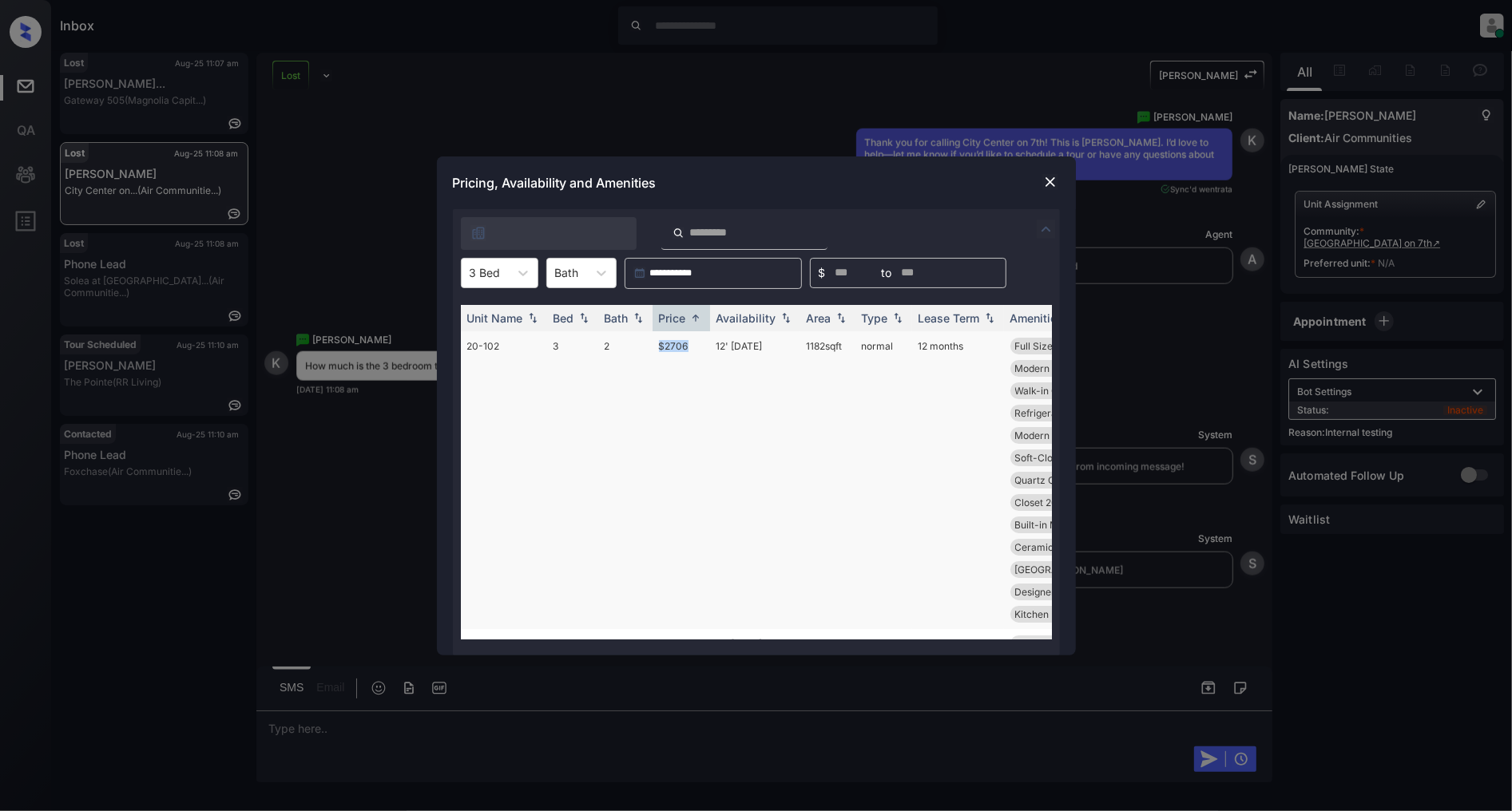
click at [653, 346] on td "$2706" at bounding box center [681, 480] width 57 height 297
copy td "$2706"
click at [1041, 178] on div at bounding box center [1051, 182] width 19 height 19
